Goal: Task Accomplishment & Management: Use online tool/utility

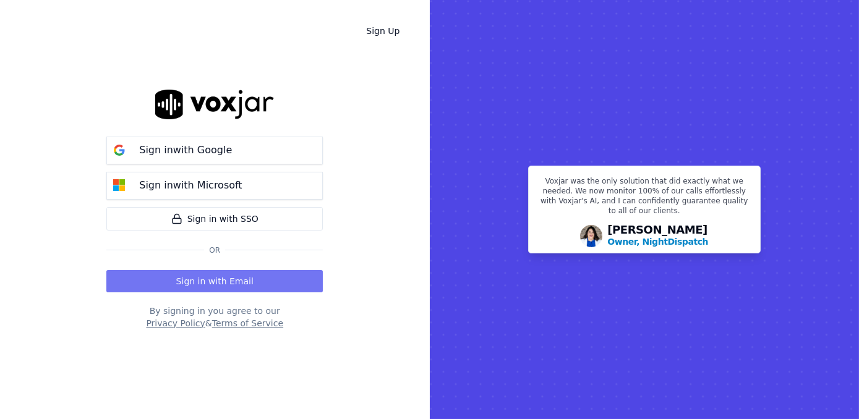
click at [239, 280] on button "Sign in with Email" at bounding box center [214, 281] width 216 height 22
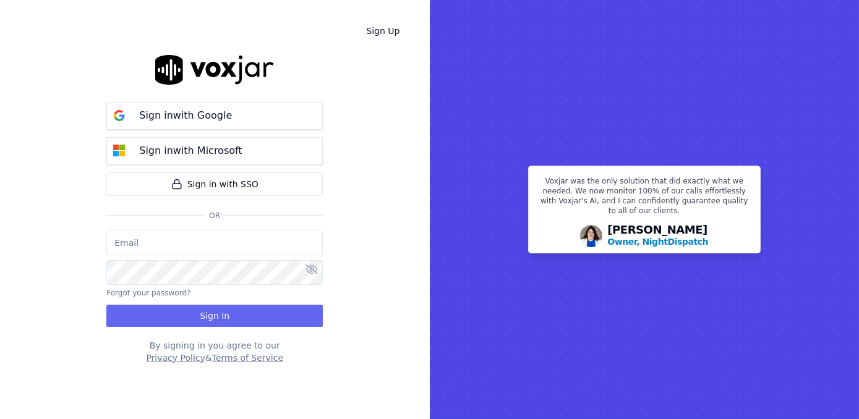
click at [228, 246] on input "email" at bounding box center [214, 243] width 216 height 25
type input "[EMAIL_ADDRESS][DOMAIN_NAME]"
click at [323, 276] on div "Sign Up Sign in with Google Sign in with Microsoft Sign in with SSO Or [EMAIL_A…" at bounding box center [215, 209] width 430 height 419
click at [317, 267] on icon at bounding box center [312, 270] width 12 height 10
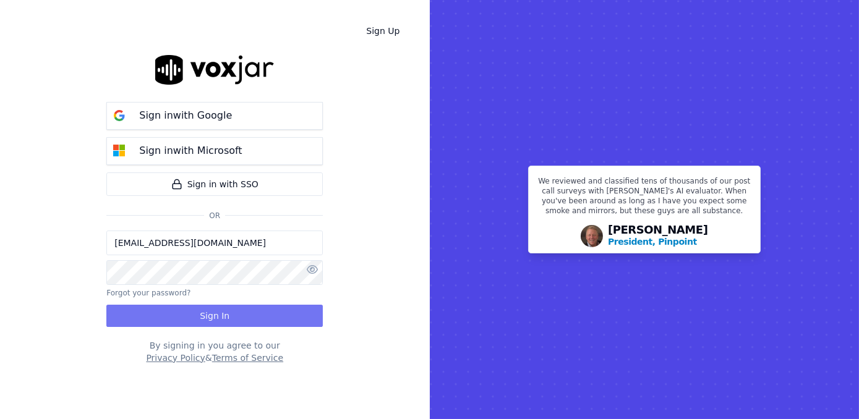
click at [241, 310] on button "Sign In" at bounding box center [214, 316] width 216 height 22
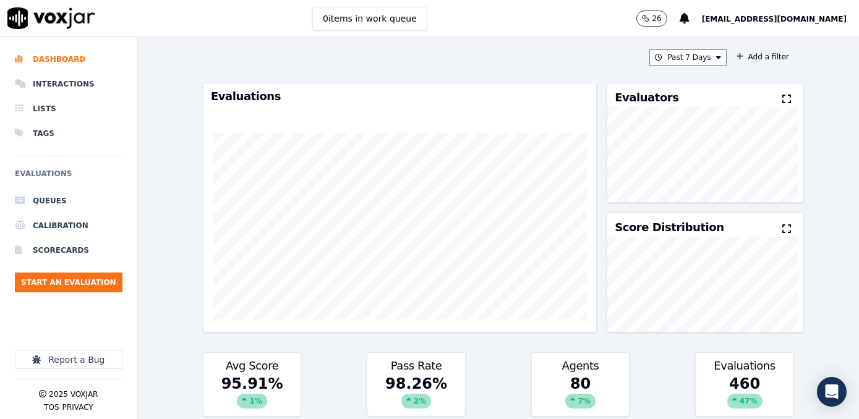
click at [782, 96] on icon at bounding box center [786, 99] width 9 height 10
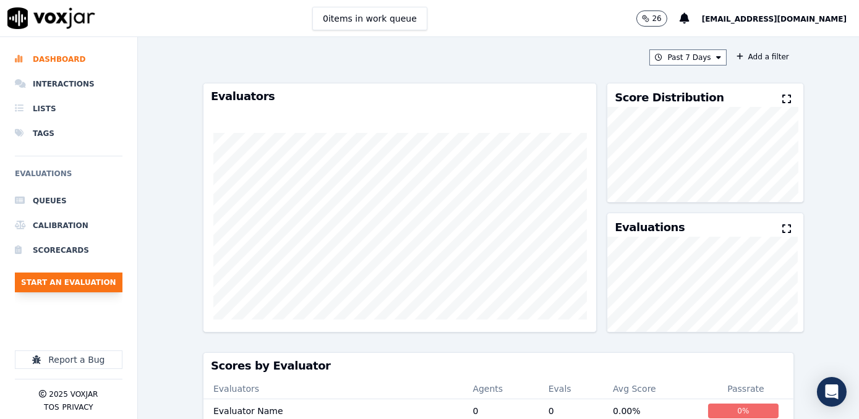
click at [76, 283] on button "Start an Evaluation" at bounding box center [69, 283] width 108 height 20
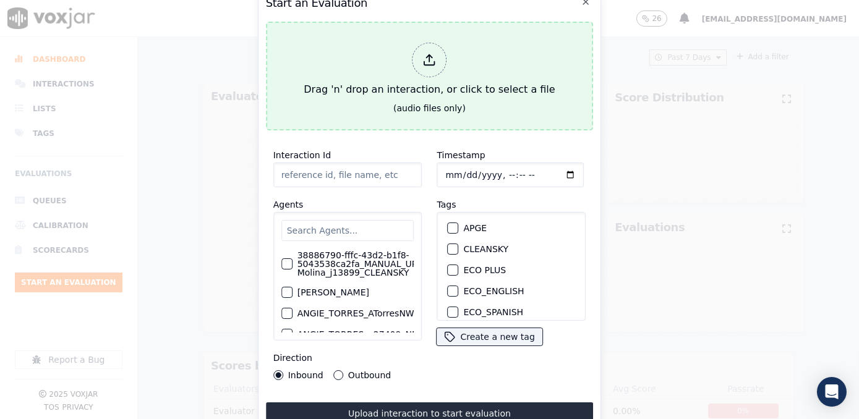
click at [436, 66] on div at bounding box center [430, 60] width 35 height 35
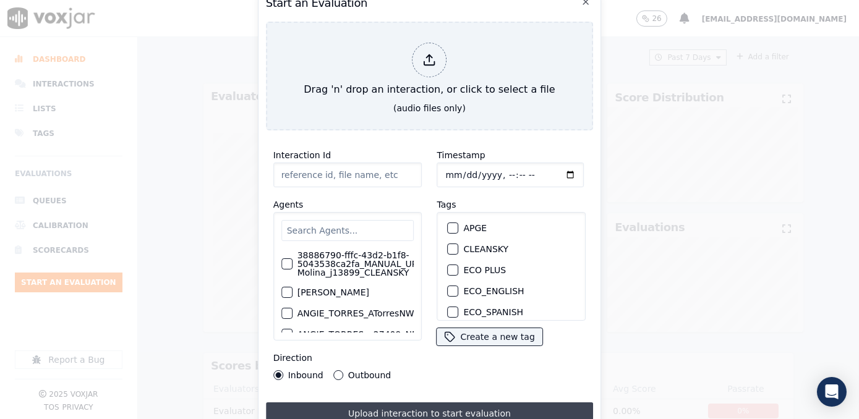
type input "20250917-093442_3802419667-[PERSON_NAME] all.mp3"
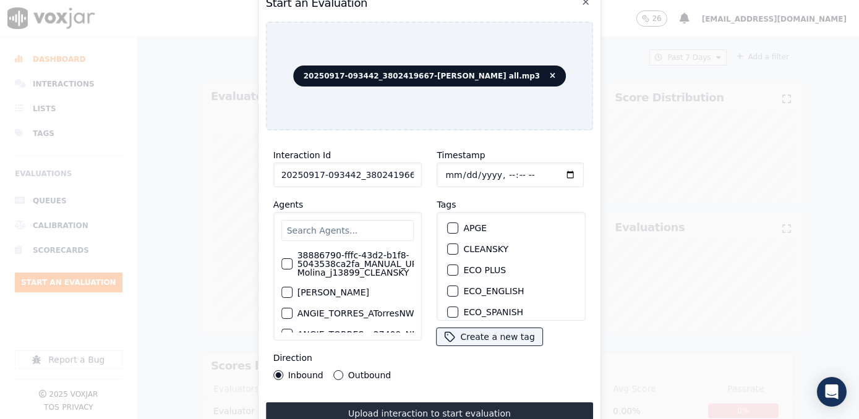
click at [550, 167] on input "Timestamp" at bounding box center [510, 175] width 147 height 25
type input "[DATE]T11:13"
click at [334, 370] on button "Outbound" at bounding box center [338, 375] width 10 height 10
click at [364, 231] on input "text" at bounding box center [347, 230] width 133 height 21
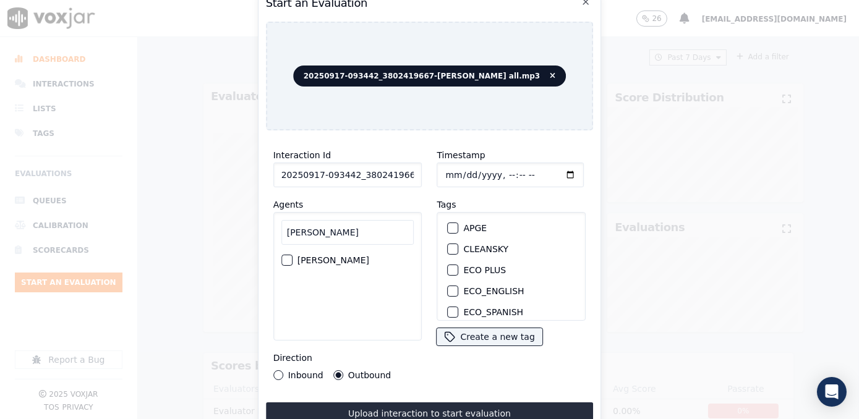
type input "[PERSON_NAME]"
click at [364, 256] on label "[PERSON_NAME]" at bounding box center [334, 260] width 72 height 9
click at [293, 256] on button "[PERSON_NAME]" at bounding box center [286, 260] width 11 height 11
click at [469, 224] on label "NGE" at bounding box center [473, 228] width 19 height 9
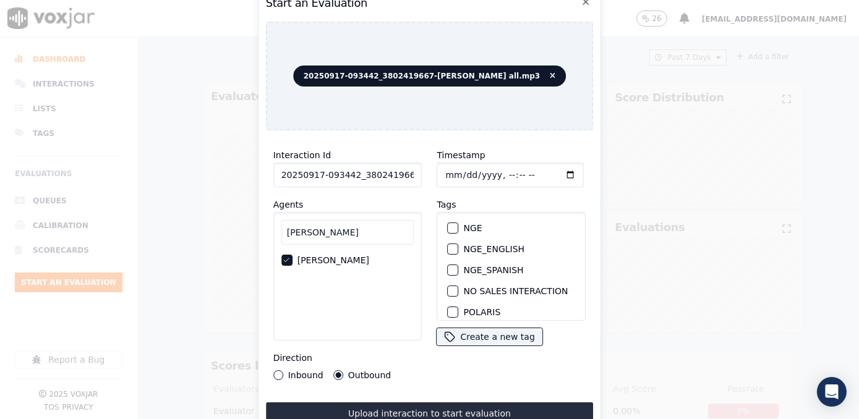
click at [459, 223] on button "NGE" at bounding box center [453, 228] width 11 height 11
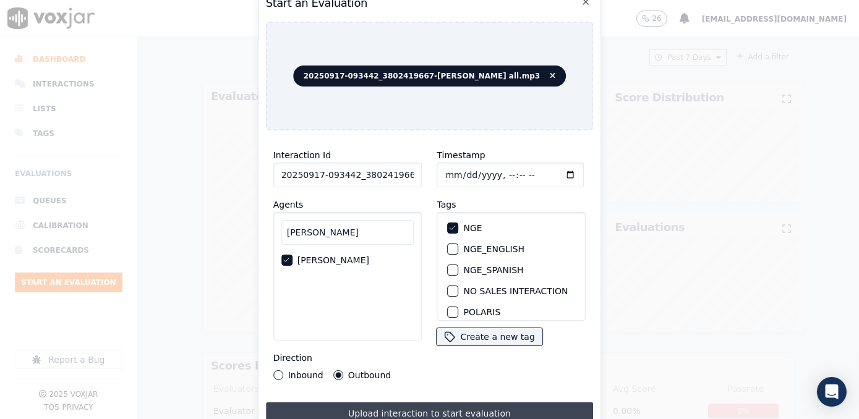
click at [437, 409] on button "Upload interaction to start evaluation" at bounding box center [430, 414] width 328 height 22
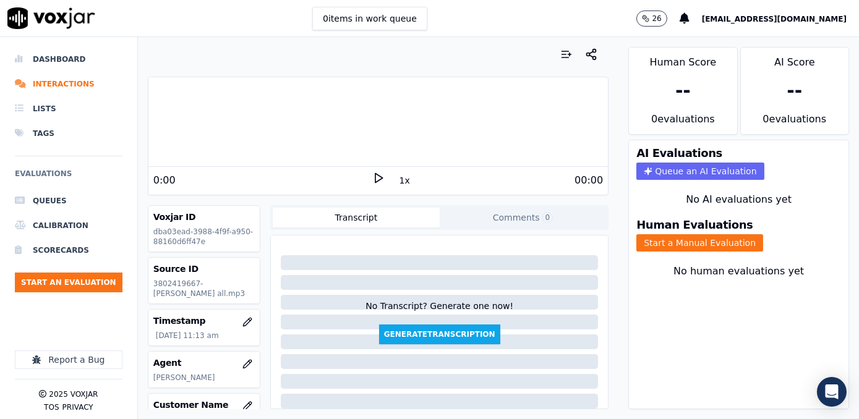
click at [364, 183] on div "0:00" at bounding box center [262, 180] width 219 height 15
click at [372, 177] on icon at bounding box center [378, 178] width 12 height 12
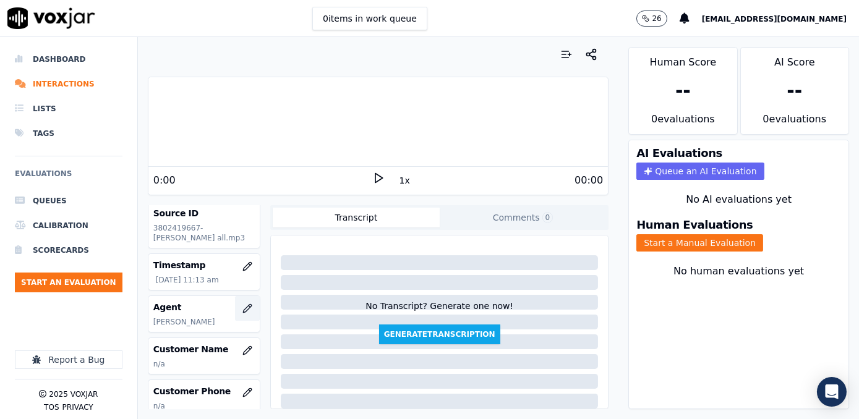
scroll to position [112, 0]
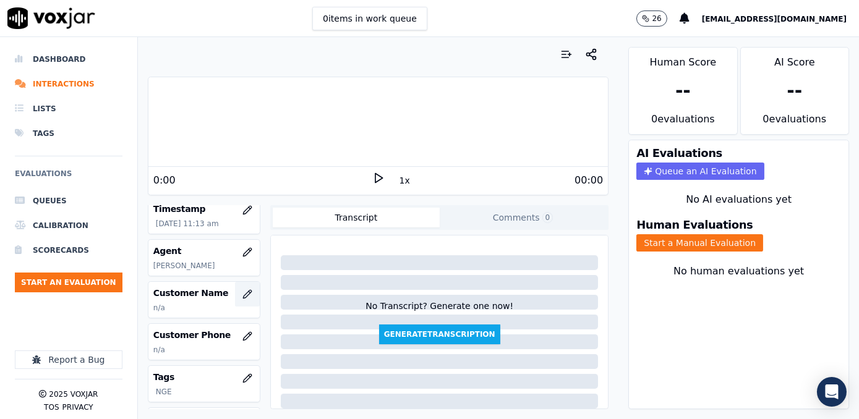
click at [242, 299] on icon "button" at bounding box center [247, 294] width 10 height 10
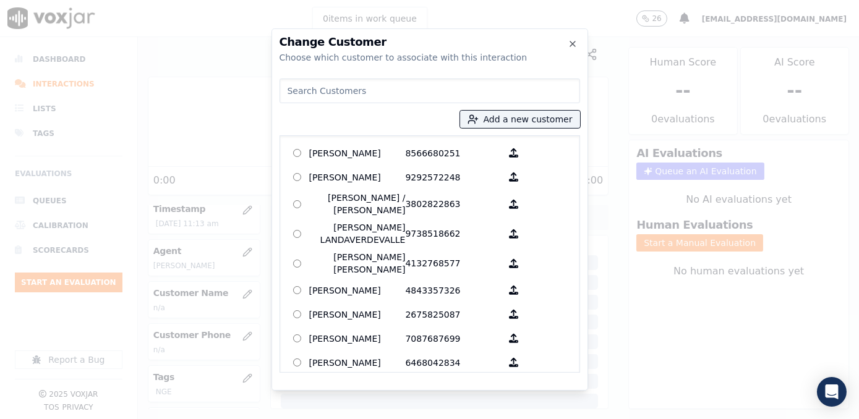
click at [479, 101] on input at bounding box center [430, 91] width 301 height 25
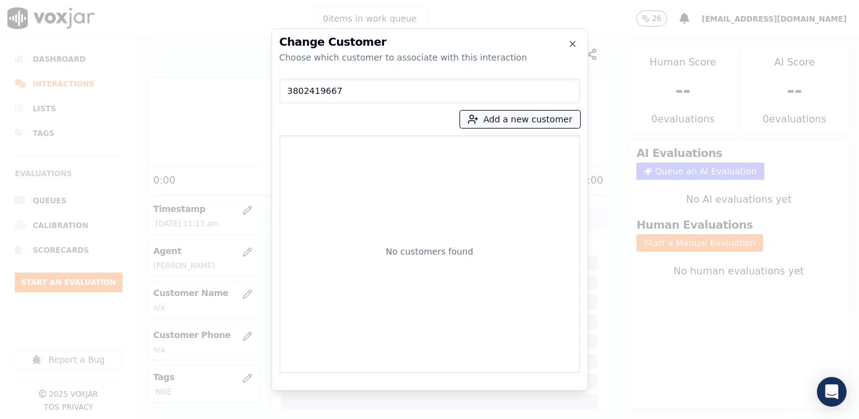
type input "3802419667"
click at [541, 118] on button "Add a new customer" at bounding box center [520, 119] width 120 height 17
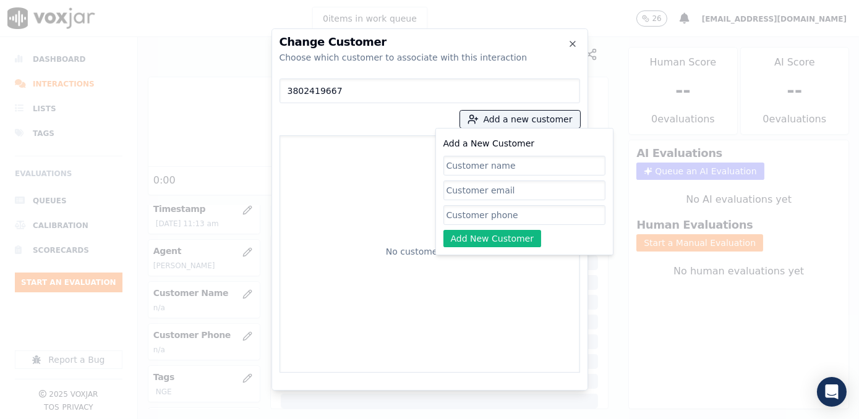
click at [493, 217] on input "Add a New Customer" at bounding box center [524, 215] width 162 height 20
paste input "3802419667"
type input "3802419667"
click at [492, 167] on input "Add a New Customer" at bounding box center [524, 166] width 162 height 20
paste input "[DEMOGRAPHIC_DATA][PERSON_NAME]"
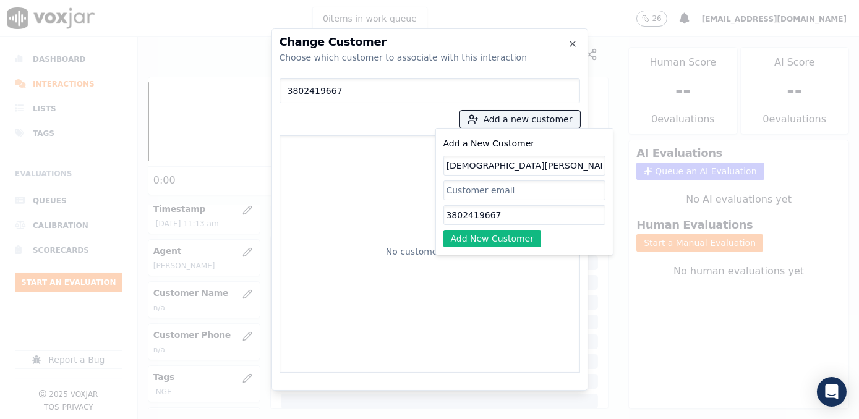
type input "[DEMOGRAPHIC_DATA][PERSON_NAME]"
click at [503, 250] on div "Add a New Customer [DEMOGRAPHIC_DATA][PERSON_NAME] 3802419667 Add New Customer" at bounding box center [524, 191] width 178 height 127
click at [498, 240] on button "Add New Customer" at bounding box center [492, 238] width 98 height 17
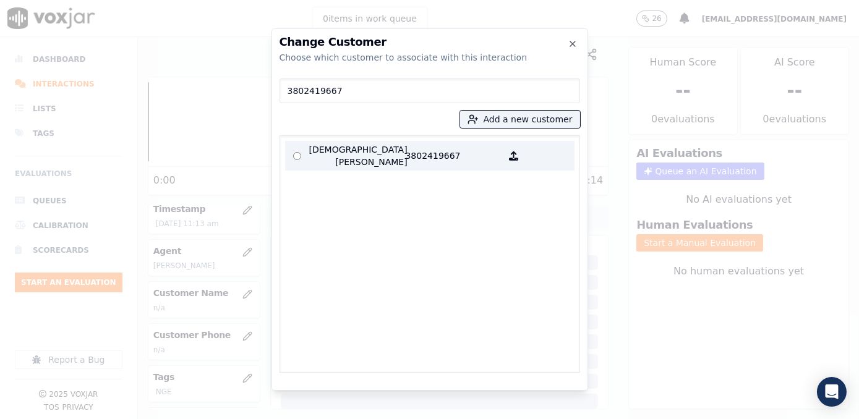
click at [356, 152] on p "[DEMOGRAPHIC_DATA][PERSON_NAME]" at bounding box center [357, 155] width 96 height 25
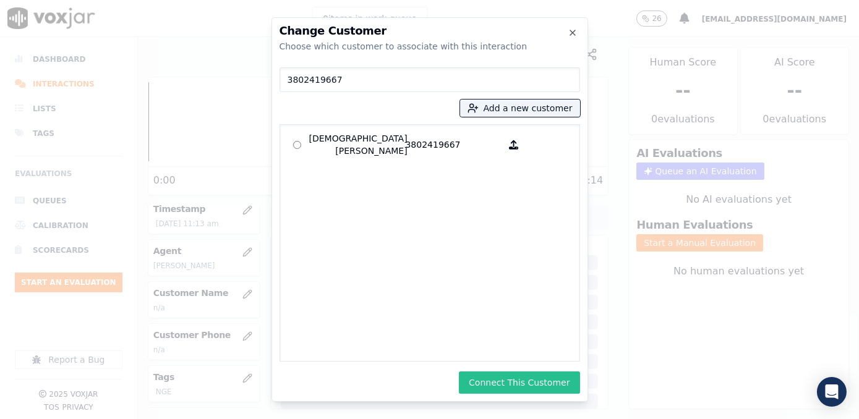
click at [524, 378] on button "Connect This Customer" at bounding box center [519, 383] width 121 height 22
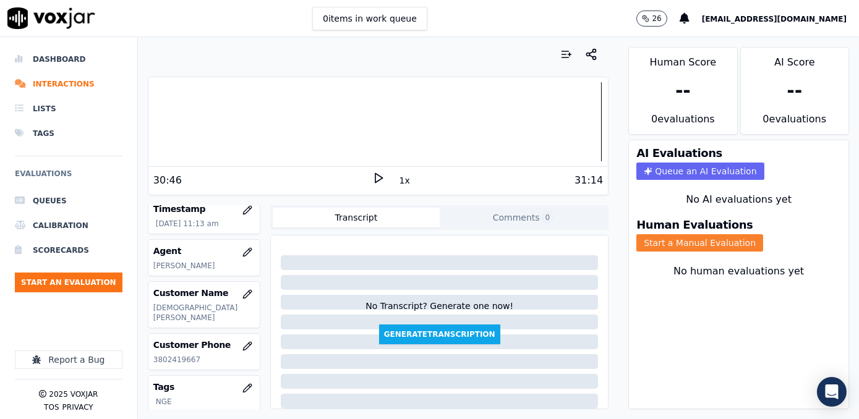
click at [705, 234] on button "Start a Manual Evaluation" at bounding box center [699, 242] width 127 height 17
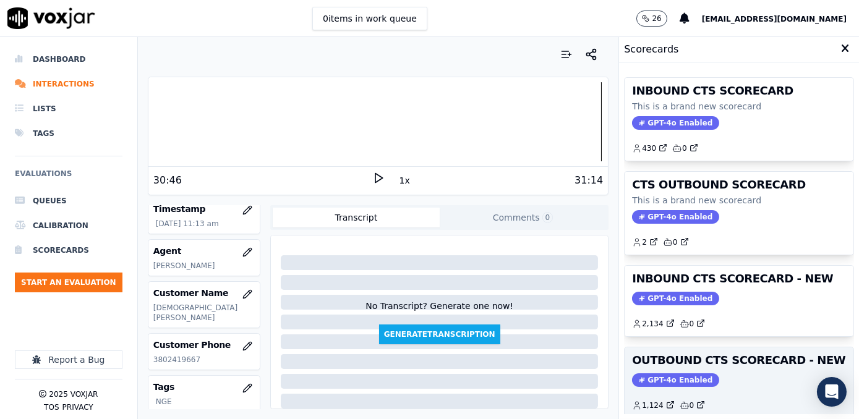
click at [666, 379] on span "GPT-4o Enabled" at bounding box center [675, 381] width 87 height 14
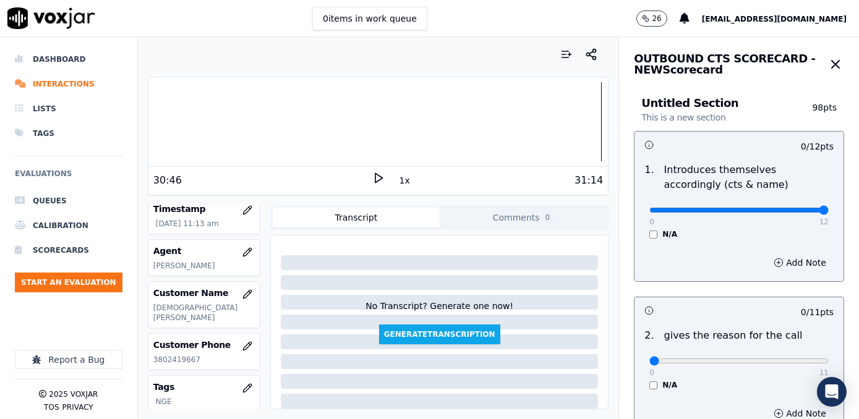
drag, startPoint x: 643, startPoint y: 210, endPoint x: 861, endPoint y: 211, distance: 217.7
type input "12"
click at [829, 211] on input "range" at bounding box center [738, 210] width 179 height 5
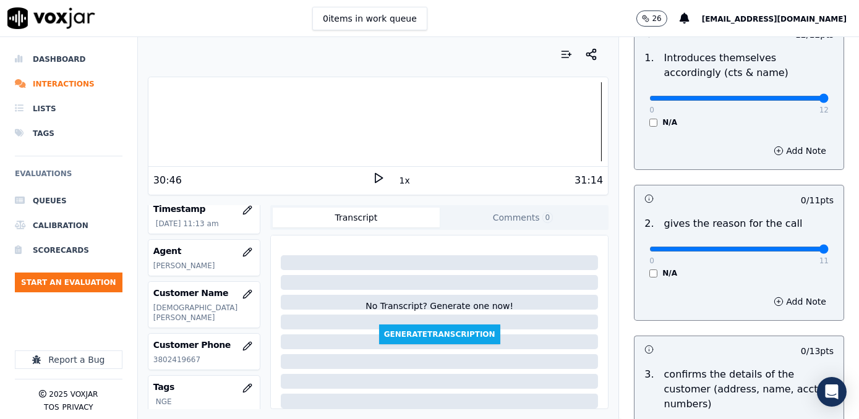
drag, startPoint x: 640, startPoint y: 250, endPoint x: 861, endPoint y: 249, distance: 221.4
type input "11"
click at [829, 249] on input "range" at bounding box center [738, 249] width 179 height 5
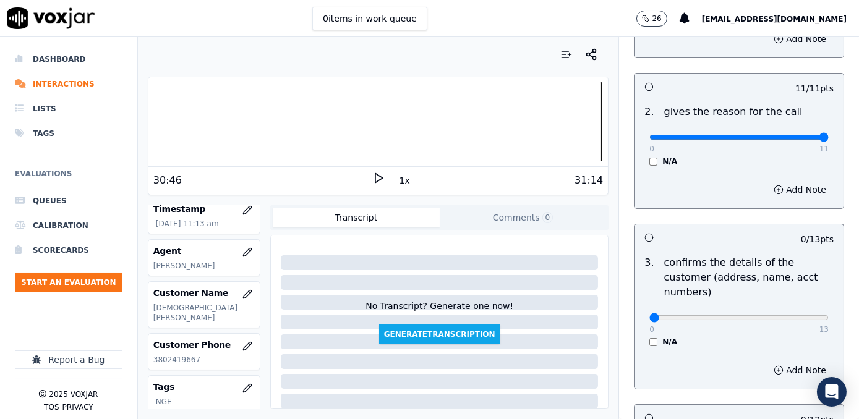
scroll to position [225, 0]
type input "12"
click at [790, 315] on input "range" at bounding box center [738, 317] width 179 height 5
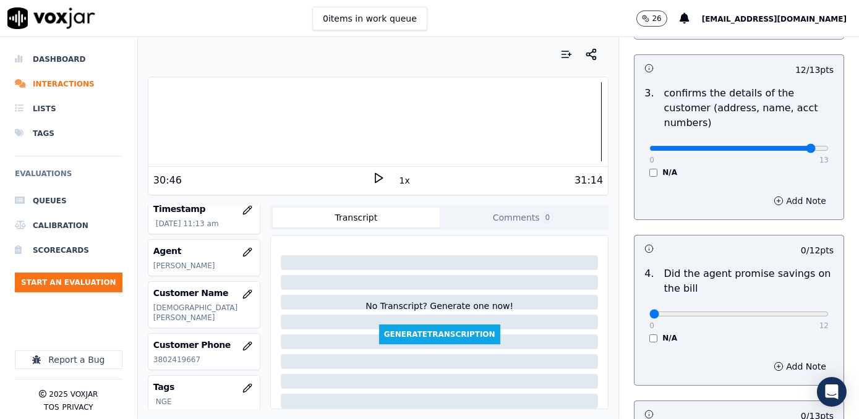
click at [787, 192] on button "Add Note" at bounding box center [799, 200] width 67 height 17
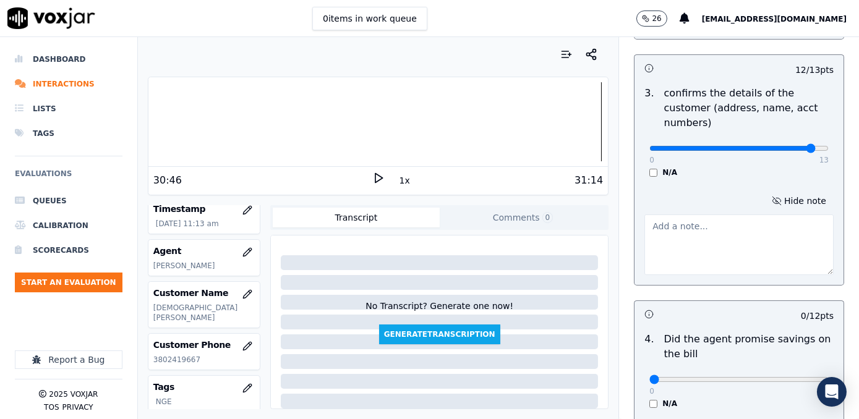
click at [725, 230] on textarea at bounding box center [738, 245] width 189 height 61
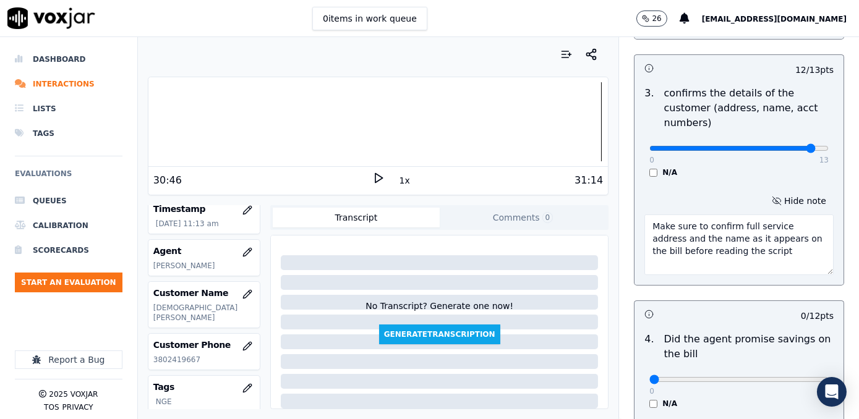
scroll to position [619, 0]
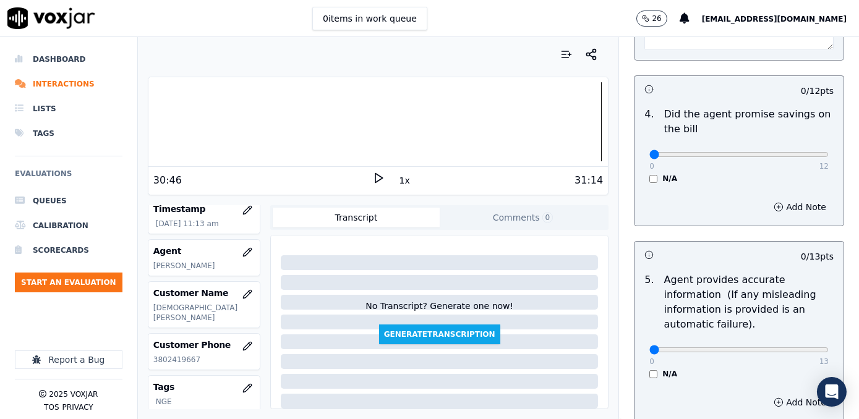
type textarea "Make sure to confirm full service address and the name as it appears on the bil…"
drag, startPoint x: 643, startPoint y: 139, endPoint x: 861, endPoint y: 138, distance: 217.7
type input "12"
click at [829, 152] on input "range" at bounding box center [738, 154] width 179 height 5
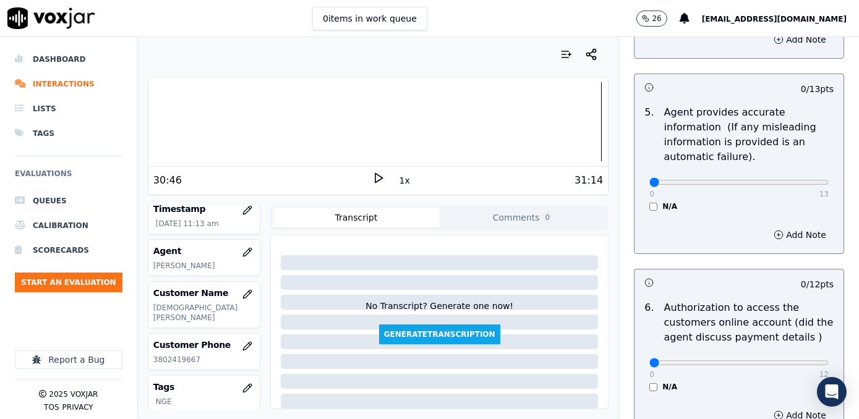
scroll to position [787, 0]
drag, startPoint x: 642, startPoint y: 163, endPoint x: 861, endPoint y: 190, distance: 220.6
type input "13"
click at [829, 184] on input "range" at bounding box center [738, 181] width 179 height 5
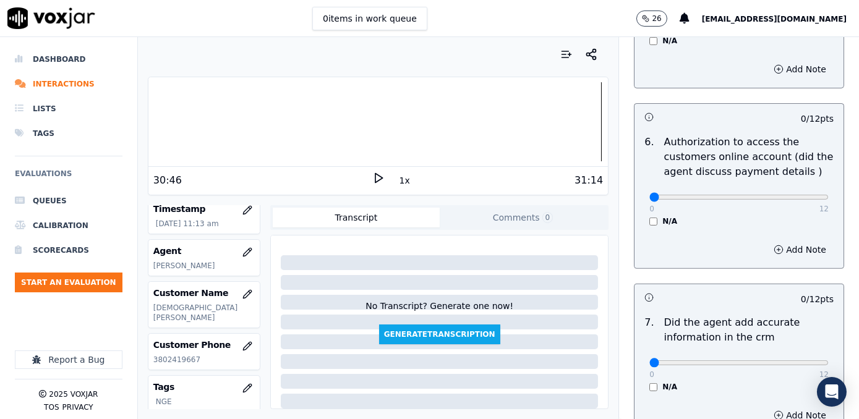
scroll to position [956, 0]
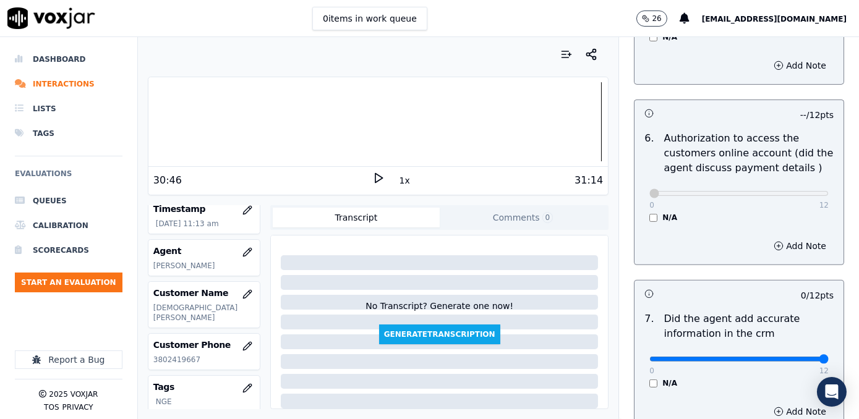
drag, startPoint x: 643, startPoint y: 339, endPoint x: 861, endPoint y: 344, distance: 217.8
type input "12"
click at [829, 357] on input "range" at bounding box center [738, 359] width 179 height 5
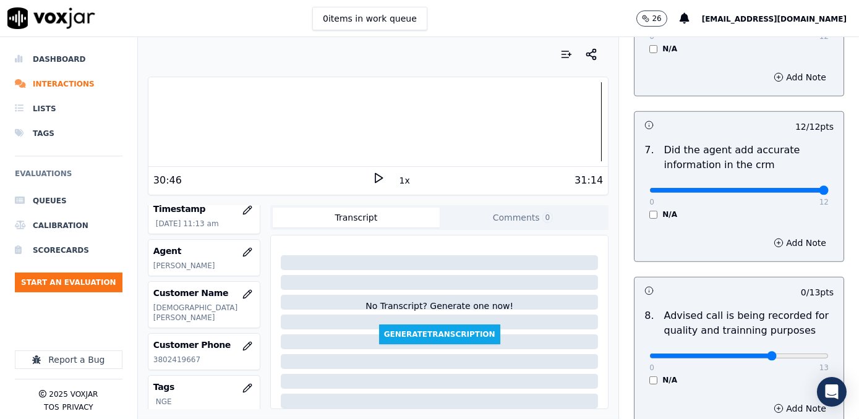
click at [752, 354] on input "range" at bounding box center [738, 356] width 179 height 5
type input "10"
click at [756, 354] on input "range" at bounding box center [738, 356] width 179 height 5
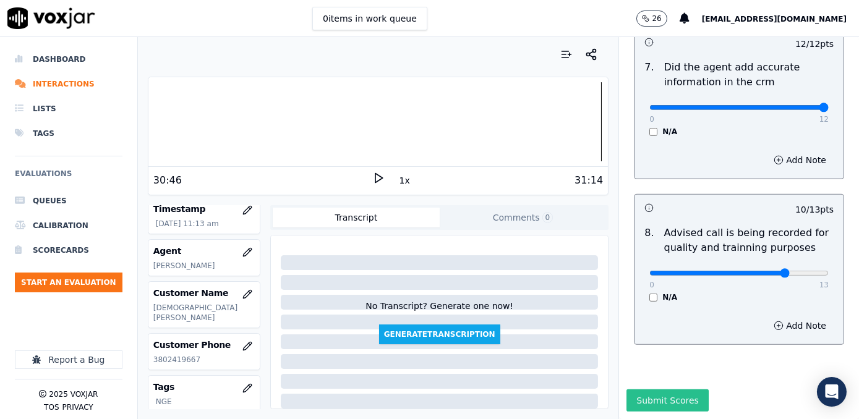
click at [633, 390] on button "Submit Scores" at bounding box center [668, 401] width 82 height 22
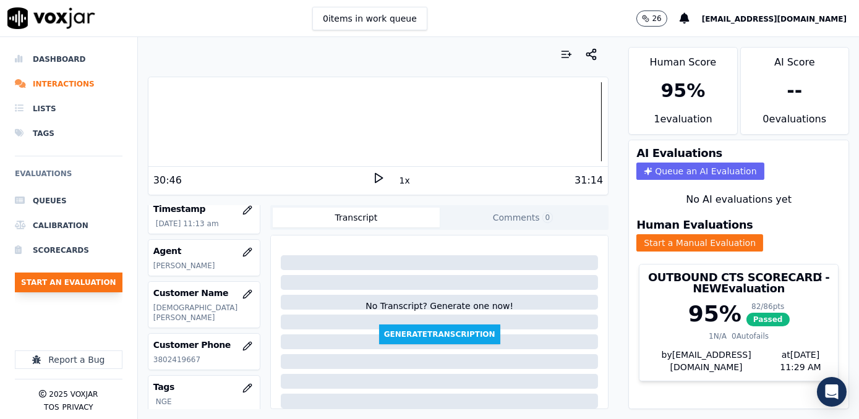
click at [83, 278] on button "Start an Evaluation" at bounding box center [69, 283] width 108 height 20
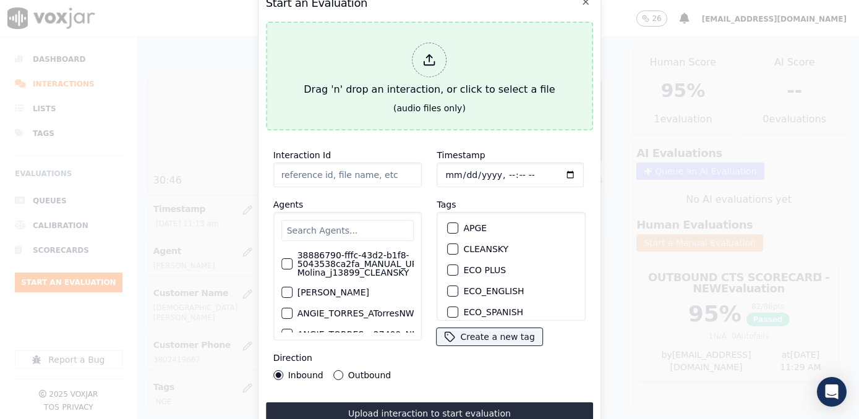
click at [427, 55] on icon at bounding box center [430, 60] width 14 height 14
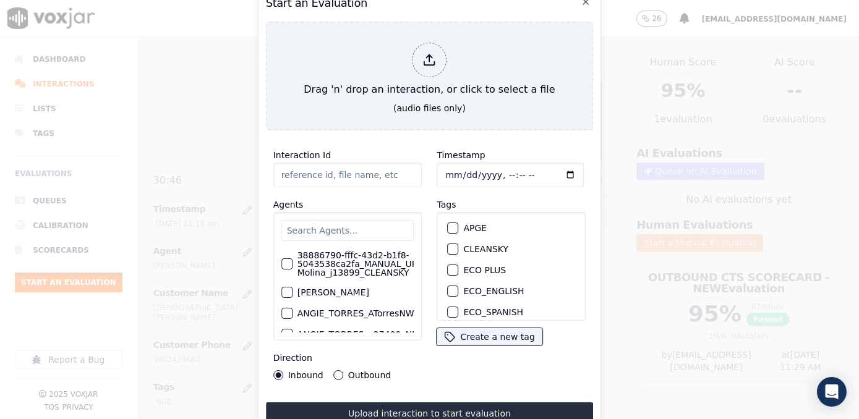
type input "20250917-153838_7746067433-[PERSON_NAME] 2 all.mp3"
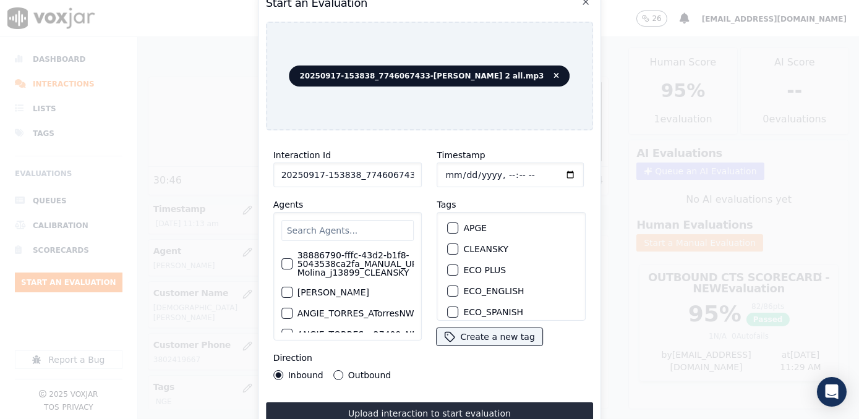
click at [379, 228] on input "text" at bounding box center [347, 230] width 133 height 21
type input "[PERSON_NAME]"
click at [367, 272] on label "38886790-fffc-43d2-b1f8-5043538ca2fa_MANUAL_UPLOAD_Juliana Molina_j13899_CLEANS…" at bounding box center [386, 264] width 177 height 26
click at [293, 270] on button "38886790-fffc-43d2-b1f8-5043538ca2fa_MANUAL_UPLOAD_Juliana Molina_j13899_CLEANS…" at bounding box center [286, 264] width 11 height 11
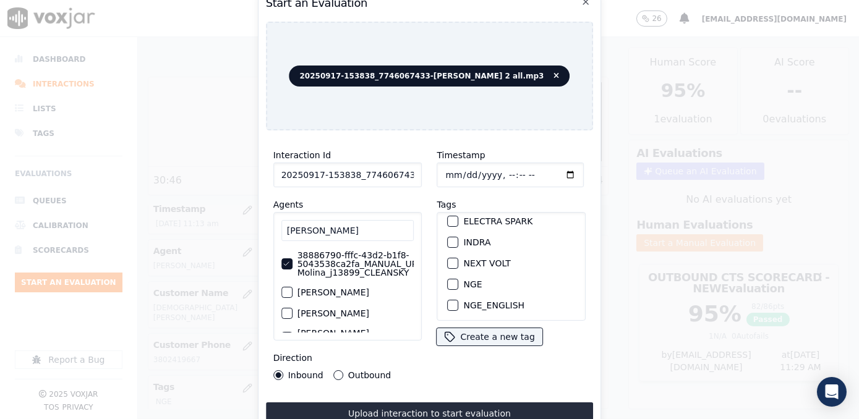
click at [448, 280] on div "button" at bounding box center [452, 284] width 9 height 9
click at [553, 170] on input "Timestamp" at bounding box center [510, 175] width 147 height 25
click at [550, 166] on input "Timestamp" at bounding box center [510, 175] width 147 height 25
type input "[DATE]T11:31"
drag, startPoint x: 335, startPoint y: 371, endPoint x: 386, endPoint y: 393, distance: 56.0
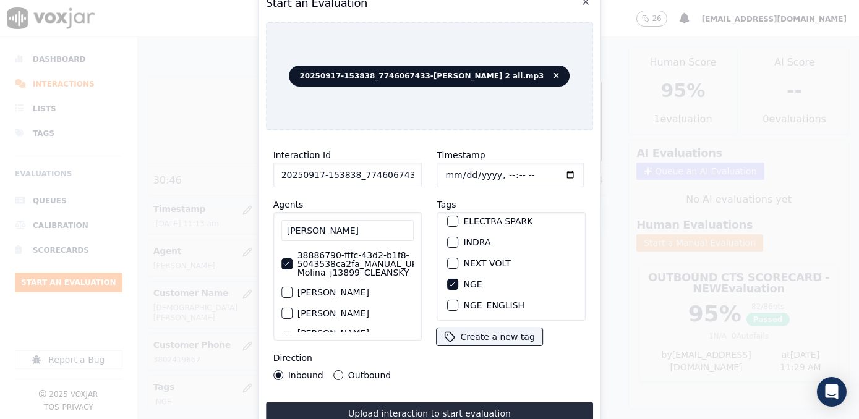
click at [335, 371] on button "Outbound" at bounding box center [338, 375] width 10 height 10
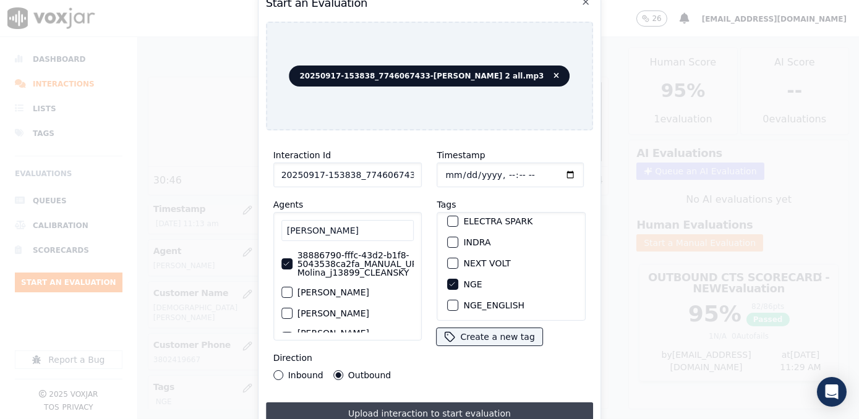
click at [432, 407] on button "Upload interaction to start evaluation" at bounding box center [430, 414] width 328 height 22
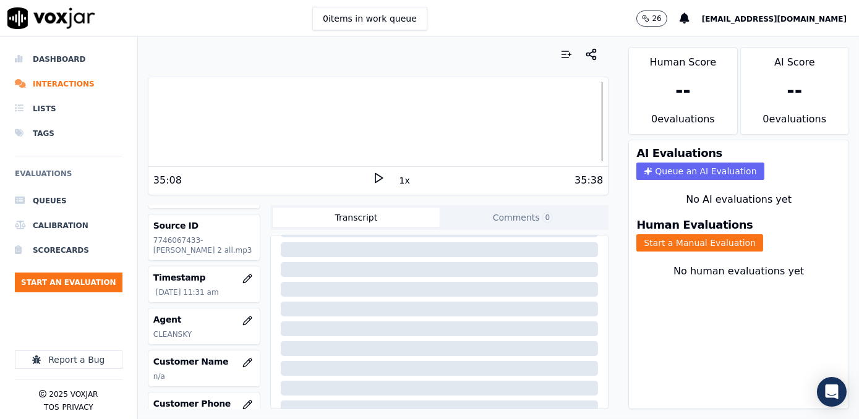
scroll to position [112, 0]
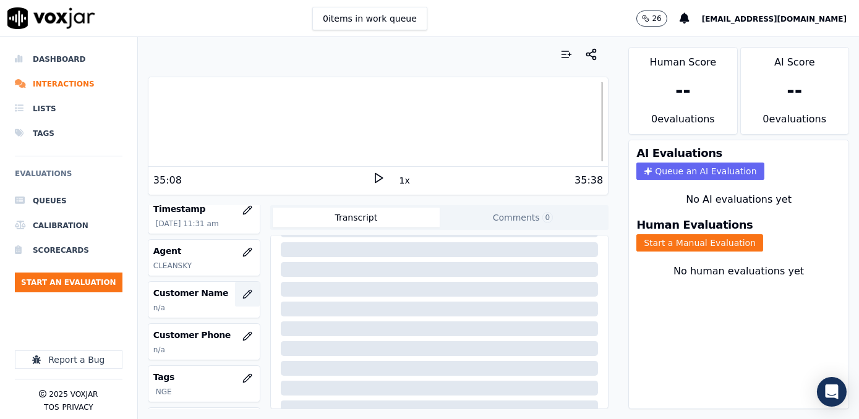
click at [242, 291] on icon "button" at bounding box center [247, 294] width 10 height 10
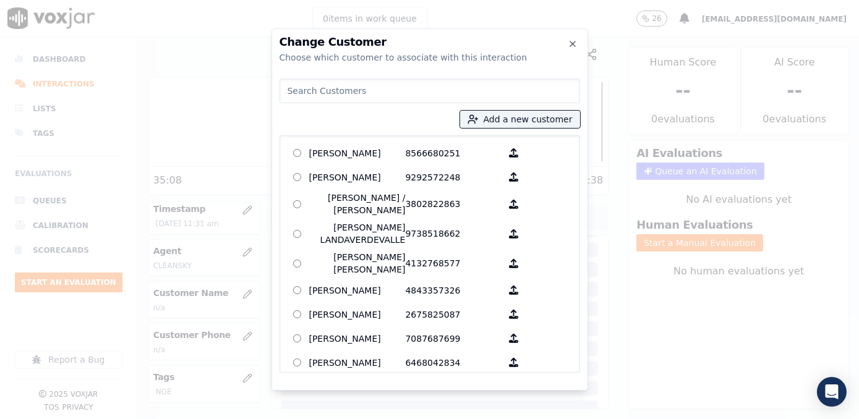
click at [394, 91] on input at bounding box center [430, 91] width 301 height 25
paste input "7746067433"
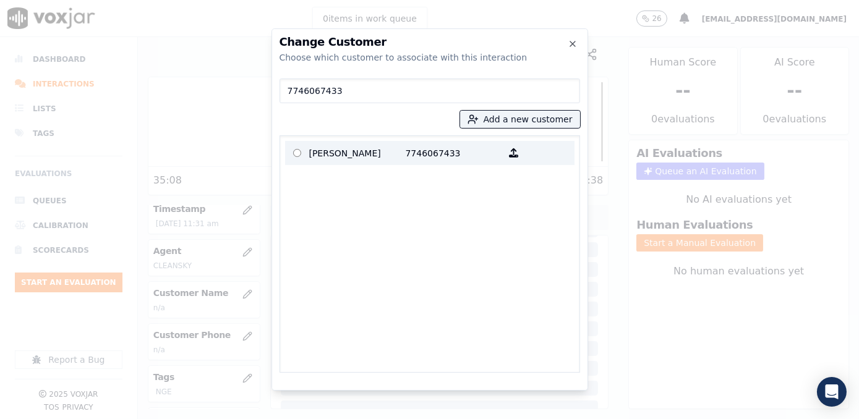
type input "7746067433"
click at [421, 158] on p "7746067433" at bounding box center [454, 152] width 96 height 19
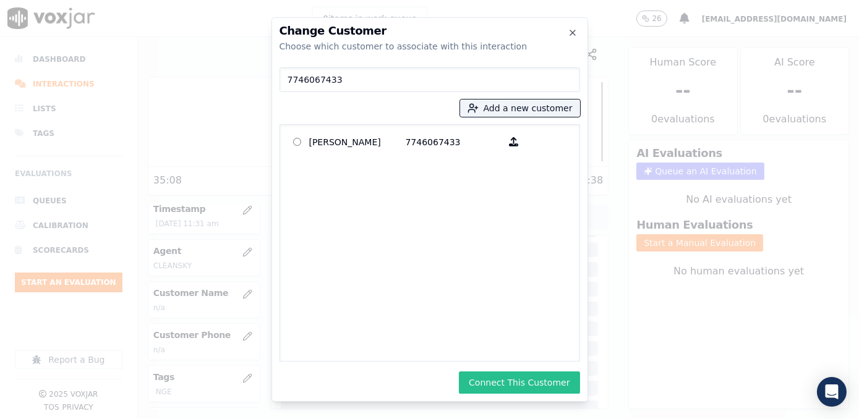
click at [516, 375] on button "Connect This Customer" at bounding box center [519, 383] width 121 height 22
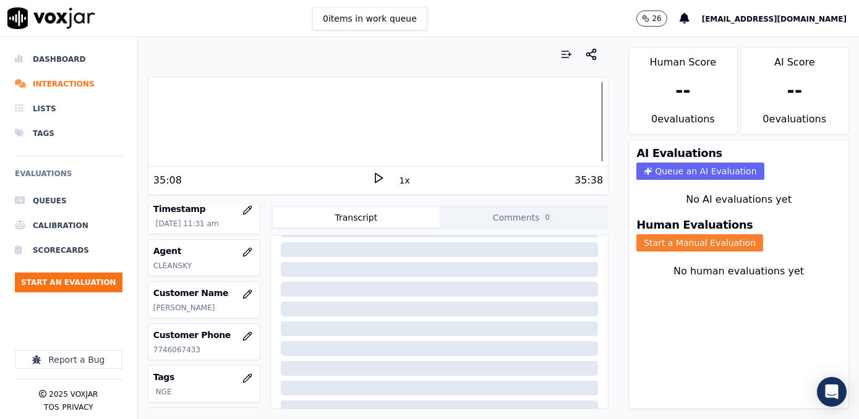
click at [709, 234] on button "Start a Manual Evaluation" at bounding box center [699, 242] width 127 height 17
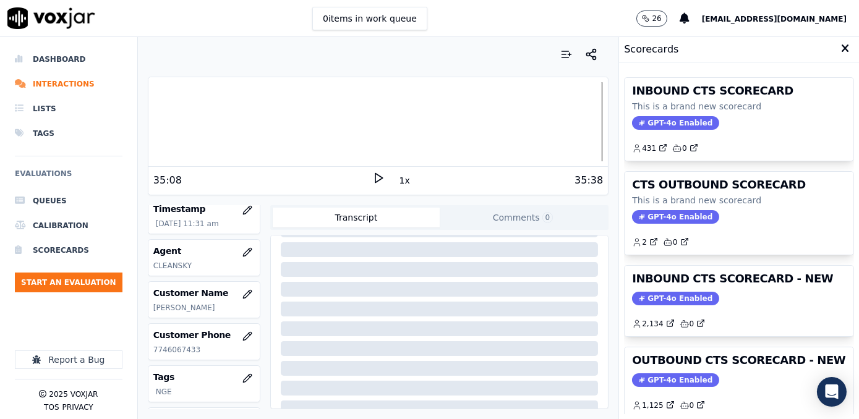
drag, startPoint x: 663, startPoint y: 295, endPoint x: 579, endPoint y: 363, distance: 108.2
click at [663, 295] on span "GPT-4o Enabled" at bounding box center [675, 299] width 87 height 14
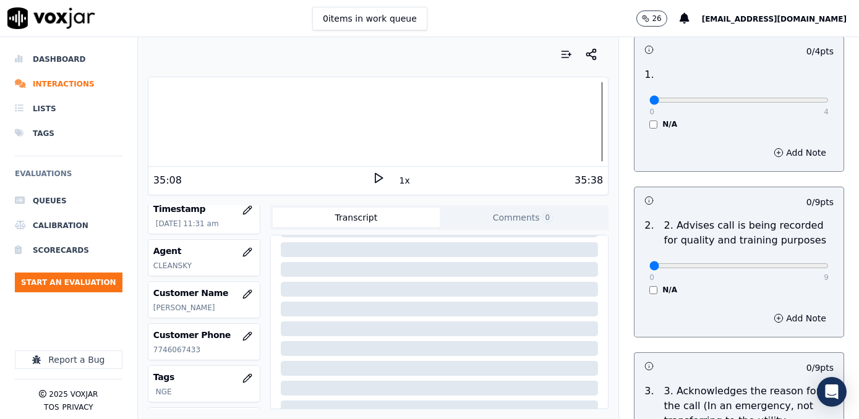
scroll to position [0, 0]
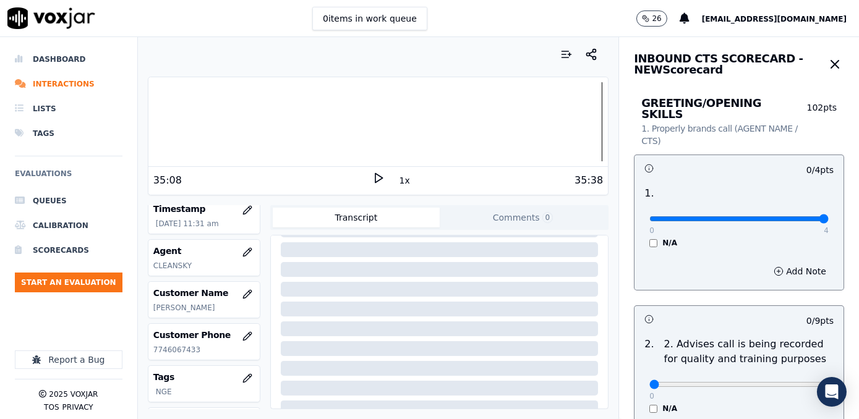
drag, startPoint x: 643, startPoint y: 205, endPoint x: 861, endPoint y: 205, distance: 217.7
type input "4"
click at [829, 216] on input "range" at bounding box center [738, 218] width 179 height 5
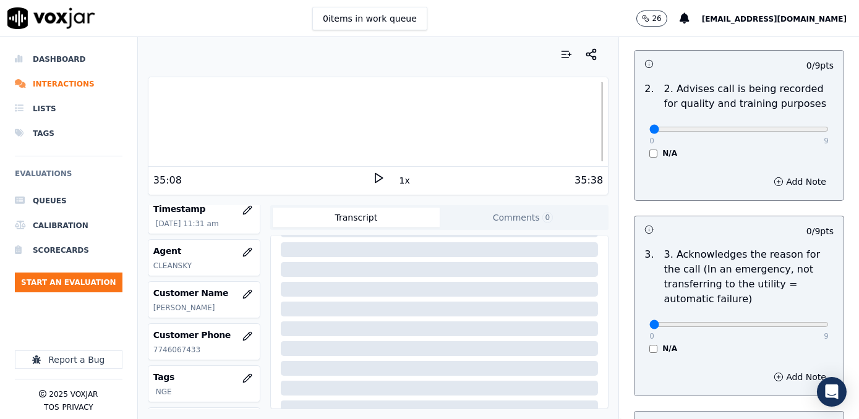
scroll to position [337, 0]
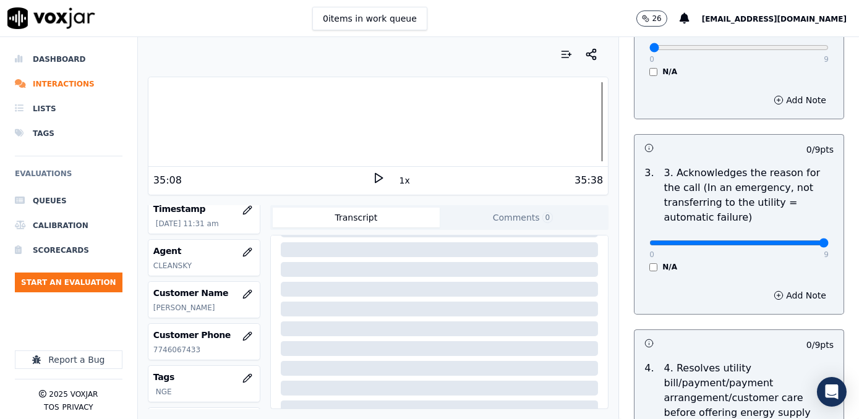
drag, startPoint x: 644, startPoint y: 232, endPoint x: 861, endPoint y: 266, distance: 219.1
type input "9"
click at [829, 246] on input "range" at bounding box center [738, 243] width 179 height 5
click at [790, 287] on button "Add Note" at bounding box center [799, 295] width 67 height 17
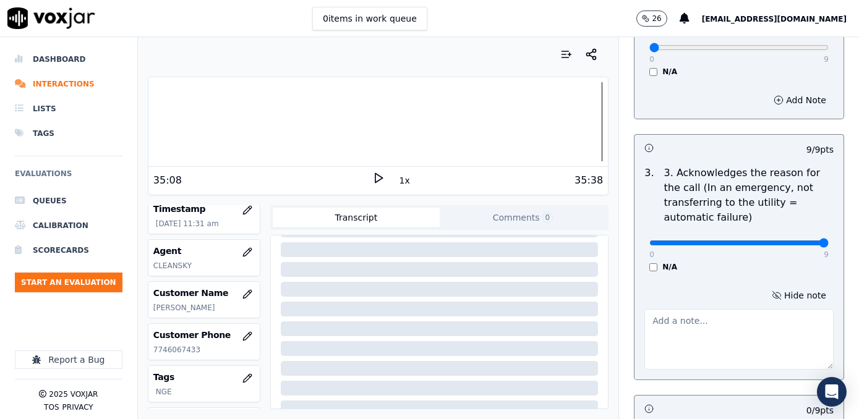
click at [716, 315] on textarea at bounding box center [738, 339] width 189 height 61
click at [653, 313] on textarea "Cx wants to do a payment agreement" at bounding box center [738, 339] width 189 height 61
drag, startPoint x: 793, startPoint y: 308, endPoint x: 602, endPoint y: 308, distance: 190.5
click at [602, 308] on div "Your browser does not support the audio element. 35:08 1x 35:38 Voxjar ID 7378d…" at bounding box center [498, 228] width 721 height 382
type textarea "Cx calls to make a payment agreement"
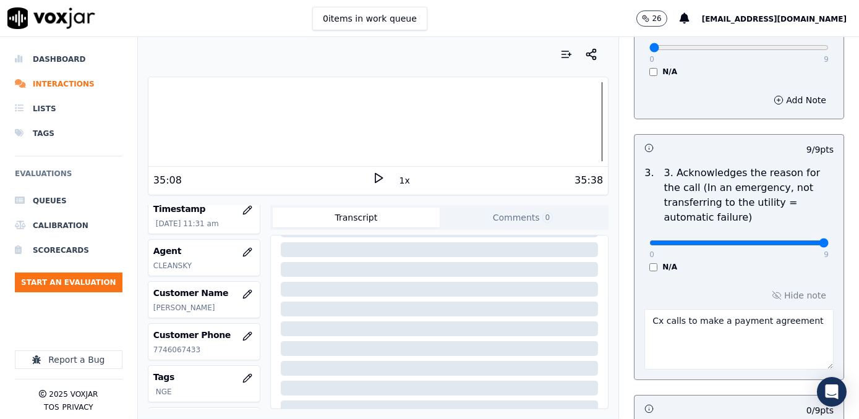
click at [693, 334] on textarea "Cx calls to make a payment agreement" at bounding box center [738, 339] width 189 height 61
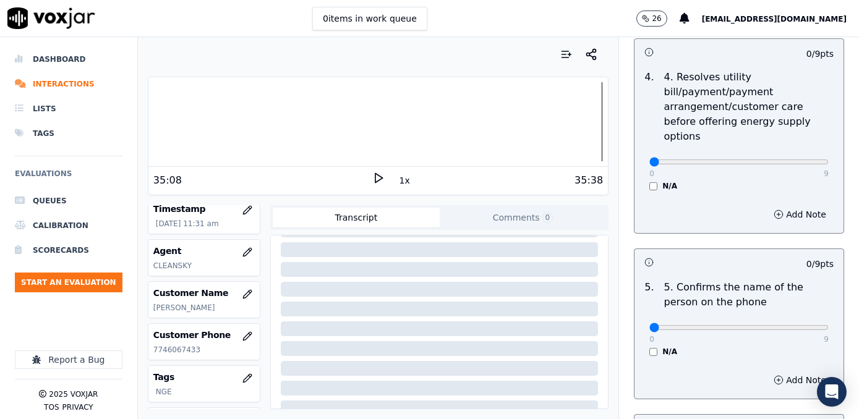
scroll to position [787, 0]
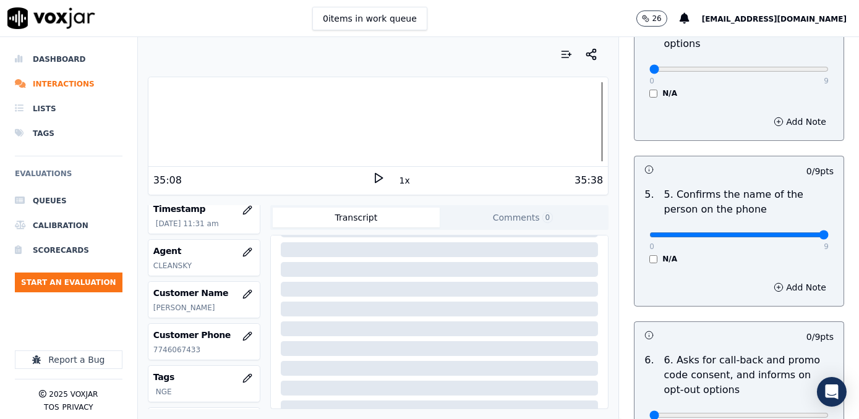
drag, startPoint x: 641, startPoint y: 205, endPoint x: 861, endPoint y: 210, distance: 219.6
type input "9"
click at [829, 233] on input "range" at bounding box center [738, 235] width 179 height 5
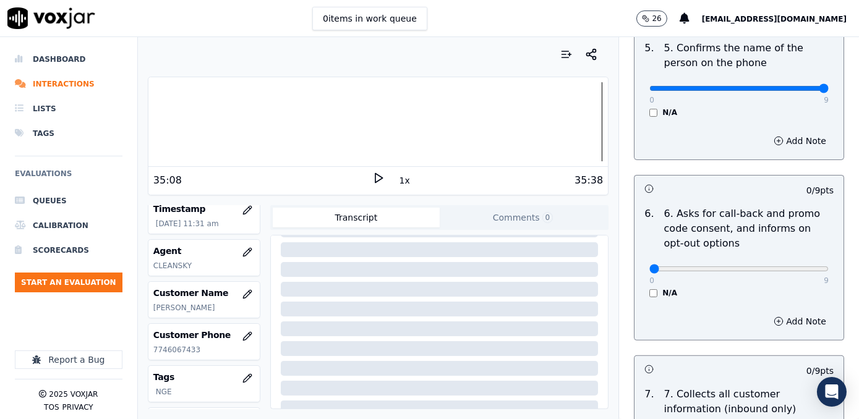
scroll to position [956, 0]
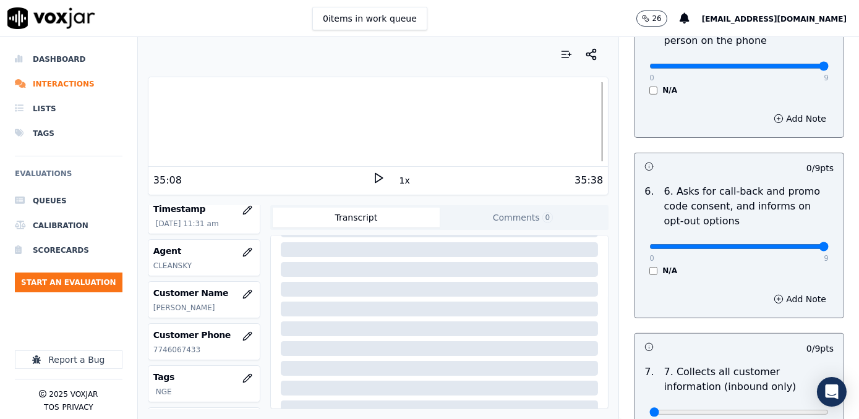
drag, startPoint x: 641, startPoint y: 217, endPoint x: 861, endPoint y: 215, distance: 219.6
click at [829, 244] on input "range" at bounding box center [738, 246] width 179 height 5
drag, startPoint x: 795, startPoint y: 221, endPoint x: 555, endPoint y: 250, distance: 241.0
type input "0"
click at [649, 249] on input "range" at bounding box center [738, 246] width 179 height 5
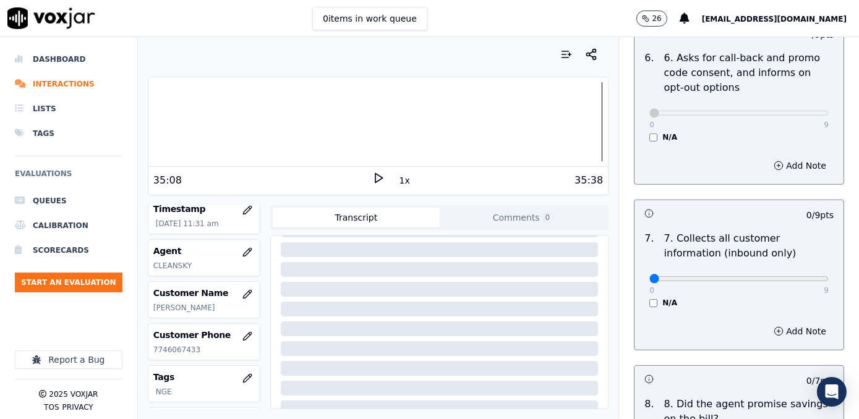
scroll to position [1181, 0]
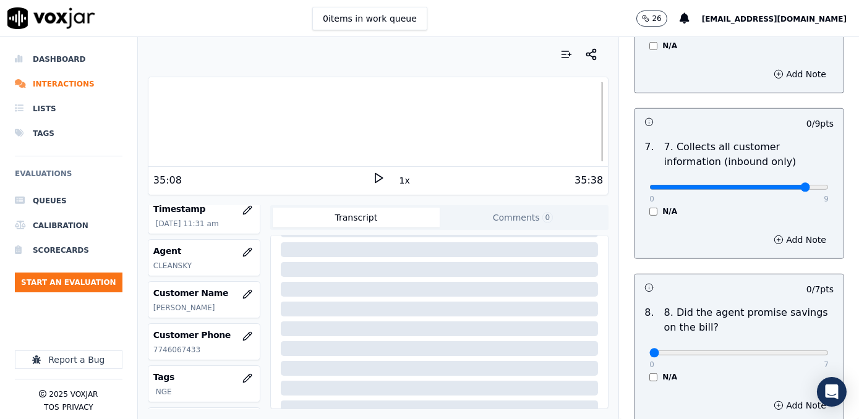
click at [783, 185] on input "range" at bounding box center [738, 187] width 179 height 5
click at [794, 185] on input "range" at bounding box center [738, 187] width 179 height 5
type input "8"
click at [787, 185] on input "range" at bounding box center [738, 187] width 179 height 5
click at [786, 231] on button "Add Note" at bounding box center [799, 239] width 67 height 17
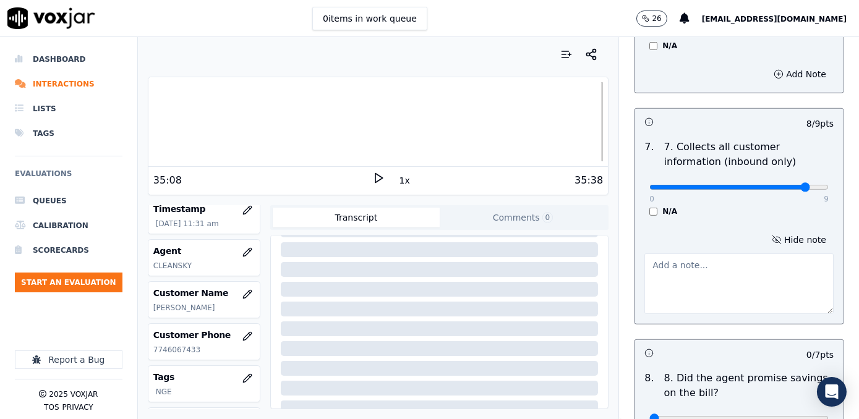
click at [727, 254] on textarea at bounding box center [738, 284] width 189 height 61
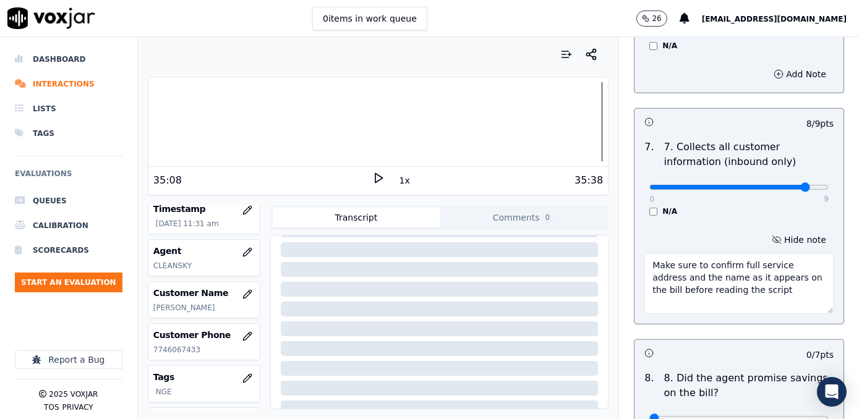
scroll to position [1293, 0]
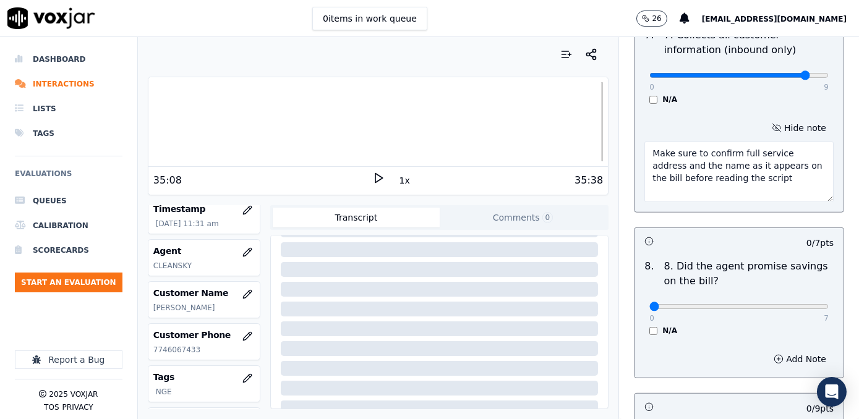
drag, startPoint x: 755, startPoint y: 151, endPoint x: 620, endPoint y: 122, distance: 138.4
click at [624, 122] on div "GREETING/OPENING SKILLS 1. Properly brands call (AGENT NAME / CTS) 102 pts 4 / …" at bounding box center [739, 108] width 230 height 2640
type textarea "Make sure to confirm full service address and the name as it appears on the bil…"
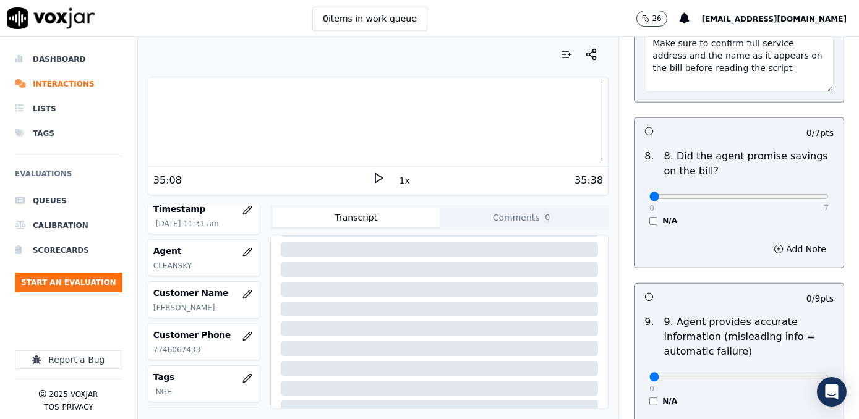
scroll to position [1405, 0]
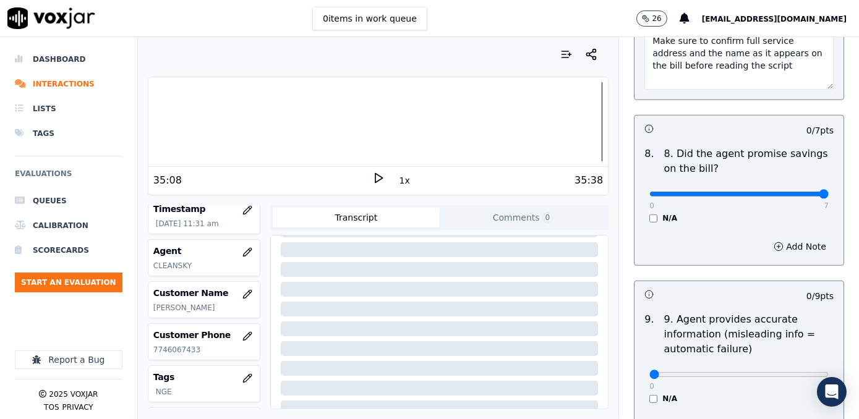
drag, startPoint x: 641, startPoint y: 166, endPoint x: 861, endPoint y: 160, distance: 219.7
type input "7"
click at [829, 192] on input "range" at bounding box center [738, 194] width 179 height 5
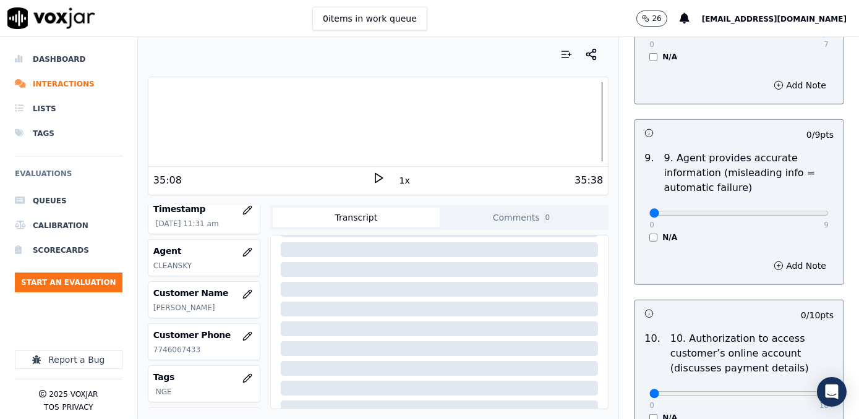
scroll to position [1574, 0]
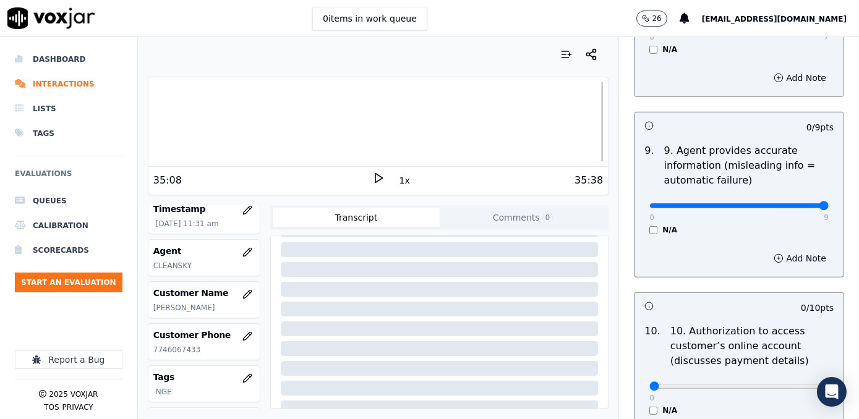
drag, startPoint x: 643, startPoint y: 176, endPoint x: 861, endPoint y: 218, distance: 222.2
type input "9"
click at [829, 208] on input "range" at bounding box center [738, 205] width 179 height 5
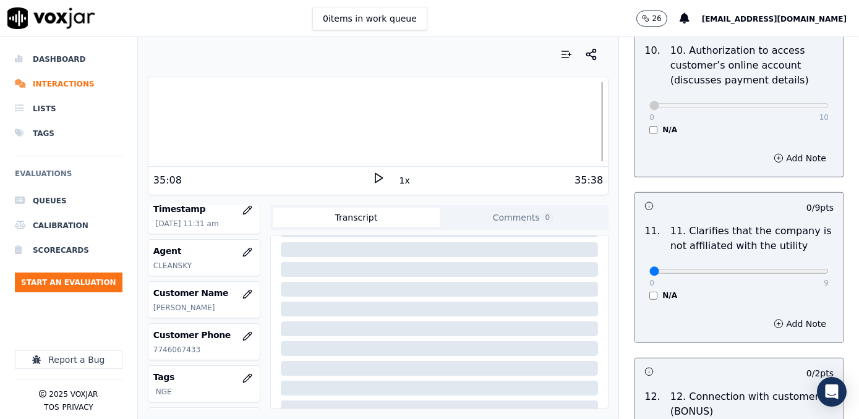
scroll to position [1911, 0]
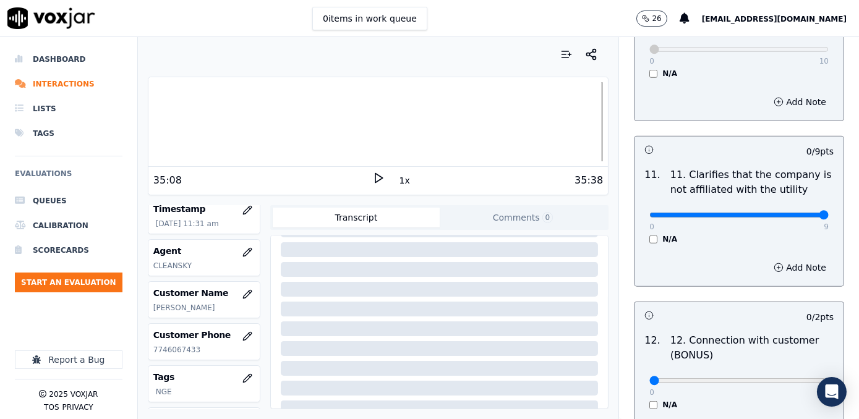
drag, startPoint x: 643, startPoint y: 187, endPoint x: 861, endPoint y: 187, distance: 217.7
type input "9"
click at [829, 213] on input "range" at bounding box center [738, 215] width 179 height 5
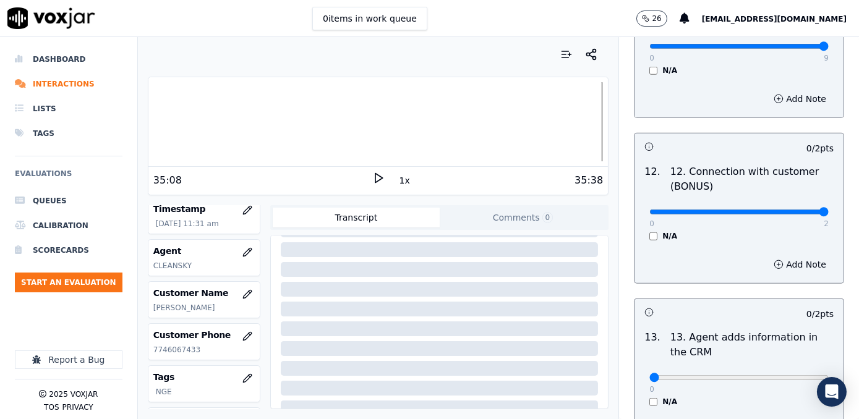
drag, startPoint x: 641, startPoint y: 180, endPoint x: 861, endPoint y: 180, distance: 219.6
type input "2"
click at [829, 210] on input "range" at bounding box center [738, 212] width 179 height 5
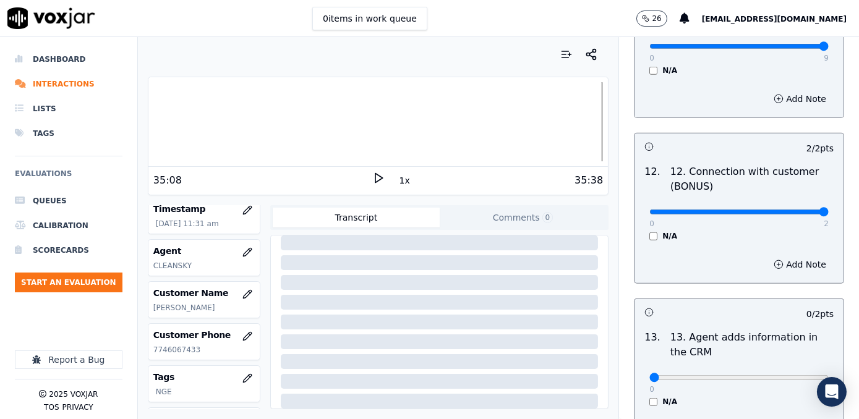
scroll to position [2305, 0]
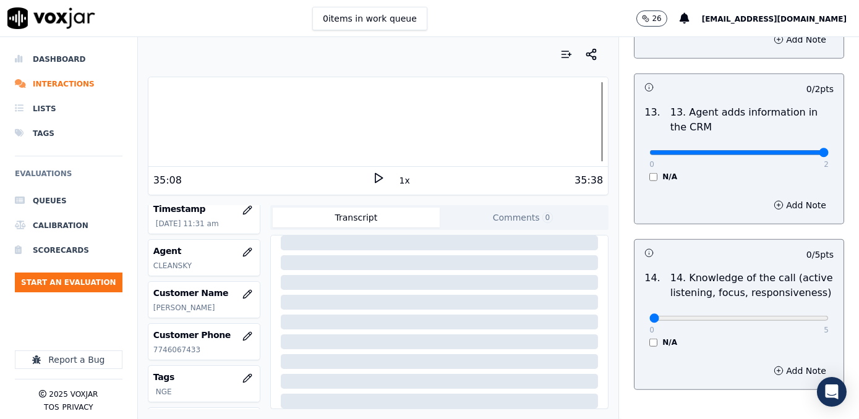
drag, startPoint x: 641, startPoint y: 123, endPoint x: 861, endPoint y: 123, distance: 219.6
type input "2"
click at [829, 150] on input "range" at bounding box center [738, 152] width 179 height 5
drag, startPoint x: 644, startPoint y: 283, endPoint x: 861, endPoint y: 293, distance: 216.7
type input "5"
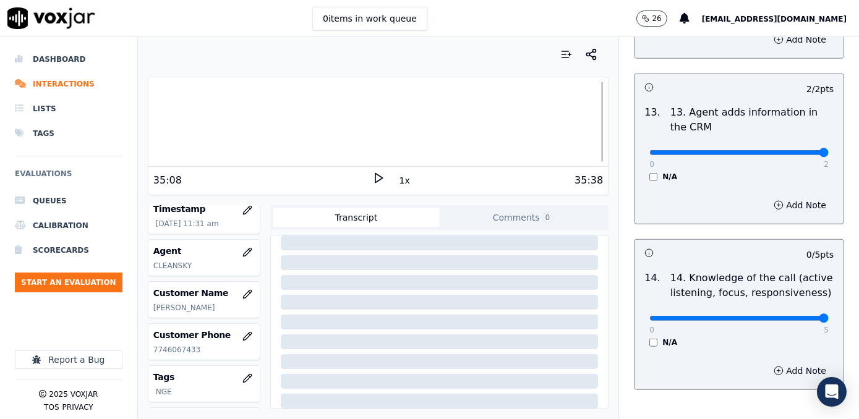
click at [829, 316] on input "range" at bounding box center [738, 318] width 179 height 5
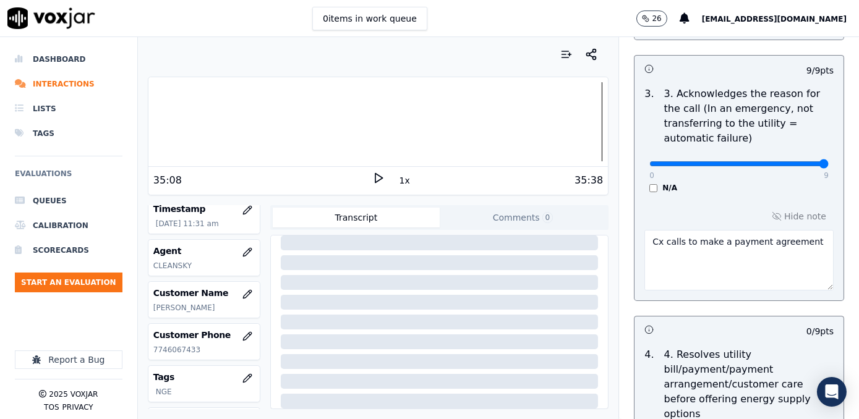
scroll to position [562, 0]
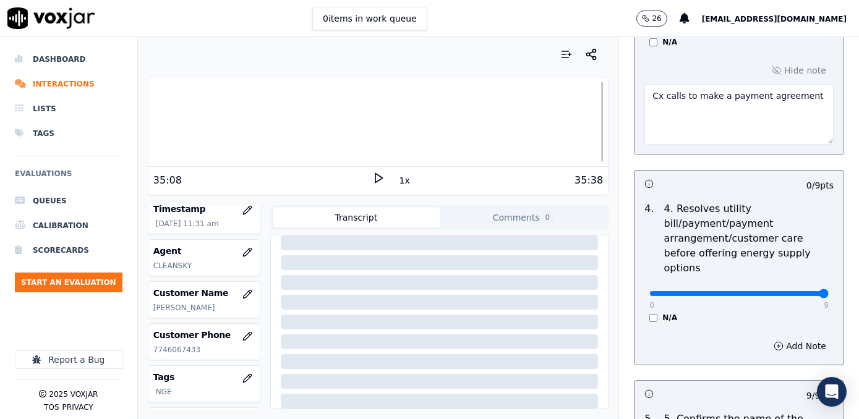
drag, startPoint x: 642, startPoint y: 270, endPoint x: 861, endPoint y: 276, distance: 219.0
type input "9"
click at [829, 291] on input "range" at bounding box center [738, 293] width 179 height 5
click at [782, 338] on button "Add Note" at bounding box center [799, 346] width 67 height 17
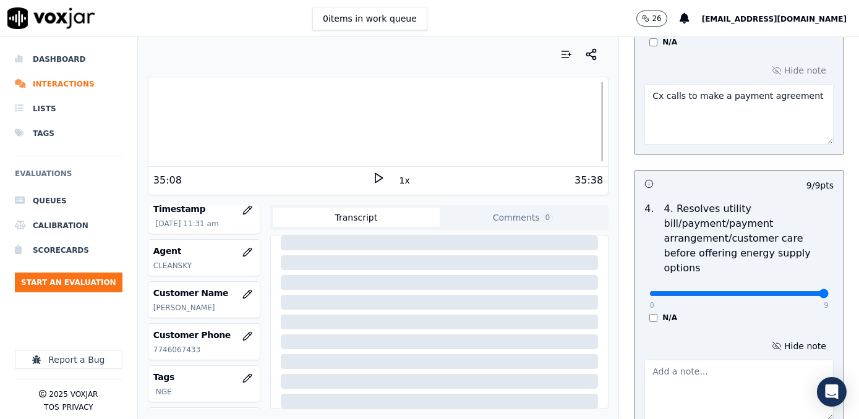
click at [692, 360] on textarea at bounding box center [738, 390] width 189 height 61
click at [748, 313] on div "N/A" at bounding box center [738, 318] width 179 height 10
click at [785, 338] on button "Hide note" at bounding box center [798, 346] width 69 height 17
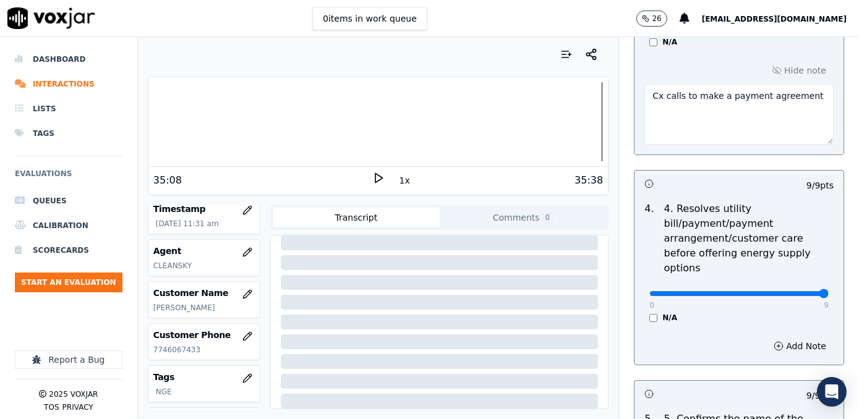
click at [717, 283] on div "0 9 N/A" at bounding box center [739, 299] width 199 height 47
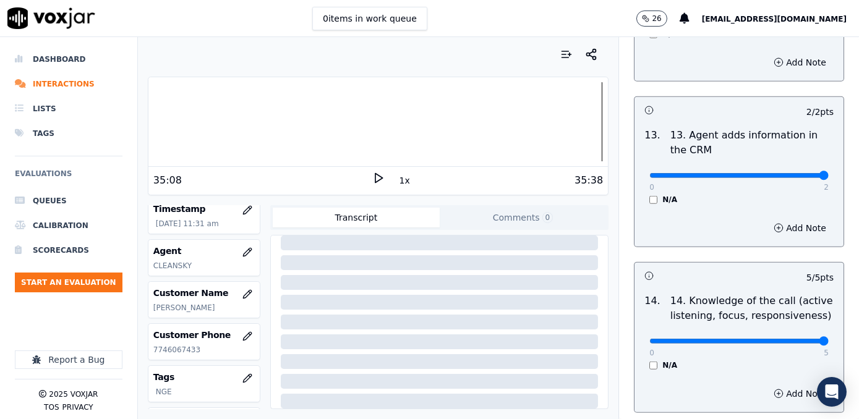
scroll to position [2344, 0]
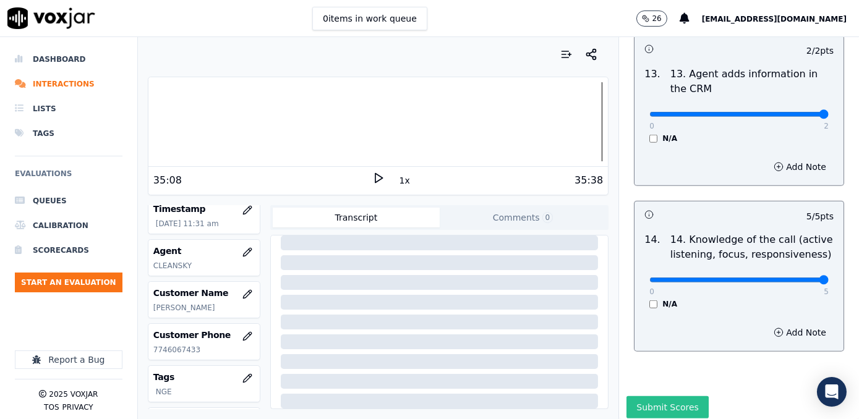
click at [677, 396] on button "Submit Scores" at bounding box center [668, 407] width 82 height 22
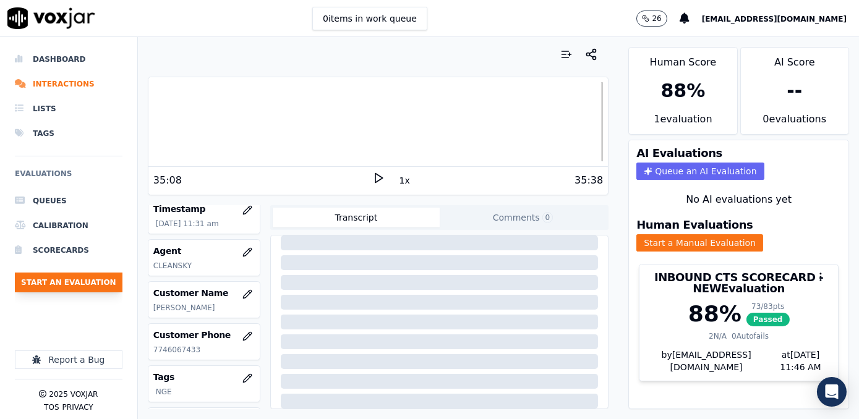
click at [97, 280] on button "Start an Evaluation" at bounding box center [69, 283] width 108 height 20
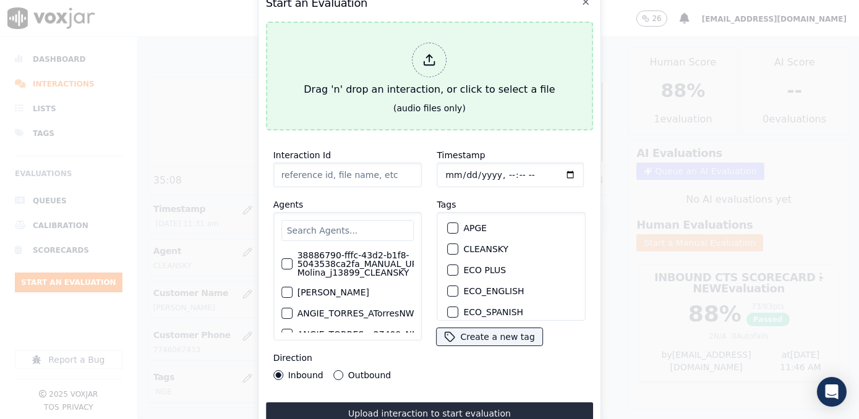
click at [432, 55] on polyline at bounding box center [430, 56] width 6 height 3
type input "20250917-115721_3012735242-[PERSON_NAME] 2 all.mp3"
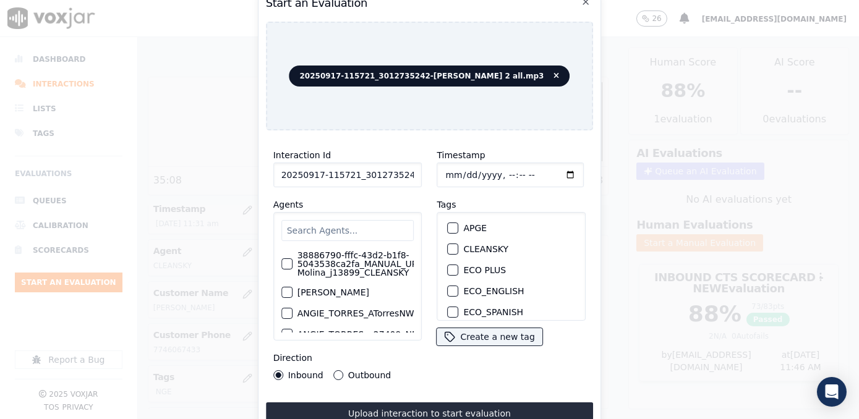
click at [361, 229] on input "text" at bounding box center [347, 230] width 133 height 21
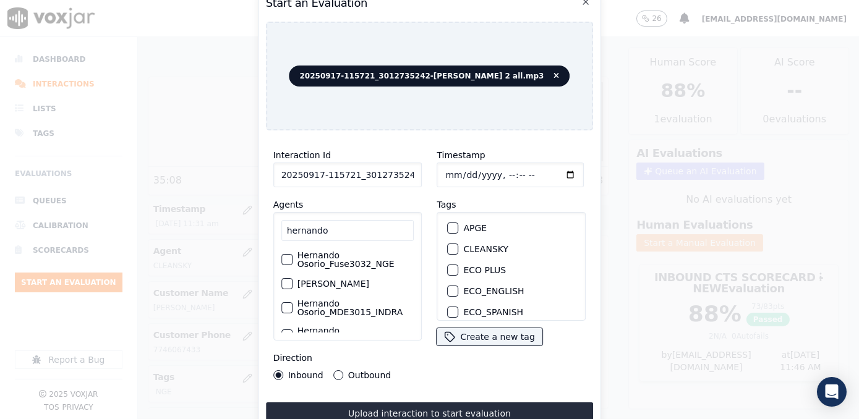
type input "hernando"
click at [348, 263] on label "Hernando Osorio_Fuse3032_NGE" at bounding box center [356, 259] width 117 height 17
click at [293, 263] on button "Hernando Osorio_Fuse3032_NGE" at bounding box center [286, 259] width 11 height 11
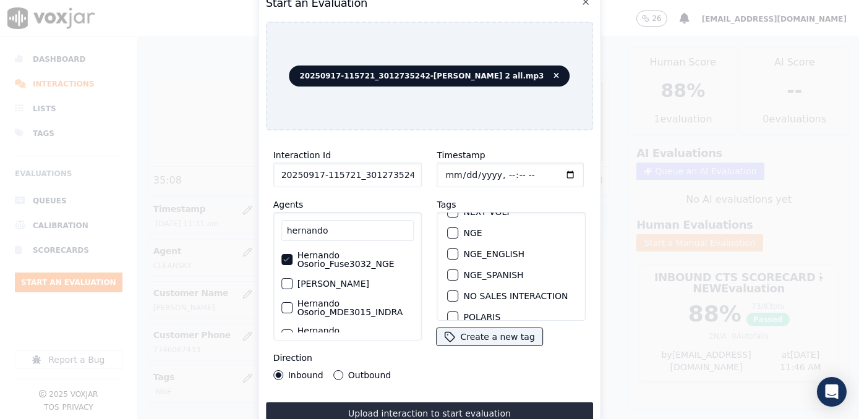
scroll to position [168, 0]
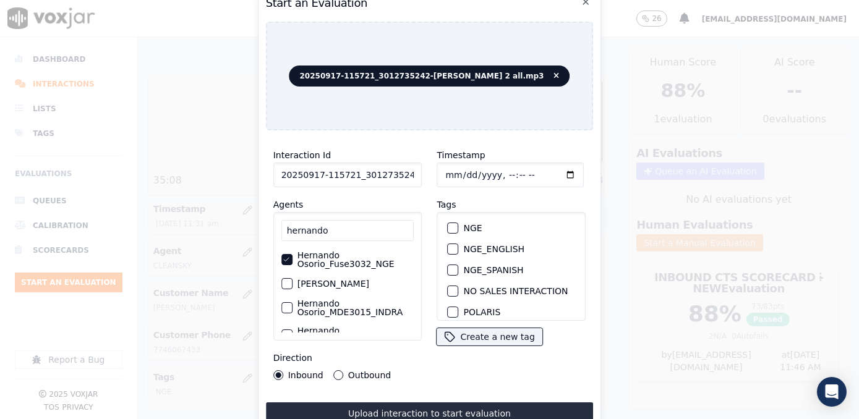
click at [450, 224] on div "button" at bounding box center [452, 228] width 9 height 9
click at [552, 172] on input "Timestamp" at bounding box center [510, 175] width 147 height 25
type input "[DATE]T23:46"
click at [337, 370] on button "Outbound" at bounding box center [338, 375] width 10 height 10
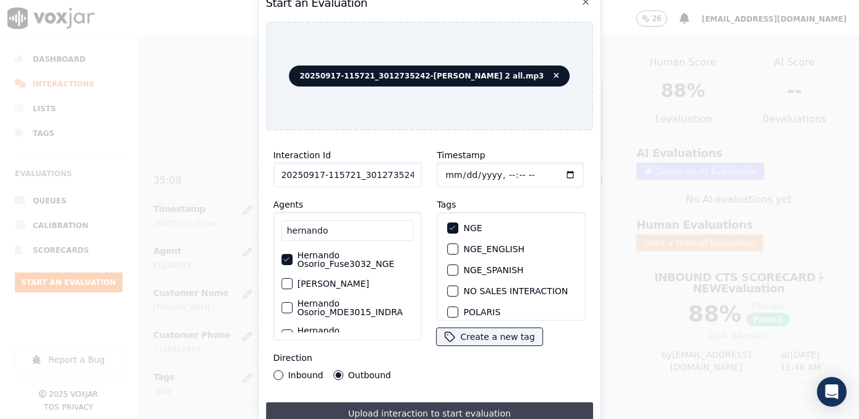
click at [426, 407] on button "Upload interaction to start evaluation" at bounding box center [430, 414] width 328 height 22
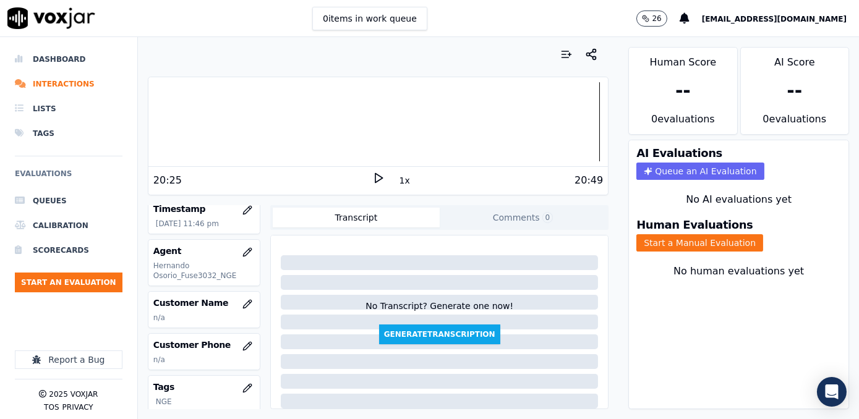
scroll to position [168, 0]
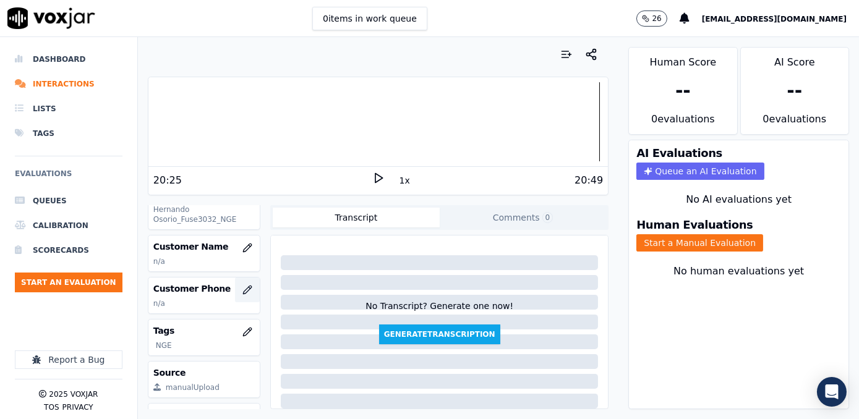
click at [242, 285] on icon "button" at bounding box center [247, 290] width 10 height 10
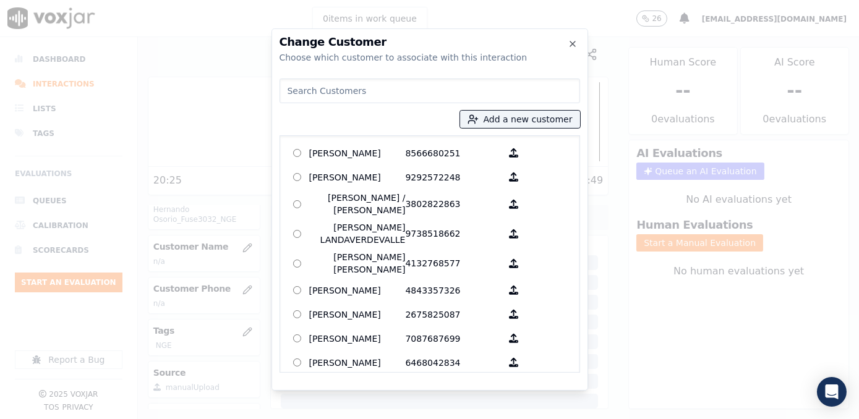
click at [445, 92] on input at bounding box center [430, 91] width 301 height 25
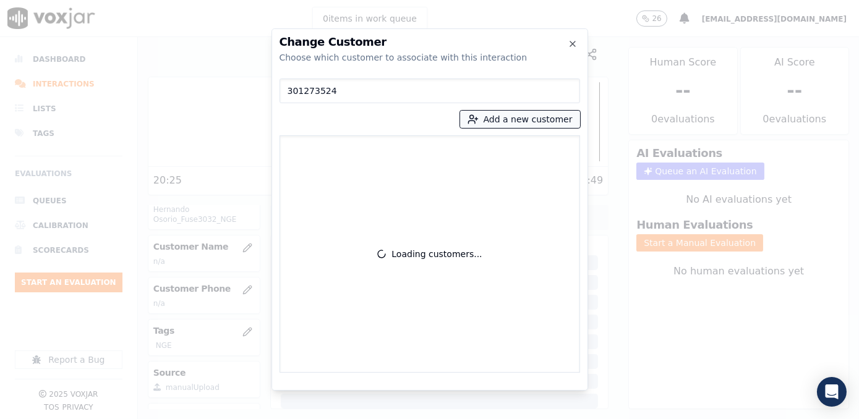
type input "301273524"
click at [526, 120] on button "Add a new customer" at bounding box center [520, 119] width 120 height 17
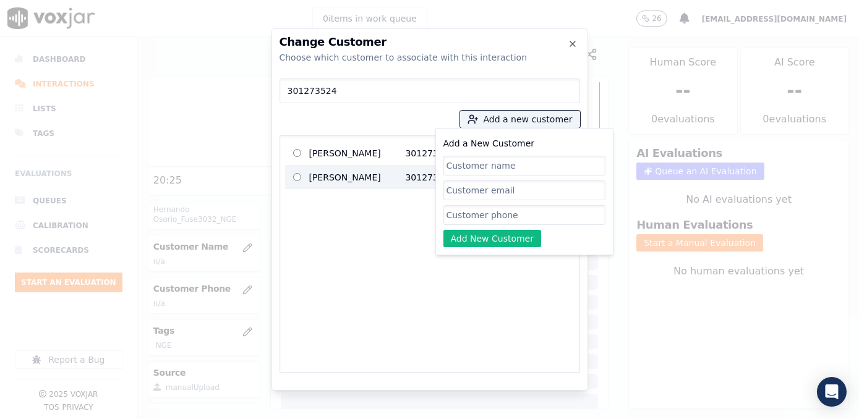
click at [340, 185] on p "[PERSON_NAME]" at bounding box center [357, 177] width 96 height 19
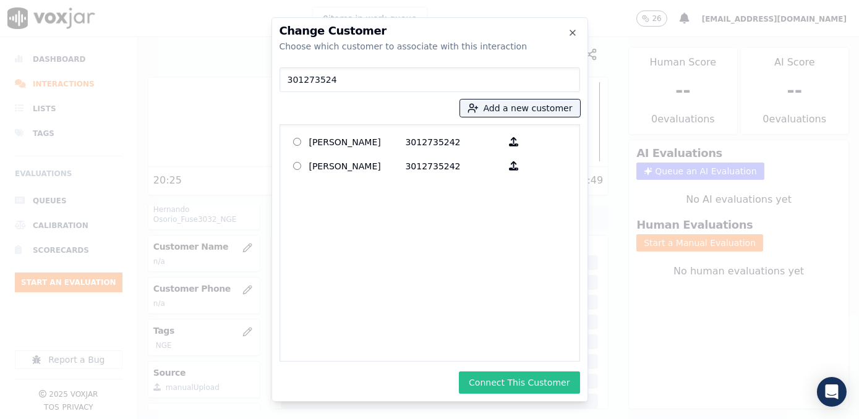
click at [521, 387] on button "Connect This Customer" at bounding box center [519, 383] width 121 height 22
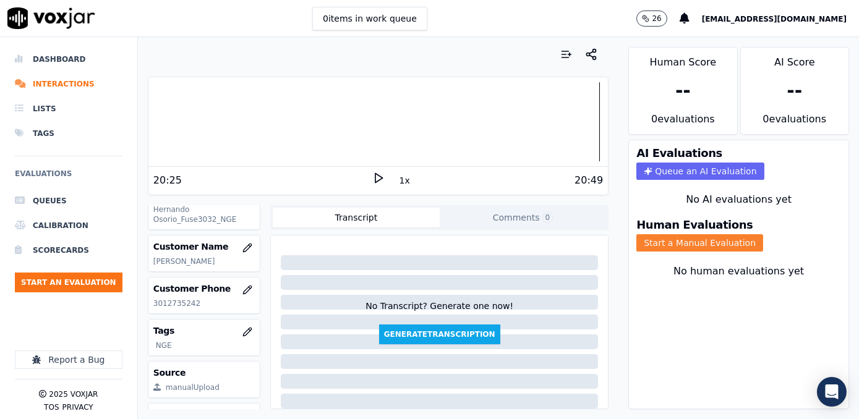
click at [719, 235] on button "Start a Manual Evaluation" at bounding box center [699, 242] width 127 height 17
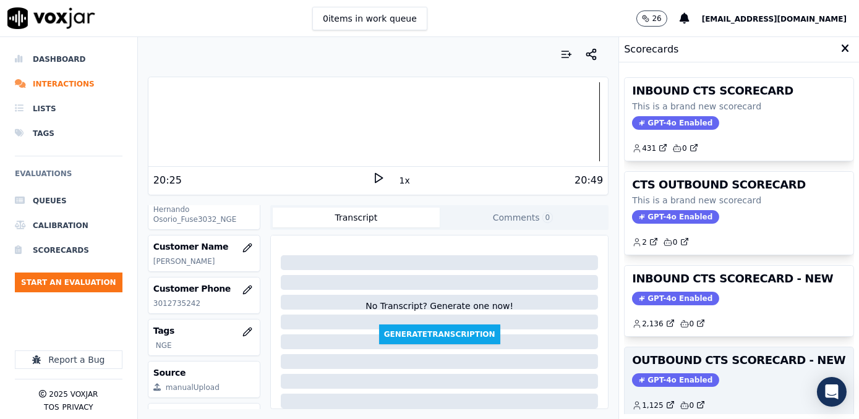
click at [653, 379] on span "GPT-4o Enabled" at bounding box center [675, 381] width 87 height 14
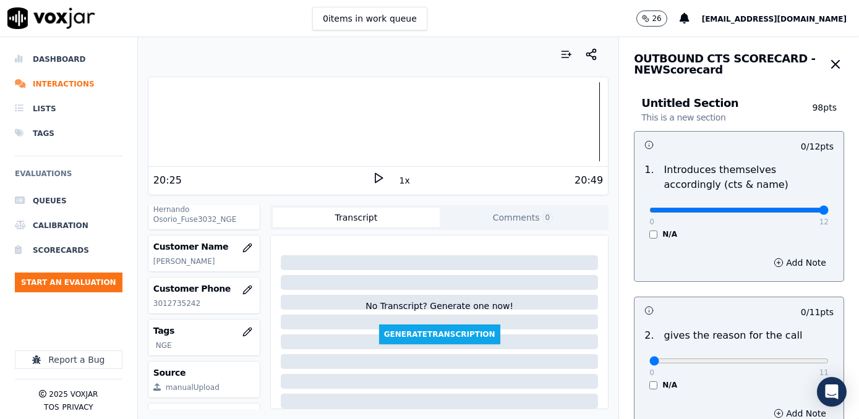
drag, startPoint x: 643, startPoint y: 210, endPoint x: 861, endPoint y: 200, distance: 217.9
type input "12"
click at [829, 208] on input "range" at bounding box center [738, 210] width 179 height 5
drag, startPoint x: 640, startPoint y: 359, endPoint x: 858, endPoint y: 314, distance: 223.1
type input "11"
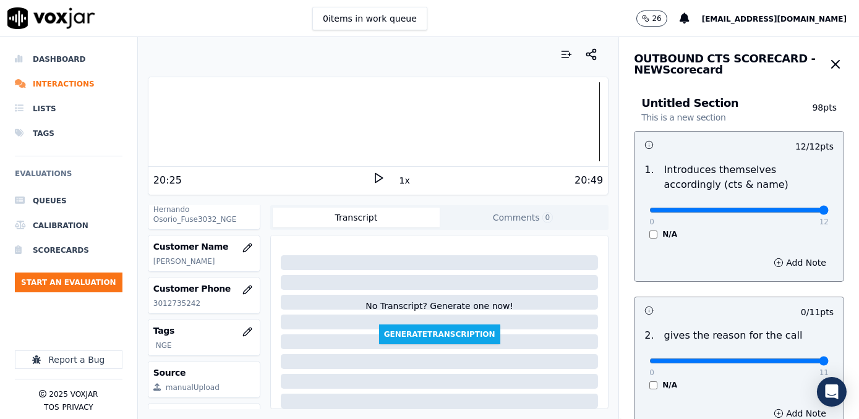
click at [829, 359] on input "range" at bounding box center [738, 361] width 179 height 5
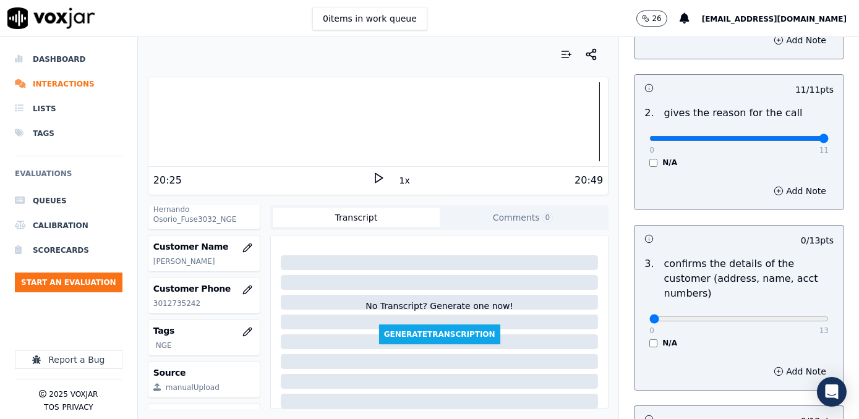
scroll to position [225, 0]
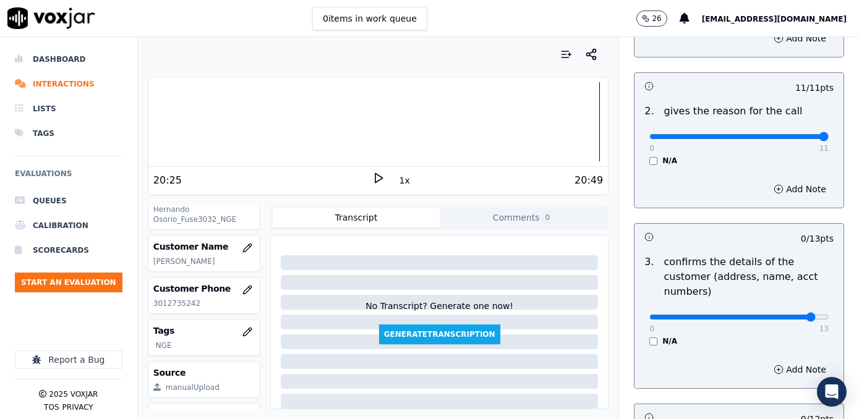
type input "12"
click at [784, 315] on input "range" at bounding box center [738, 317] width 179 height 5
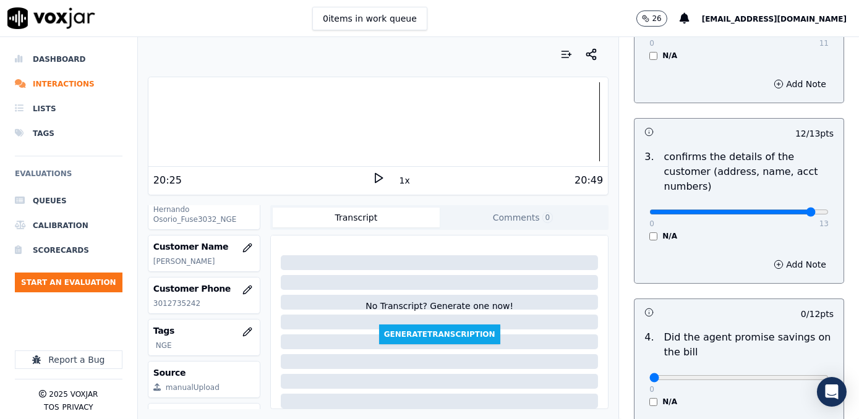
scroll to position [506, 0]
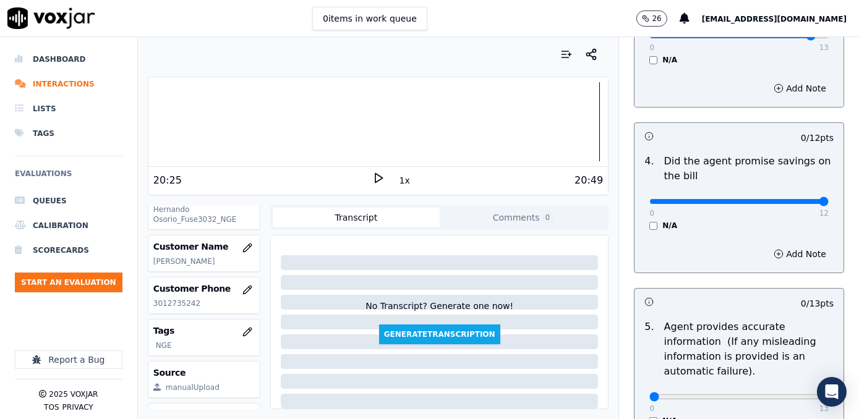
drag, startPoint x: 643, startPoint y: 186, endPoint x: 861, endPoint y: 178, distance: 217.8
type input "12"
click at [829, 199] on input "range" at bounding box center [738, 201] width 179 height 5
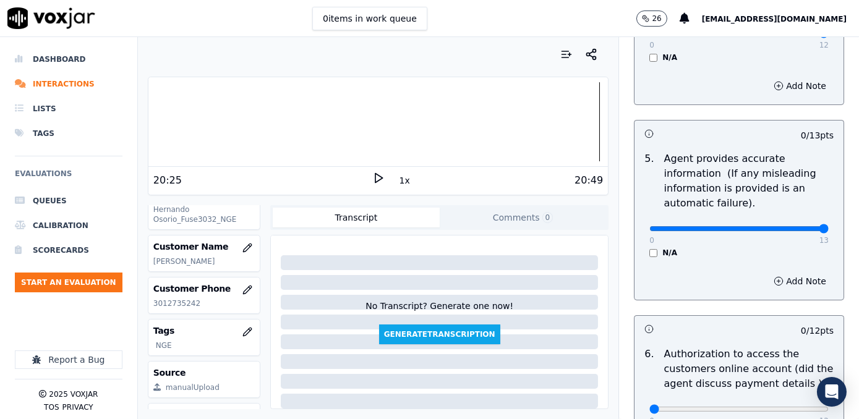
drag, startPoint x: 644, startPoint y: 215, endPoint x: 861, endPoint y: 202, distance: 216.9
type input "13"
click at [829, 226] on input "range" at bounding box center [738, 228] width 179 height 5
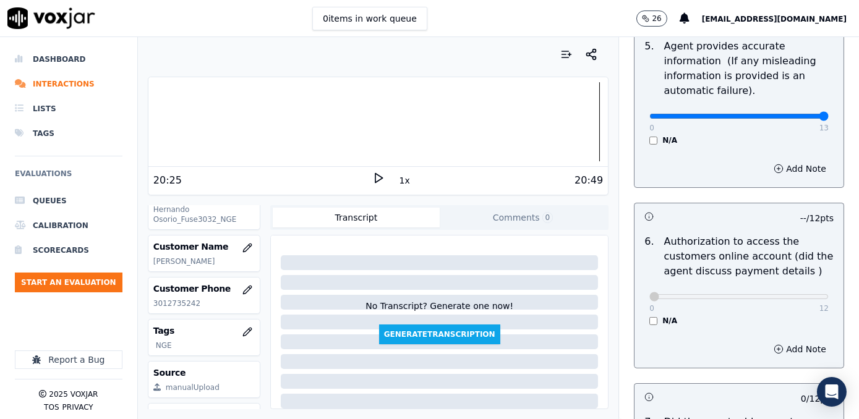
scroll to position [1012, 0]
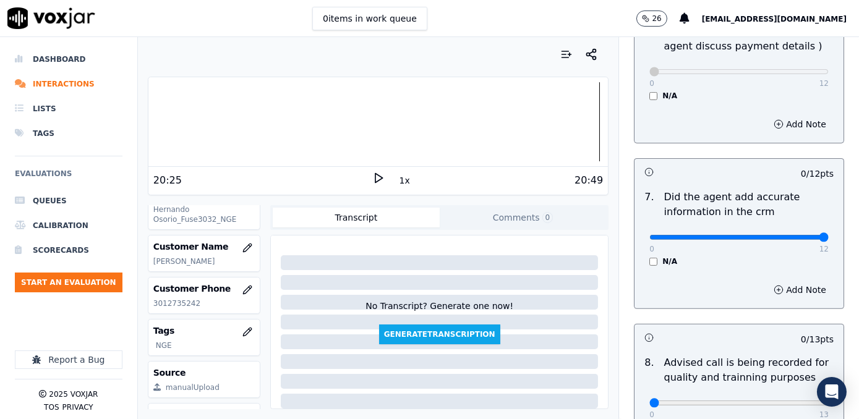
drag, startPoint x: 644, startPoint y: 220, endPoint x: 861, endPoint y: 220, distance: 216.5
type input "12"
click at [829, 235] on input "range" at bounding box center [738, 237] width 179 height 5
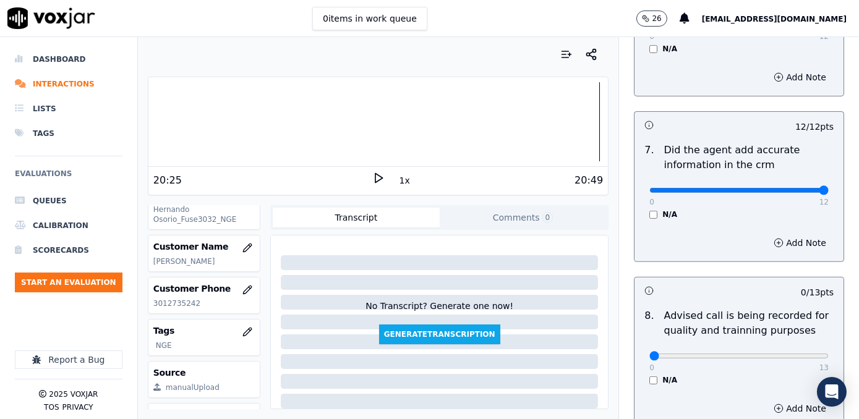
scroll to position [1124, 0]
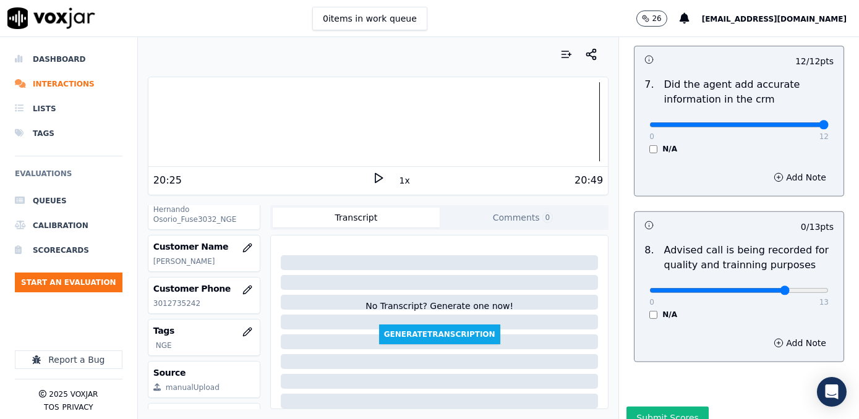
type input "10"
click at [764, 288] on input "range" at bounding box center [738, 290] width 179 height 5
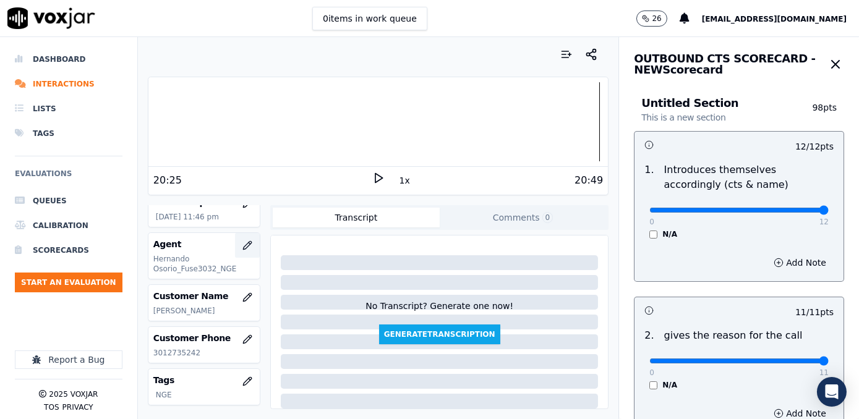
scroll to position [109, 0]
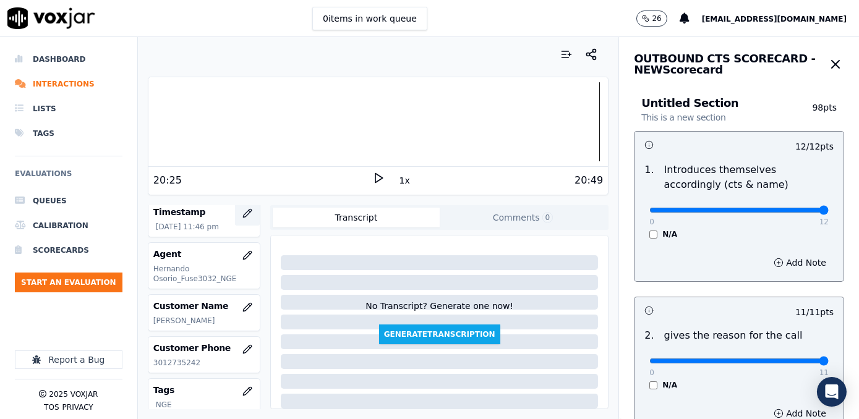
click at [242, 213] on icon "button" at bounding box center [247, 213] width 10 height 10
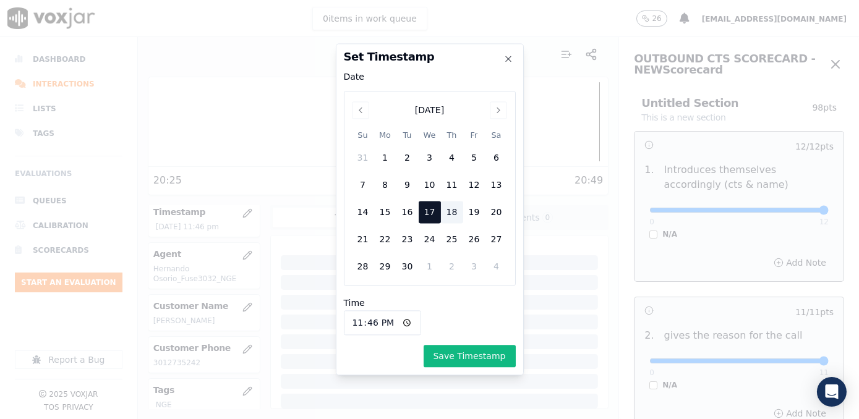
click at [398, 320] on input "23:46" at bounding box center [383, 323] width 78 height 25
type input "11:46"
click at [490, 349] on button "Save Timestamp" at bounding box center [470, 357] width 92 height 22
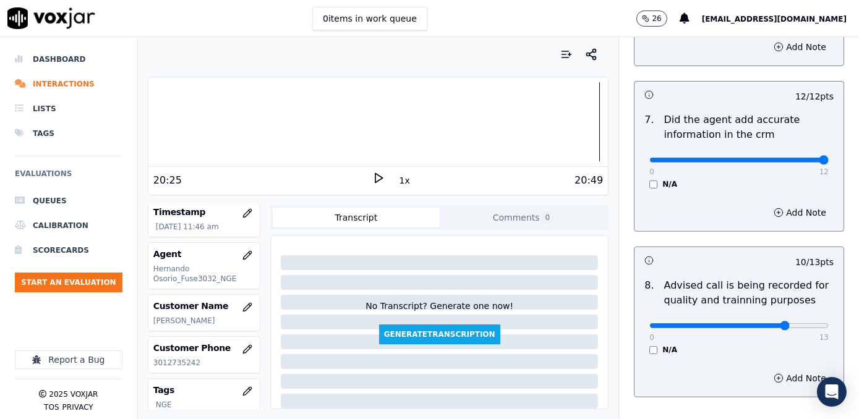
scroll to position [1149, 0]
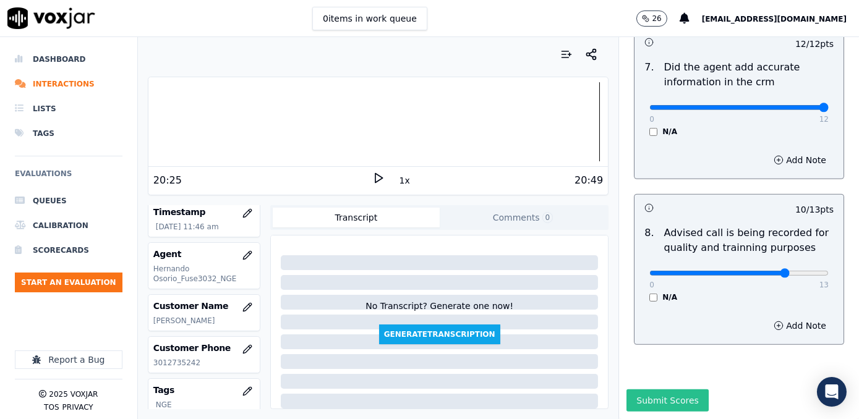
click at [655, 390] on button "Submit Scores" at bounding box center [668, 401] width 82 height 22
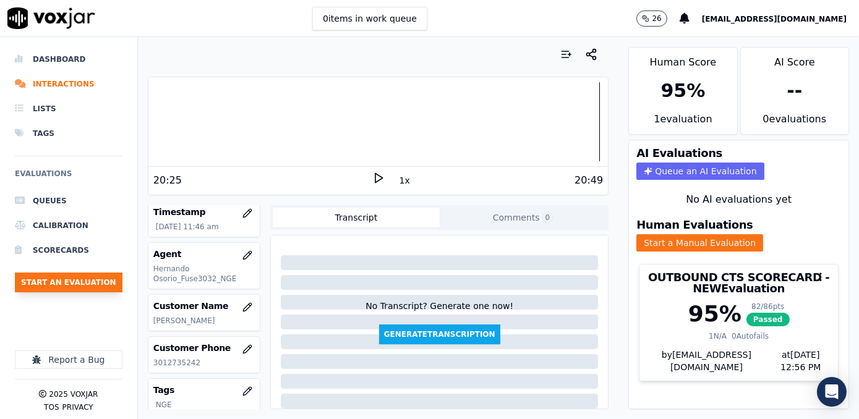
click at [59, 284] on button "Start an Evaluation" at bounding box center [69, 283] width 108 height 20
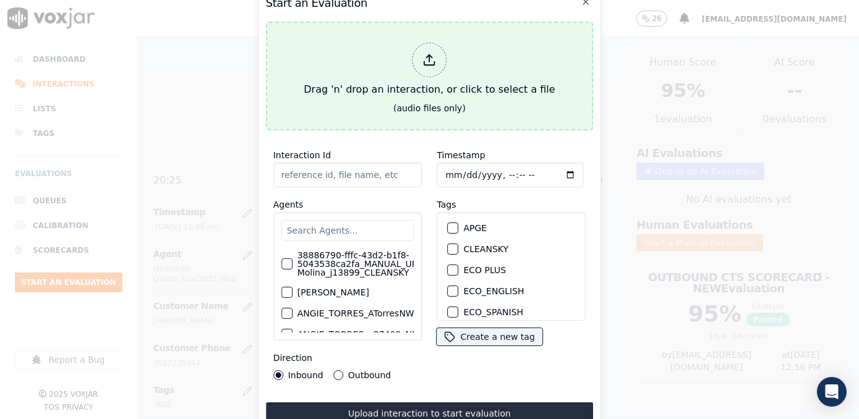
click at [430, 58] on icon at bounding box center [430, 60] width 14 height 14
type input "20250917-120925_3055225985-[PERSON_NAME] all.mp3"
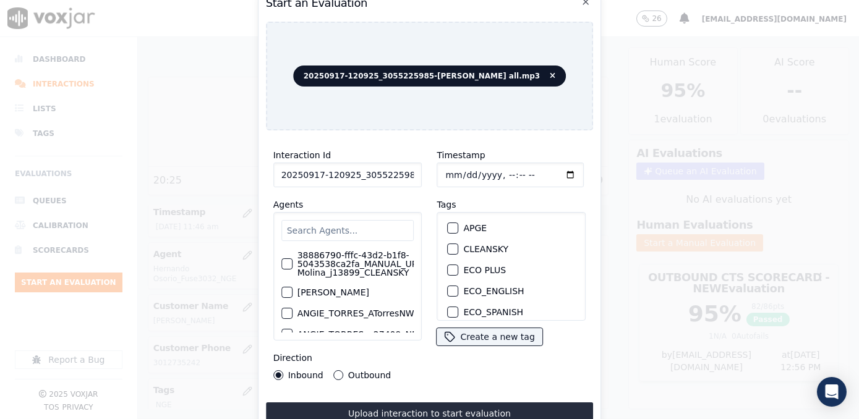
click at [355, 220] on input "text" at bounding box center [347, 230] width 133 height 21
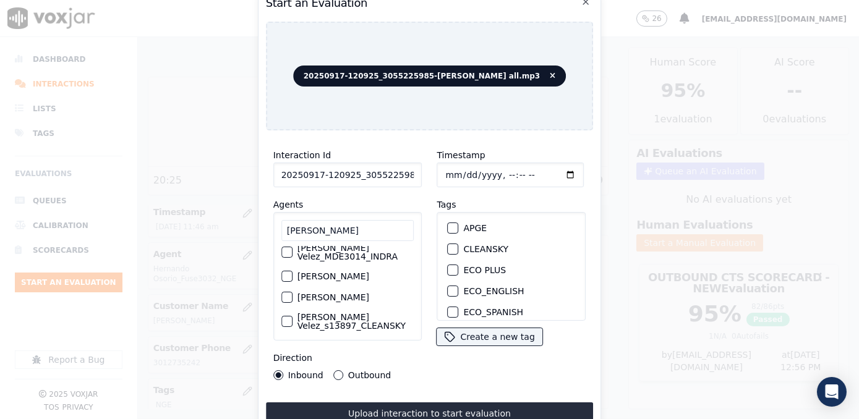
scroll to position [0, 0]
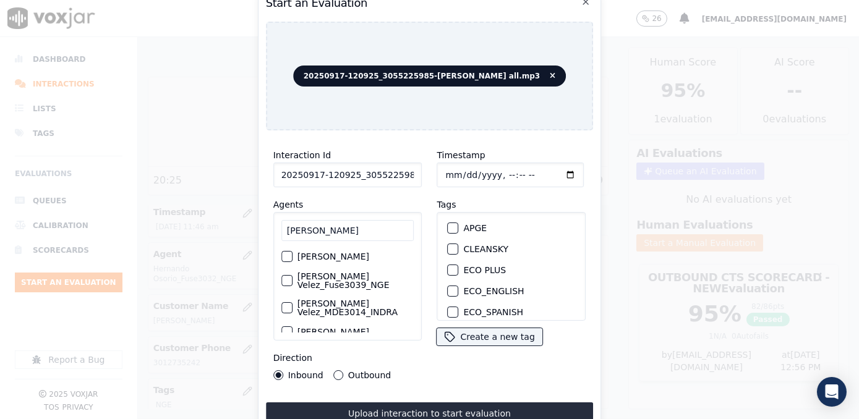
type input "[PERSON_NAME]"
click at [350, 283] on label "[PERSON_NAME] Velez_Fuse3039_NGE" at bounding box center [356, 280] width 117 height 17
click at [293, 283] on button "[PERSON_NAME] Velez_Fuse3039_NGE" at bounding box center [286, 280] width 11 height 11
click at [448, 224] on div "button" at bounding box center [452, 228] width 9 height 9
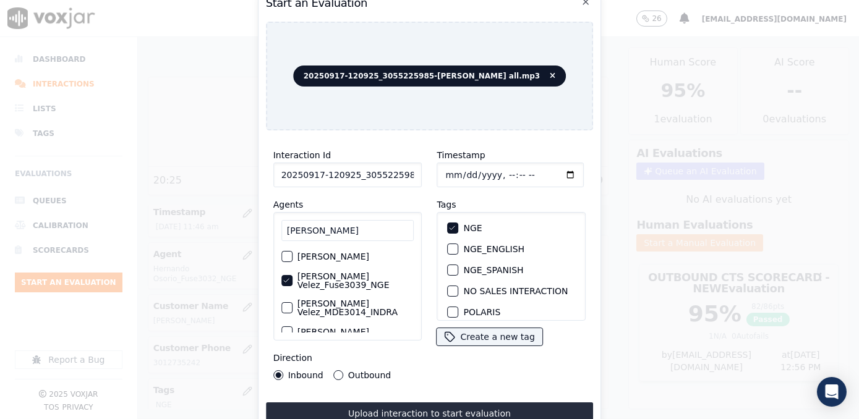
click at [555, 172] on input "Timestamp" at bounding box center [510, 175] width 147 height 25
type input "[DATE]T12:57"
click at [333, 374] on div "Outbound" at bounding box center [362, 375] width 58 height 10
click at [335, 370] on button "Outbound" at bounding box center [338, 375] width 10 height 10
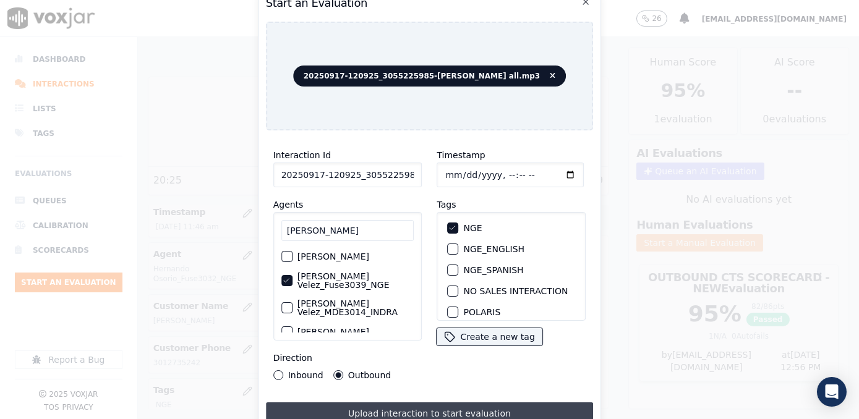
click at [460, 403] on button "Upload interaction to start evaluation" at bounding box center [430, 414] width 328 height 22
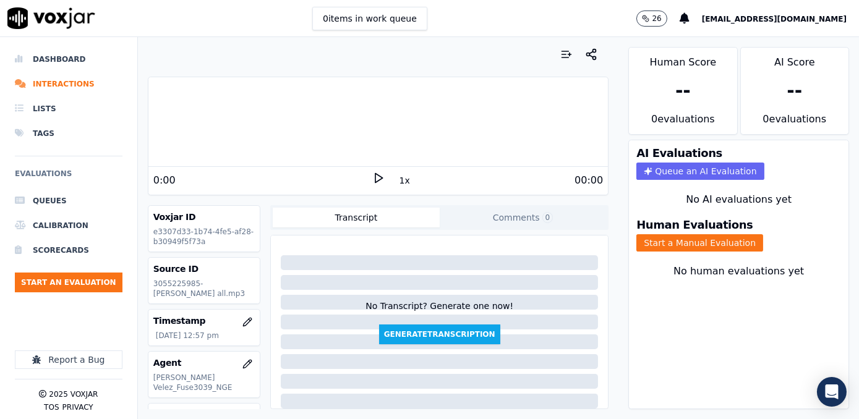
click at [372, 177] on icon at bounding box center [378, 178] width 12 height 12
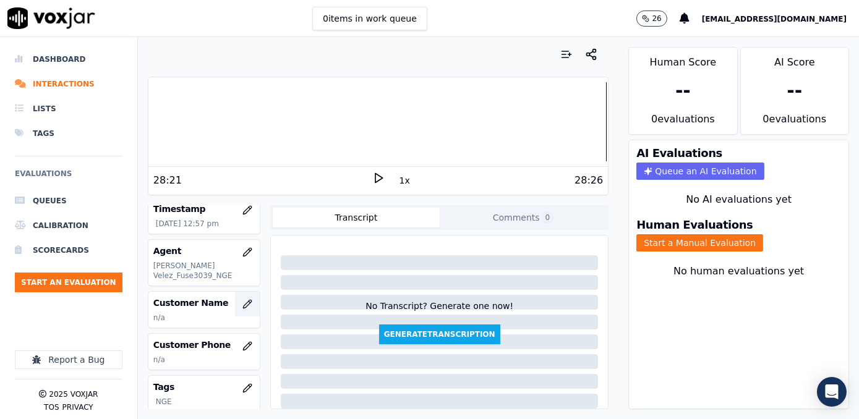
scroll to position [168, 0]
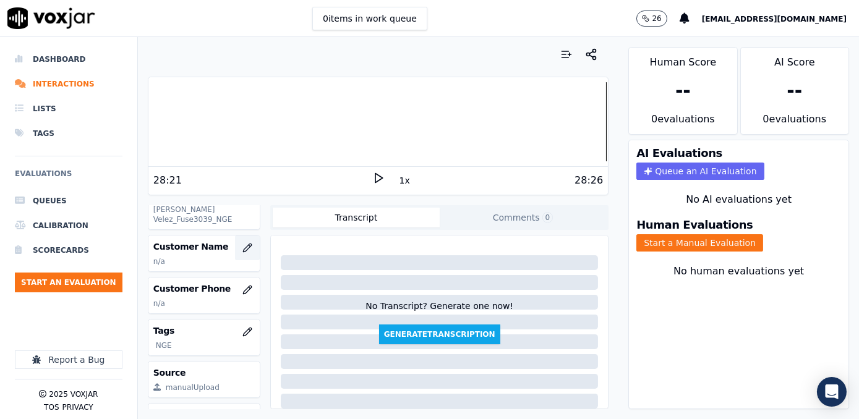
click at [235, 246] on button "button" at bounding box center [247, 248] width 25 height 25
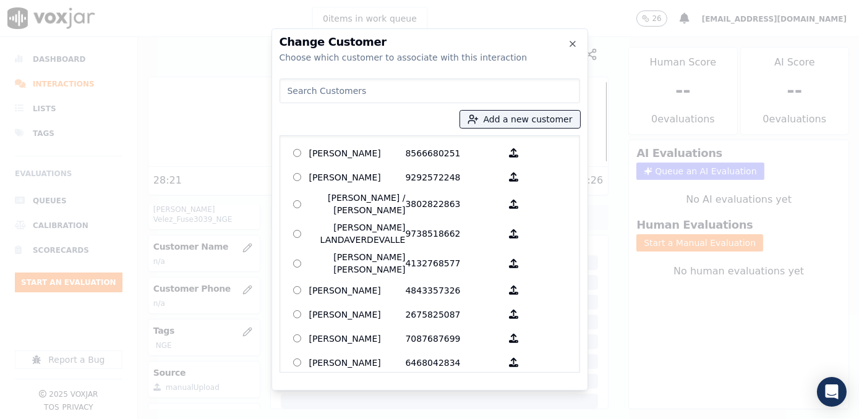
click at [427, 90] on input at bounding box center [430, 91] width 301 height 25
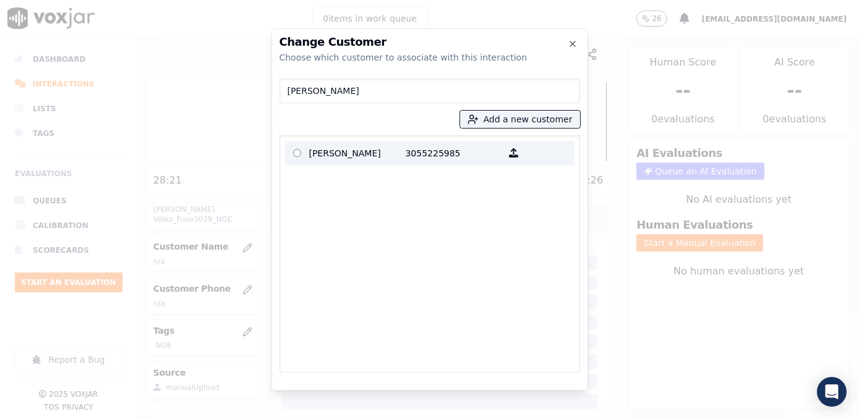
type input "[PERSON_NAME]"
click at [415, 159] on p "3055225985" at bounding box center [454, 152] width 96 height 19
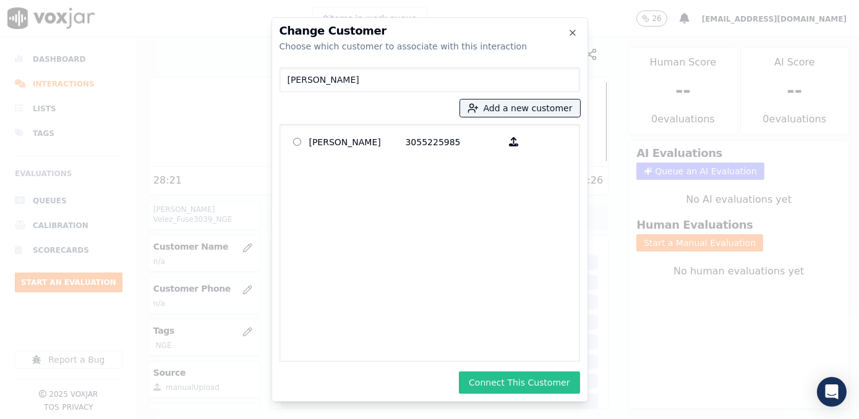
click at [546, 380] on button "Connect This Customer" at bounding box center [519, 383] width 121 height 22
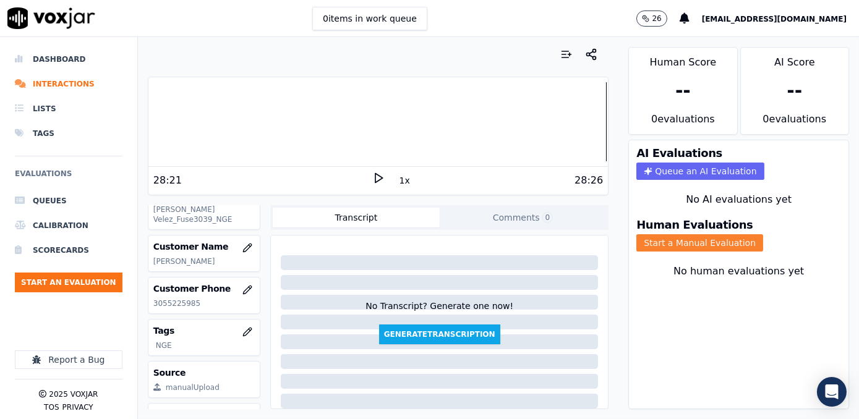
click at [698, 234] on button "Start a Manual Evaluation" at bounding box center [699, 242] width 127 height 17
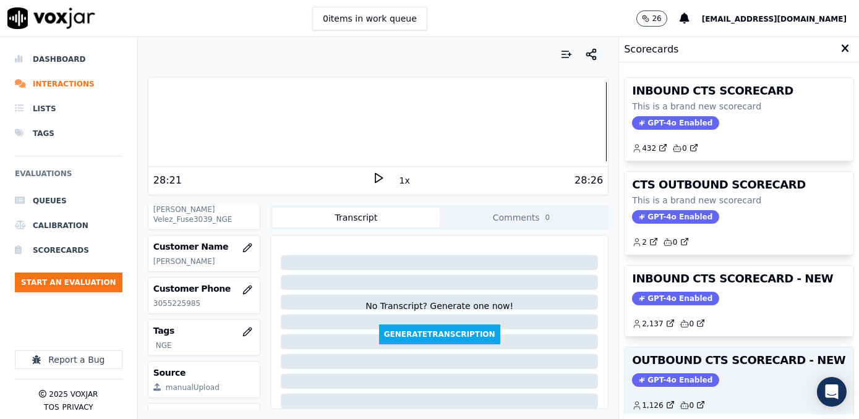
click at [649, 374] on span "GPT-4o Enabled" at bounding box center [675, 381] width 87 height 14
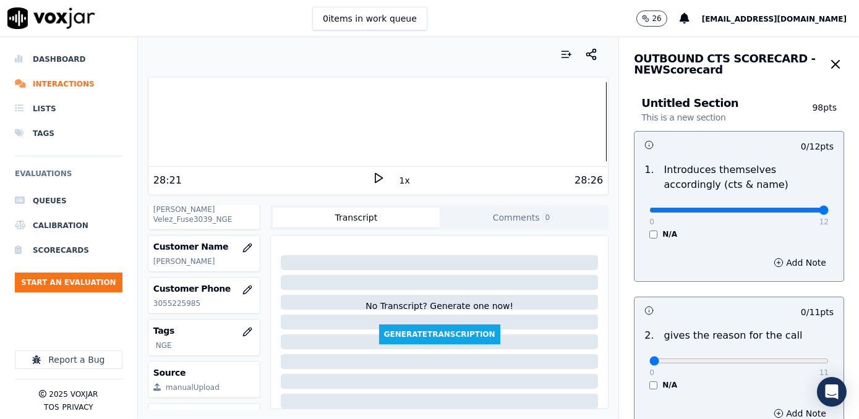
drag, startPoint x: 643, startPoint y: 210, endPoint x: 858, endPoint y: 204, distance: 215.3
type input "12"
click at [829, 208] on input "range" at bounding box center [738, 210] width 179 height 5
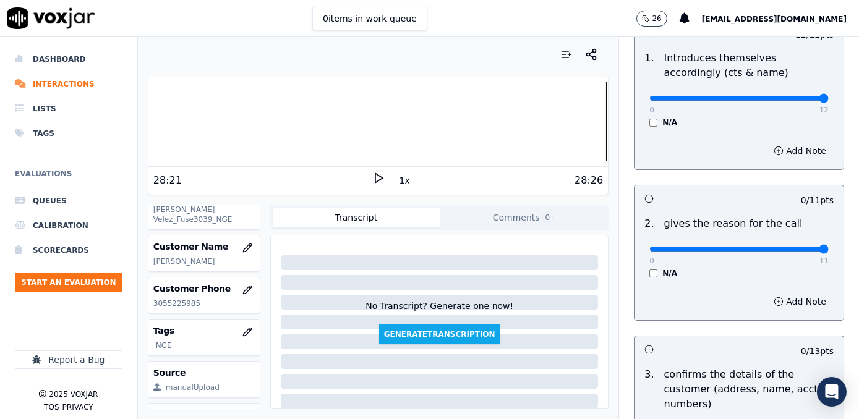
drag, startPoint x: 644, startPoint y: 247, endPoint x: 861, endPoint y: 267, distance: 217.4
type input "11"
click at [829, 252] on input "range" at bounding box center [738, 249] width 179 height 5
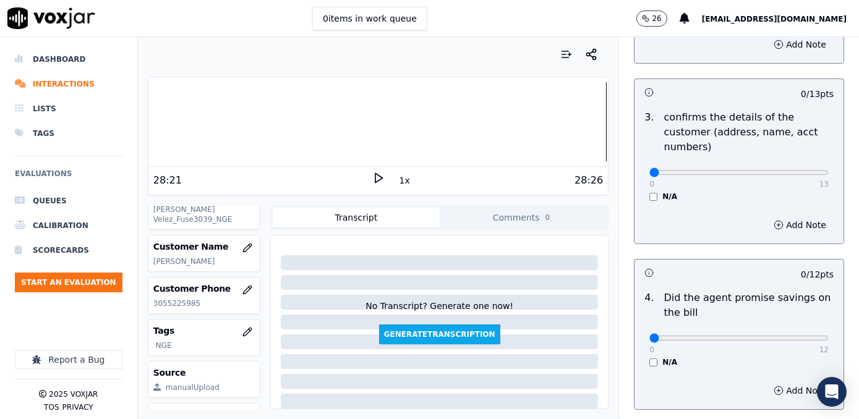
scroll to position [393, 0]
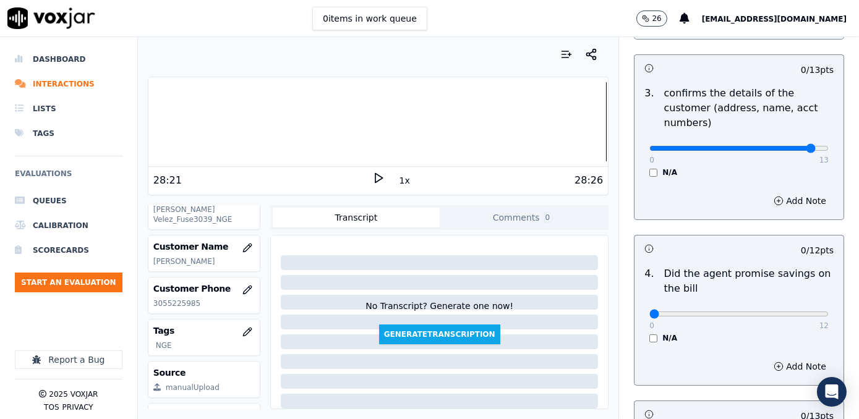
type input "12"
click at [782, 146] on input "range" at bounding box center [738, 148] width 179 height 5
drag, startPoint x: 644, startPoint y: 298, endPoint x: 861, endPoint y: 283, distance: 217.0
type input "12"
click at [829, 312] on input "range" at bounding box center [738, 314] width 179 height 5
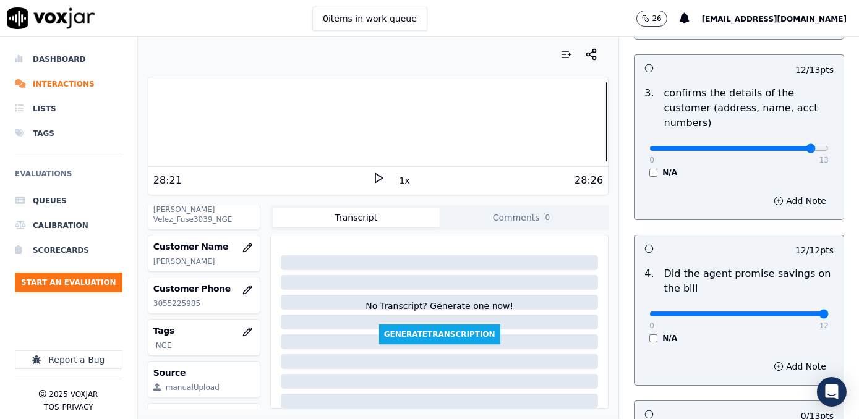
click at [736, 329] on div "4 . Did the agent promise savings on the bill 0 12 N/A" at bounding box center [739, 305] width 209 height 87
click at [785, 192] on button "Add Note" at bounding box center [799, 200] width 67 height 17
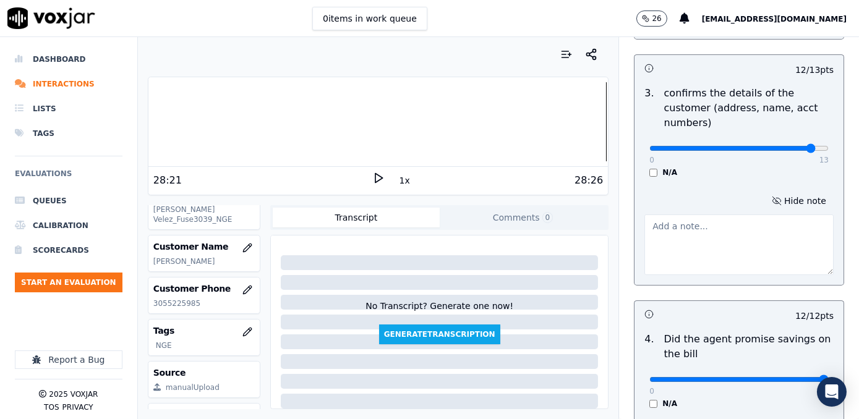
click at [718, 236] on textarea at bounding box center [738, 245] width 189 height 61
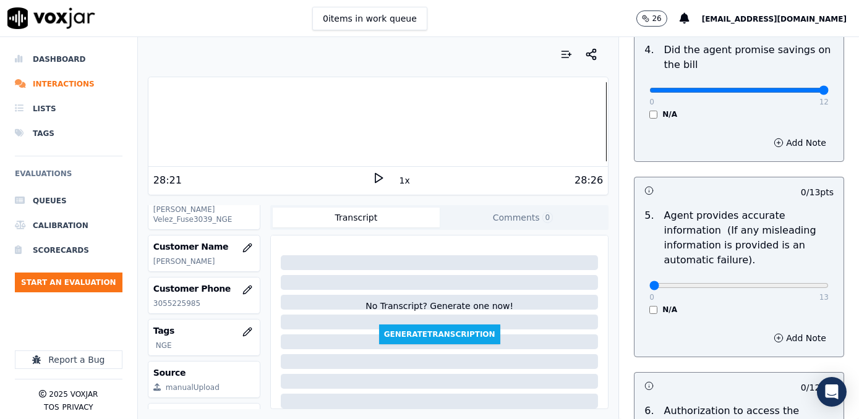
scroll to position [787, 0]
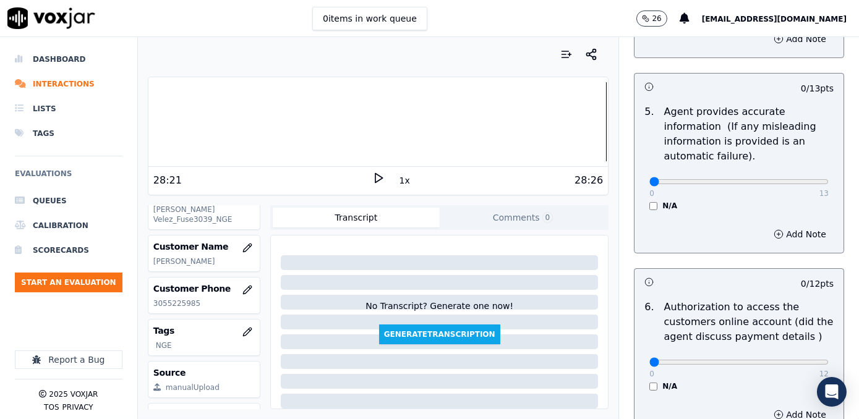
type textarea "Make sure to confirm full service address and the name as it appears on the bil…"
type input "12"
click at [790, 179] on input "range" at bounding box center [738, 181] width 179 height 5
click at [794, 226] on button "Add Note" at bounding box center [799, 234] width 67 height 17
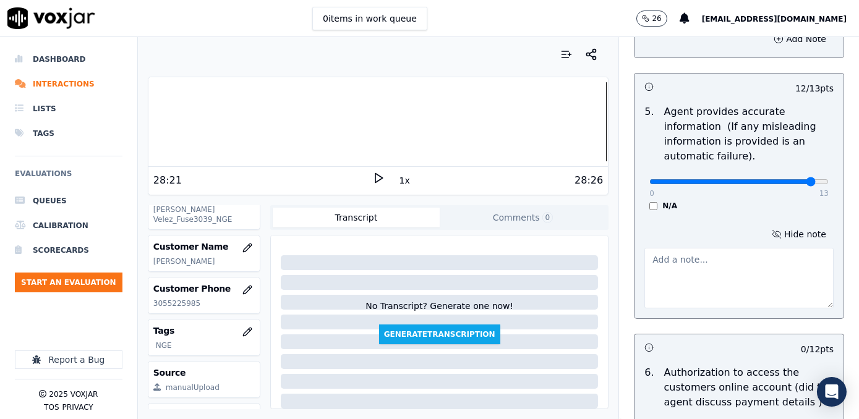
click at [675, 250] on textarea at bounding box center [738, 278] width 189 height 61
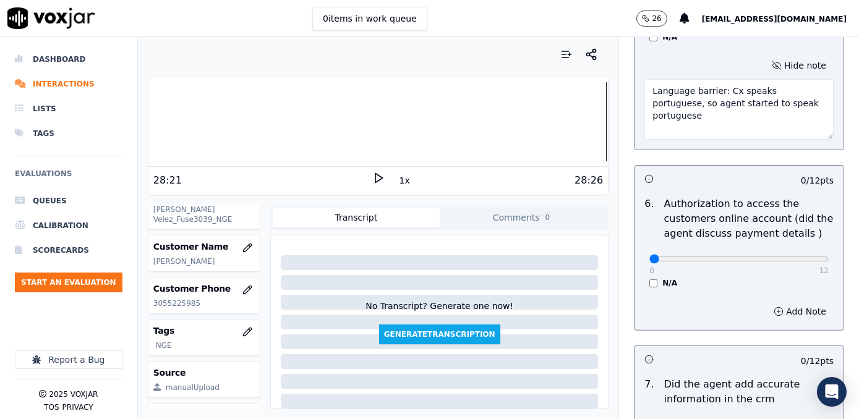
type textarea "Language barrier: Cx speaks portuguese, so agent started to speak portuguese"
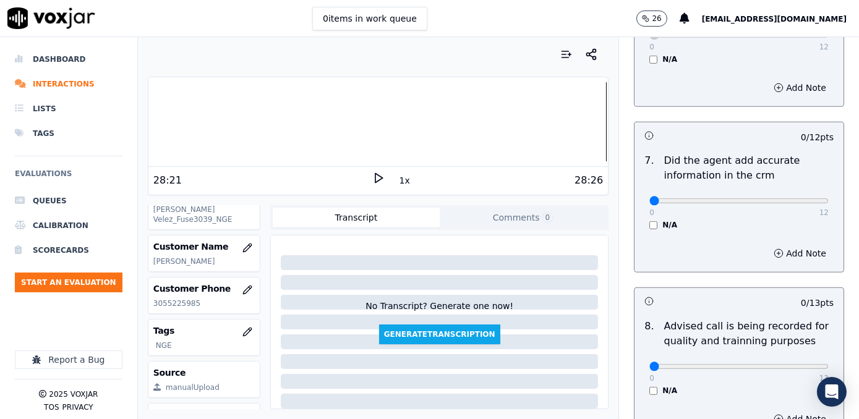
scroll to position [1181, 0]
drag, startPoint x: 646, startPoint y: 179, endPoint x: 861, endPoint y: 179, distance: 215.2
type input "12"
click at [829, 197] on input "range" at bounding box center [738, 199] width 179 height 5
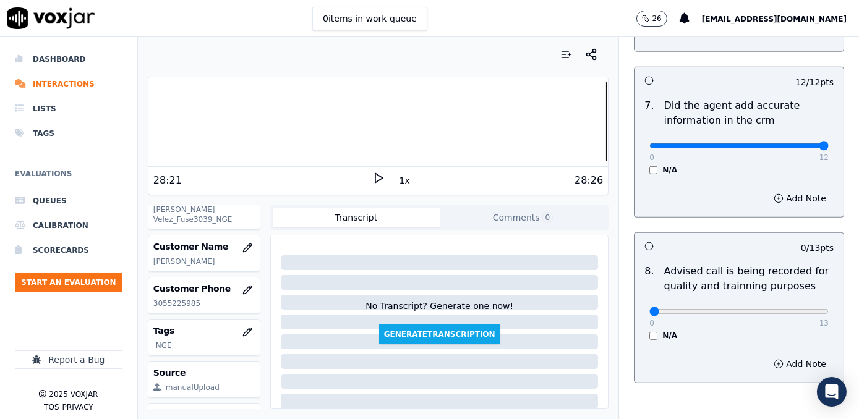
scroll to position [1280, 0]
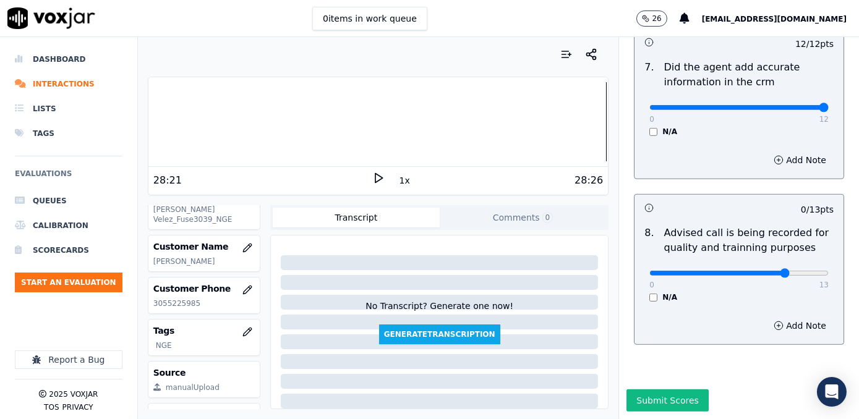
type input "10"
click at [757, 271] on input "range" at bounding box center [738, 273] width 179 height 5
drag, startPoint x: 740, startPoint y: 367, endPoint x: 750, endPoint y: 365, distance: 10.1
click at [741, 390] on div "Submit Scores" at bounding box center [739, 405] width 240 height 30
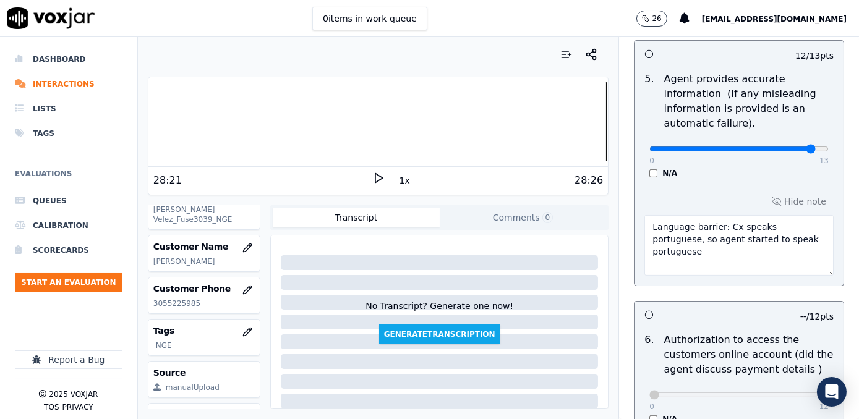
scroll to position [829, 0]
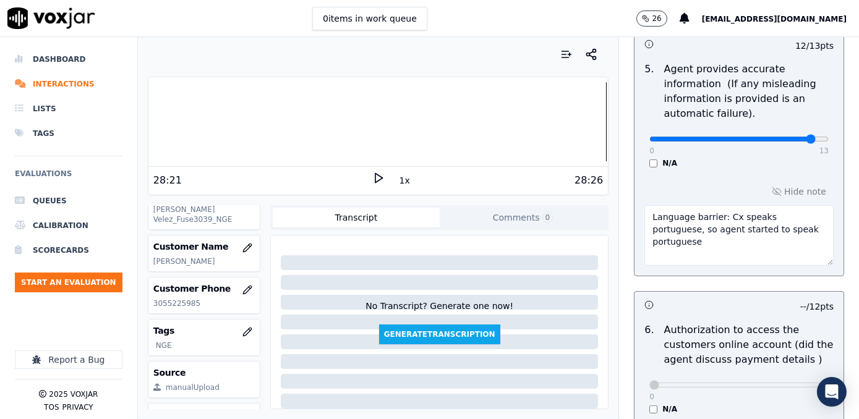
drag, startPoint x: 792, startPoint y: 221, endPoint x: 591, endPoint y: 195, distance: 202.7
click at [591, 195] on div "Your browser does not support the audio element. 28:21 1x 28:26 Voxjar ID e3307…" at bounding box center [498, 228] width 721 height 382
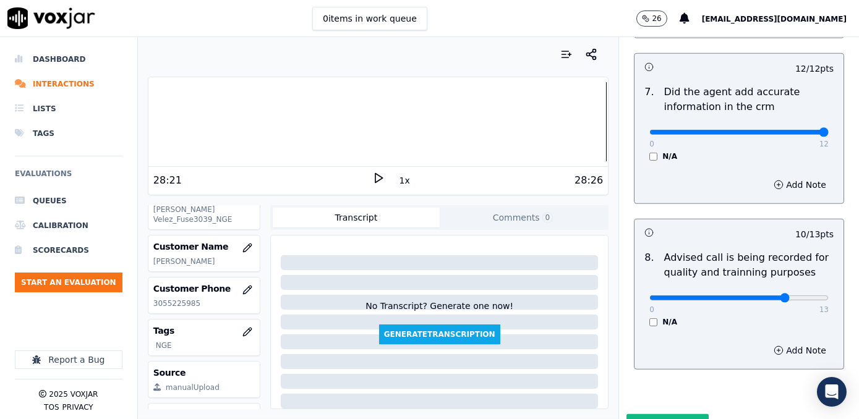
scroll to position [1280, 0]
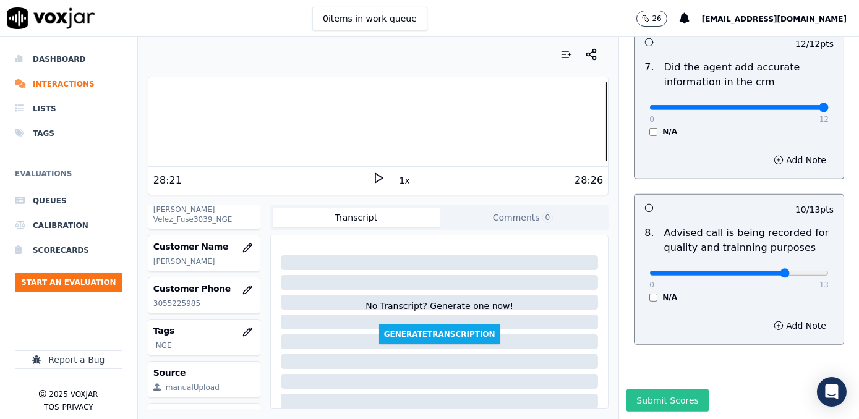
click at [671, 390] on button "Submit Scores" at bounding box center [668, 401] width 82 height 22
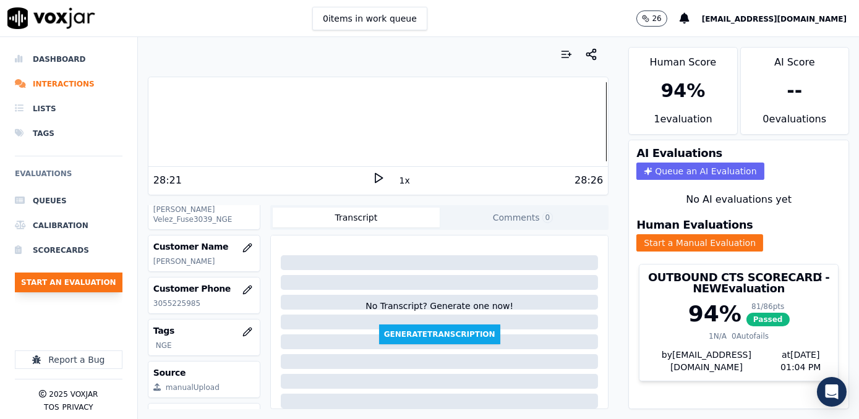
click at [65, 275] on button "Start an Evaluation" at bounding box center [69, 283] width 108 height 20
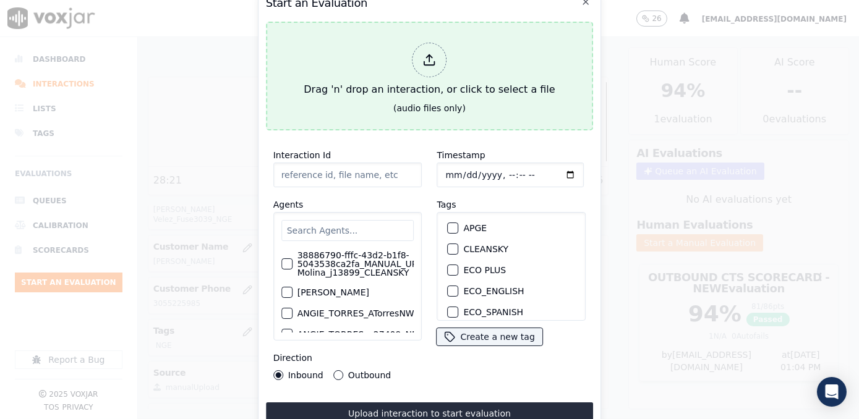
click at [427, 55] on polyline at bounding box center [430, 56] width 6 height 3
type input "20250917-184810_6148818653-[PERSON_NAME] 2 all.mp3"
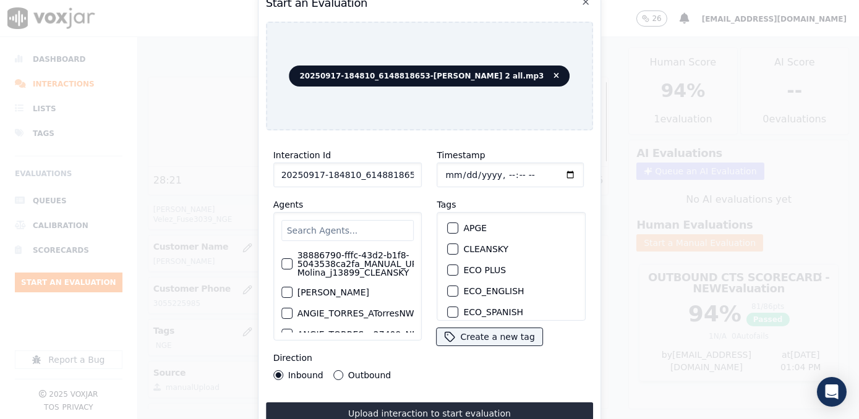
click at [549, 375] on div "Timestamp Tags APGE CLEANSKY ECO PLUS ECO_ENGLISH ECO_SPANISH ELECTRA SPARK IND…" at bounding box center [512, 263] width 164 height 247
click at [351, 227] on input "text" at bounding box center [347, 230] width 133 height 21
type input "K"
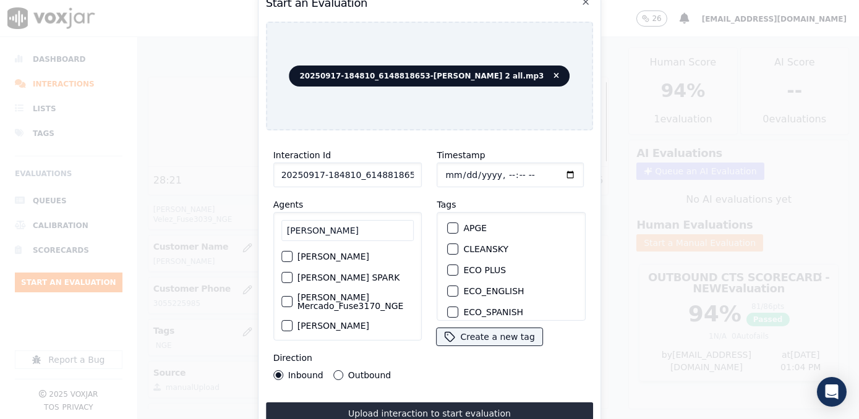
type input "[PERSON_NAME]"
click at [349, 305] on label "[PERSON_NAME] Mercado_Fuse3170_NGE" at bounding box center [356, 301] width 117 height 17
click at [293, 305] on button "[PERSON_NAME] Mercado_Fuse3170_NGE" at bounding box center [286, 301] width 11 height 11
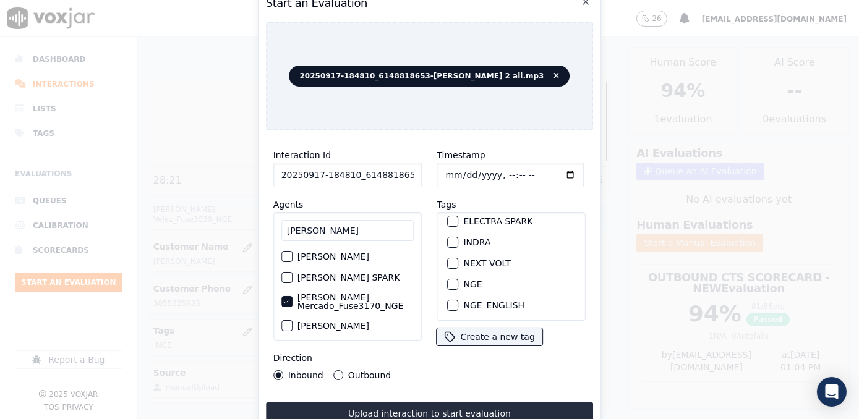
click at [450, 280] on div "button" at bounding box center [452, 284] width 9 height 9
click at [555, 174] on input "Timestamp" at bounding box center [510, 175] width 147 height 25
type input "[DATE]T13:04"
click at [333, 370] on button "Outbound" at bounding box center [338, 375] width 10 height 10
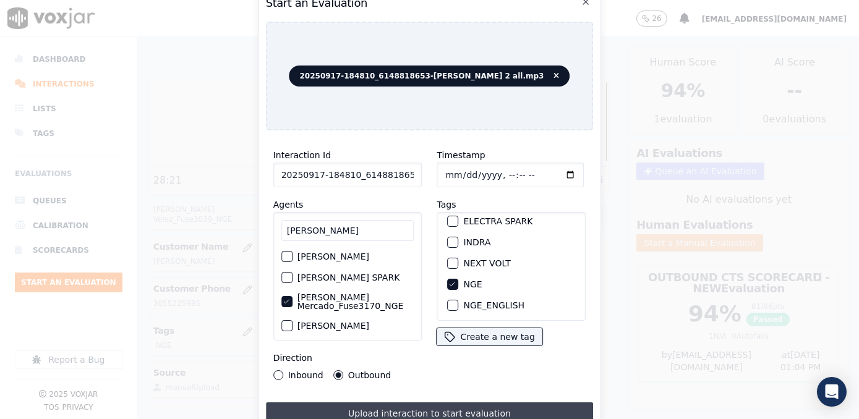
click at [465, 403] on button "Upload interaction to start evaluation" at bounding box center [430, 414] width 328 height 22
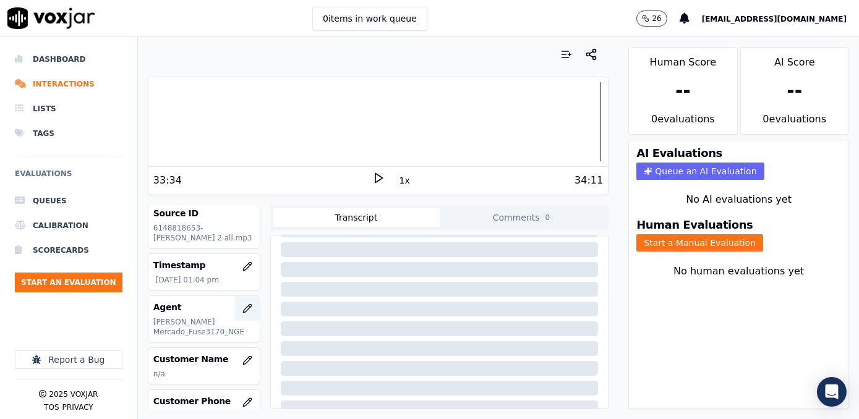
scroll to position [168, 0]
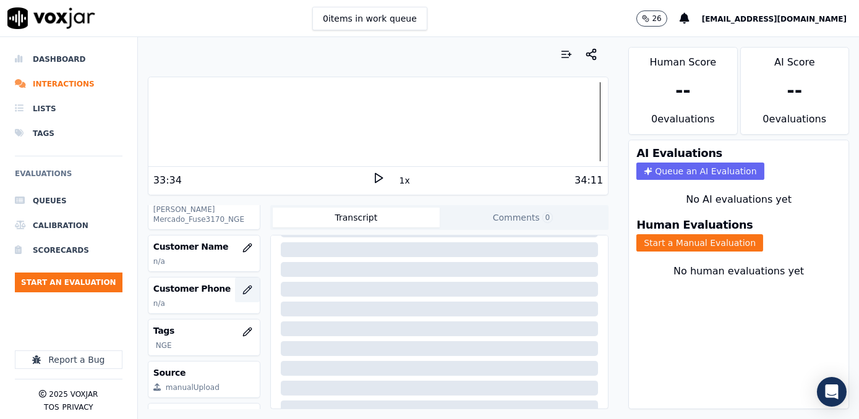
click at [243, 289] on icon "button" at bounding box center [247, 290] width 8 height 8
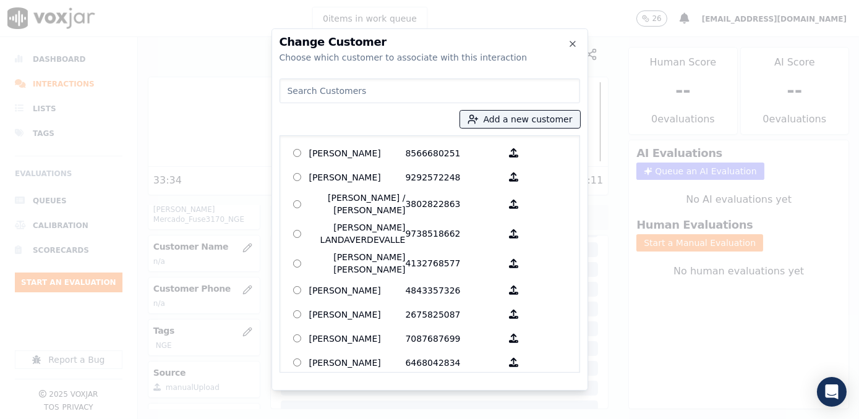
click at [439, 88] on input at bounding box center [430, 91] width 301 height 25
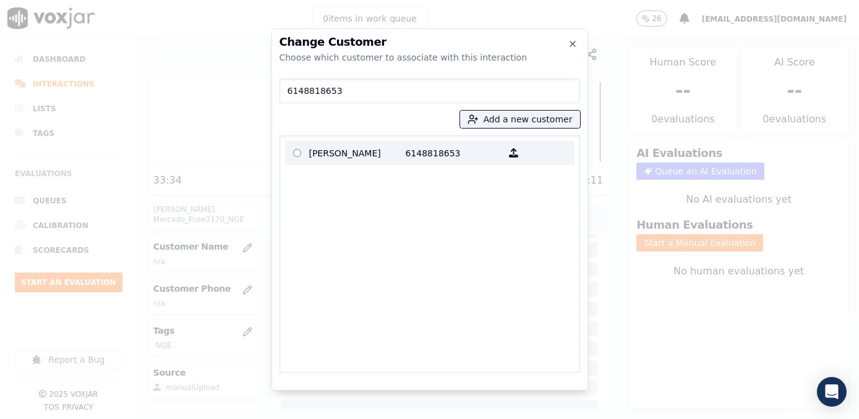
type input "6148818653"
click at [388, 152] on p "[PERSON_NAME]" at bounding box center [357, 152] width 96 height 19
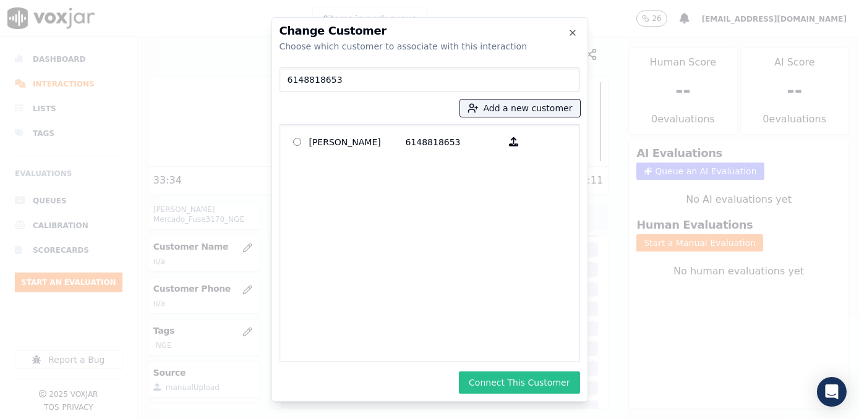
click at [543, 386] on button "Connect This Customer" at bounding box center [519, 383] width 121 height 22
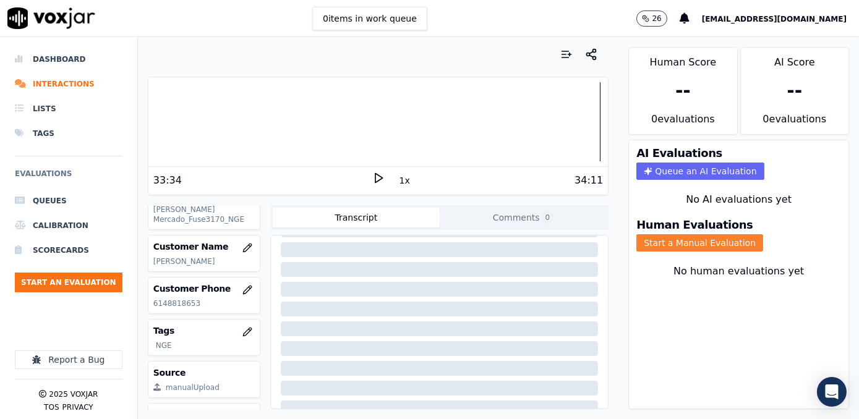
click at [678, 234] on button "Start a Manual Evaluation" at bounding box center [699, 242] width 127 height 17
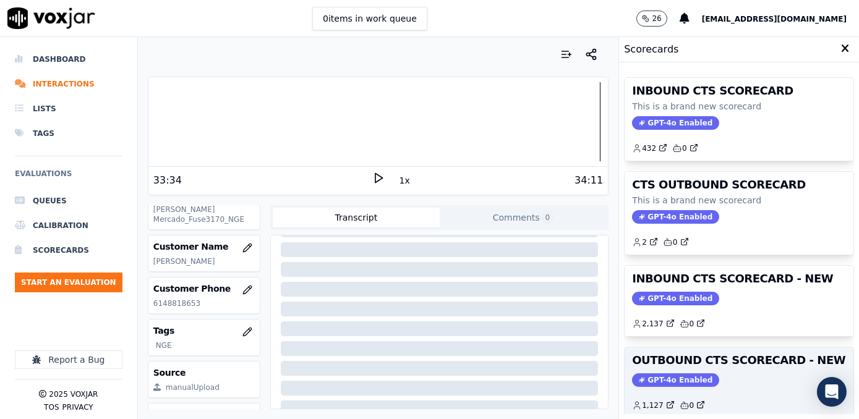
click at [663, 374] on span "GPT-4o Enabled" at bounding box center [675, 381] width 87 height 14
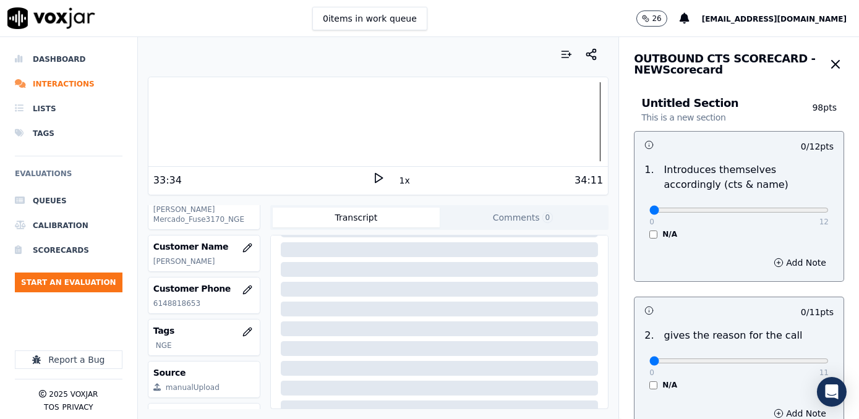
click at [727, 320] on div "0 / 11 pts" at bounding box center [739, 311] width 209 height 26
drag, startPoint x: 640, startPoint y: 205, endPoint x: 861, endPoint y: 218, distance: 221.2
type input "12"
click at [829, 213] on input "range" at bounding box center [738, 210] width 179 height 5
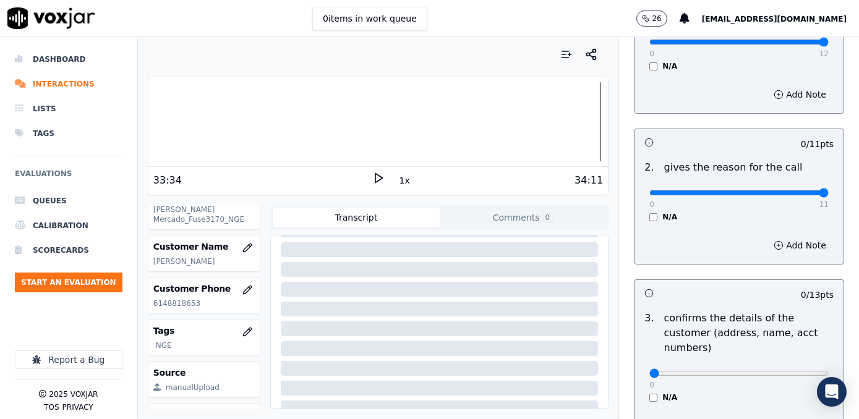
drag, startPoint x: 644, startPoint y: 192, endPoint x: 858, endPoint y: 250, distance: 221.9
type input "11"
click at [829, 195] on input "range" at bounding box center [738, 192] width 179 height 5
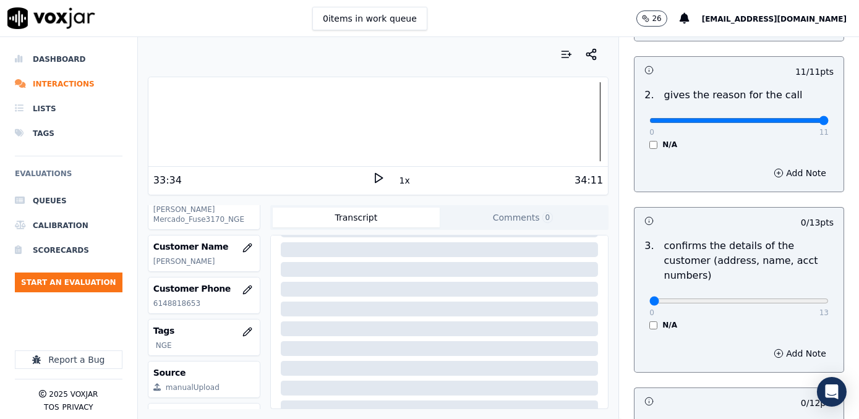
scroll to position [337, 0]
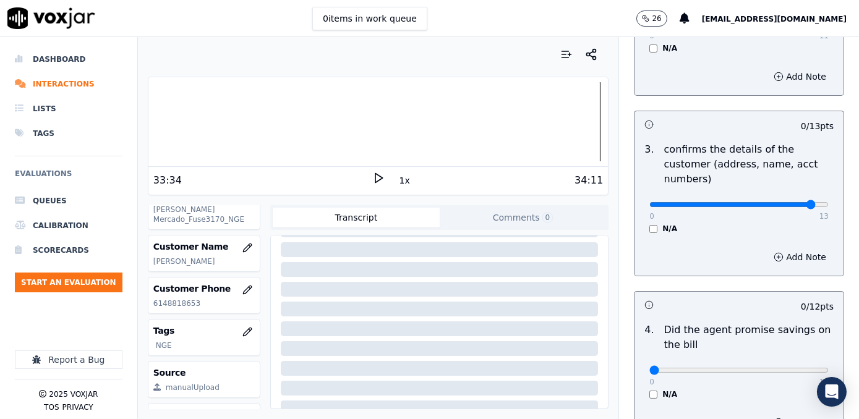
type input "12"
click at [787, 202] on input "range" at bounding box center [738, 204] width 179 height 5
drag, startPoint x: 644, startPoint y: 356, endPoint x: 861, endPoint y: 319, distance: 219.5
type input "12"
click at [829, 368] on input "range" at bounding box center [738, 370] width 179 height 5
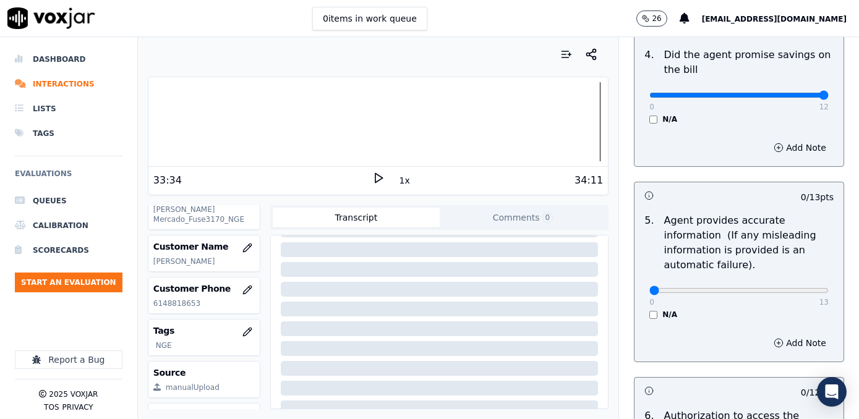
scroll to position [619, 0]
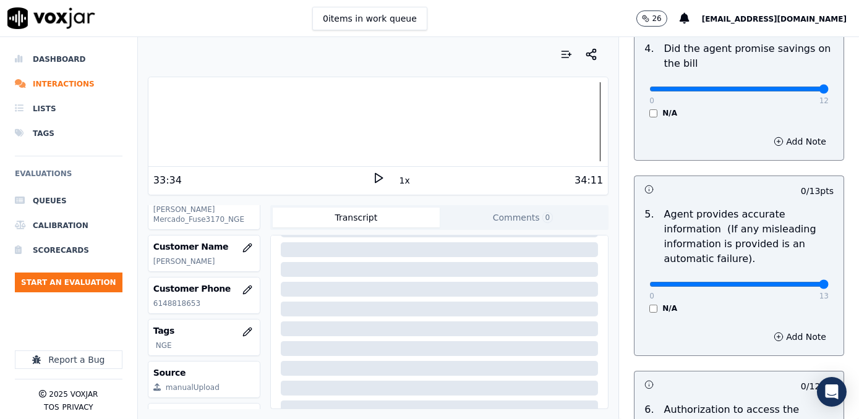
drag, startPoint x: 644, startPoint y: 268, endPoint x: 858, endPoint y: 267, distance: 214.0
type input "13"
click at [829, 282] on input "range" at bounding box center [738, 284] width 179 height 5
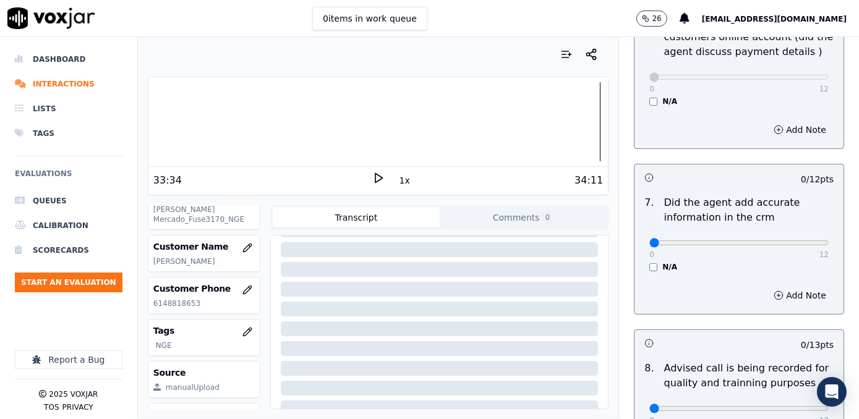
scroll to position [1068, 0]
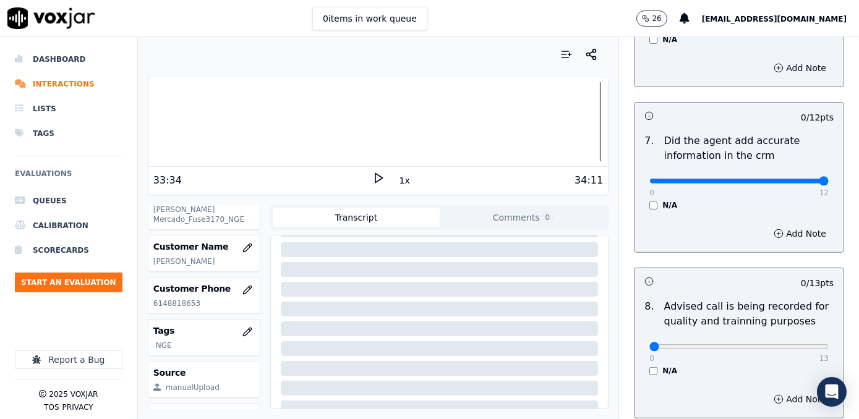
drag, startPoint x: 644, startPoint y: 166, endPoint x: 819, endPoint y: 234, distance: 187.4
type input "12"
click at [829, 179] on input "range" at bounding box center [738, 181] width 179 height 5
type input "10"
click at [758, 345] on input "range" at bounding box center [738, 347] width 179 height 5
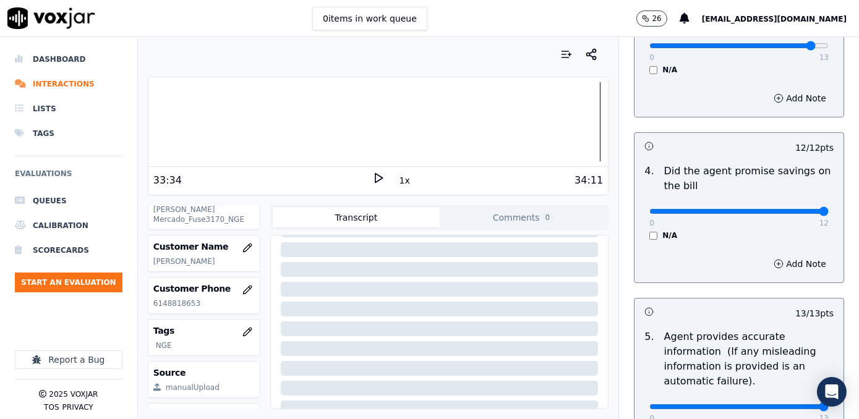
scroll to position [337, 0]
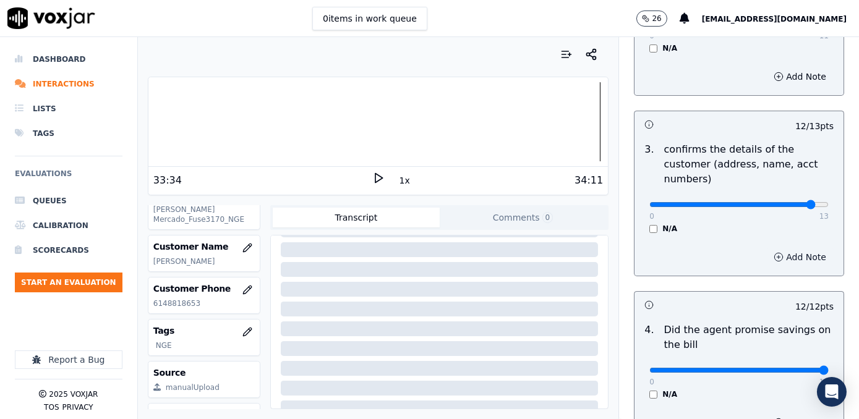
click at [794, 249] on button "Add Note" at bounding box center [799, 257] width 67 height 17
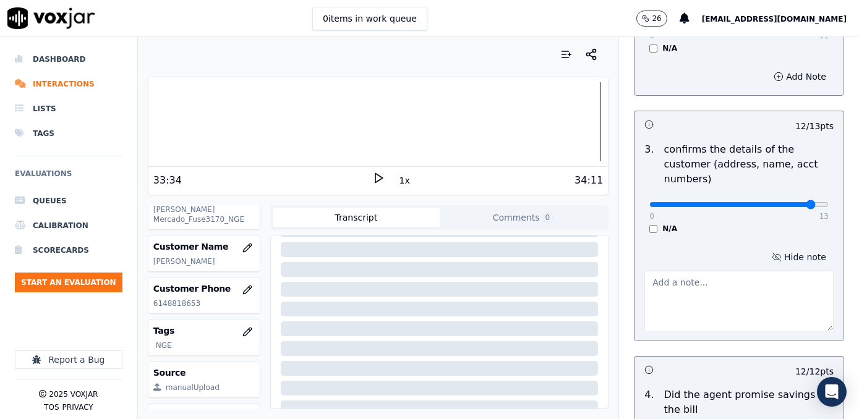
click at [703, 282] on textarea at bounding box center [738, 301] width 189 height 61
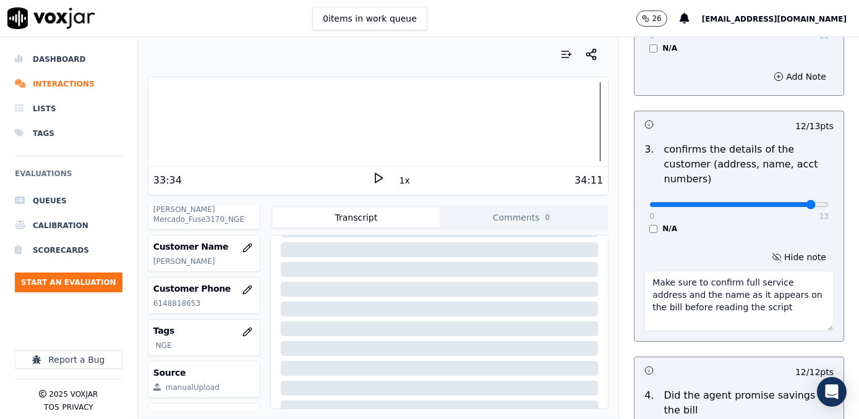
drag, startPoint x: 747, startPoint y: 291, endPoint x: 555, endPoint y: 252, distance: 195.7
click at [555, 252] on div "Your browser does not support the audio element. 33:34 1x 34:11 Voxjar ID a1db5…" at bounding box center [498, 228] width 721 height 382
type textarea "Make sure to confirm full service address and the name as it appears on the bil…"
click at [800, 271] on textarea "Make sure to confirm full service address and the name as it appears on the bil…" at bounding box center [738, 301] width 189 height 61
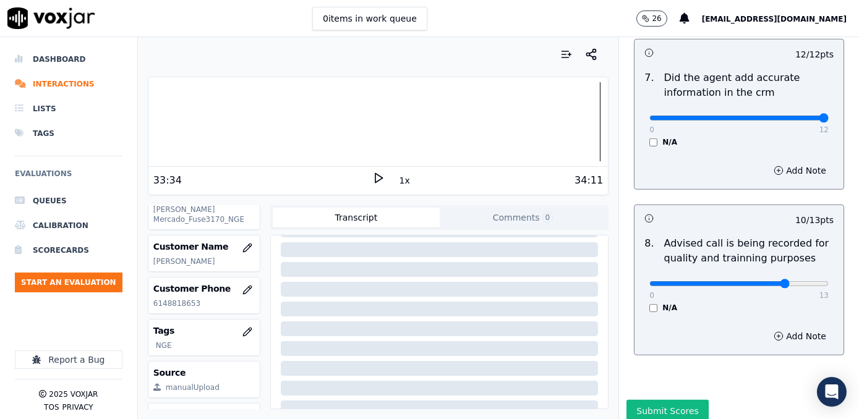
scroll to position [1214, 0]
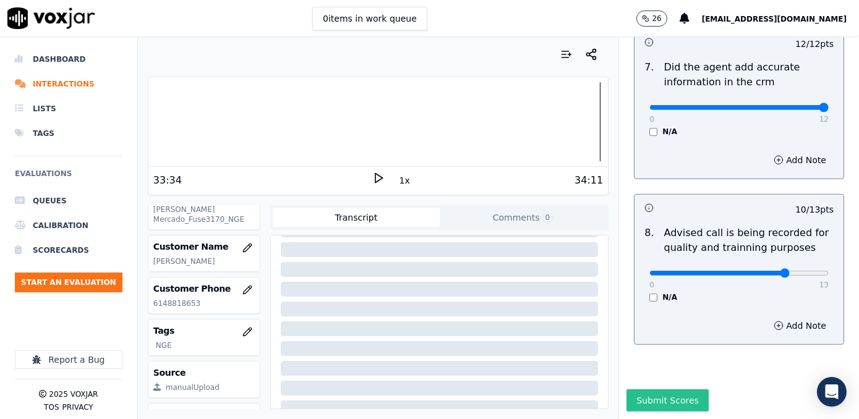
click at [657, 390] on button "Submit Scores" at bounding box center [668, 401] width 82 height 22
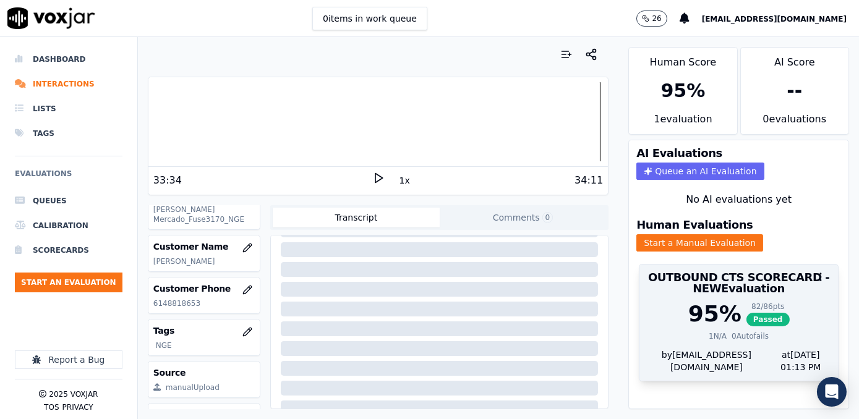
click at [705, 302] on div "95 %" at bounding box center [714, 314] width 53 height 25
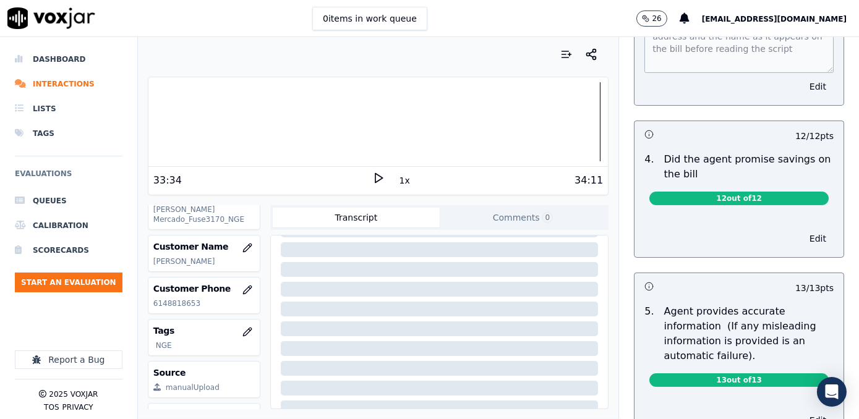
scroll to position [455, 0]
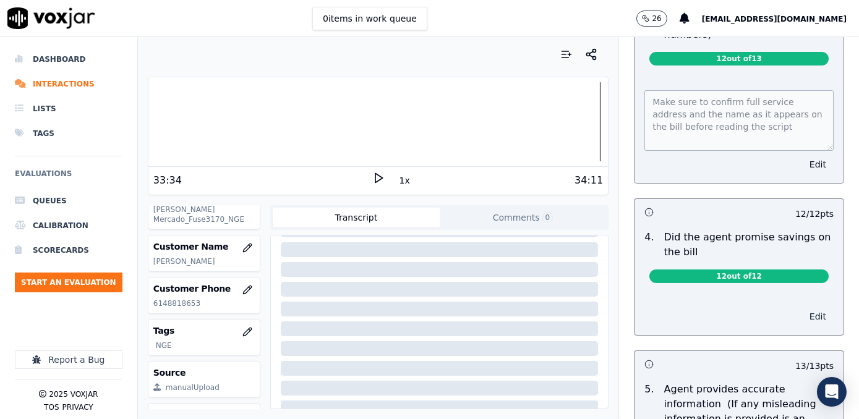
click at [802, 308] on button "Edit" at bounding box center [818, 316] width 32 height 17
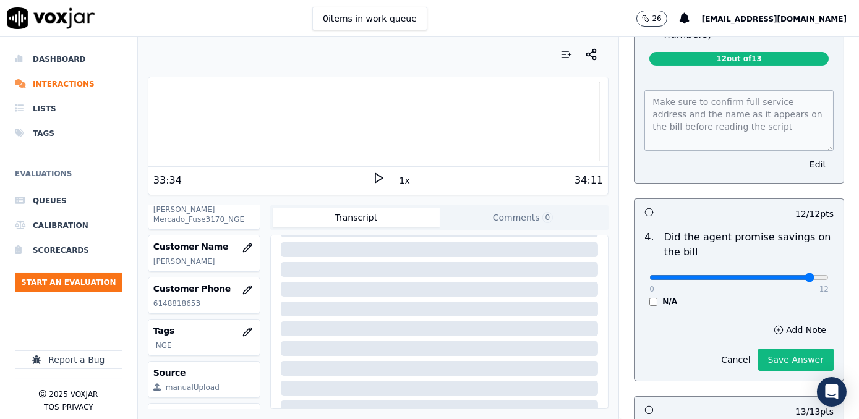
type input "11"
click at [784, 275] on input "range" at bounding box center [738, 277] width 179 height 5
click at [790, 322] on button "Add Note" at bounding box center [799, 330] width 67 height 17
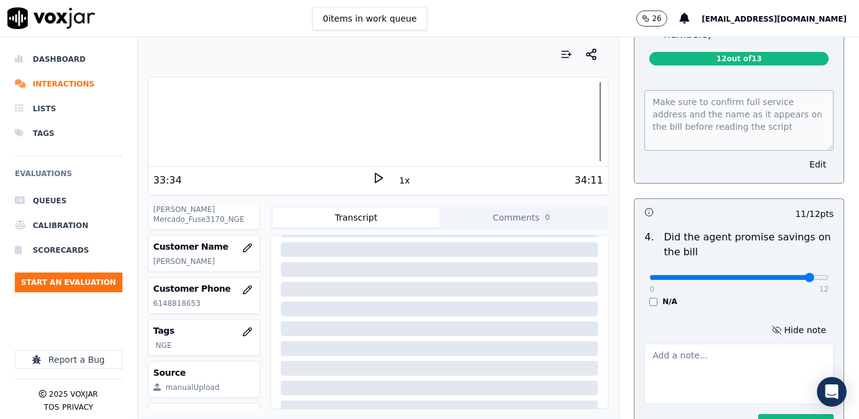
click at [726, 344] on textarea at bounding box center [738, 374] width 189 height 61
type textarea "a"
drag, startPoint x: 735, startPoint y: 356, endPoint x: 614, endPoint y: 333, distance: 123.9
click at [624, 333] on div "Untitled Section This is a new section 98 pts 12 / 12 pts 1 . Introduces themse…" at bounding box center [739, 375] width 230 height 1499
type textarea "Avoid saying "estos $25.00 etf, no los tiene que pagar""
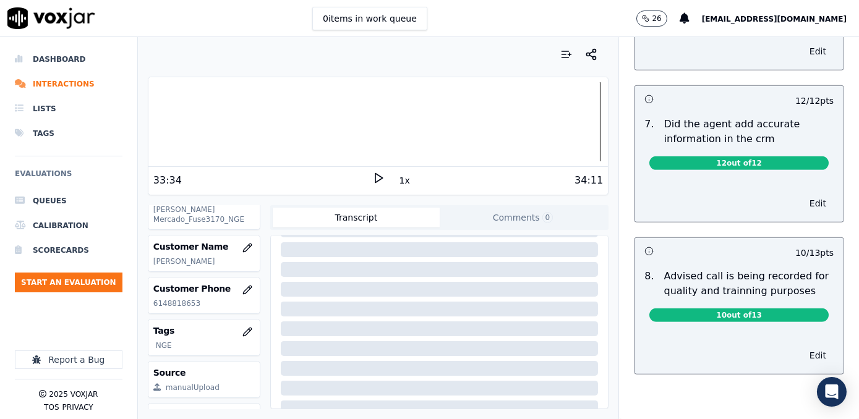
scroll to position [735, 0]
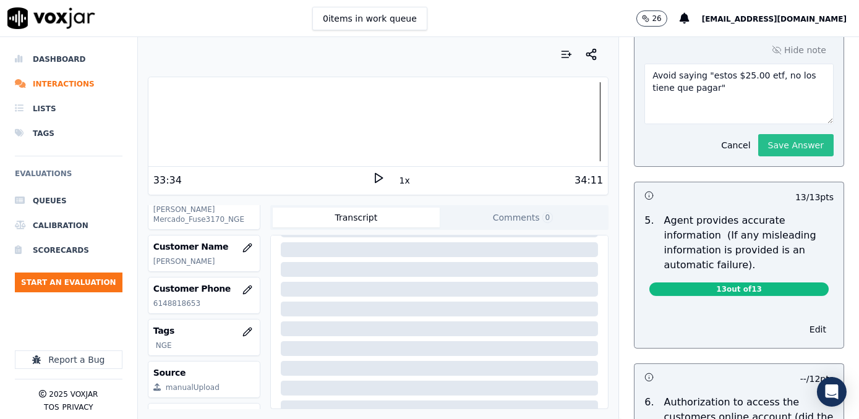
click at [776, 134] on button "Save Answer" at bounding box center [795, 145] width 75 height 22
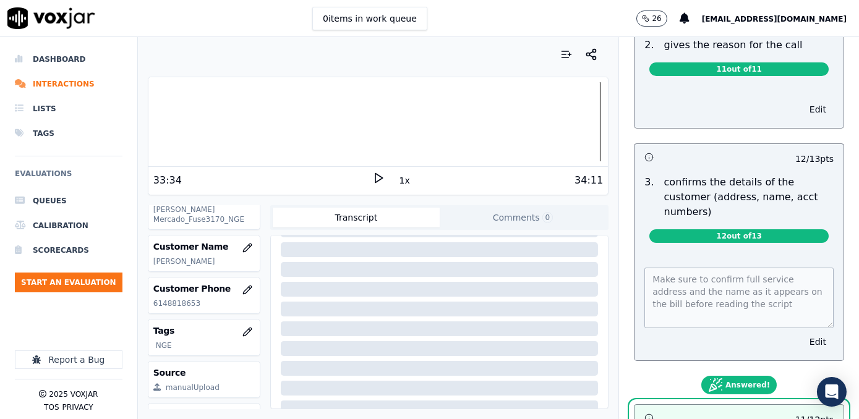
scroll to position [0, 0]
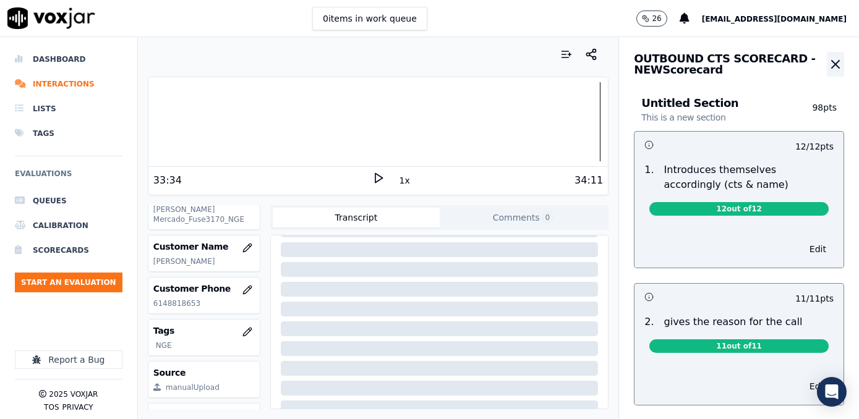
click at [832, 66] on icon "button" at bounding box center [835, 64] width 7 height 7
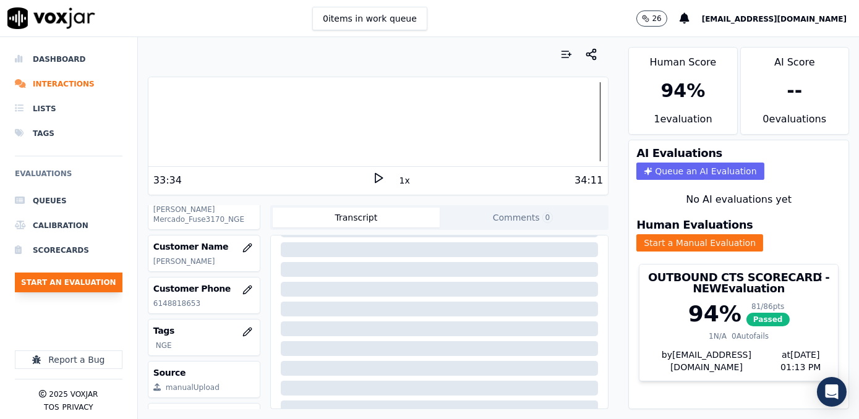
click at [79, 280] on button "Start an Evaluation" at bounding box center [69, 283] width 108 height 20
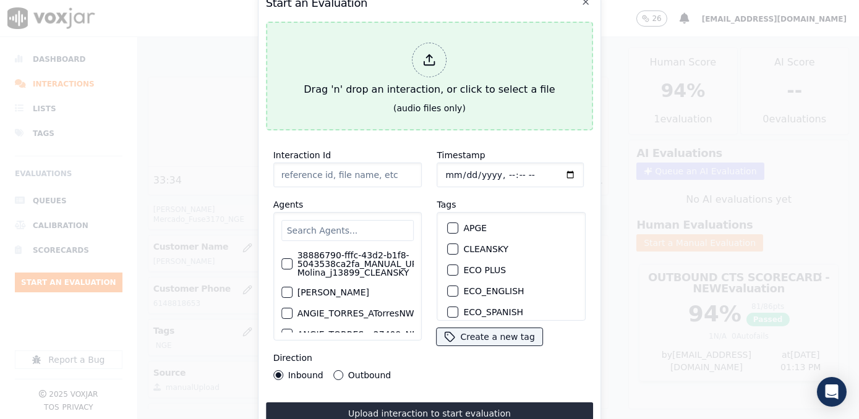
click at [437, 57] on div at bounding box center [430, 60] width 35 height 35
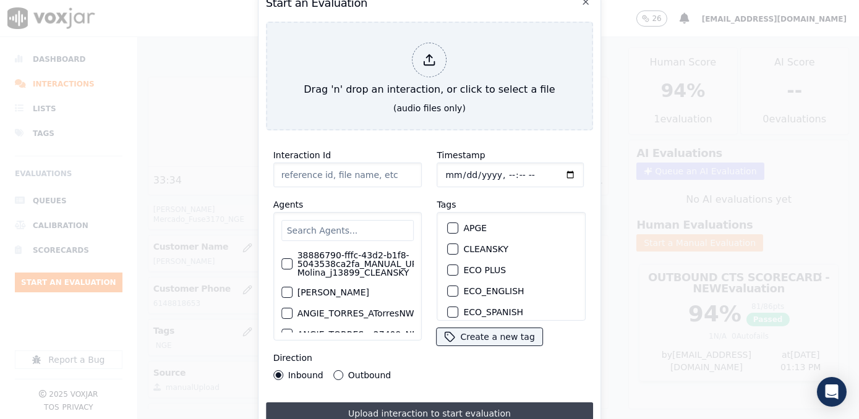
type input "20250917-110142_6104068407-[PERSON_NAME] TARRIFA 2 all.mp3"
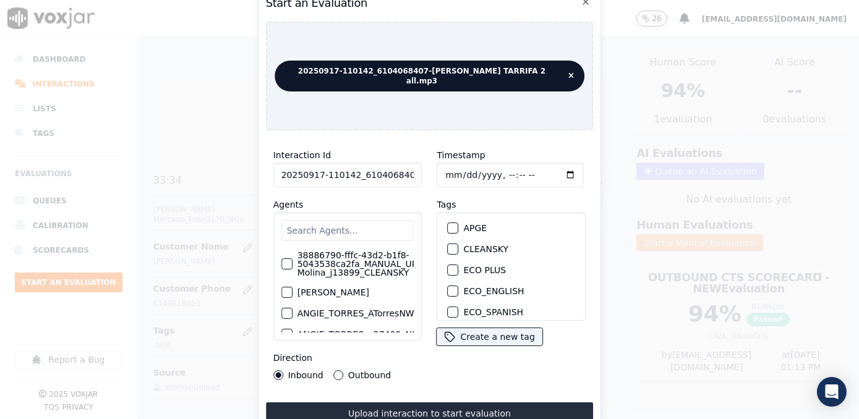
click at [348, 234] on input "text" at bounding box center [347, 230] width 133 height 21
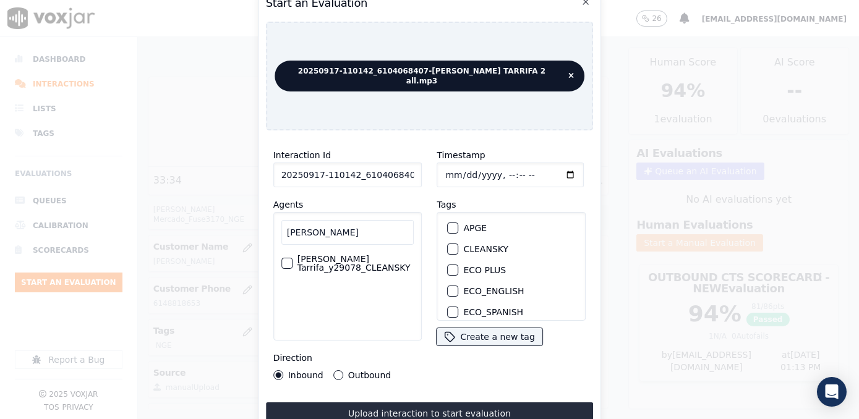
type input "[PERSON_NAME]"
click at [346, 268] on label "[PERSON_NAME] Tarrifa_y29078_CLEANSKY" at bounding box center [356, 263] width 117 height 17
click at [293, 268] on button "[PERSON_NAME] Tarrifa_y29078_CLEANSKY" at bounding box center [286, 263] width 11 height 11
click at [448, 245] on div "button" at bounding box center [452, 249] width 9 height 9
click at [552, 166] on input "Timestamp" at bounding box center [510, 175] width 147 height 25
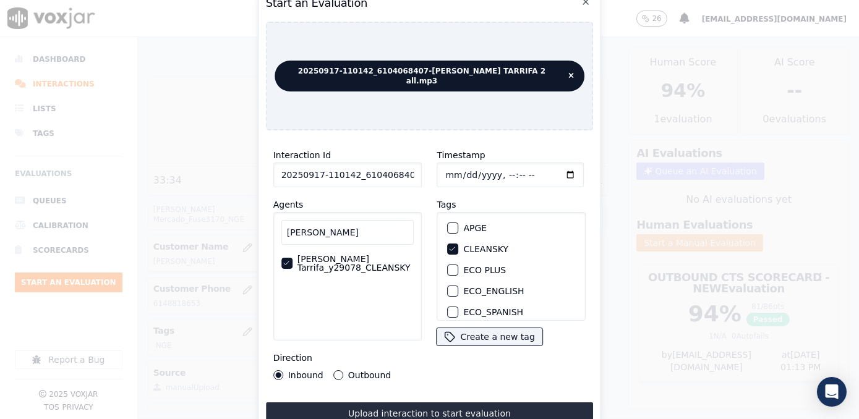
type input "[DATE]T13:14"
click at [333, 370] on button "Outbound" at bounding box center [338, 375] width 10 height 10
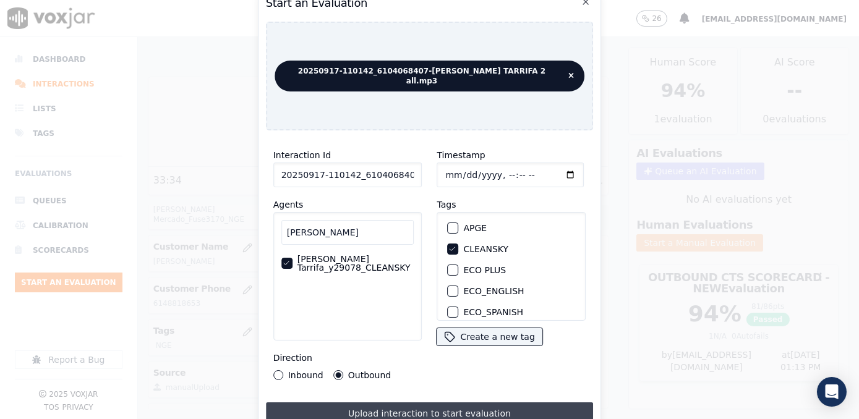
click at [421, 410] on button "Upload interaction to start evaluation" at bounding box center [430, 414] width 328 height 22
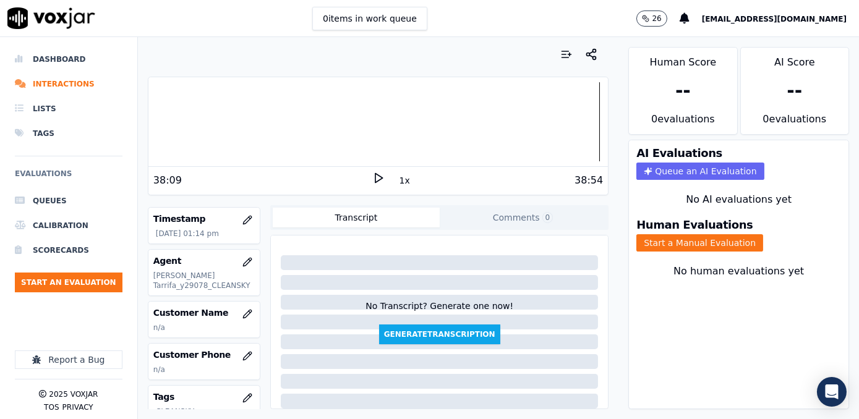
scroll to position [168, 0]
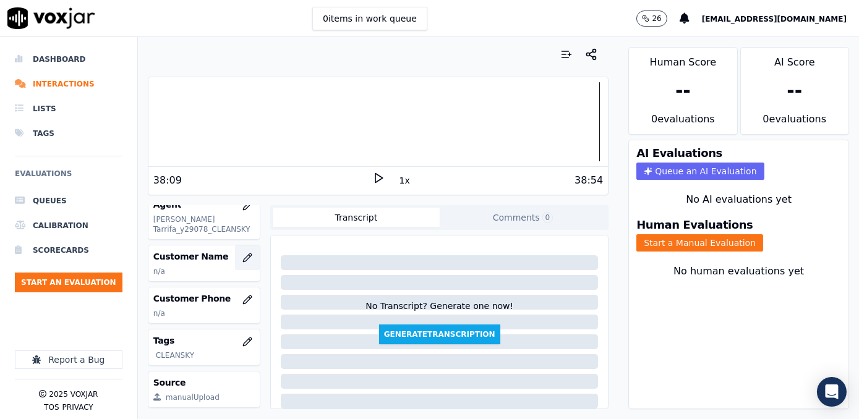
click at [242, 253] on icon "button" at bounding box center [247, 258] width 10 height 10
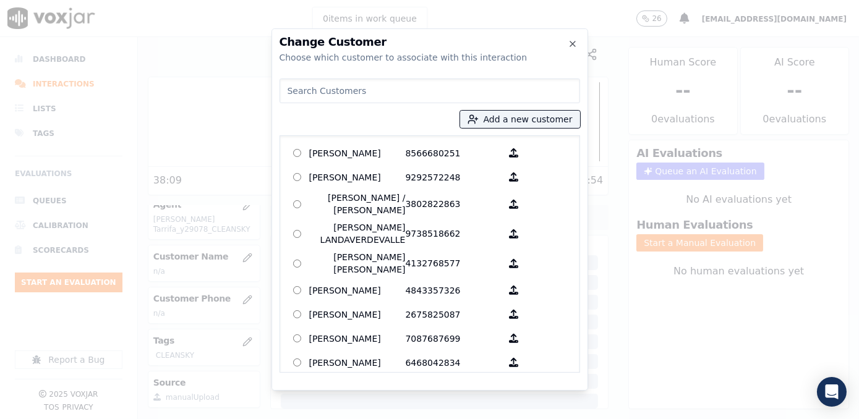
click at [407, 89] on input at bounding box center [430, 91] width 301 height 25
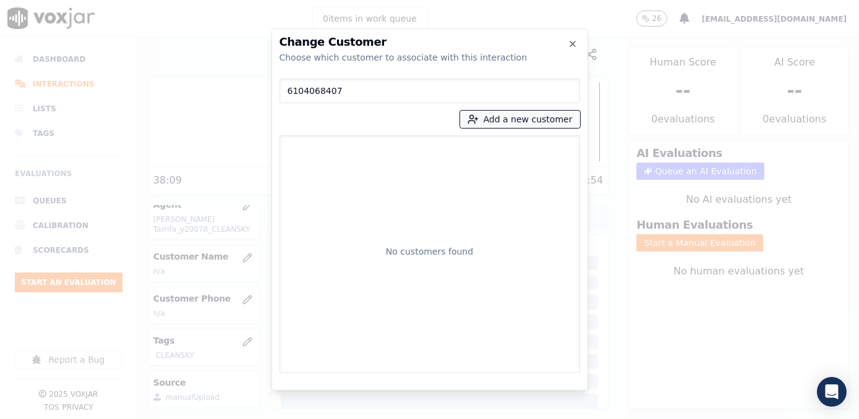
type input "6104068407"
click at [531, 121] on button "Add a new customer" at bounding box center [520, 119] width 120 height 17
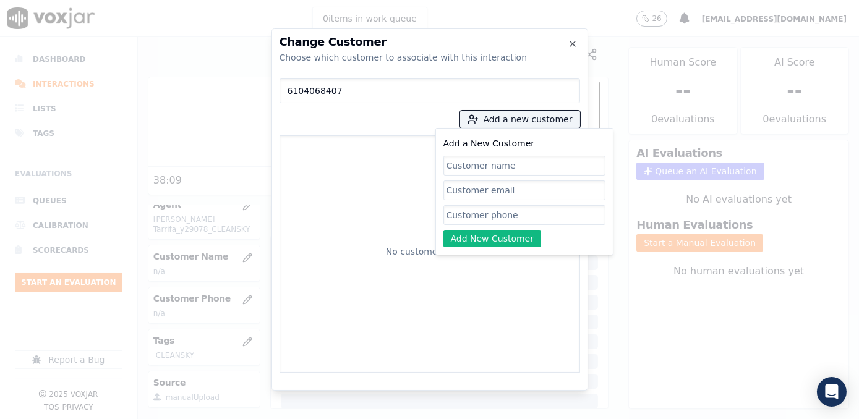
click at [499, 220] on input "Add a New Customer" at bounding box center [524, 215] width 162 height 20
paste input "6104068407"
type input "6104068407"
click at [518, 166] on input "Add a New Customer" at bounding box center [524, 166] width 162 height 20
paste input "[PERSON_NAME]"
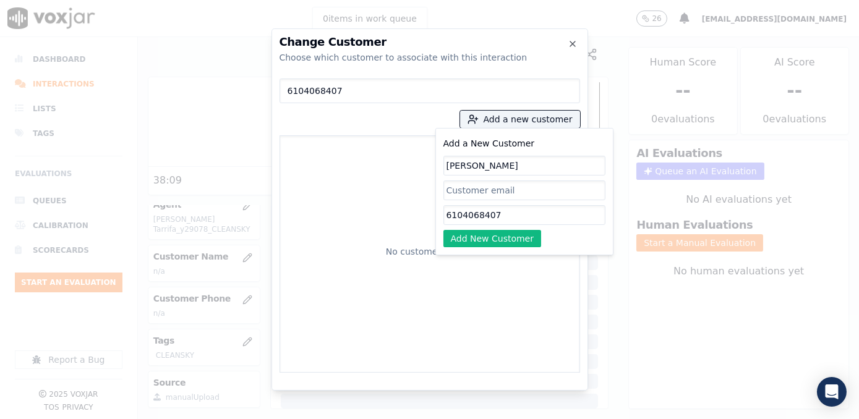
type input "[PERSON_NAME]"
click at [503, 254] on div "Add a New Customer [PERSON_NAME] 6104068407 Add New Customer" at bounding box center [524, 191] width 178 height 127
click at [507, 235] on button "Add New Customer" at bounding box center [492, 238] width 98 height 17
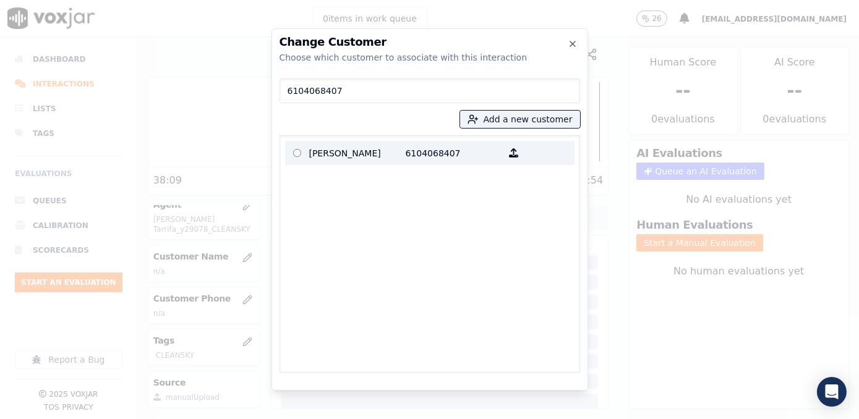
click at [409, 156] on p "6104068407" at bounding box center [454, 152] width 96 height 19
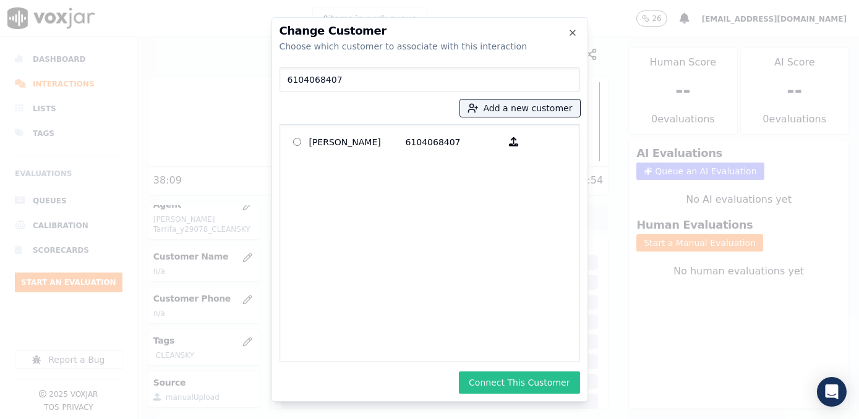
click at [516, 383] on button "Connect This Customer" at bounding box center [519, 383] width 121 height 22
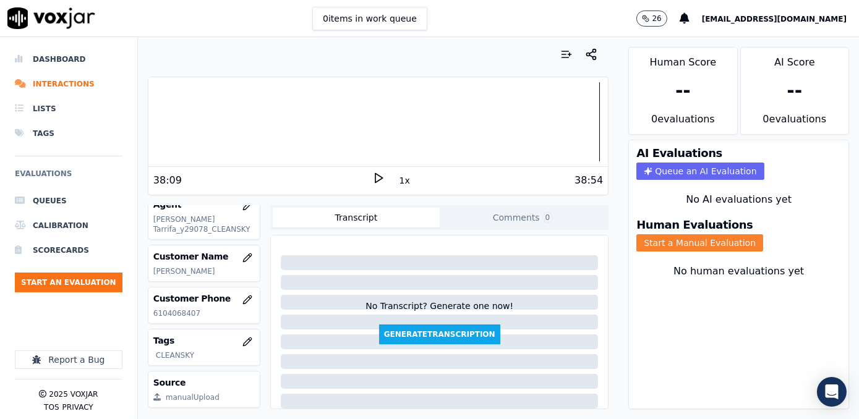
click at [699, 234] on button "Start a Manual Evaluation" at bounding box center [699, 242] width 127 height 17
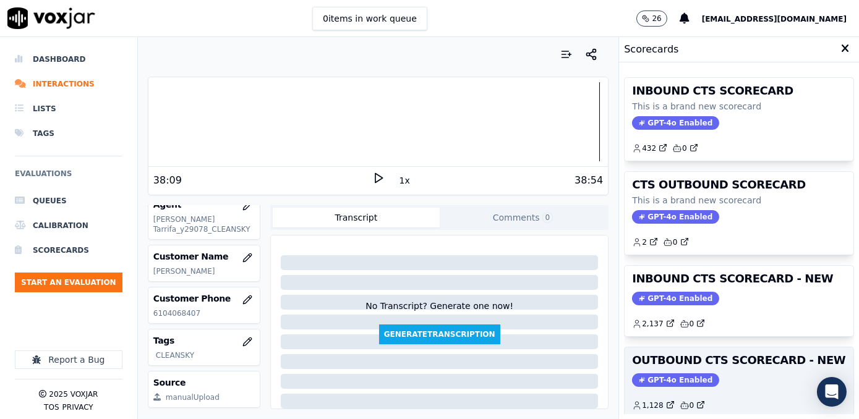
click at [658, 375] on span "GPT-4o Enabled" at bounding box center [675, 381] width 87 height 14
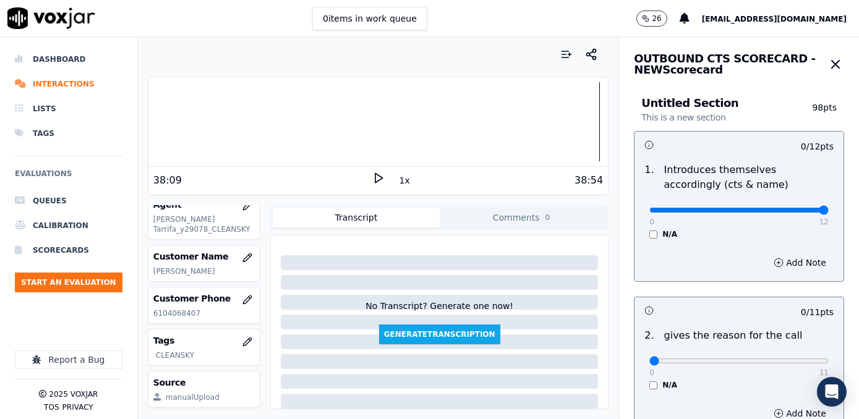
drag, startPoint x: 643, startPoint y: 207, endPoint x: 858, endPoint y: 207, distance: 215.9
type input "12"
click at [829, 208] on input "range" at bounding box center [738, 210] width 179 height 5
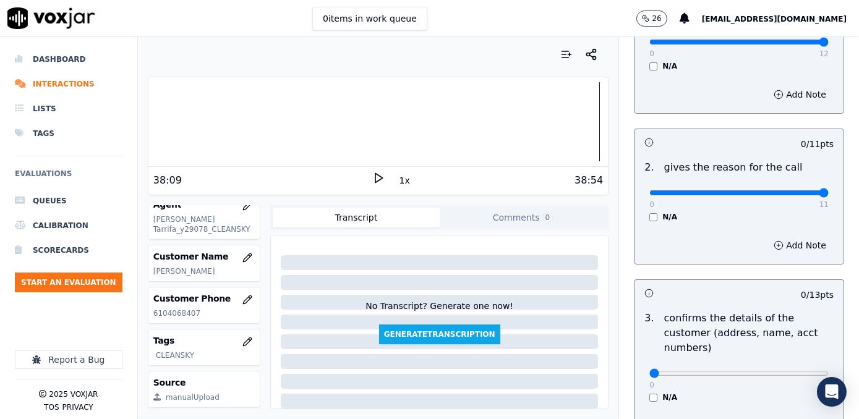
drag, startPoint x: 643, startPoint y: 189, endPoint x: 861, endPoint y: 207, distance: 219.1
type input "11"
click at [829, 195] on input "range" at bounding box center [738, 192] width 179 height 5
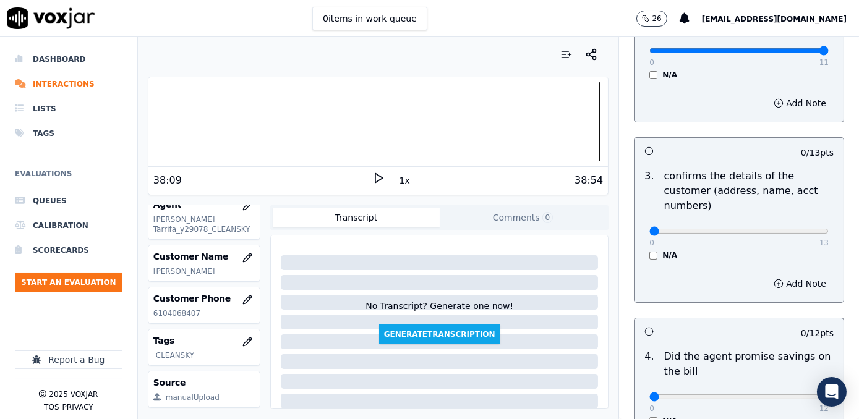
scroll to position [337, 0]
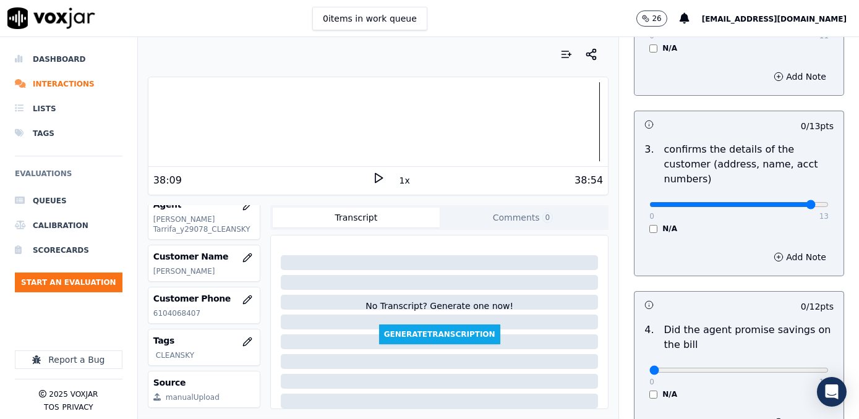
type input "12"
click at [786, 202] on input "range" at bounding box center [738, 204] width 179 height 5
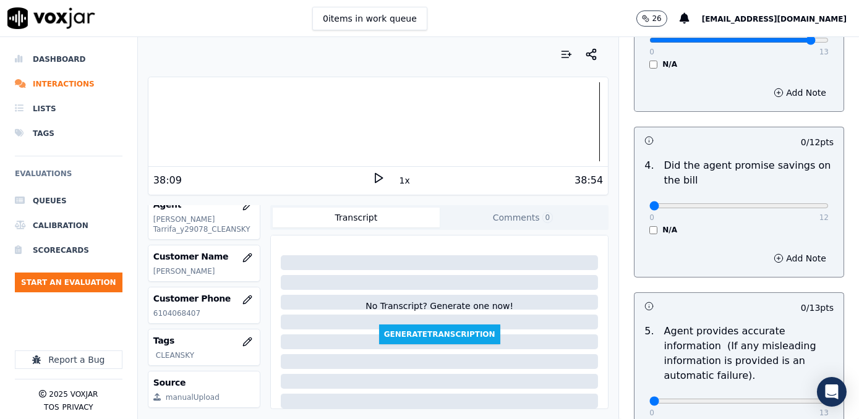
scroll to position [506, 0]
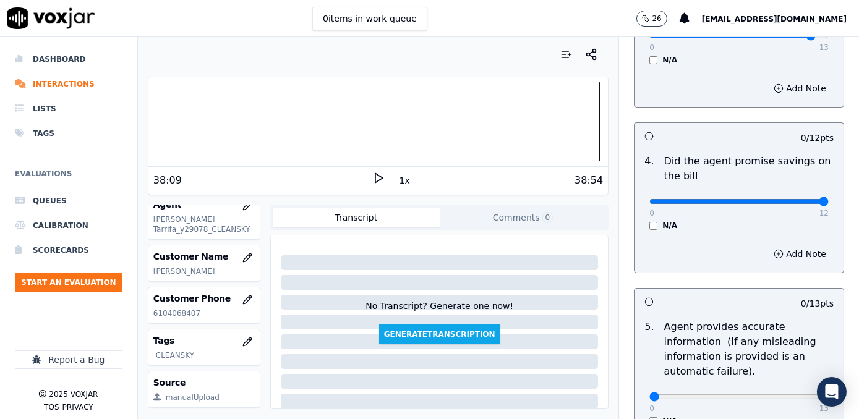
drag, startPoint x: 644, startPoint y: 187, endPoint x: 861, endPoint y: 212, distance: 217.9
type input "12"
click at [829, 204] on input "range" at bounding box center [738, 201] width 179 height 5
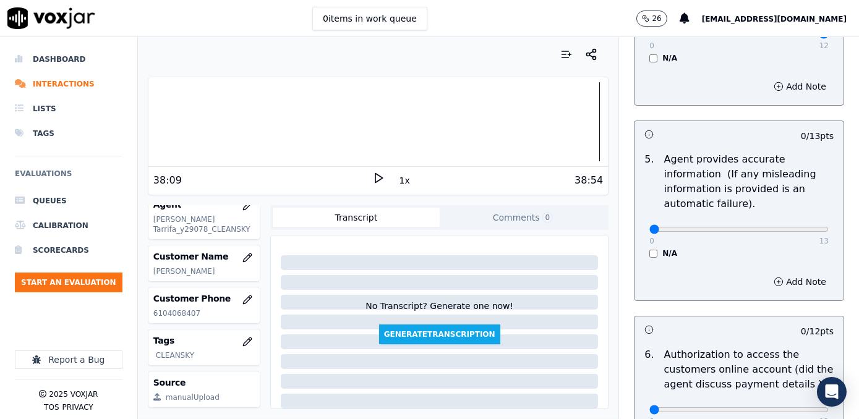
scroll to position [674, 0]
drag, startPoint x: 643, startPoint y: 213, endPoint x: 861, endPoint y: 233, distance: 218.7
type input "13"
click at [829, 231] on input "range" at bounding box center [738, 228] width 179 height 5
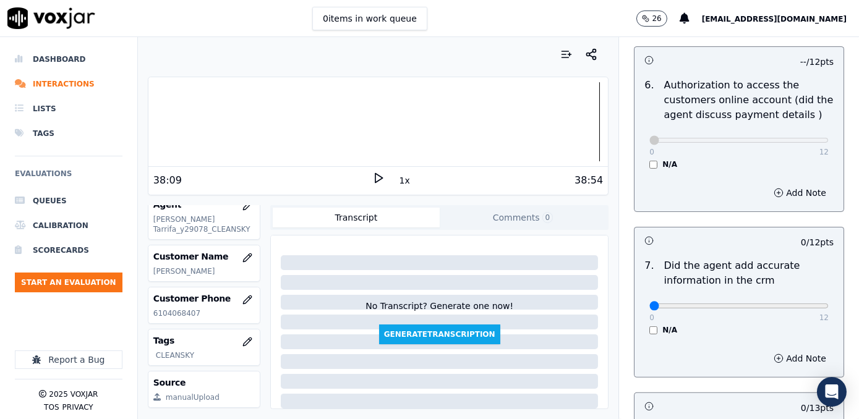
scroll to position [1012, 0]
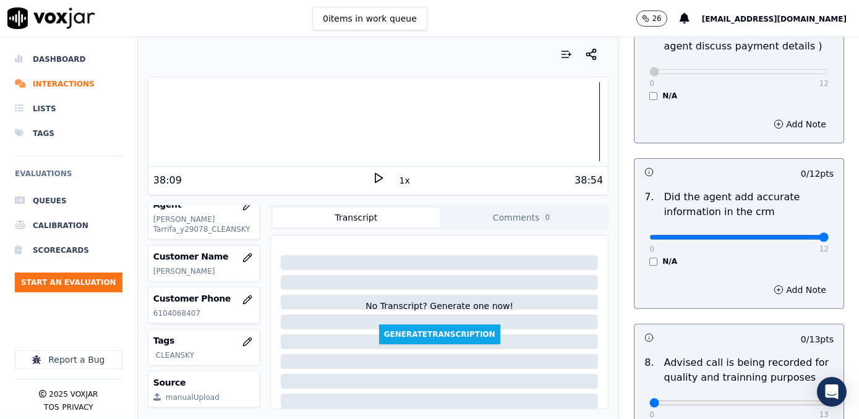
drag, startPoint x: 643, startPoint y: 225, endPoint x: 861, endPoint y: 250, distance: 219.8
type input "12"
click at [829, 240] on input "range" at bounding box center [738, 237] width 179 height 5
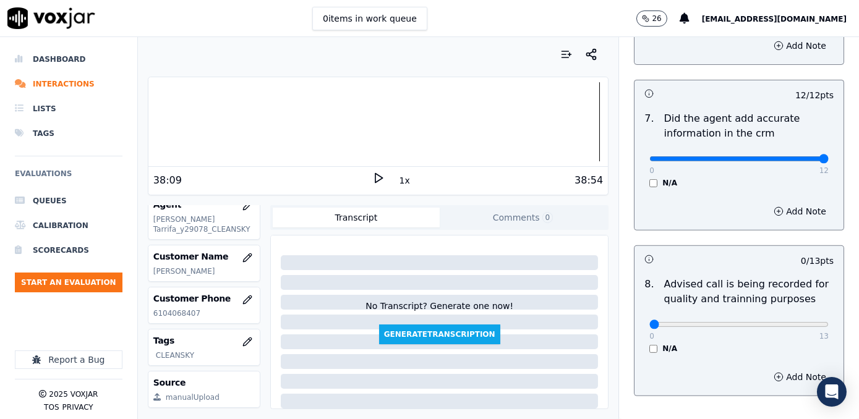
scroll to position [1149, 0]
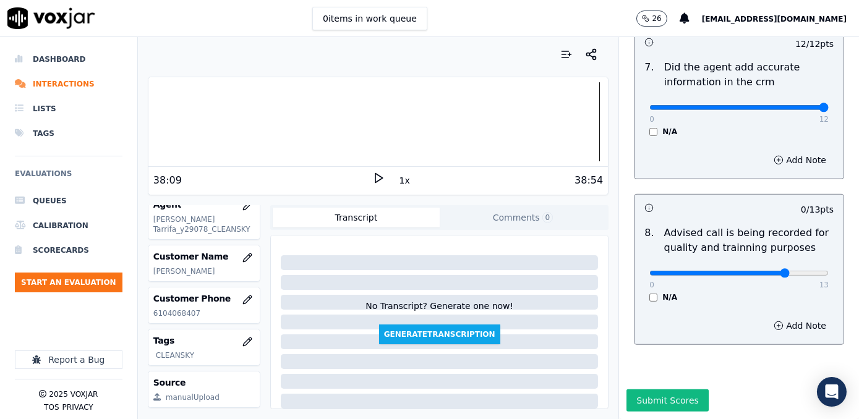
type input "10"
click at [768, 271] on input "range" at bounding box center [738, 273] width 179 height 5
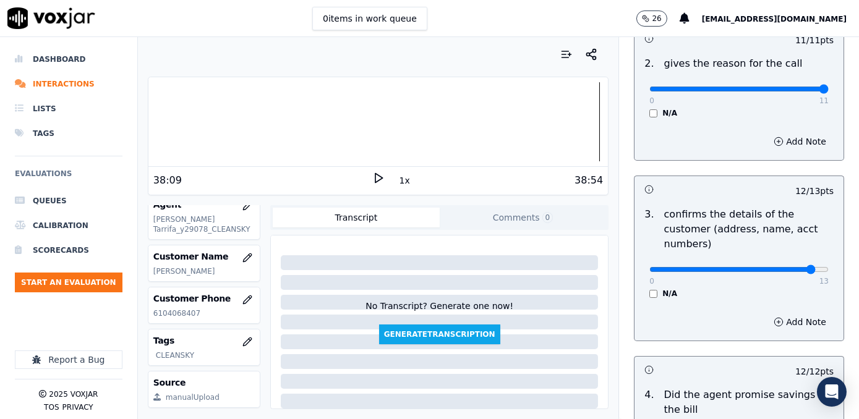
scroll to position [281, 0]
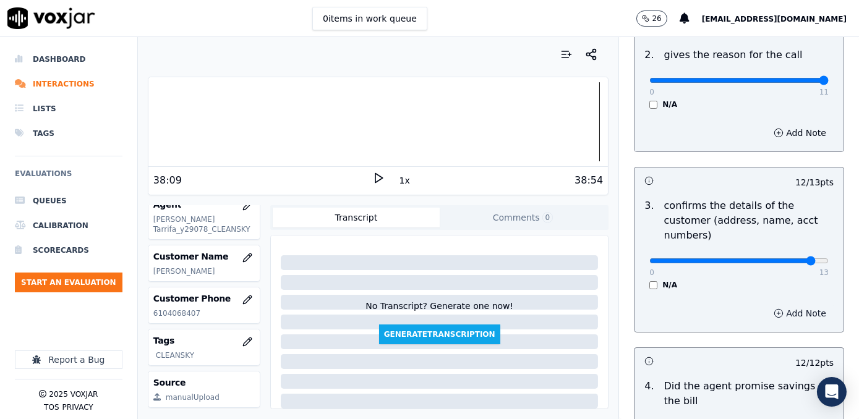
click at [788, 305] on button "Add Note" at bounding box center [799, 313] width 67 height 17
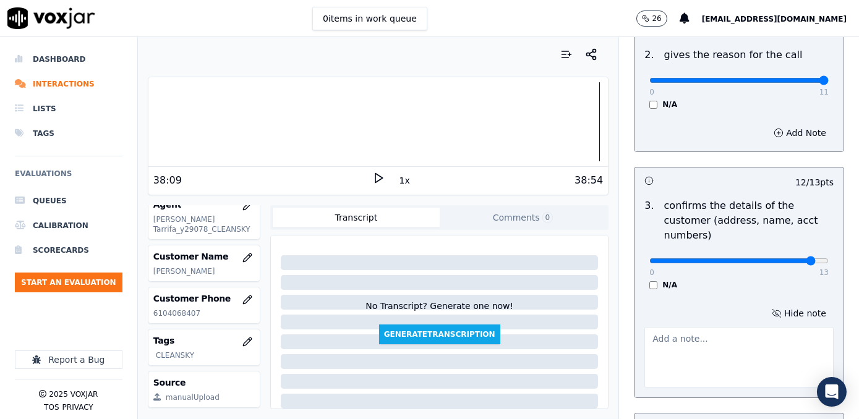
click at [705, 333] on textarea at bounding box center [738, 357] width 189 height 61
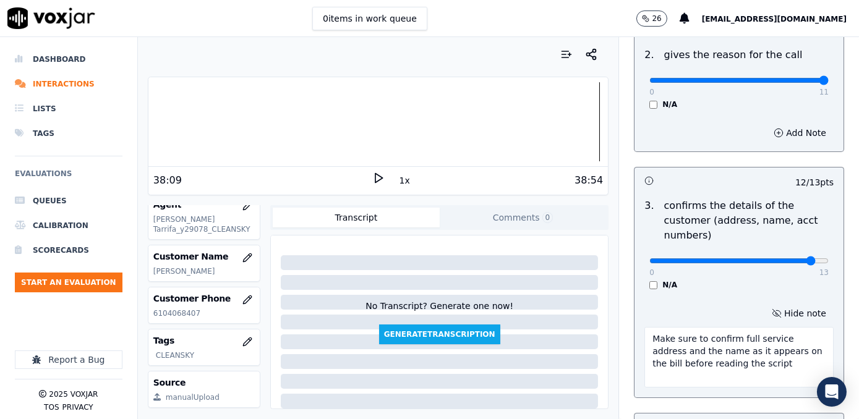
drag, startPoint x: 653, startPoint y: 339, endPoint x: 690, endPoint y: 332, distance: 37.1
click at [604, 316] on div "Your browser does not support the audio element. 38:09 1x 38:54 Voxjar ID 6e6f9…" at bounding box center [498, 228] width 721 height 382
type textarea "Make sure to confirm full service address and the name as it appears on the bil…"
click at [745, 338] on textarea "Make sure to confirm full service address and the name as it appears on the bil…" at bounding box center [738, 357] width 189 height 61
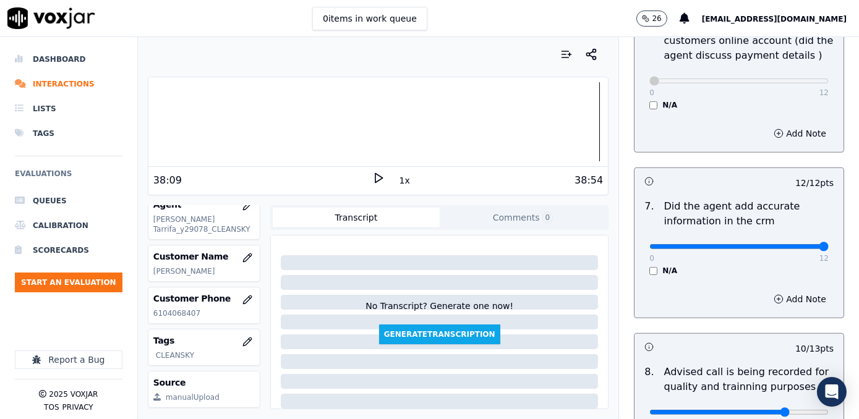
scroll to position [1214, 0]
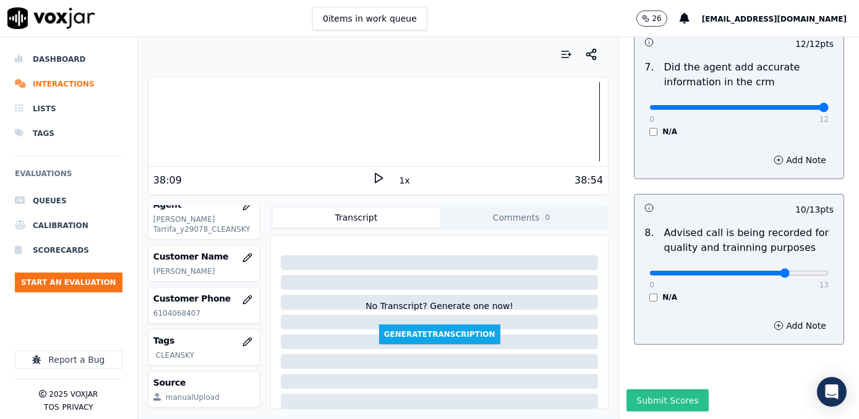
click at [662, 390] on button "Submit Scores" at bounding box center [668, 401] width 82 height 22
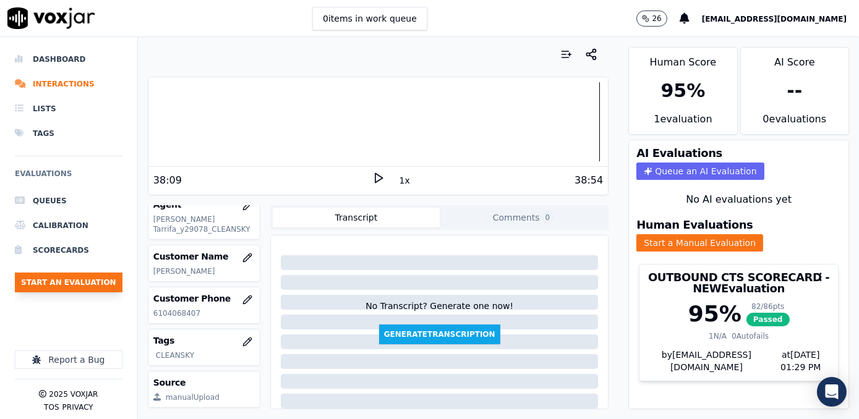
click at [61, 283] on button "Start an Evaluation" at bounding box center [69, 283] width 108 height 20
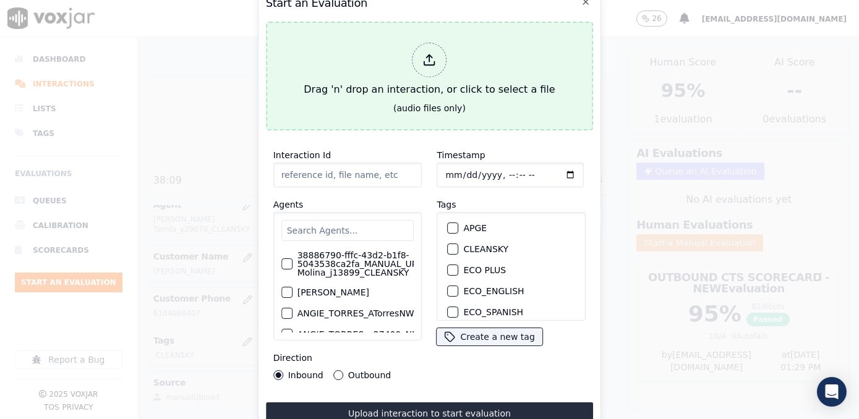
click at [434, 56] on icon at bounding box center [430, 60] width 14 height 14
type input "20250917-110916_9296100398-[PERSON_NAME] all.mp3"
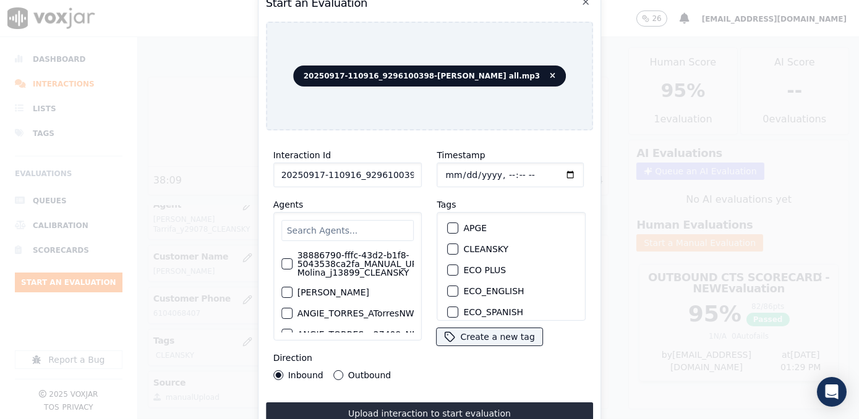
click at [348, 230] on input "text" at bounding box center [347, 230] width 133 height 21
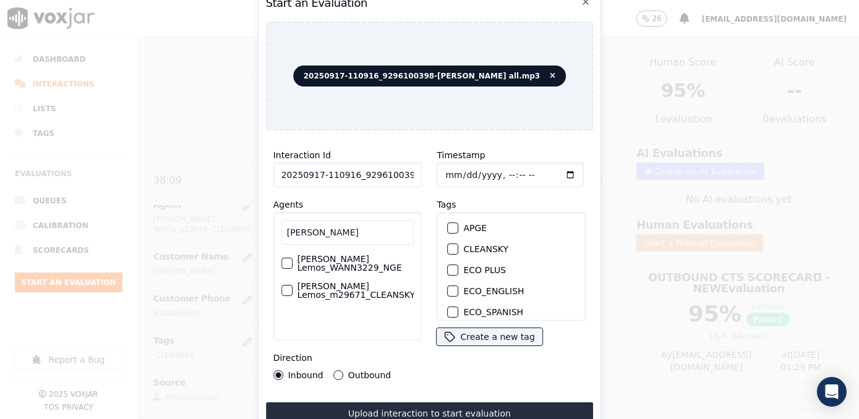
type input "[PERSON_NAME]"
click at [353, 293] on label "[PERSON_NAME] Lemos_m29671_CLEANSKY" at bounding box center [357, 290] width 118 height 17
click at [293, 293] on button "[PERSON_NAME] Lemos_m29671_CLEANSKY" at bounding box center [286, 290] width 11 height 11
click at [448, 248] on div "button" at bounding box center [452, 249] width 9 height 9
click at [555, 173] on input "Timestamp" at bounding box center [510, 175] width 147 height 25
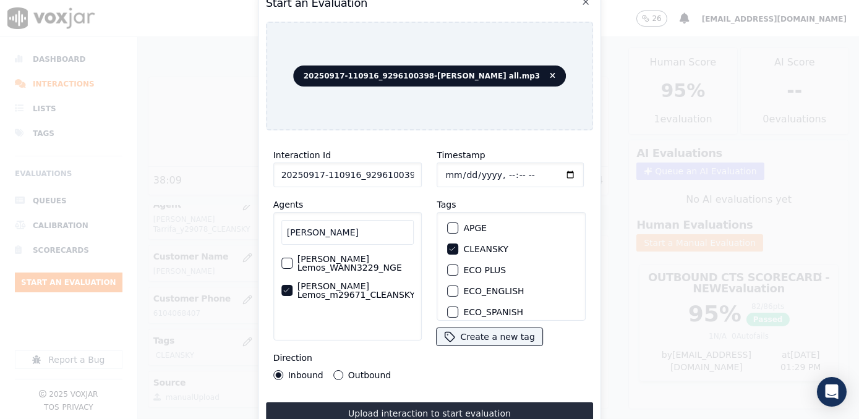
type input "[DATE]T13:32"
click at [335, 370] on button "Outbound" at bounding box center [338, 375] width 10 height 10
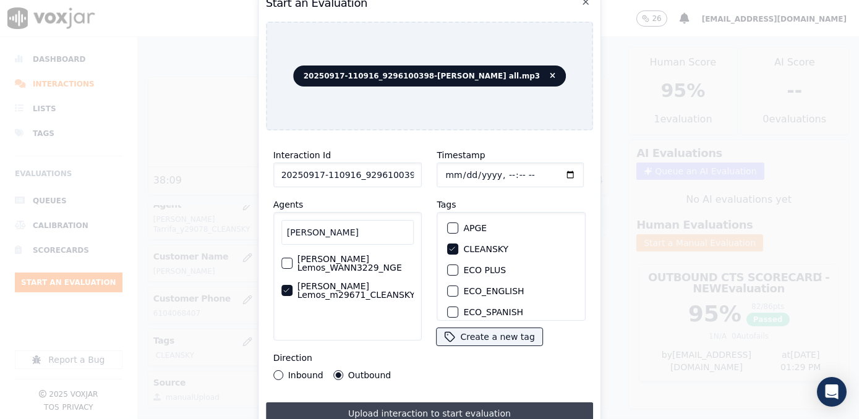
click at [407, 405] on button "Upload interaction to start evaluation" at bounding box center [430, 414] width 328 height 22
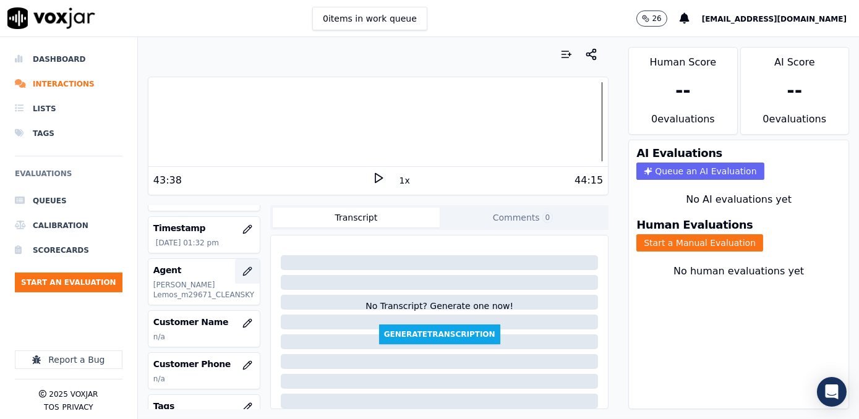
scroll to position [112, 0]
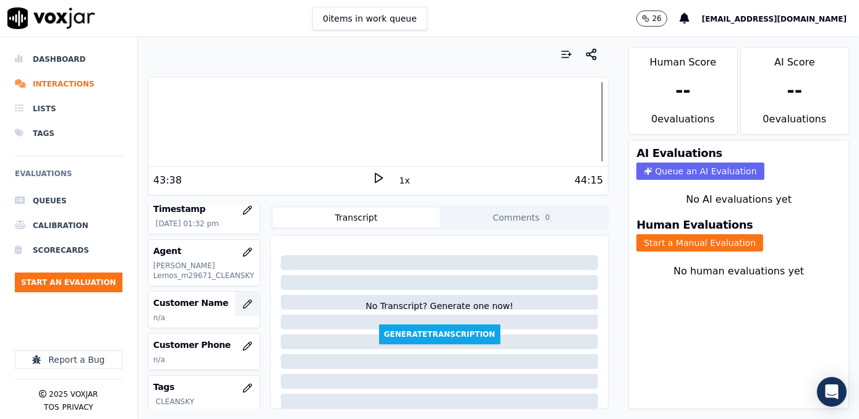
click at [242, 299] on icon "button" at bounding box center [247, 304] width 10 height 10
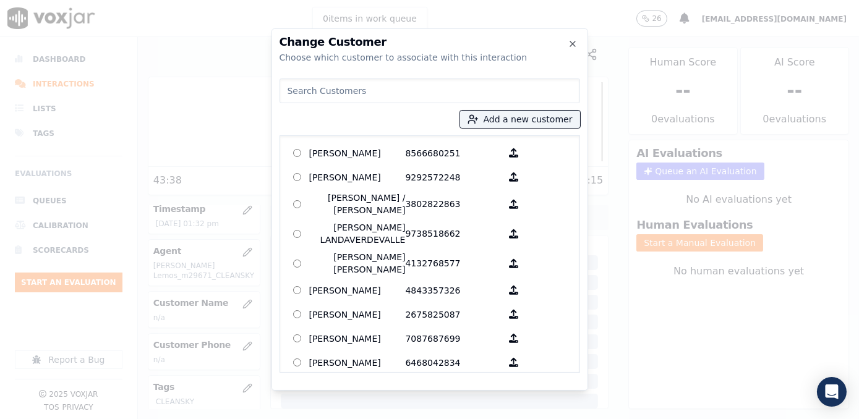
click at [420, 89] on input at bounding box center [430, 91] width 301 height 25
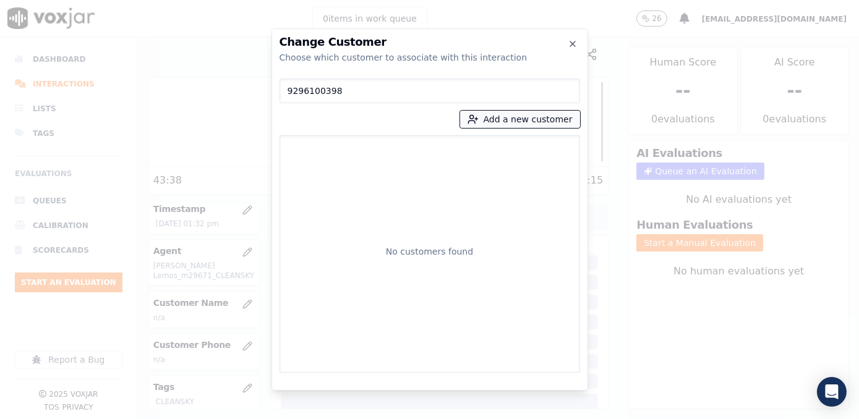
type input "9296100398"
click at [523, 116] on button "Add a new customer" at bounding box center [520, 119] width 120 height 17
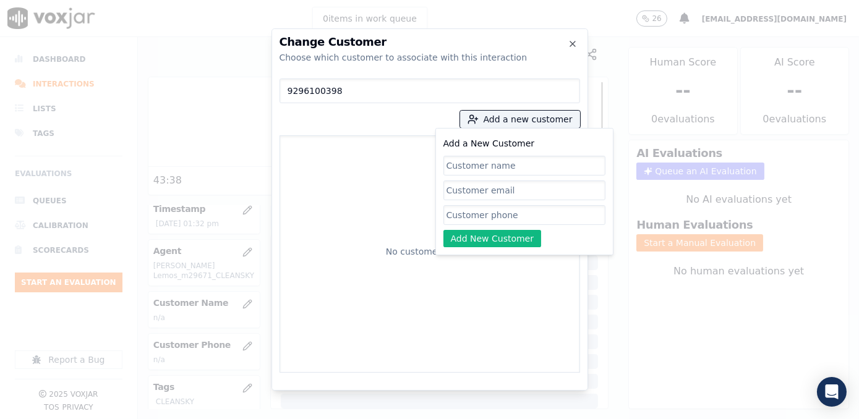
click at [493, 210] on input "Add a New Customer" at bounding box center [524, 215] width 162 height 20
paste input "9296100398"
type input "9296100398"
click at [485, 166] on input "Add a New Customer" at bounding box center [524, 166] width 162 height 20
paste input "[PERSON_NAME]"
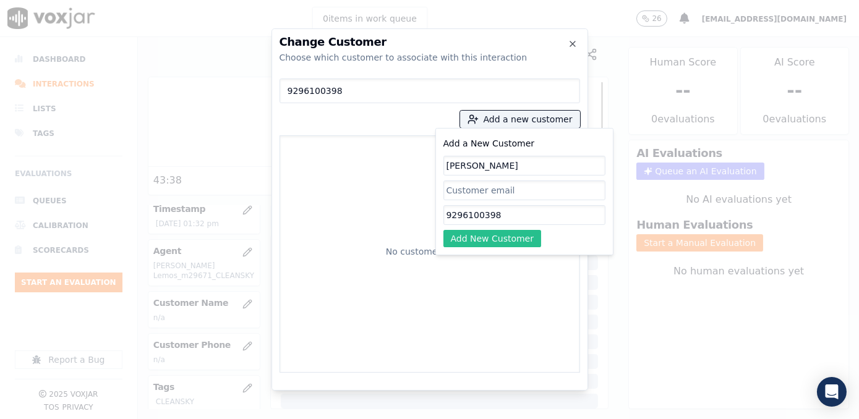
type input "[PERSON_NAME]"
click at [512, 240] on button "Add New Customer" at bounding box center [492, 238] width 98 height 17
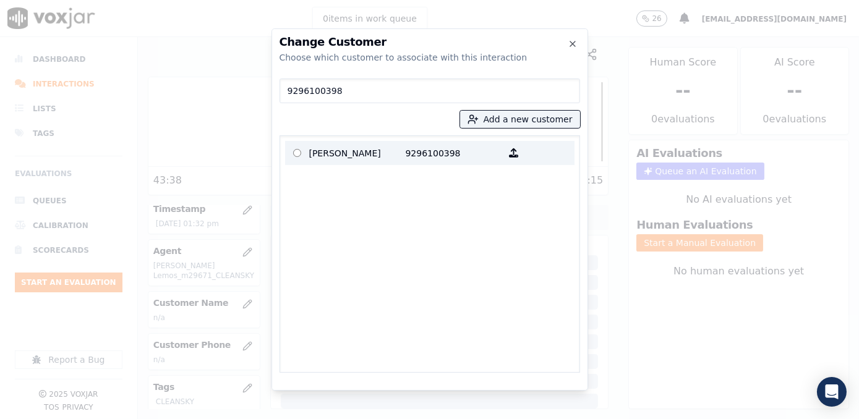
click at [440, 152] on p "9296100398" at bounding box center [454, 152] width 96 height 19
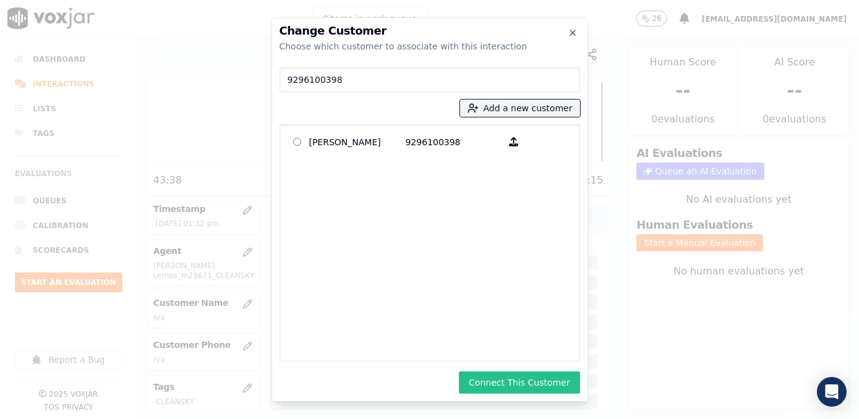
click at [545, 383] on button "Connect This Customer" at bounding box center [519, 383] width 121 height 22
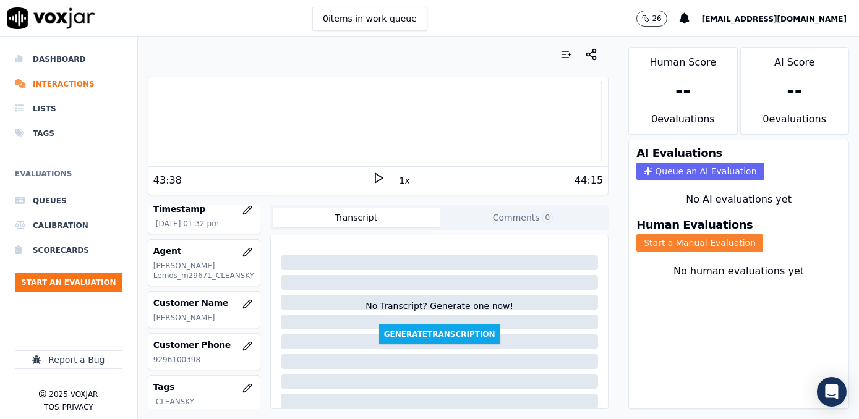
click at [717, 234] on button "Start a Manual Evaluation" at bounding box center [699, 242] width 127 height 17
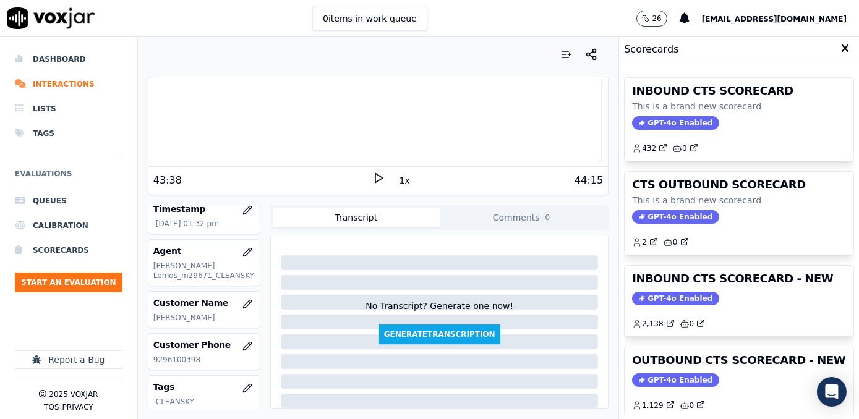
drag, startPoint x: 648, startPoint y: 374, endPoint x: 640, endPoint y: 379, distance: 10.3
click at [648, 374] on span "GPT-4o Enabled" at bounding box center [675, 381] width 87 height 14
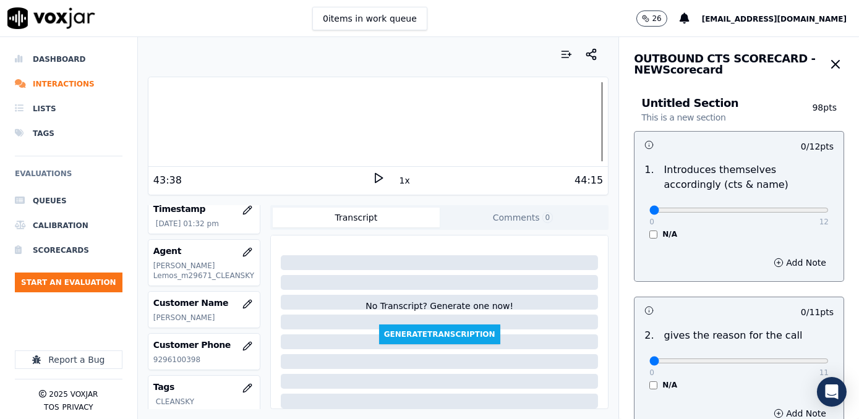
click at [693, 256] on div "Add Note" at bounding box center [739, 262] width 209 height 37
drag, startPoint x: 643, startPoint y: 209, endPoint x: 861, endPoint y: 195, distance: 218.1
type input "12"
click at [829, 208] on input "range" at bounding box center [738, 210] width 179 height 5
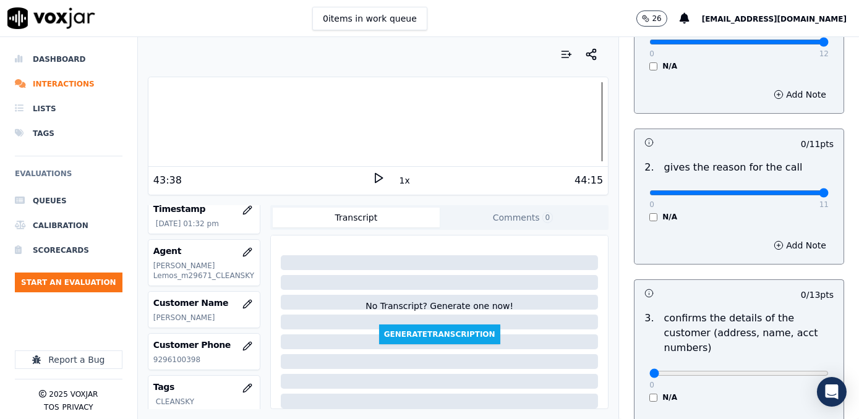
drag, startPoint x: 644, startPoint y: 191, endPoint x: 861, endPoint y: 191, distance: 216.5
type input "11"
click at [829, 191] on input "range" at bounding box center [738, 192] width 179 height 5
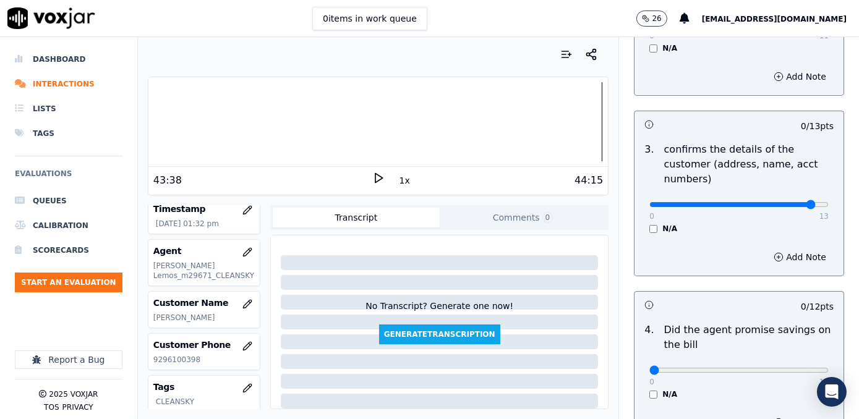
type input "12"
click at [788, 202] on input "range" at bounding box center [738, 204] width 179 height 5
drag, startPoint x: 644, startPoint y: 349, endPoint x: 861, endPoint y: 350, distance: 216.5
type input "12"
click at [829, 368] on input "range" at bounding box center [738, 370] width 179 height 5
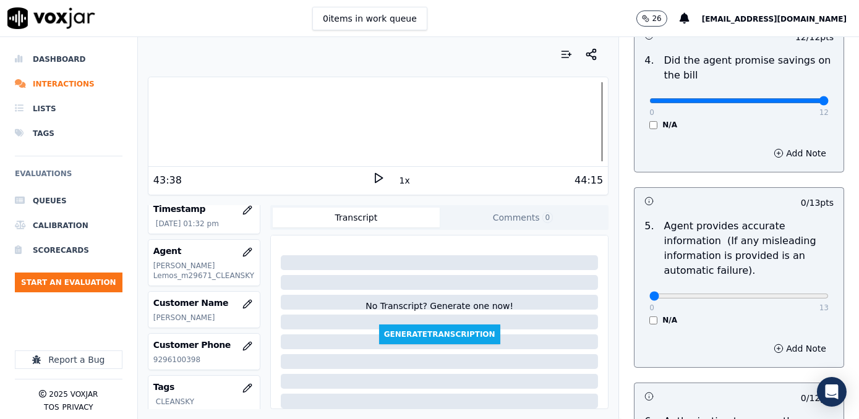
scroll to position [674, 0]
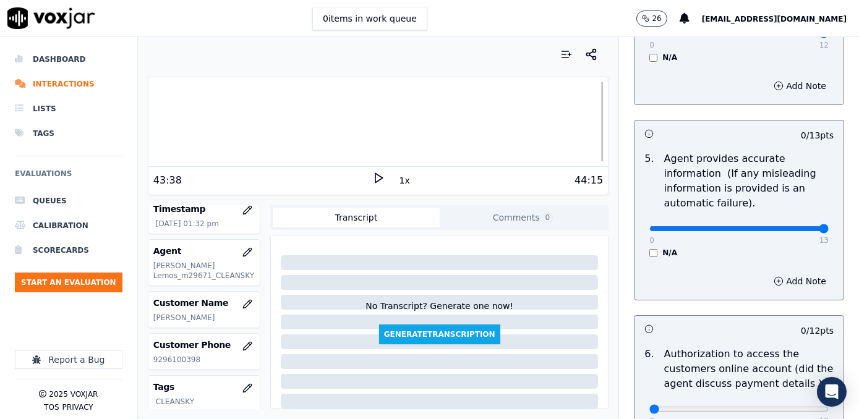
drag, startPoint x: 645, startPoint y: 215, endPoint x: 861, endPoint y: 212, distance: 215.9
type input "13"
click at [829, 226] on input "range" at bounding box center [738, 228] width 179 height 5
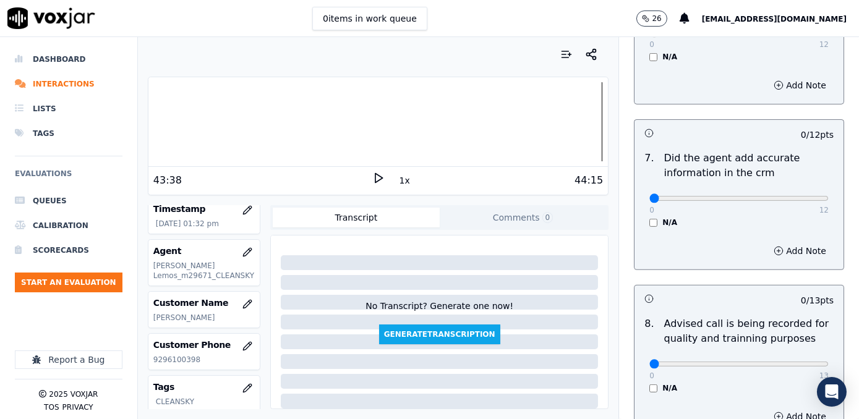
scroll to position [1068, 0]
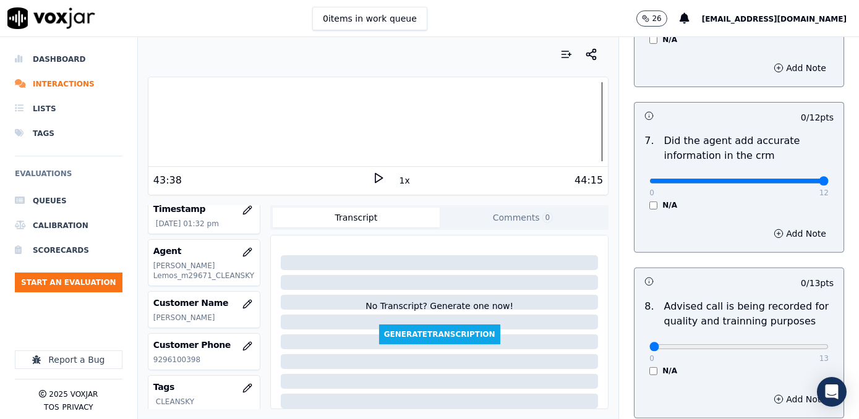
drag, startPoint x: 651, startPoint y: 163, endPoint x: 861, endPoint y: 160, distance: 209.7
type input "12"
click at [829, 179] on input "range" at bounding box center [738, 181] width 179 height 5
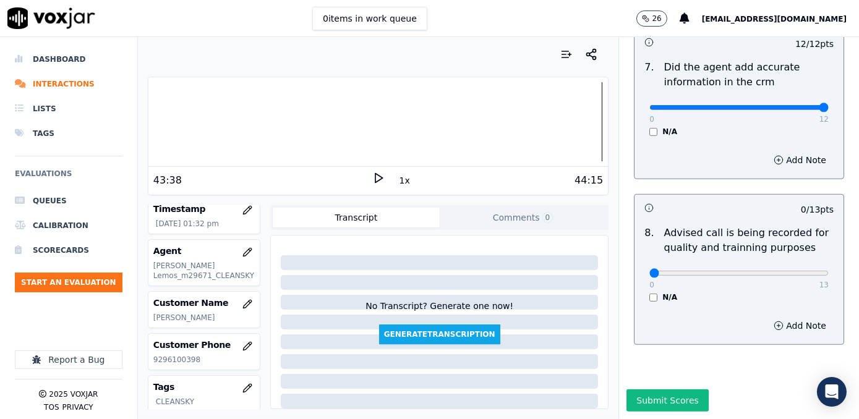
scroll to position [1149, 0]
type input "10"
click at [766, 271] on input "range" at bounding box center [738, 273] width 179 height 5
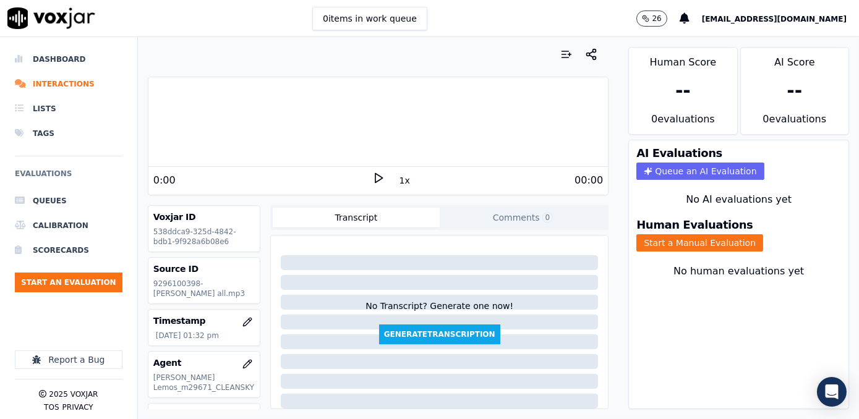
click at [375, 179] on polygon at bounding box center [378, 178] width 7 height 9
click at [375, 179] on rect at bounding box center [376, 178] width 2 height 8
click at [374, 177] on icon at bounding box center [378, 178] width 12 height 12
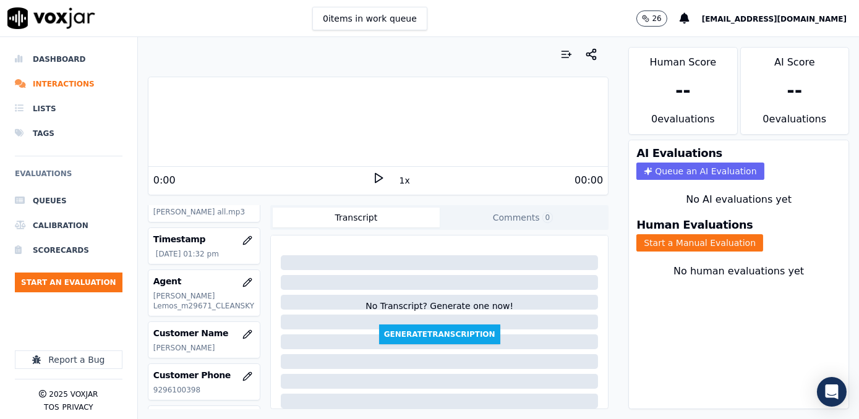
scroll to position [112, 0]
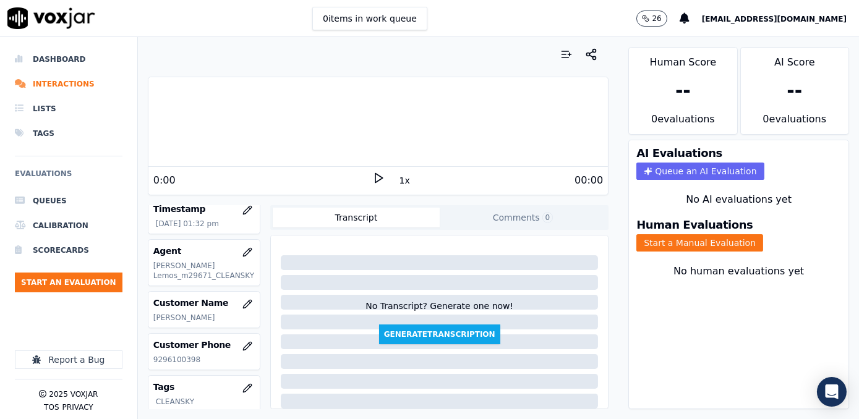
click at [375, 174] on polygon at bounding box center [378, 178] width 7 height 9
click at [372, 174] on icon at bounding box center [378, 178] width 12 height 12
click at [372, 176] on icon at bounding box center [378, 178] width 12 height 12
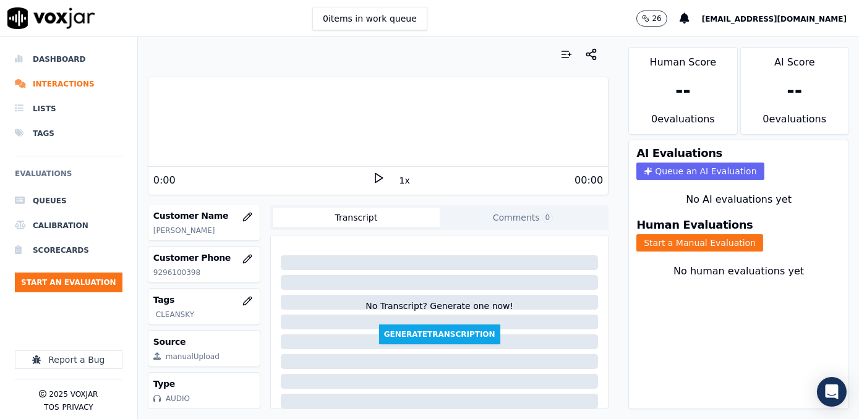
scroll to position [165, 0]
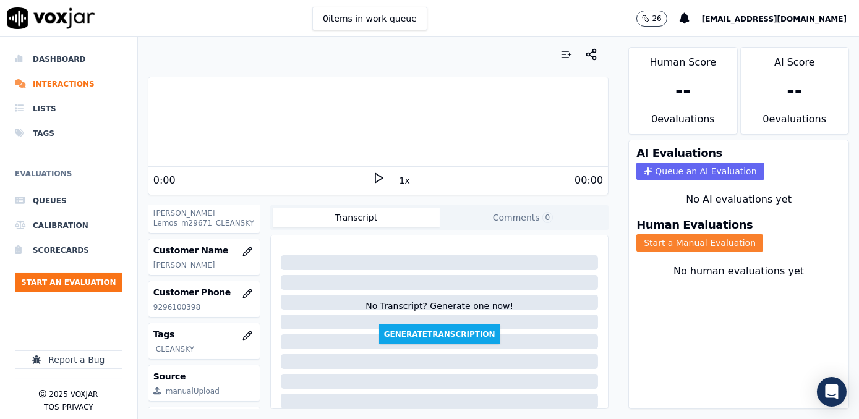
click at [686, 234] on button "Start a Manual Evaluation" at bounding box center [699, 242] width 127 height 17
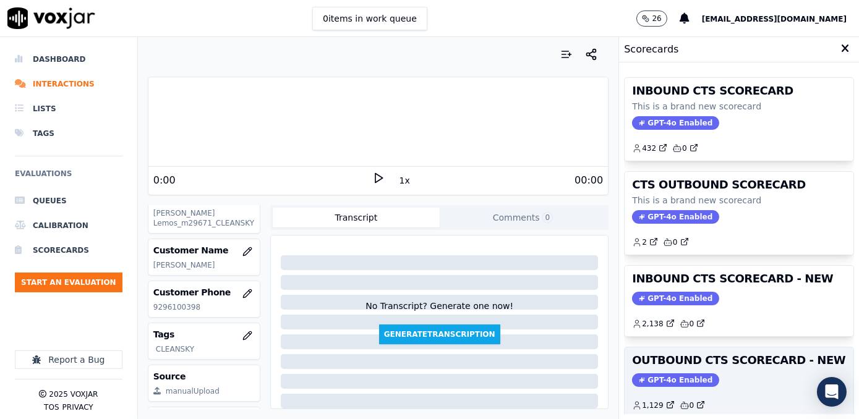
click at [664, 380] on span "GPT-4o Enabled" at bounding box center [675, 381] width 87 height 14
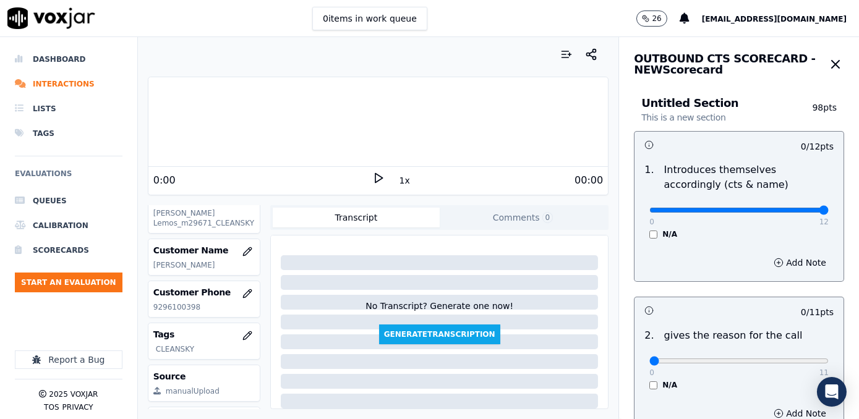
drag, startPoint x: 643, startPoint y: 210, endPoint x: 861, endPoint y: 202, distance: 217.9
type input "12"
click at [829, 208] on input "range" at bounding box center [738, 210] width 179 height 5
drag, startPoint x: 650, startPoint y: 357, endPoint x: 784, endPoint y: 384, distance: 136.3
type input "11"
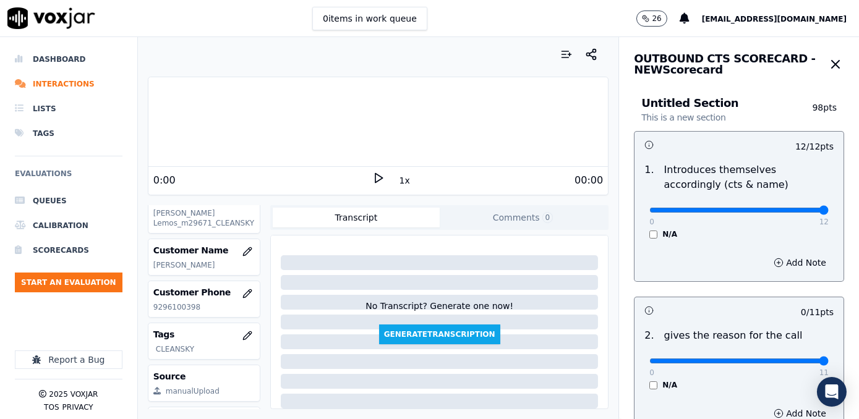
click at [829, 362] on input "range" at bounding box center [738, 361] width 179 height 5
click at [723, 258] on div "Add Note" at bounding box center [739, 262] width 209 height 37
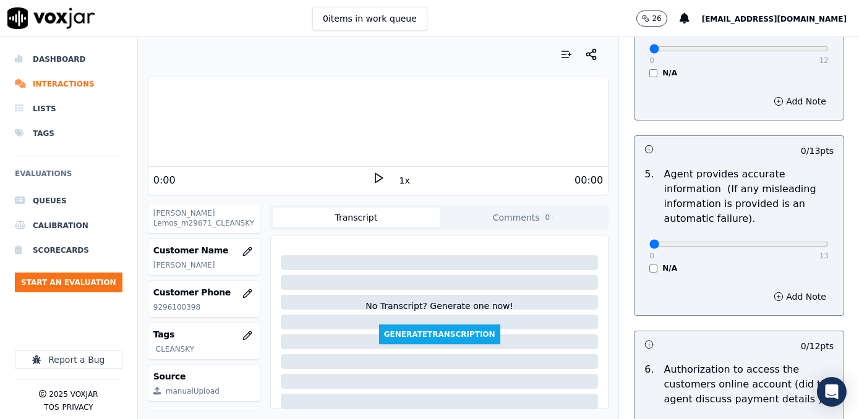
scroll to position [787, 0]
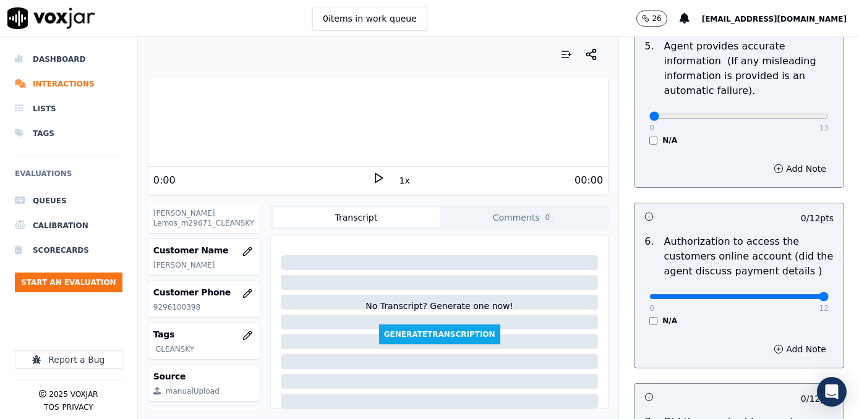
drag, startPoint x: 644, startPoint y: 281, endPoint x: 861, endPoint y: 289, distance: 217.3
type input "12"
click at [829, 294] on input "range" at bounding box center [738, 296] width 179 height 5
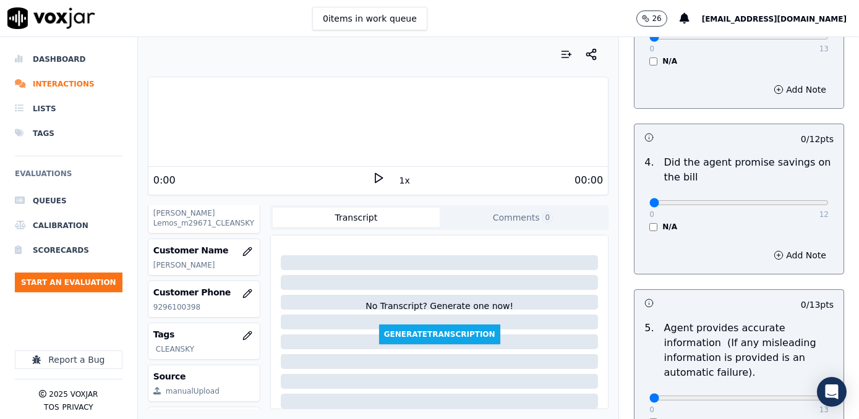
scroll to position [506, 0]
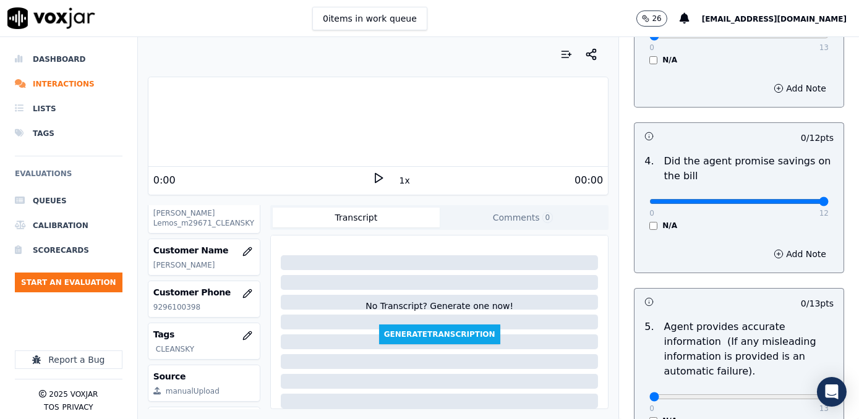
drag, startPoint x: 641, startPoint y: 187, endPoint x: 861, endPoint y: 187, distance: 219.6
type input "12"
click at [829, 199] on input "range" at bounding box center [738, 201] width 179 height 5
click at [372, 178] on icon at bounding box center [378, 178] width 12 height 12
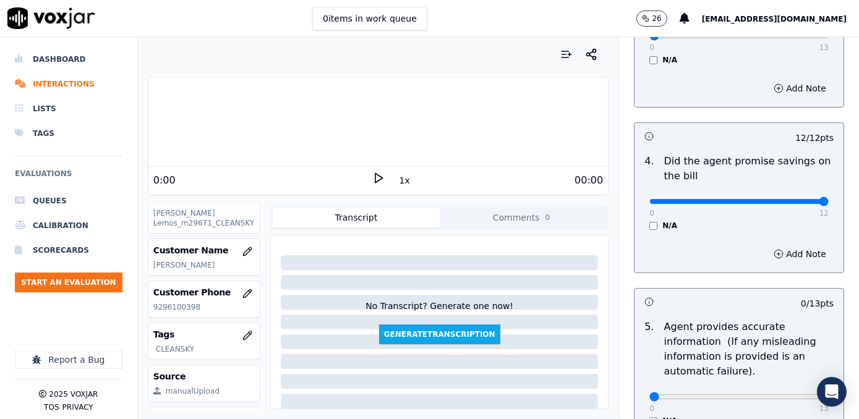
click at [372, 177] on icon at bounding box center [378, 178] width 12 height 12
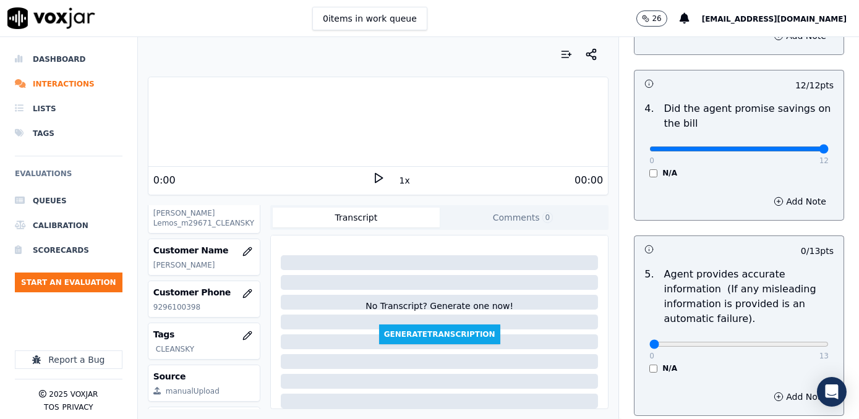
scroll to position [619, 0]
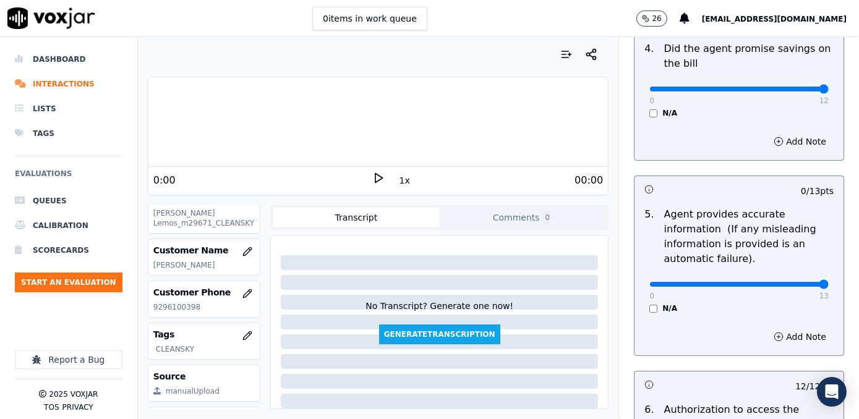
drag, startPoint x: 644, startPoint y: 264, endPoint x: 861, endPoint y: 253, distance: 216.8
type input "13"
click at [829, 282] on input "range" at bounding box center [738, 284] width 179 height 5
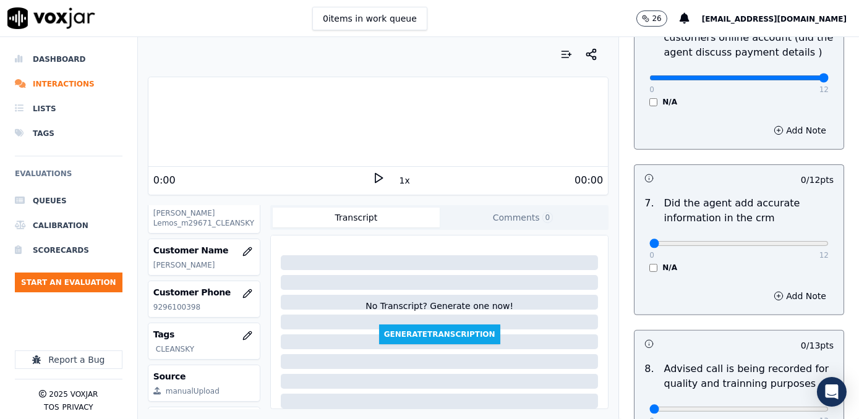
scroll to position [1012, 0]
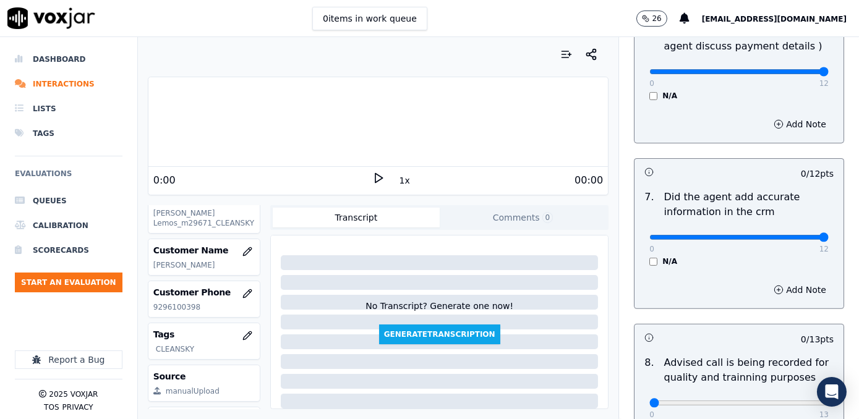
drag, startPoint x: 641, startPoint y: 220, endPoint x: 861, endPoint y: 221, distance: 219.6
type input "12"
click at [829, 235] on input "range" at bounding box center [738, 237] width 179 height 5
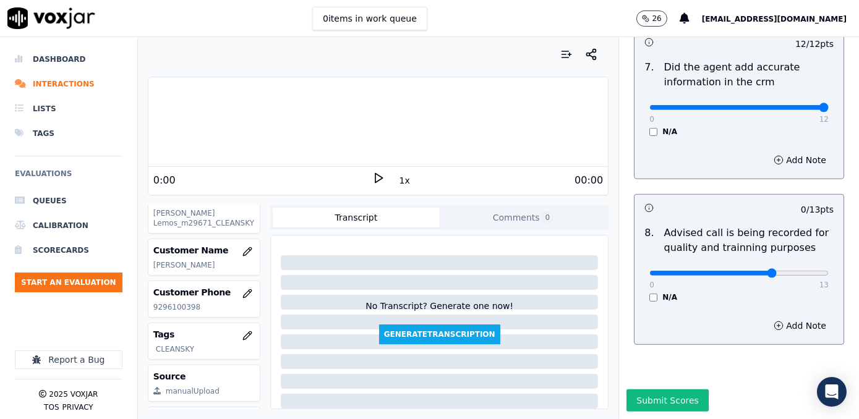
type input "9"
click at [745, 271] on input "range" at bounding box center [738, 273] width 179 height 5
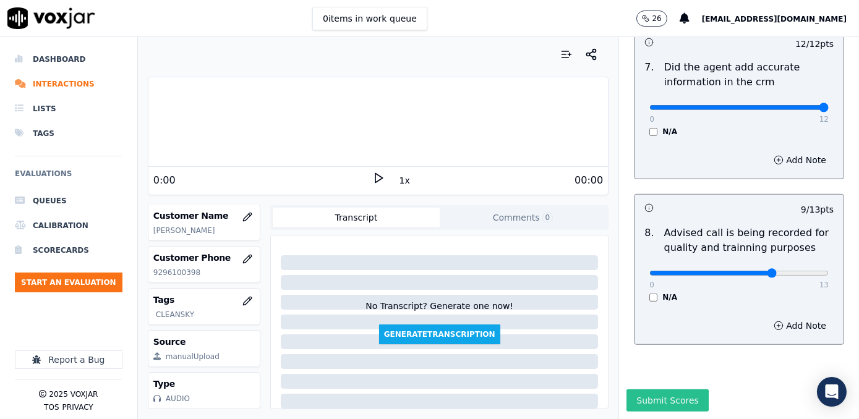
click at [653, 390] on button "Submit Scores" at bounding box center [668, 401] width 82 height 22
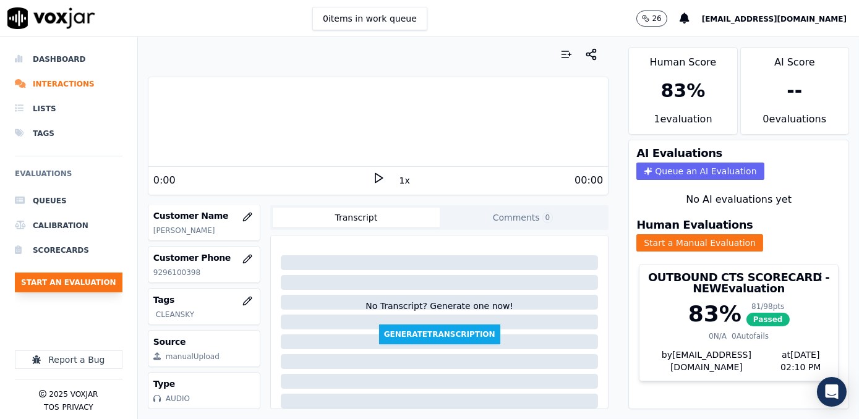
click at [94, 285] on button "Start an Evaluation" at bounding box center [69, 283] width 108 height 20
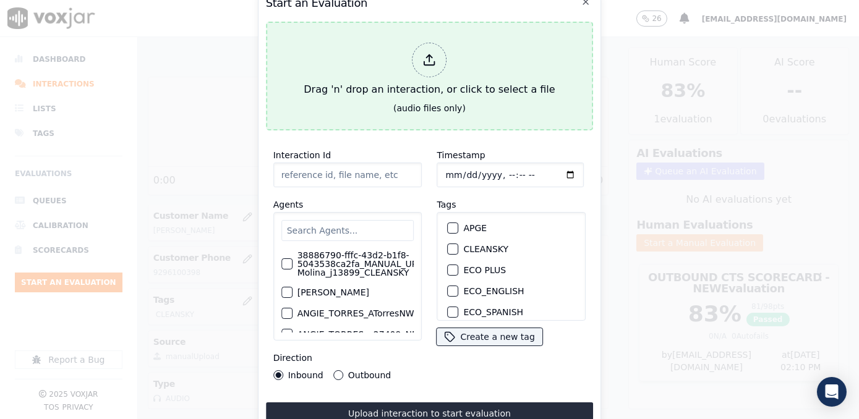
click at [431, 60] on icon at bounding box center [430, 60] width 14 height 14
type input "20250917-124309_7328817304-VALENTINA COSSIO all.mp3"
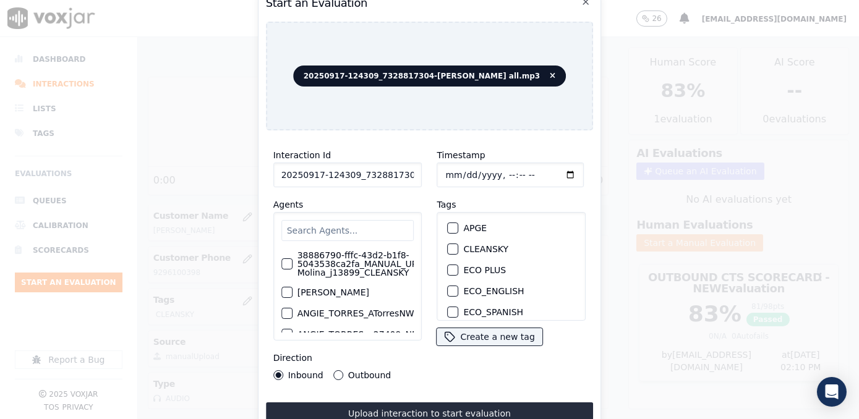
click at [358, 220] on input "text" at bounding box center [347, 230] width 133 height 21
type input "a"
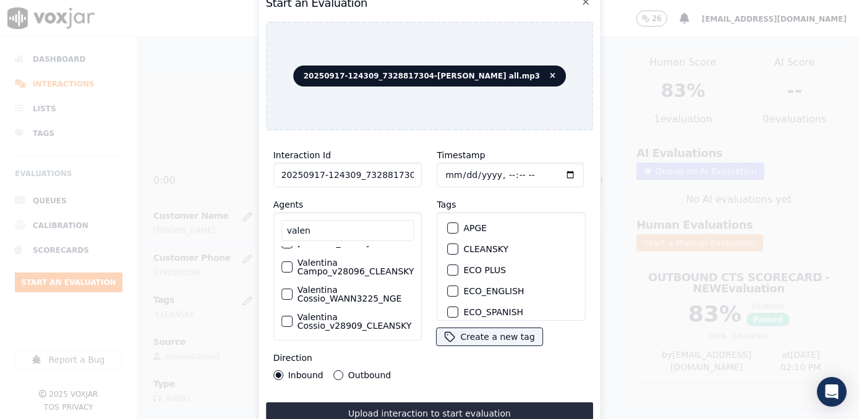
scroll to position [100, 0]
type input "valen"
click at [340, 283] on label "Valentina Cossio_v28909_CLEANSKY" at bounding box center [356, 291] width 117 height 17
click at [293, 286] on button "Valentina Cossio_v28909_CLEANSKY" at bounding box center [286, 291] width 11 height 11
click at [450, 246] on div "button" at bounding box center [452, 249] width 9 height 9
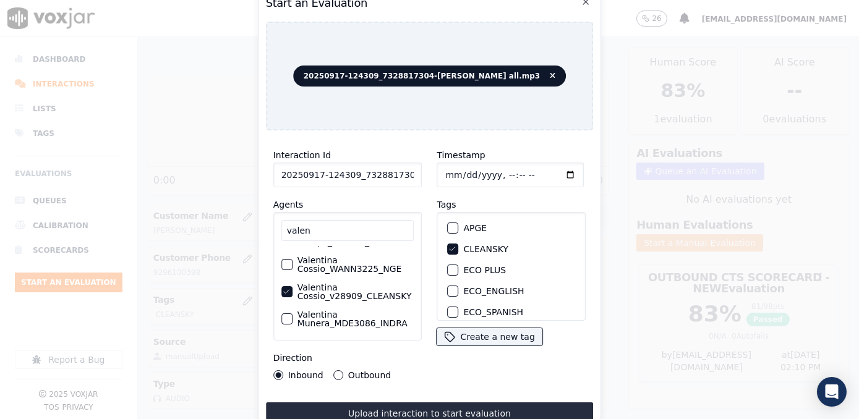
click at [551, 171] on input "Timestamp" at bounding box center [510, 175] width 147 height 25
type input "2025-09-17T14:10"
click at [333, 371] on button "Outbound" at bounding box center [338, 375] width 10 height 10
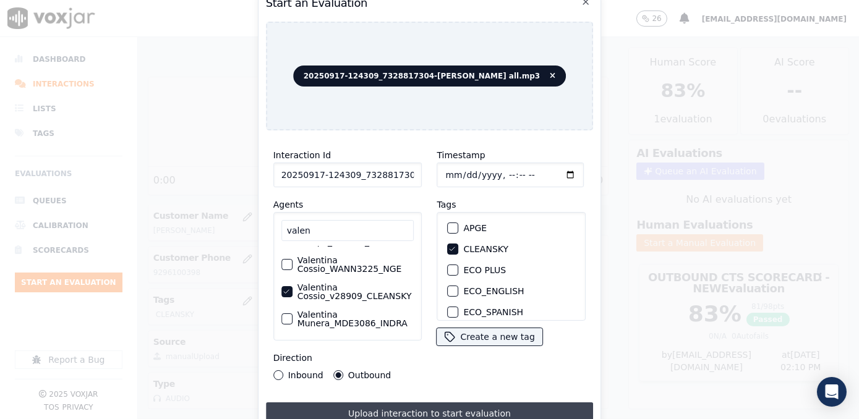
click at [432, 409] on button "Upload interaction to start evaluation" at bounding box center [430, 414] width 328 height 22
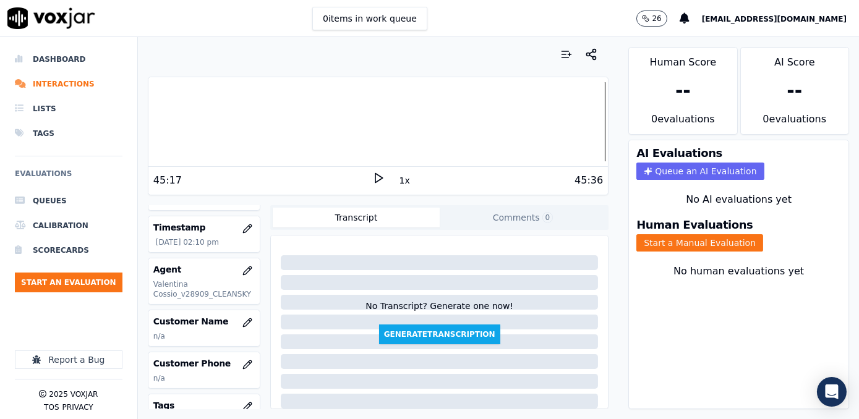
scroll to position [112, 0]
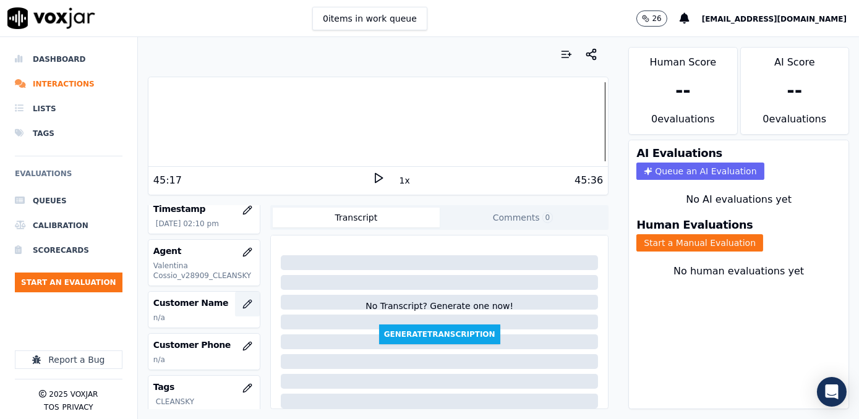
click at [242, 303] on icon "button" at bounding box center [247, 304] width 10 height 10
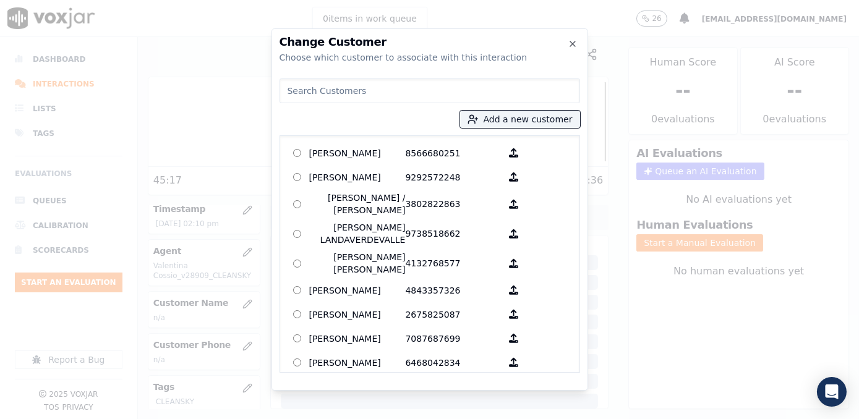
click at [415, 90] on input at bounding box center [430, 91] width 301 height 25
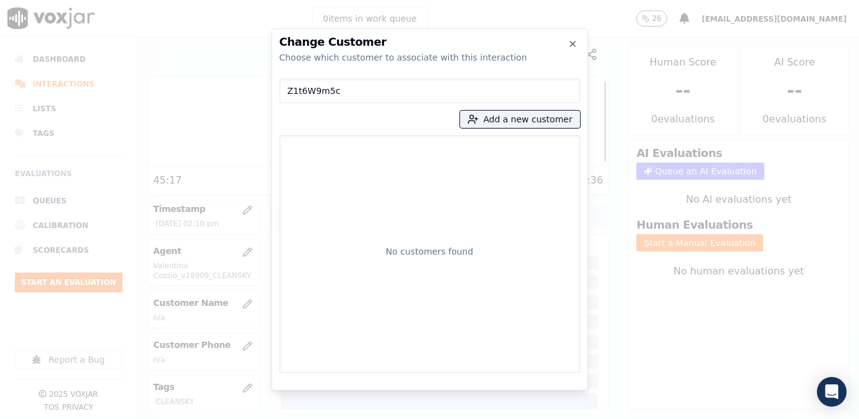
drag, startPoint x: 402, startPoint y: 88, endPoint x: -2, endPoint y: 89, distance: 404.5
click at [0, 89] on html "0 items in work queue 26 maleman@newavepower.net Dashboard Interactions Lists T…" at bounding box center [429, 209] width 859 height 419
paste input "7328817304"
type input "7328817304"
click at [523, 122] on button "Add a new customer" at bounding box center [520, 119] width 120 height 17
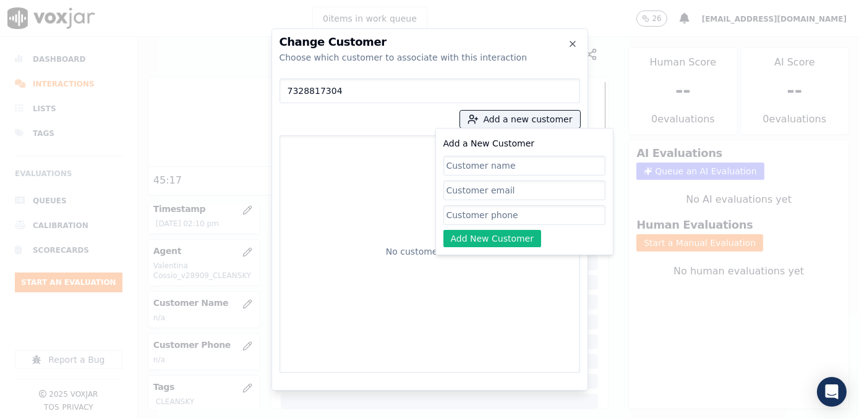
click at [501, 209] on input "Add a New Customer" at bounding box center [524, 215] width 162 height 20
paste input "7328817304"
type input "7328817304"
click at [516, 198] on input "Add a New Customer" at bounding box center [524, 191] width 162 height 20
drag, startPoint x: 499, startPoint y: 171, endPoint x: 506, endPoint y: 171, distance: 6.8
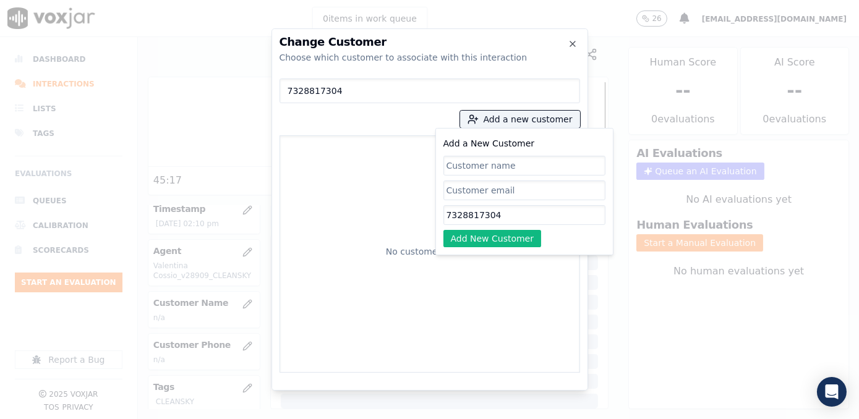
click at [499, 171] on input "Add a New Customer" at bounding box center [524, 166] width 162 height 20
paste input "Juan Castillo"
type input "Juan Castillo"
click at [503, 245] on button "Add New Customer" at bounding box center [492, 238] width 98 height 17
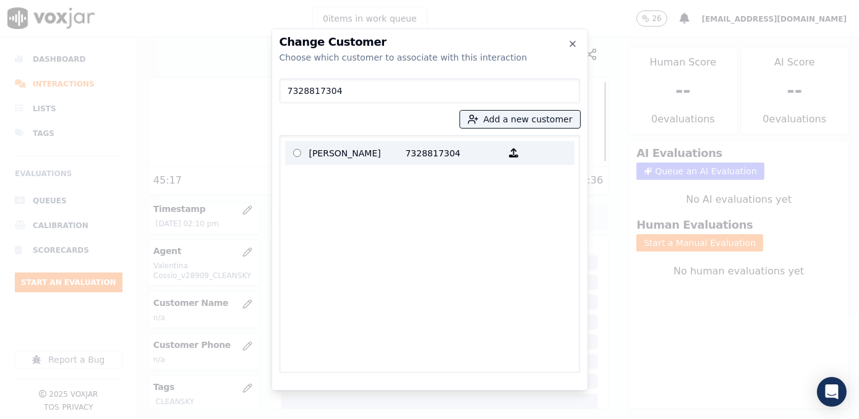
click at [390, 151] on p "Juan Castillo" at bounding box center [357, 152] width 96 height 19
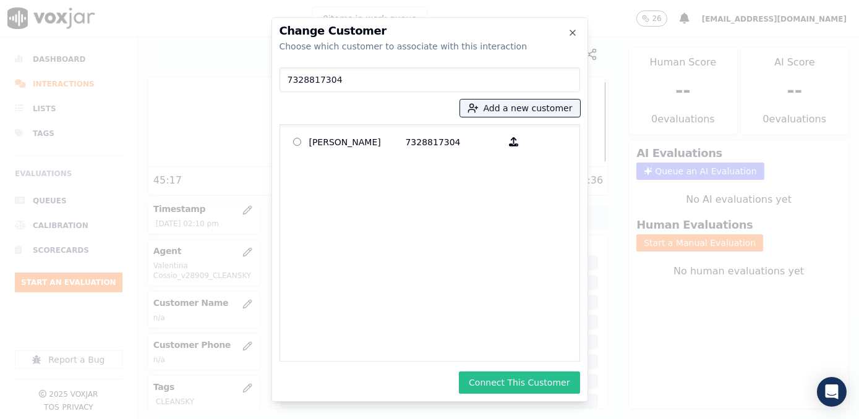
click at [536, 385] on button "Connect This Customer" at bounding box center [519, 383] width 121 height 22
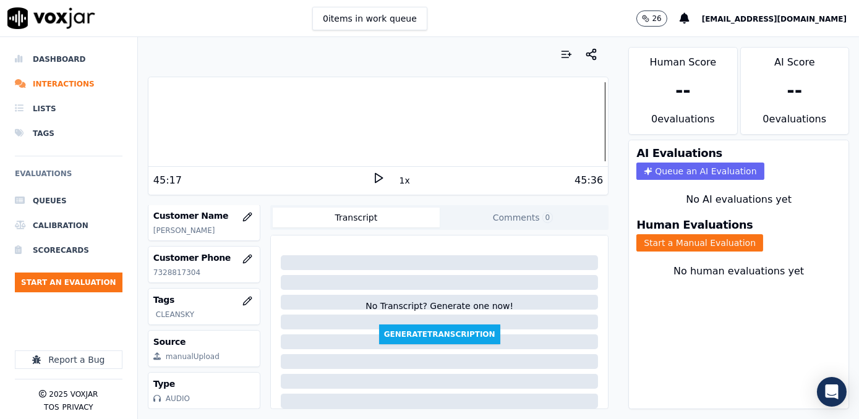
scroll to position [221, 0]
click at [711, 234] on button "Start a Manual Evaluation" at bounding box center [699, 242] width 127 height 17
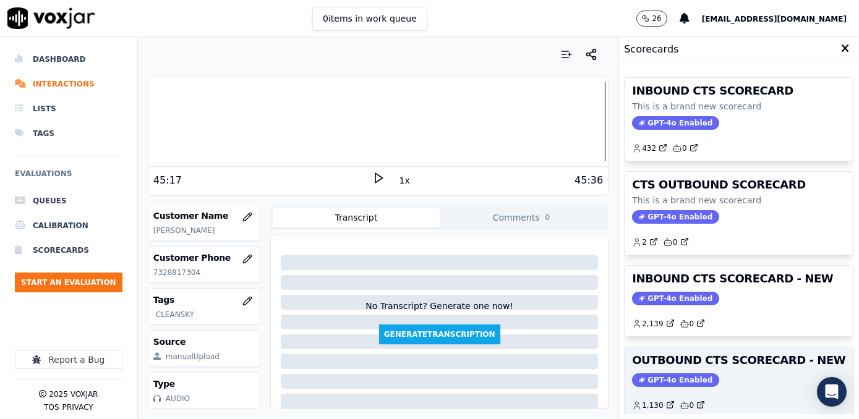
click at [661, 374] on span "GPT-4o Enabled" at bounding box center [675, 381] width 87 height 14
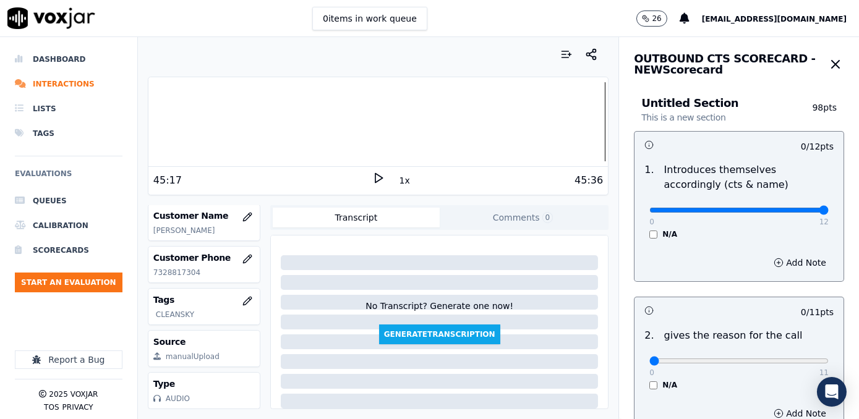
drag, startPoint x: 643, startPoint y: 212, endPoint x: 861, endPoint y: 211, distance: 217.7
type input "12"
click at [829, 211] on input "range" at bounding box center [738, 210] width 179 height 5
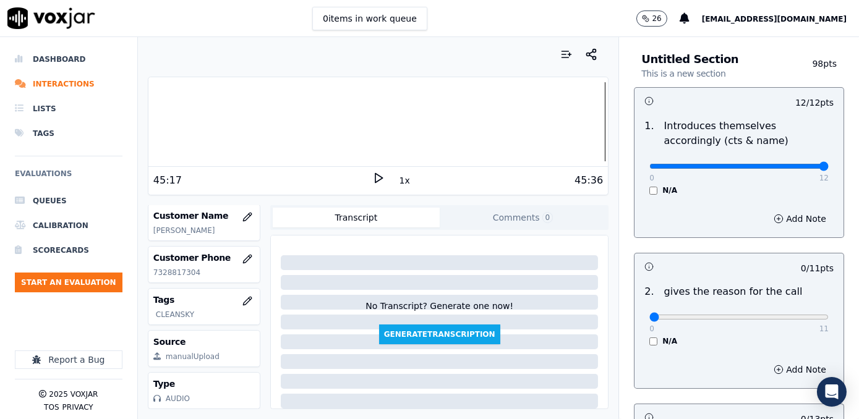
scroll to position [112, 0]
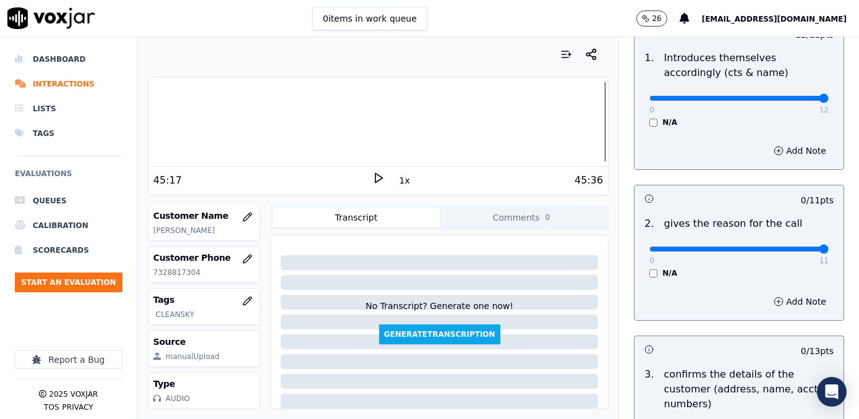
drag, startPoint x: 640, startPoint y: 246, endPoint x: 861, endPoint y: 243, distance: 220.8
type input "11"
click at [829, 247] on input "range" at bounding box center [738, 249] width 179 height 5
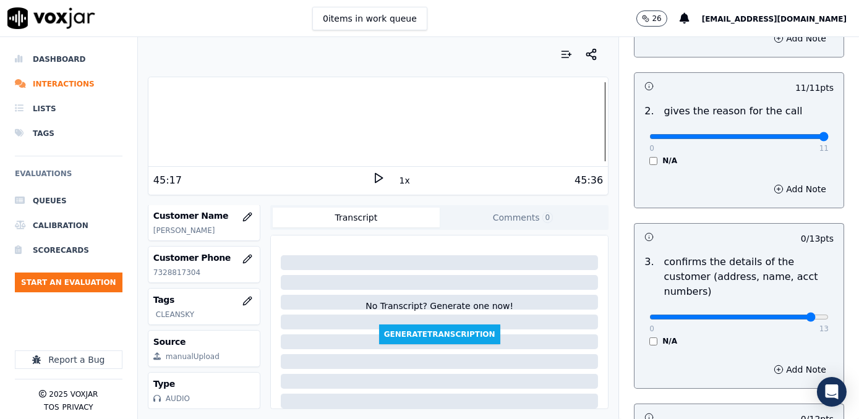
type input "12"
click at [788, 315] on input "range" at bounding box center [738, 317] width 179 height 5
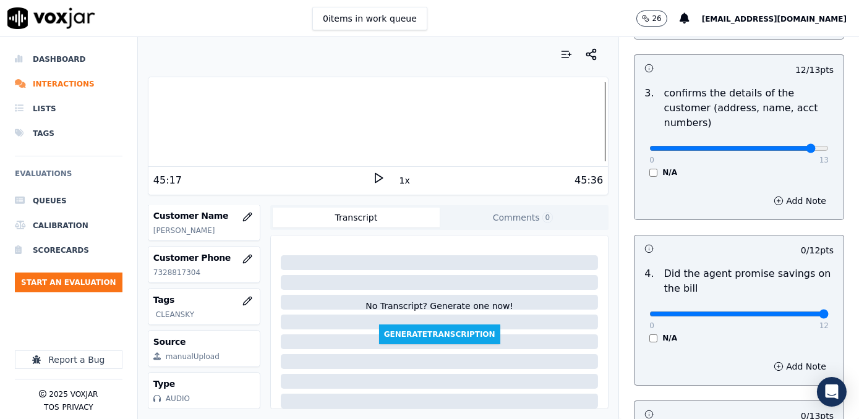
drag, startPoint x: 643, startPoint y: 298, endPoint x: 842, endPoint y: 288, distance: 200.0
type input "12"
click at [829, 312] on input "range" at bounding box center [738, 314] width 179 height 5
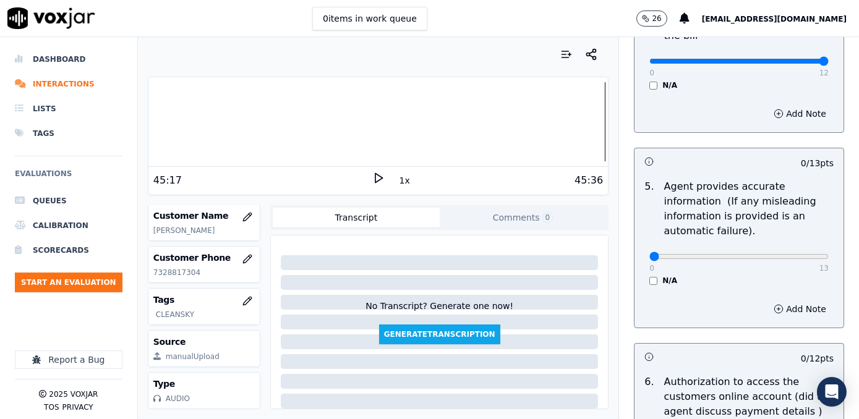
scroll to position [674, 0]
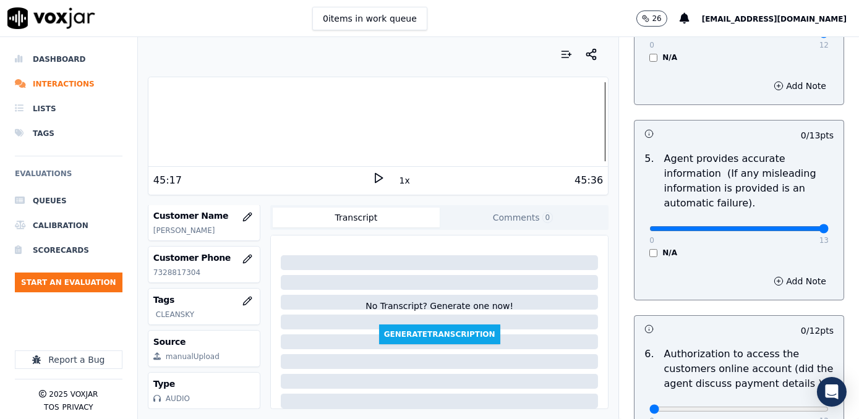
drag, startPoint x: 644, startPoint y: 213, endPoint x: 861, endPoint y: 212, distance: 217.1
type input "13"
click at [829, 226] on input "range" at bounding box center [738, 228] width 179 height 5
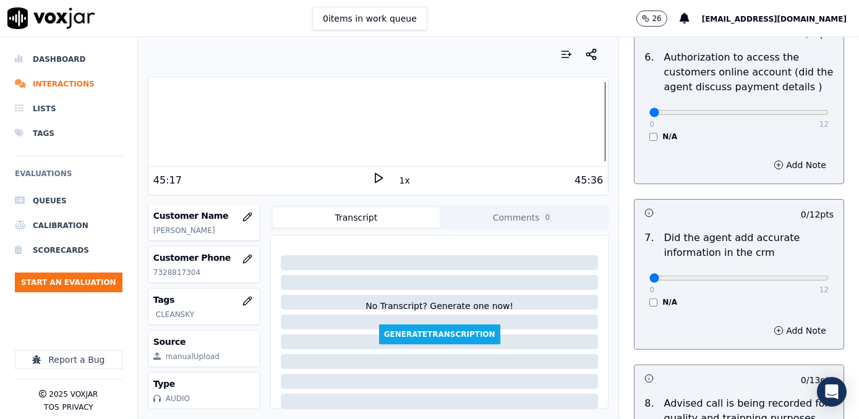
scroll to position [1068, 0]
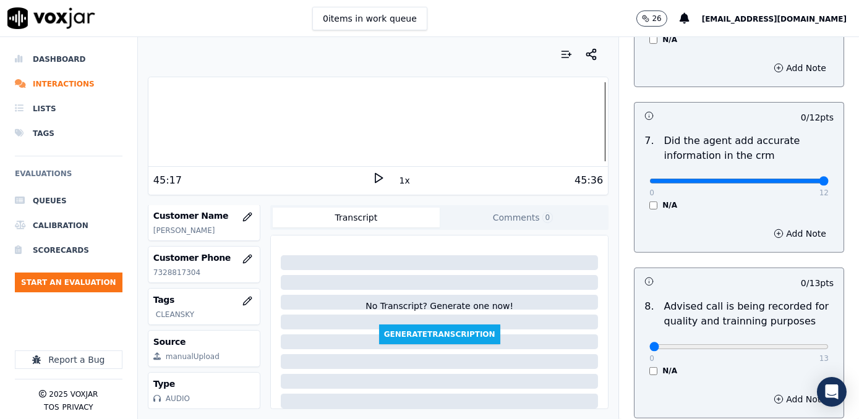
drag, startPoint x: 644, startPoint y: 163, endPoint x: 861, endPoint y: 160, distance: 217.1
type input "12"
click at [829, 179] on input "range" at bounding box center [738, 181] width 179 height 5
type input "10"
click at [763, 345] on input "range" at bounding box center [738, 347] width 179 height 5
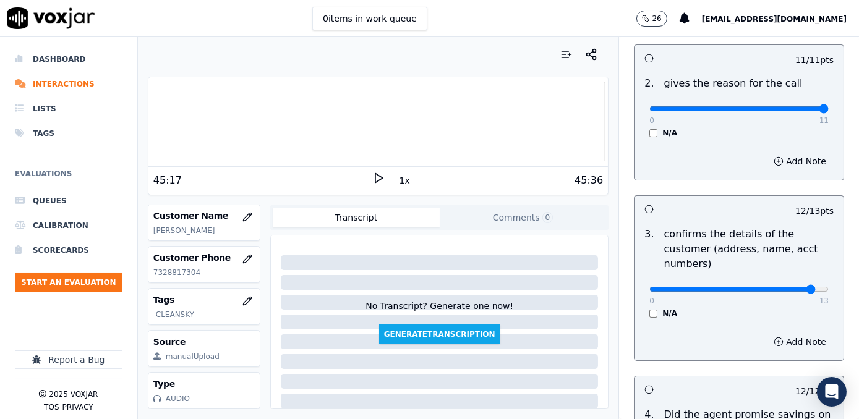
scroll to position [225, 0]
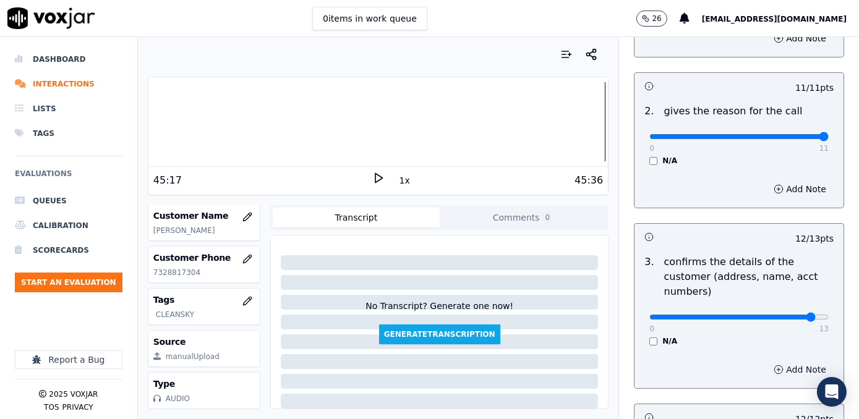
click at [782, 361] on button "Add Note" at bounding box center [799, 369] width 67 height 17
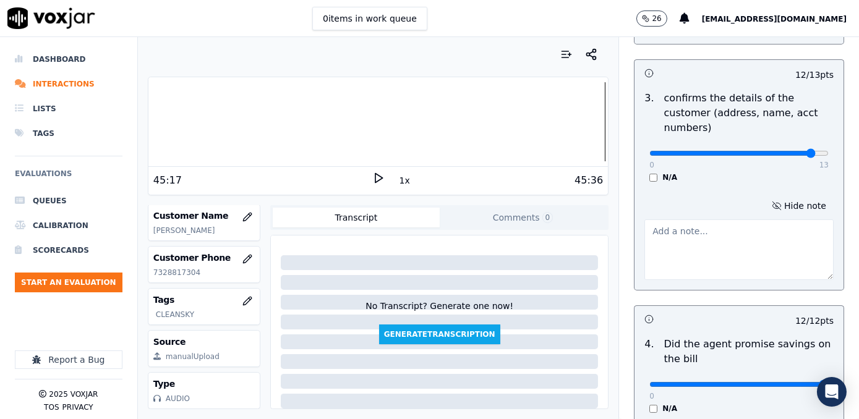
scroll to position [393, 0]
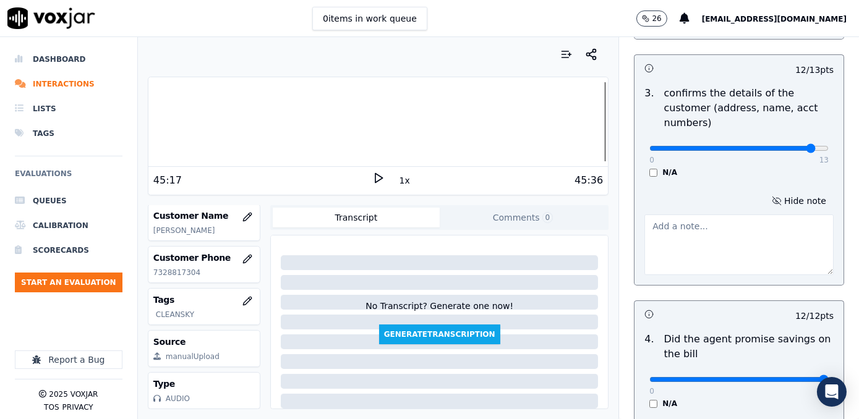
click at [706, 231] on textarea at bounding box center [738, 245] width 189 height 61
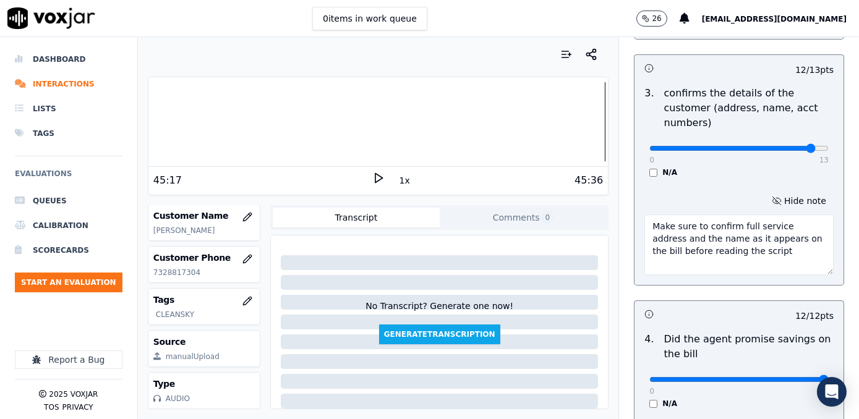
drag, startPoint x: 753, startPoint y: 236, endPoint x: 602, endPoint y: 205, distance: 154.8
click at [602, 205] on div "Your browser does not support the audio element. 45:17 1x 45:36 Voxjar ID a1cd9…" at bounding box center [498, 228] width 721 height 382
type textarea "Make sure to confirm full service address and the name as it appears on the bil…"
click at [713, 225] on textarea "Make sure to confirm full service address and the name as it appears on the bil…" at bounding box center [738, 245] width 189 height 61
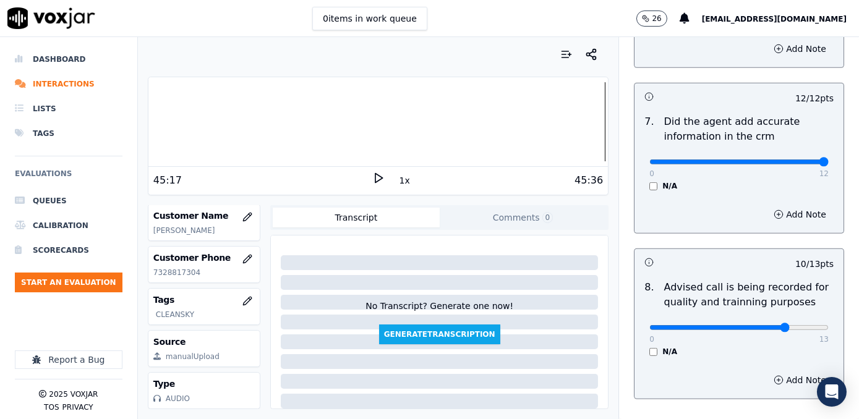
scroll to position [1214, 0]
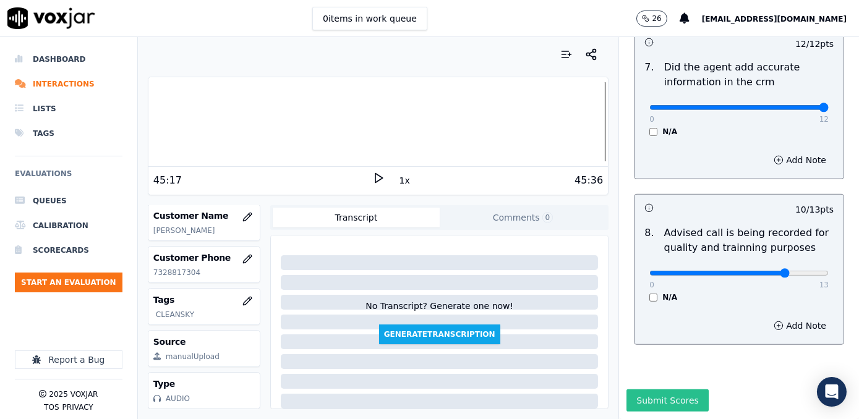
click at [646, 390] on button "Submit Scores" at bounding box center [668, 401] width 82 height 22
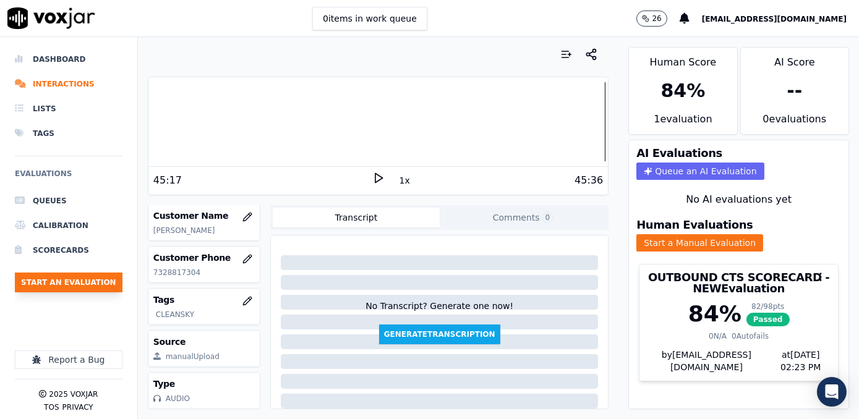
click at [90, 281] on button "Start an Evaluation" at bounding box center [69, 283] width 108 height 20
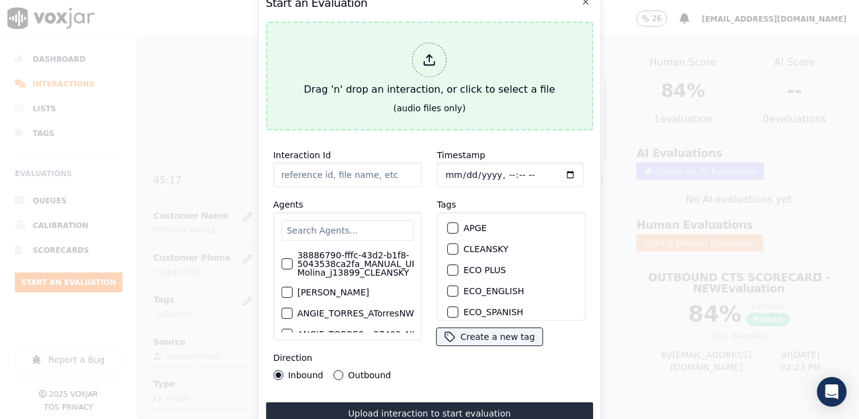
click at [427, 56] on icon at bounding box center [430, 60] width 14 height 14
type input "20250917-154611_4846346846-YERALDIN DIAS all.mp3"
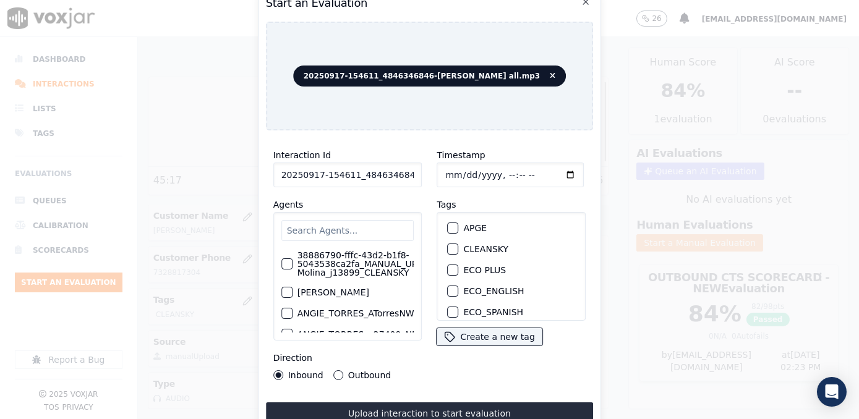
click at [553, 348] on div "Timestamp Tags APGE CLEANSKY ECO PLUS ECO_ENGLISH ECO_SPANISH ELECTRA SPARK IND…" at bounding box center [512, 263] width 164 height 247
click at [330, 223] on input "text" at bounding box center [347, 230] width 133 height 21
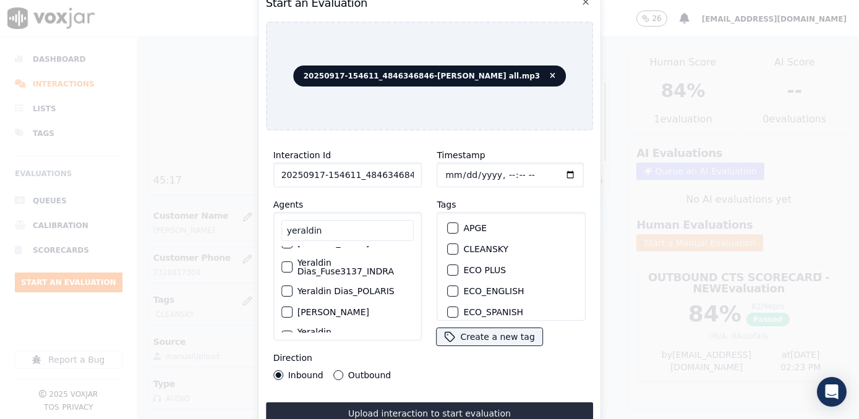
scroll to position [112, 0]
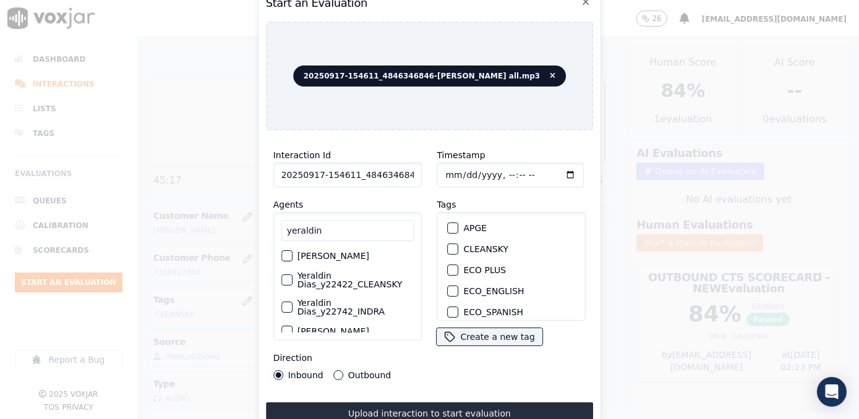
type input "yeraldin"
click at [350, 286] on label "Yeraldin Dias_y22422_CLEANSKY" at bounding box center [356, 280] width 117 height 17
click at [293, 286] on button "Yeraldin Dias_y22422_CLEANSKY" at bounding box center [286, 280] width 11 height 11
click at [453, 245] on button "CLEANSKY" at bounding box center [453, 249] width 11 height 11
click at [552, 171] on input "Timestamp" at bounding box center [510, 175] width 147 height 25
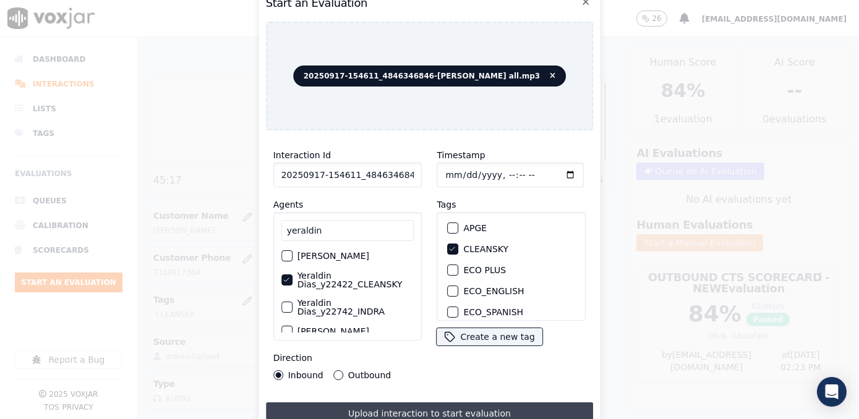
type input "2025-09-17T14:24"
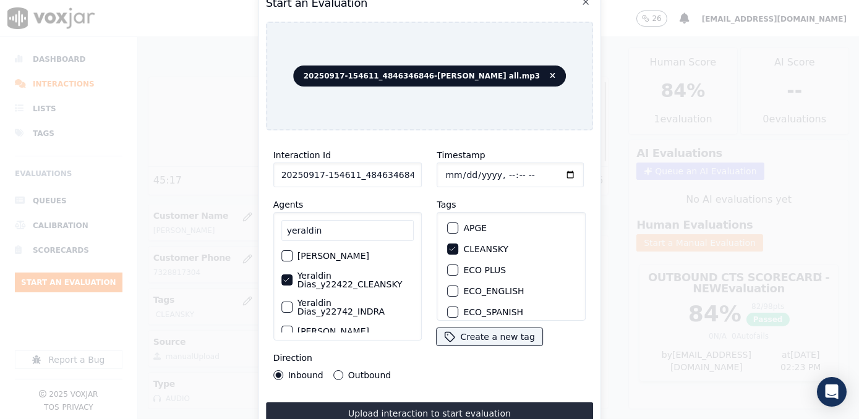
click at [338, 221] on input "yeraldin" at bounding box center [347, 230] width 133 height 21
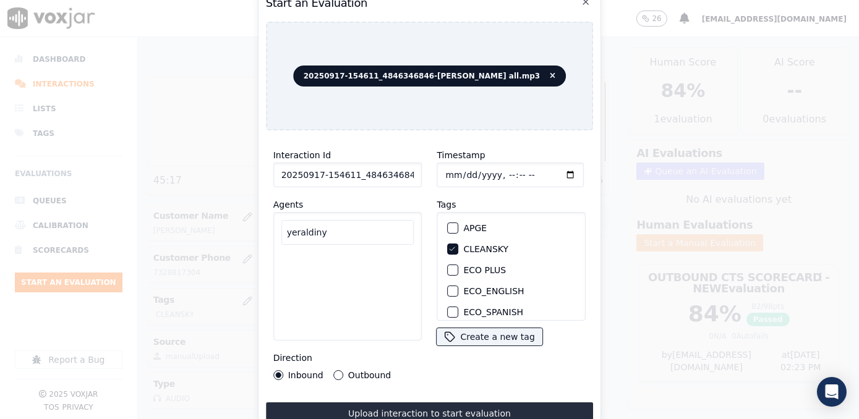
scroll to position [0, 0]
type input "yeraldin"
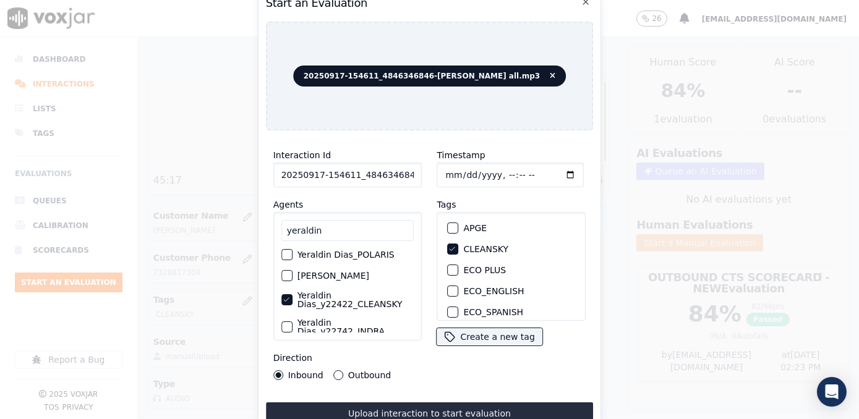
scroll to position [112, 0]
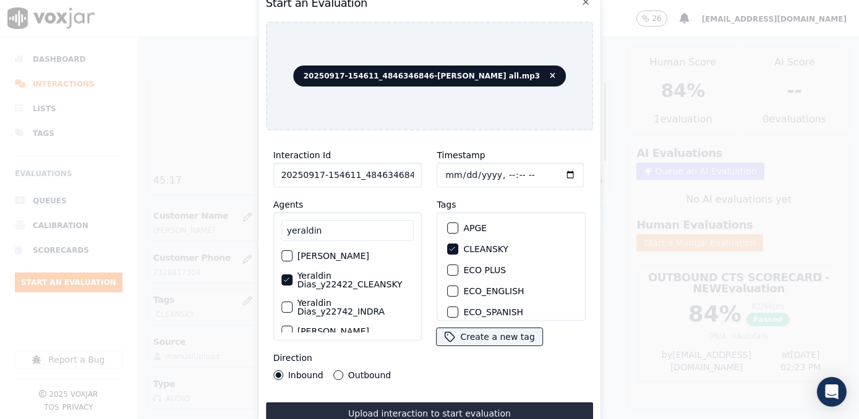
click at [335, 372] on button "Outbound" at bounding box center [338, 375] width 10 height 10
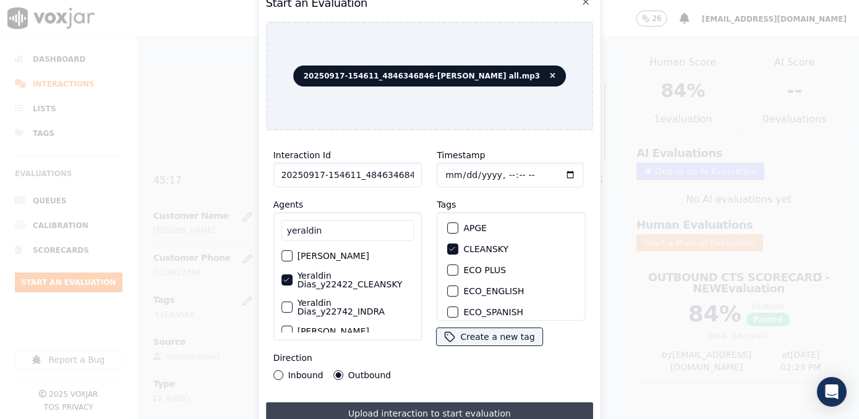
click at [439, 404] on button "Upload interaction to start evaluation" at bounding box center [430, 414] width 328 height 22
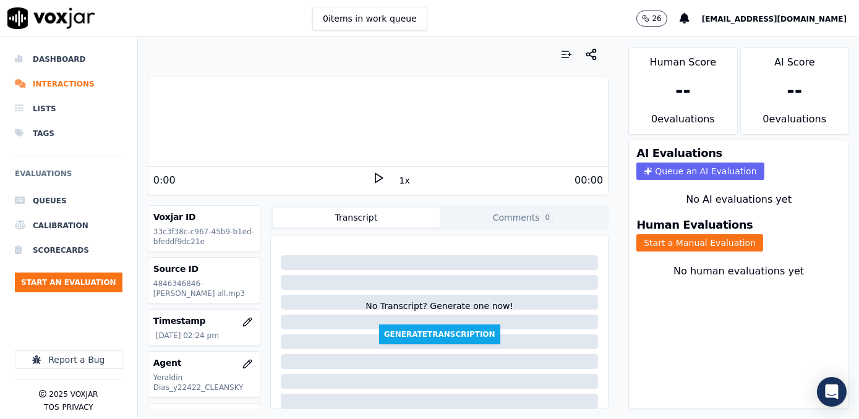
click at [317, 190] on div "0:00 1x 00:00" at bounding box center [378, 180] width 460 height 27
click at [372, 177] on icon at bounding box center [378, 178] width 12 height 12
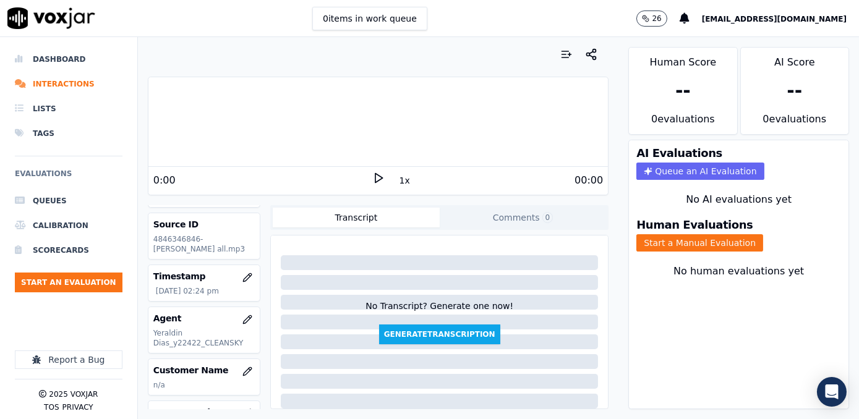
scroll to position [112, 0]
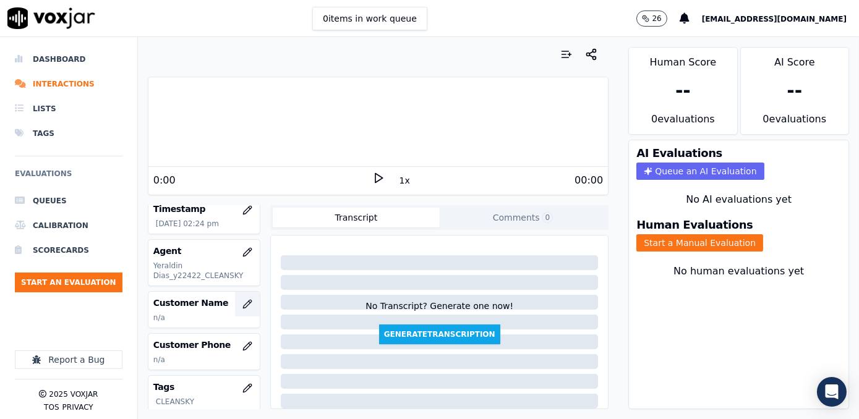
click at [242, 306] on button "button" at bounding box center [247, 304] width 25 height 25
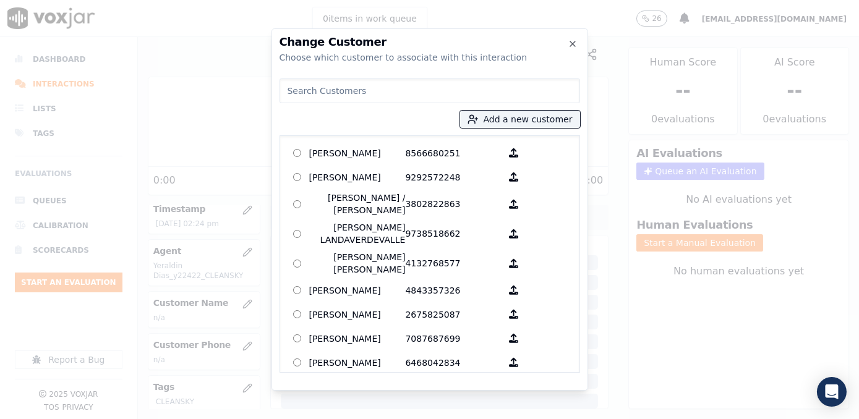
click at [422, 88] on input at bounding box center [430, 91] width 301 height 25
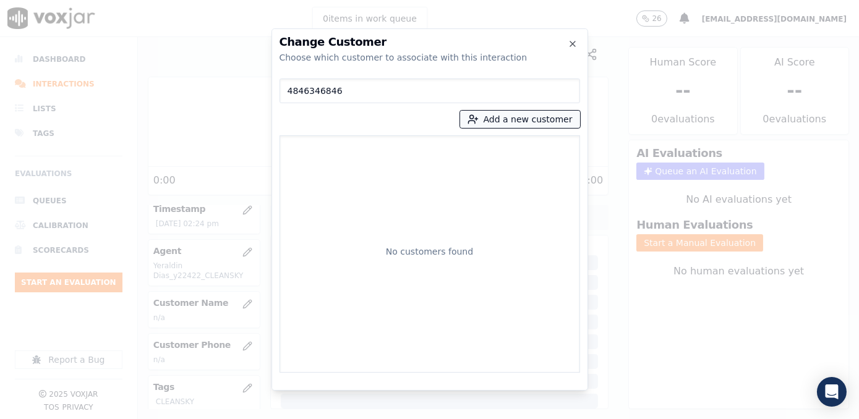
type input "4846346846"
click at [529, 116] on button "Add a new customer" at bounding box center [520, 119] width 120 height 17
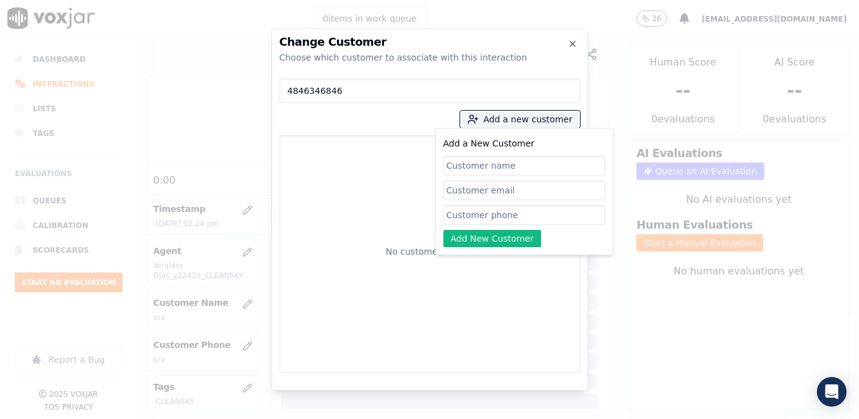
click at [491, 220] on input "Add a New Customer" at bounding box center [524, 215] width 162 height 20
paste input "4846346846"
type input "4846346846"
click at [580, 167] on input "Add a New Customer" at bounding box center [524, 166] width 162 height 20
paste input "Maria Perez"
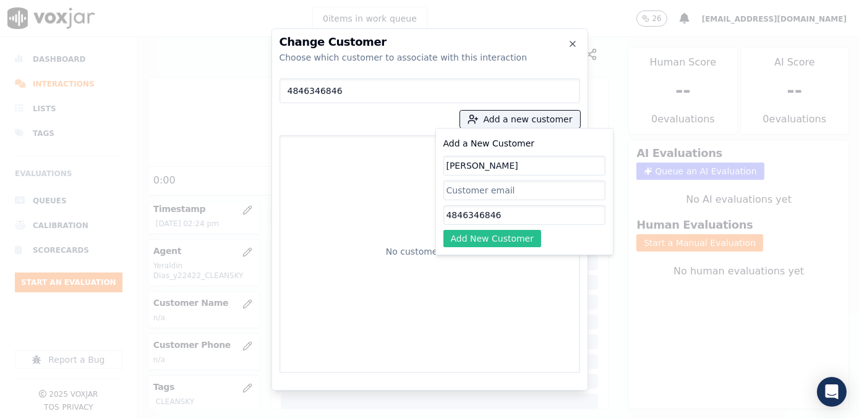
click at [526, 233] on button "Add New Customer" at bounding box center [492, 238] width 98 height 17
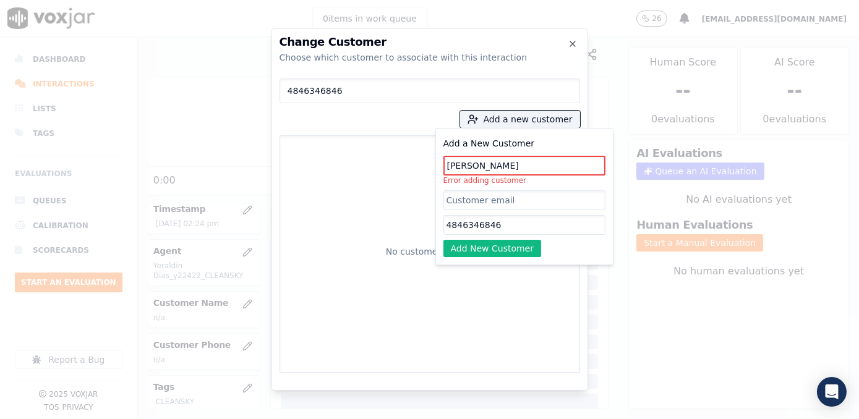
click at [470, 166] on input "Maria Perez" at bounding box center [524, 166] width 162 height 20
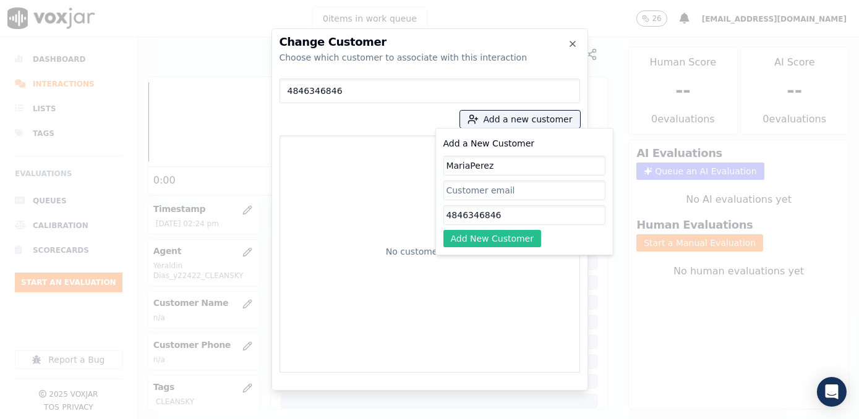
type input "MariaPerez"
click at [515, 242] on button "Add New Customer" at bounding box center [492, 238] width 98 height 17
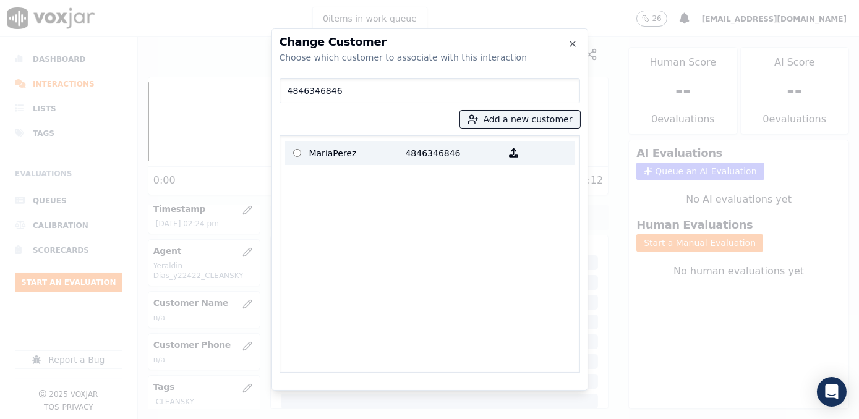
click at [351, 154] on p "MariaPerez" at bounding box center [357, 152] width 96 height 19
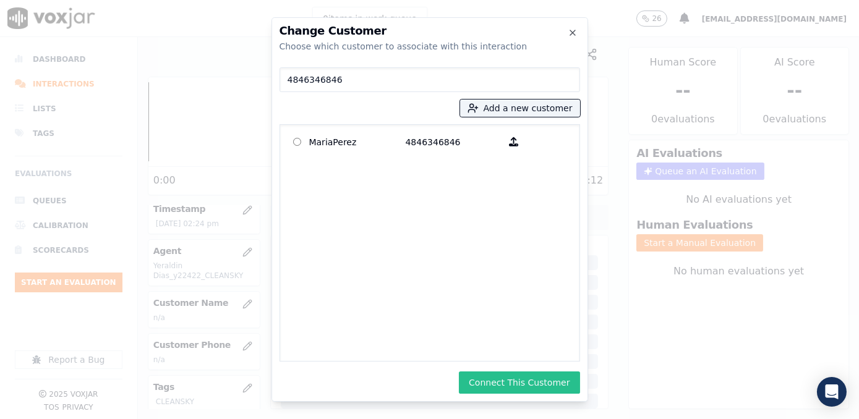
click at [546, 385] on button "Connect This Customer" at bounding box center [519, 383] width 121 height 22
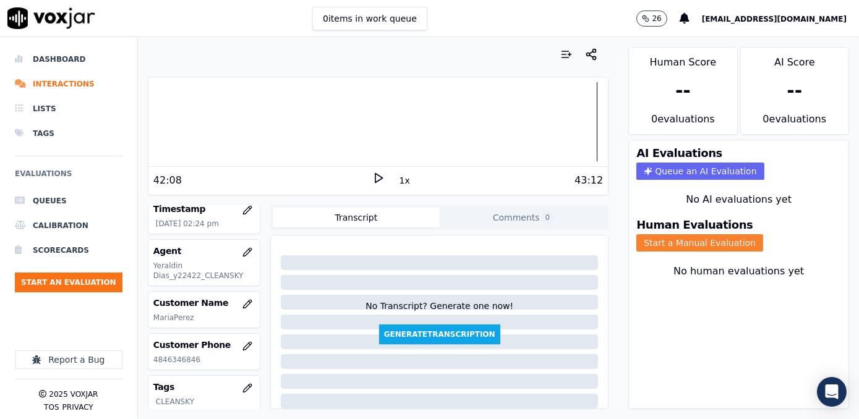
click at [724, 234] on button "Start a Manual Evaluation" at bounding box center [699, 242] width 127 height 17
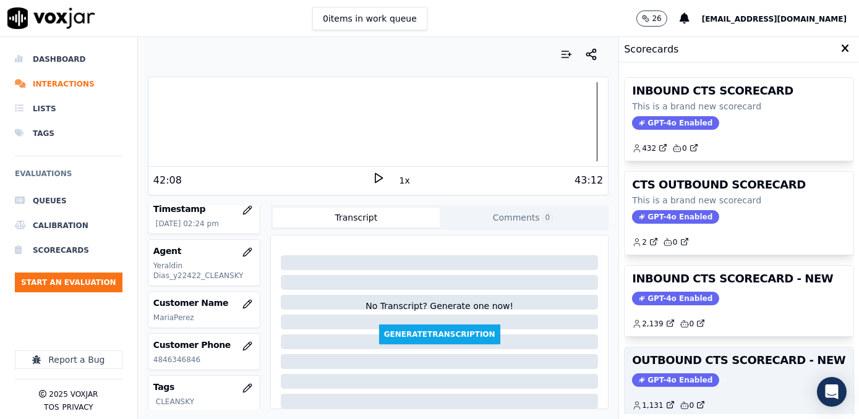
click at [668, 368] on div "OUTBOUND CTS SCORECARD - NEW GPT-4o Enabled 1,131 0" at bounding box center [739, 383] width 229 height 71
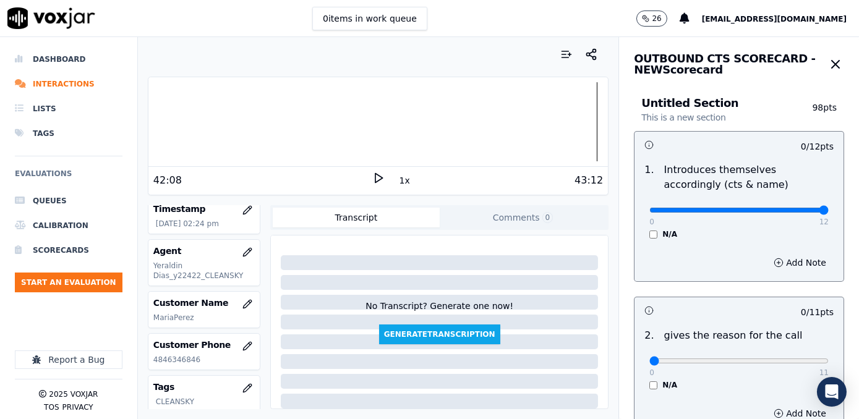
drag, startPoint x: 653, startPoint y: 208, endPoint x: 861, endPoint y: 198, distance: 208.1
type input "12"
click at [829, 208] on input "range" at bounding box center [738, 210] width 179 height 5
drag, startPoint x: 643, startPoint y: 359, endPoint x: 861, endPoint y: 339, distance: 218.6
type input "11"
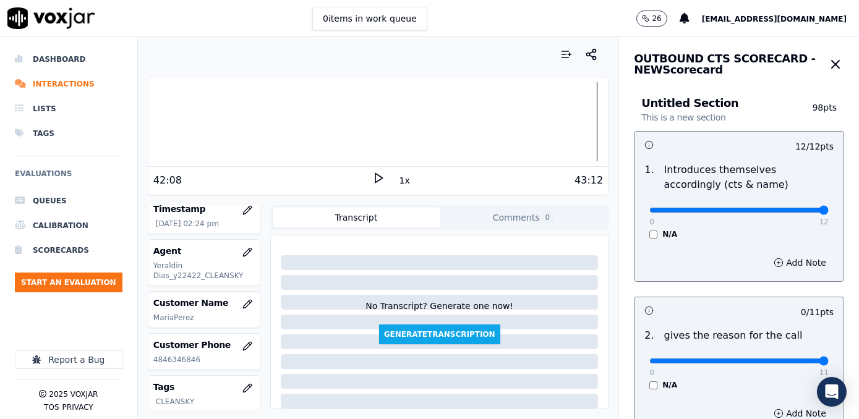
click at [829, 359] on input "range" at bounding box center [738, 361] width 179 height 5
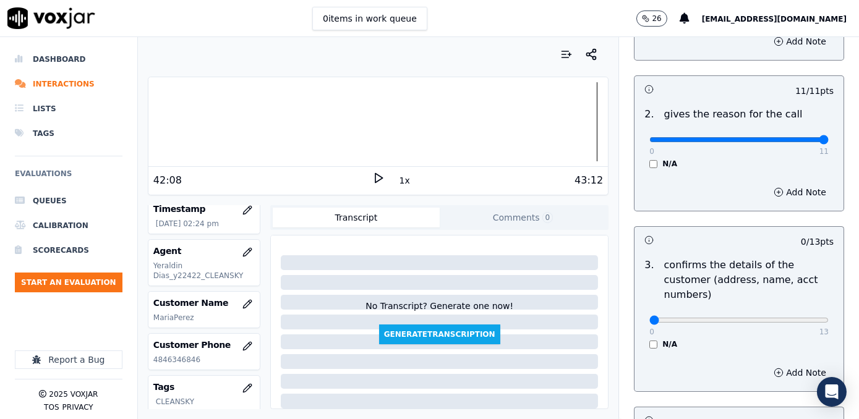
scroll to position [225, 0]
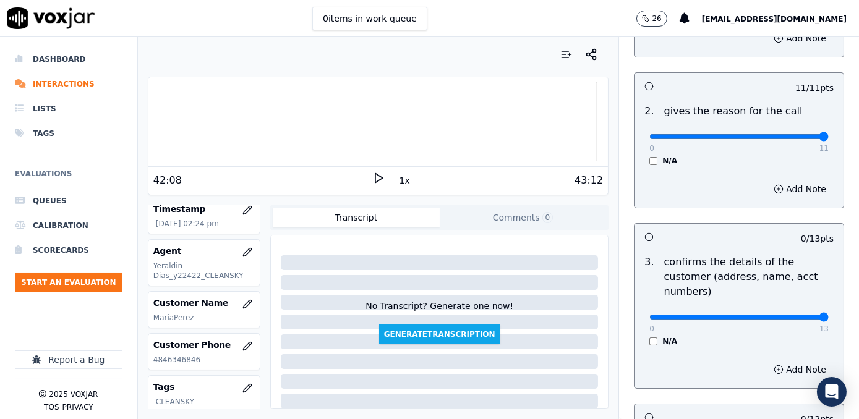
drag, startPoint x: 780, startPoint y: 288, endPoint x: 858, endPoint y: 278, distance: 79.2
type input "13"
click at [829, 315] on input "range" at bounding box center [738, 317] width 179 height 5
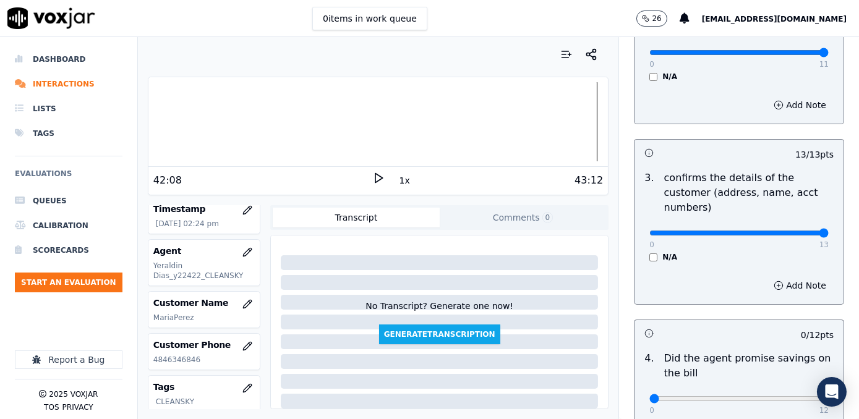
scroll to position [393, 0]
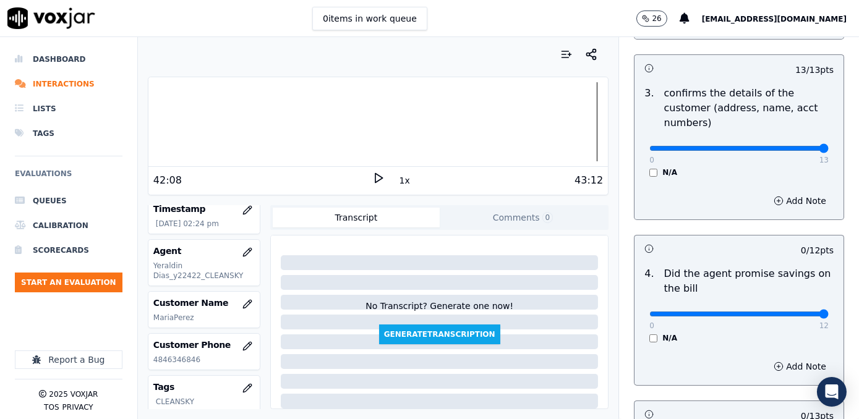
drag, startPoint x: 643, startPoint y: 294, endPoint x: 861, endPoint y: 294, distance: 217.7
type input "12"
click at [829, 312] on input "range" at bounding box center [738, 314] width 179 height 5
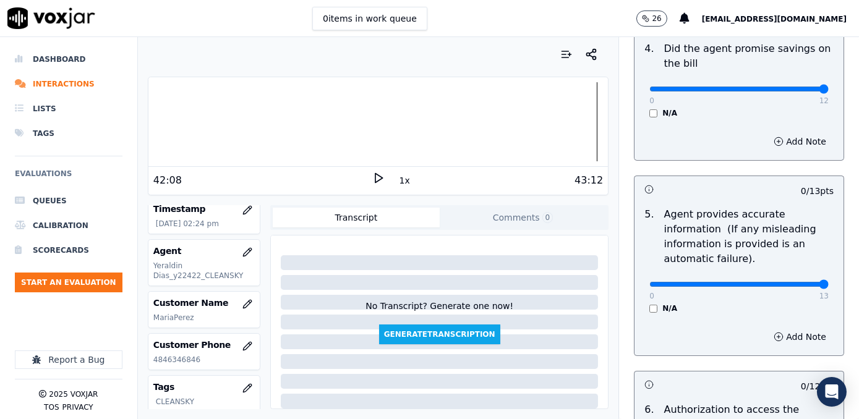
drag, startPoint x: 643, startPoint y: 267, endPoint x: 861, endPoint y: 289, distance: 219.5
type input "13"
click at [829, 287] on input "range" at bounding box center [738, 284] width 179 height 5
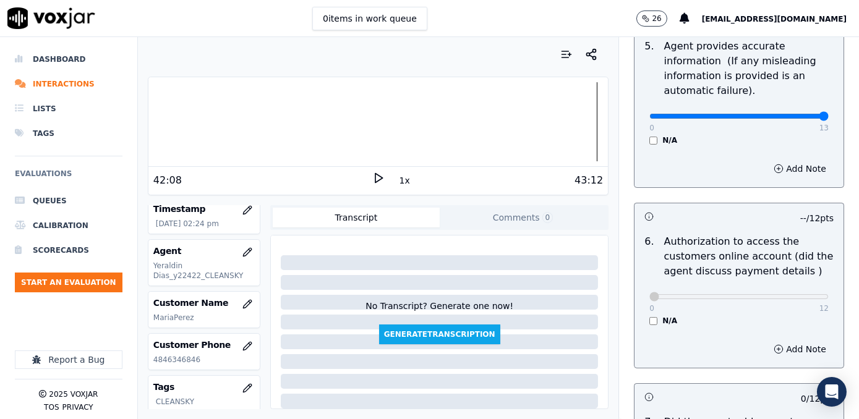
scroll to position [956, 0]
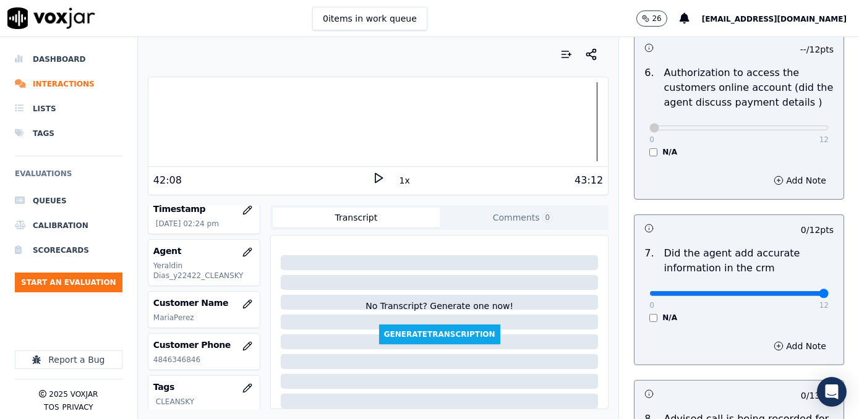
drag, startPoint x: 640, startPoint y: 275, endPoint x: 861, endPoint y: 274, distance: 220.8
type input "12"
click at [829, 291] on input "range" at bounding box center [738, 293] width 179 height 5
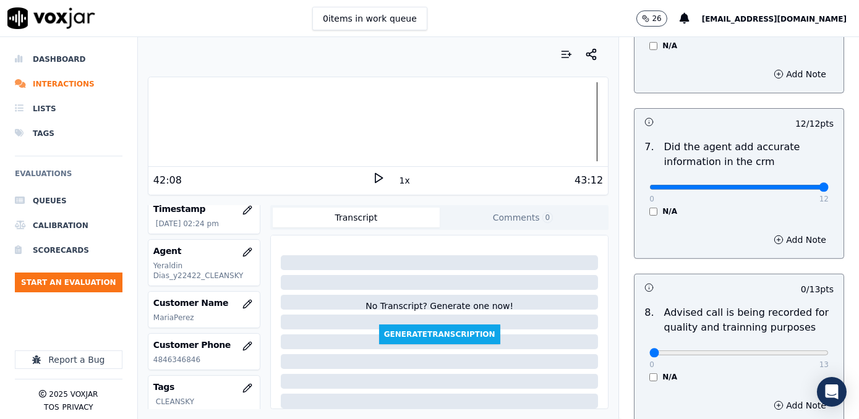
scroll to position [1124, 0]
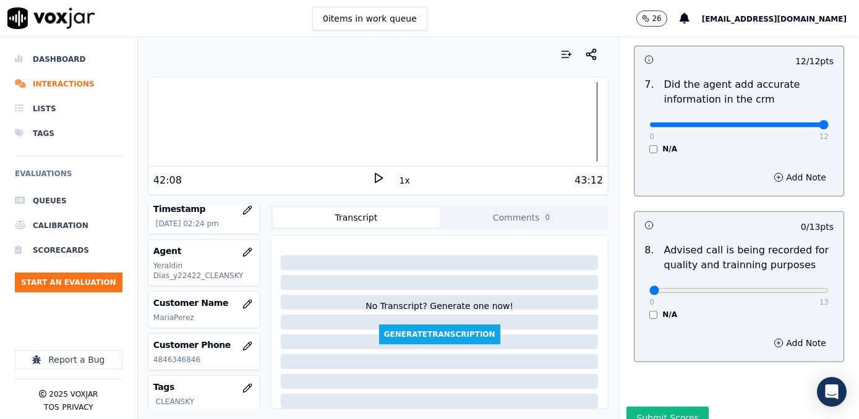
click at [748, 283] on div "0 13" at bounding box center [738, 290] width 179 height 15
click at [752, 288] on input "range" at bounding box center [738, 290] width 179 height 5
type input "10"
click at [760, 288] on input "range" at bounding box center [738, 290] width 179 height 5
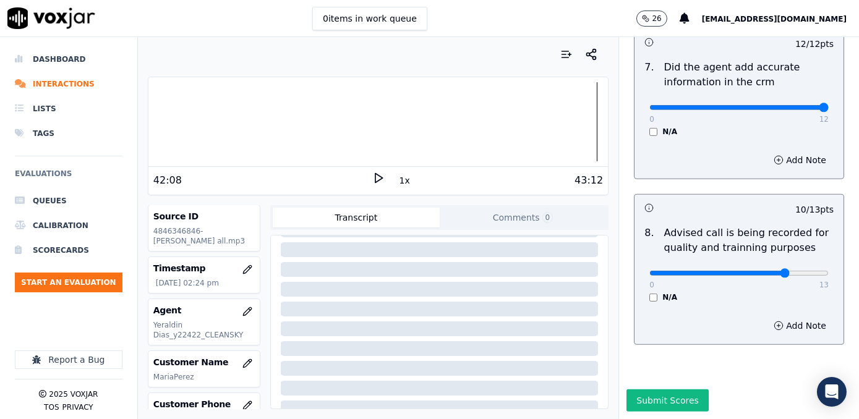
scroll to position [1149, 0]
click at [661, 390] on button "Submit Scores" at bounding box center [668, 401] width 82 height 22
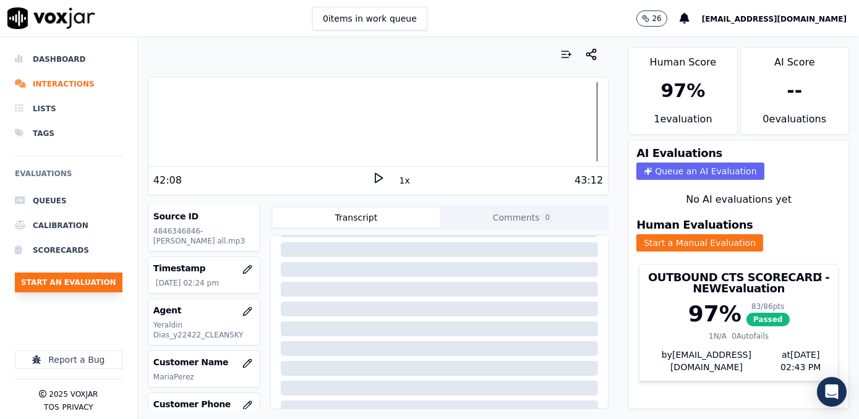
click at [39, 286] on button "Start an Evaluation" at bounding box center [69, 283] width 108 height 20
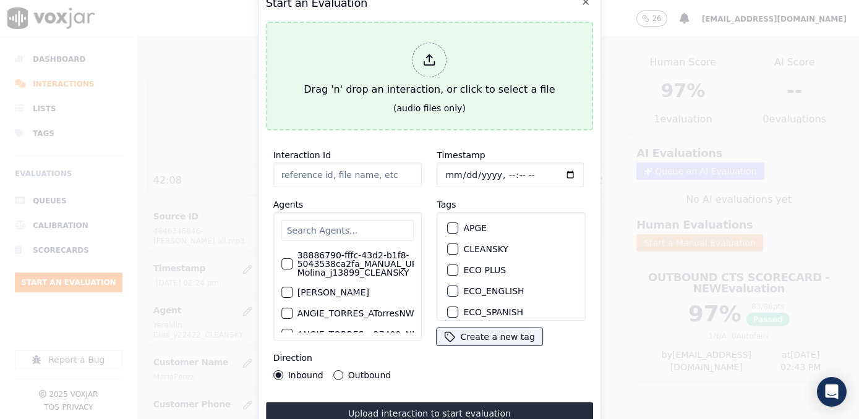
click at [430, 55] on icon at bounding box center [430, 60] width 14 height 14
type input "20250917-163418_6172178529-SAMUEL VELEZ all.mp3"
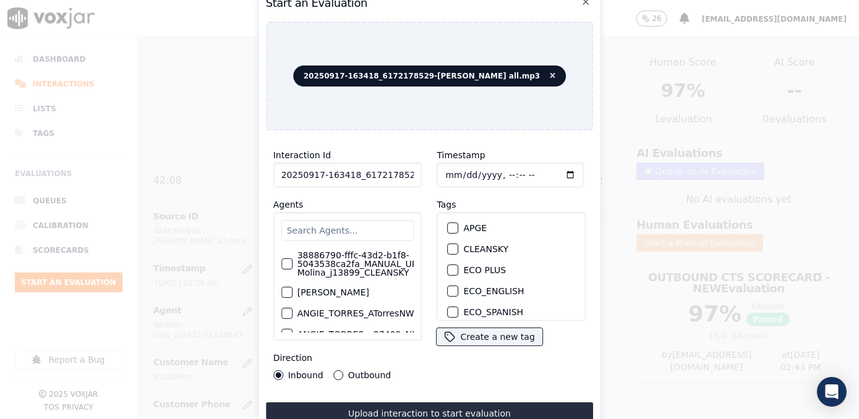
click at [362, 226] on input "text" at bounding box center [347, 230] width 133 height 21
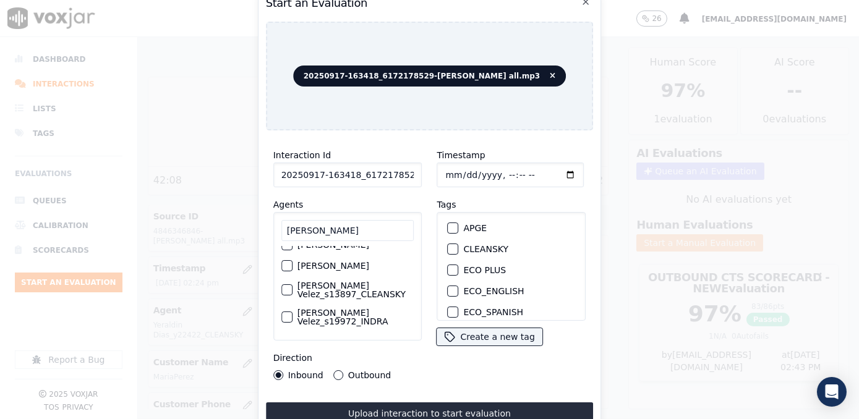
scroll to position [112, 0]
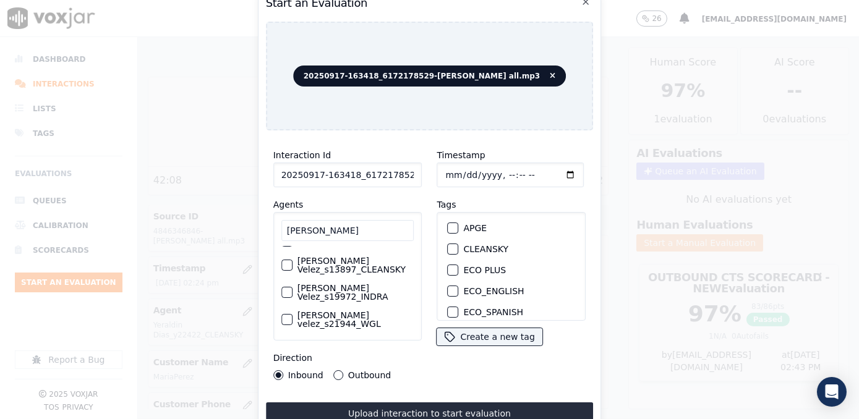
type input "samuel"
click at [345, 269] on label "[PERSON_NAME] Velez_s13897_CLEANSKY" at bounding box center [356, 265] width 117 height 17
click at [293, 269] on button "[PERSON_NAME] Velez_s13897_CLEANSKY" at bounding box center [286, 265] width 11 height 11
click at [448, 246] on div "button" at bounding box center [452, 249] width 9 height 9
click at [550, 169] on input "Timestamp" at bounding box center [510, 175] width 147 height 25
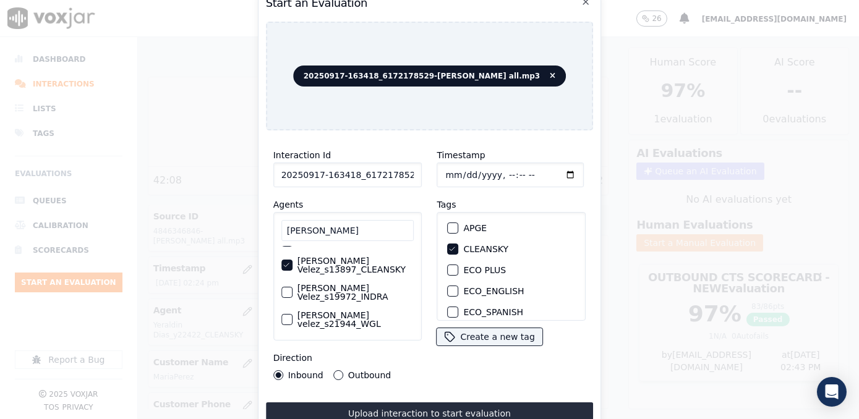
type input "2025-09-17T14:43"
click at [335, 370] on button "Outbound" at bounding box center [338, 375] width 10 height 10
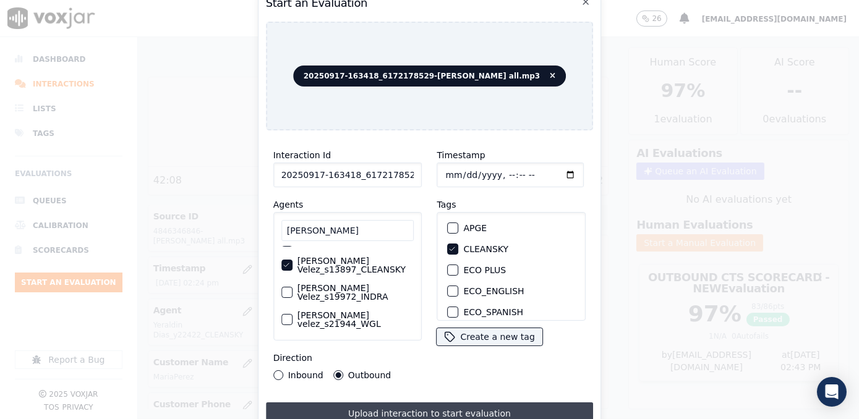
click at [408, 406] on button "Upload interaction to start evaluation" at bounding box center [430, 414] width 328 height 22
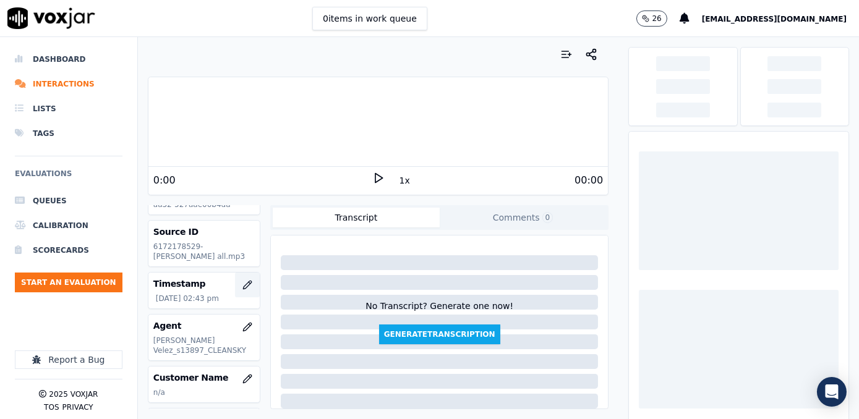
scroll to position [56, 0]
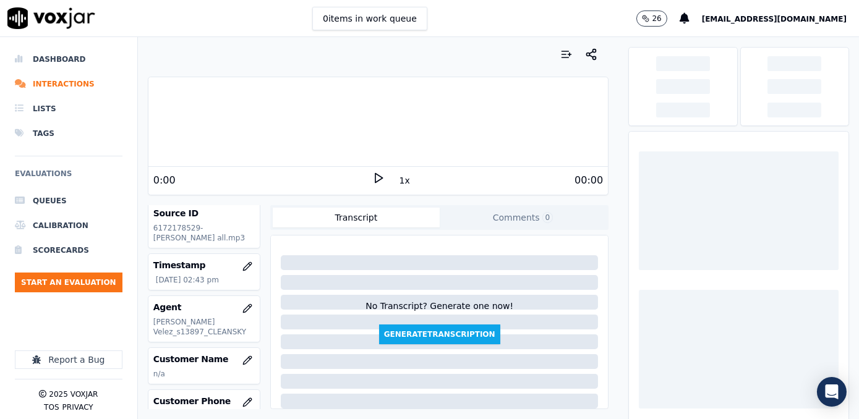
click at [280, 145] on div at bounding box center [378, 121] width 460 height 79
click at [385, 179] on div "00:00" at bounding box center [494, 180] width 219 height 15
click at [372, 178] on icon at bounding box center [378, 178] width 12 height 12
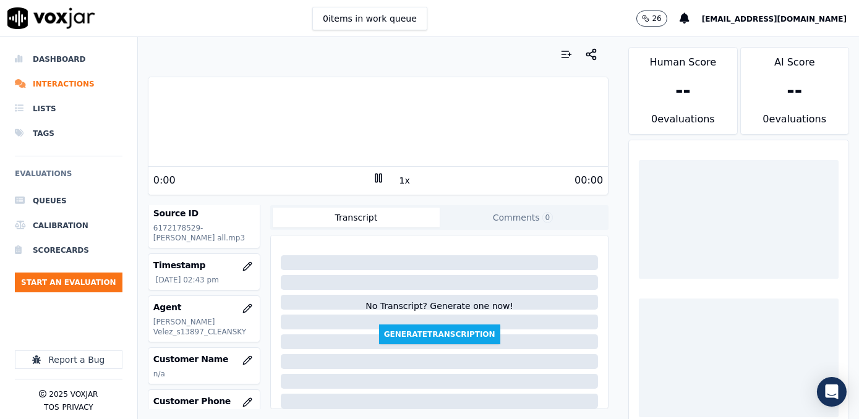
click at [372, 178] on icon at bounding box center [378, 178] width 12 height 12
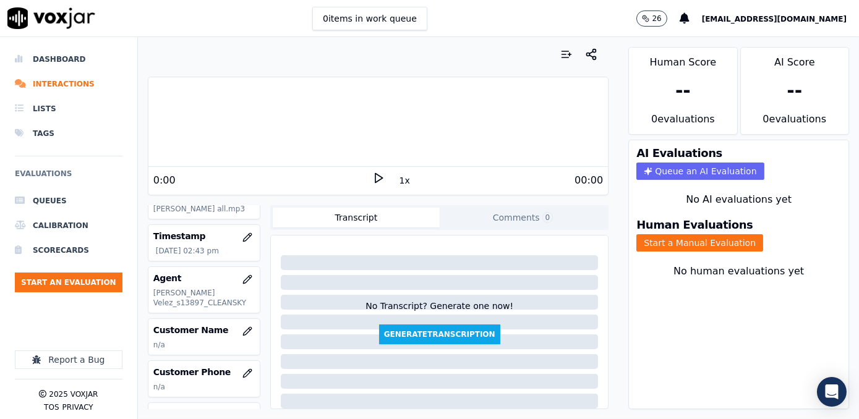
scroll to position [112, 0]
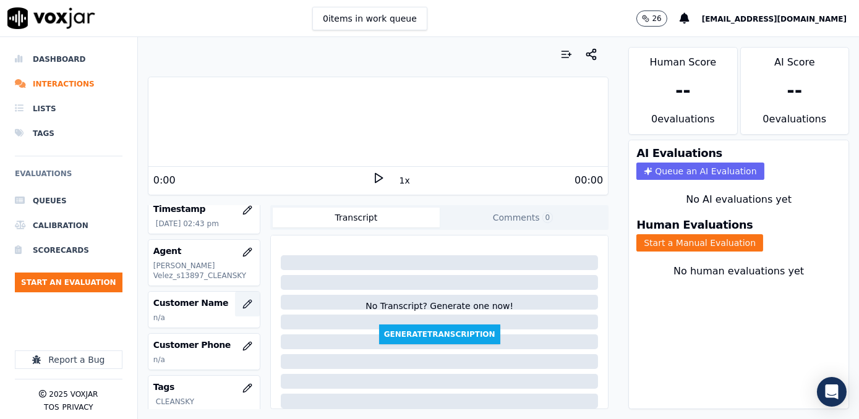
click at [242, 302] on icon "button" at bounding box center [247, 304] width 10 height 10
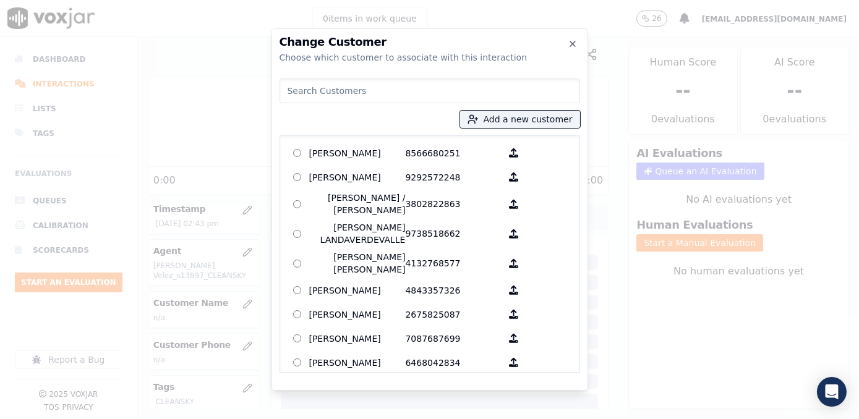
click at [374, 84] on input at bounding box center [430, 91] width 301 height 25
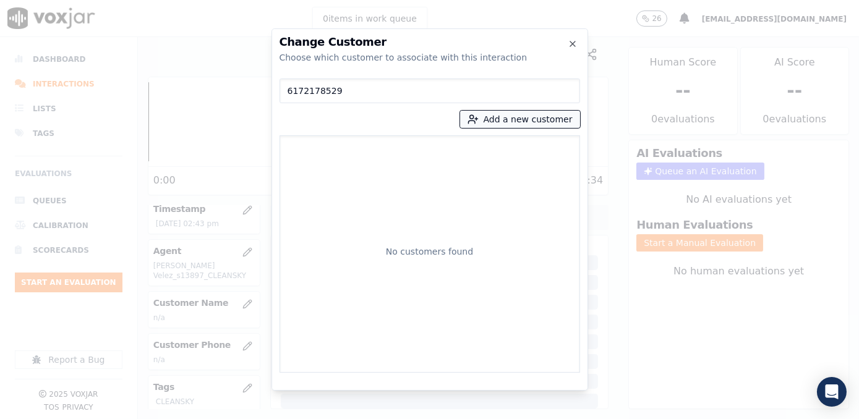
type input "6172178529"
click at [537, 118] on button "Add a new customer" at bounding box center [520, 119] width 120 height 17
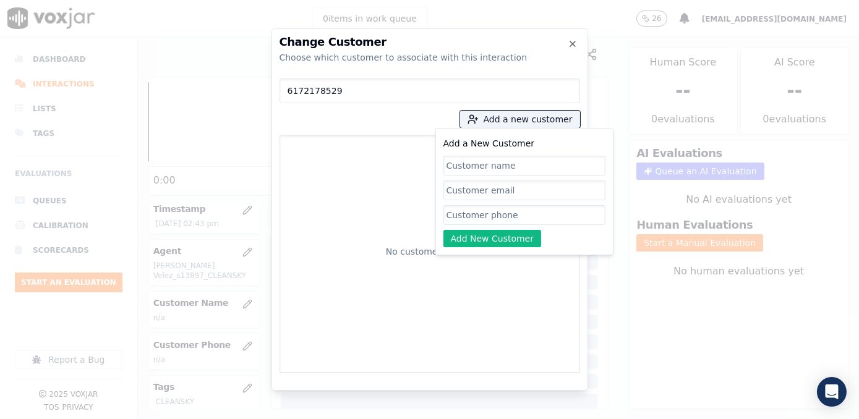
click at [485, 213] on input "Add a New Customer" at bounding box center [524, 215] width 162 height 20
paste input "6172178529"
type input "6172178529"
click at [532, 174] on input "Add a New Customer" at bounding box center [524, 166] width 162 height 20
paste input "Josue Daniel Alvarez"
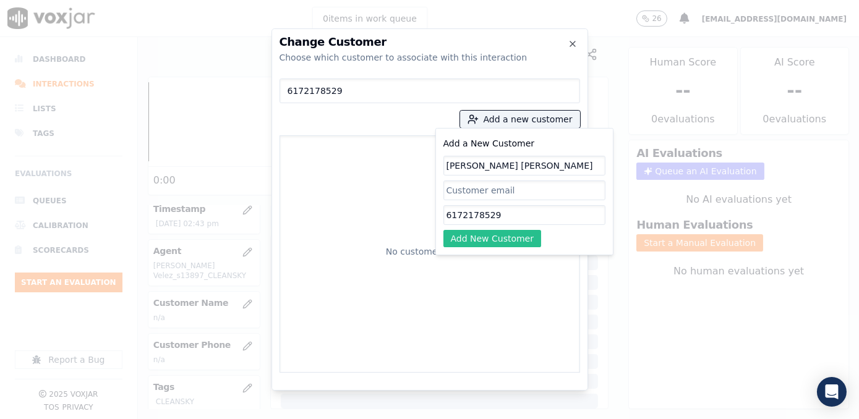
type input "Josue Daniel Alvarez"
click at [503, 235] on button "Add New Customer" at bounding box center [492, 238] width 98 height 17
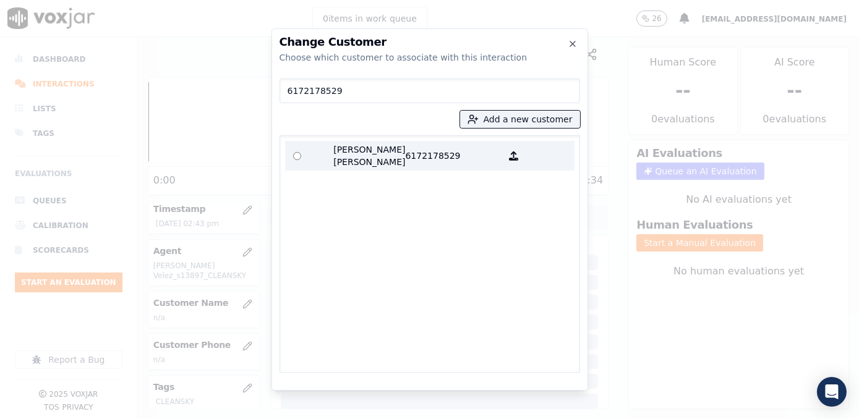
click at [378, 154] on p "Josue Daniel Alvarez" at bounding box center [357, 155] width 96 height 25
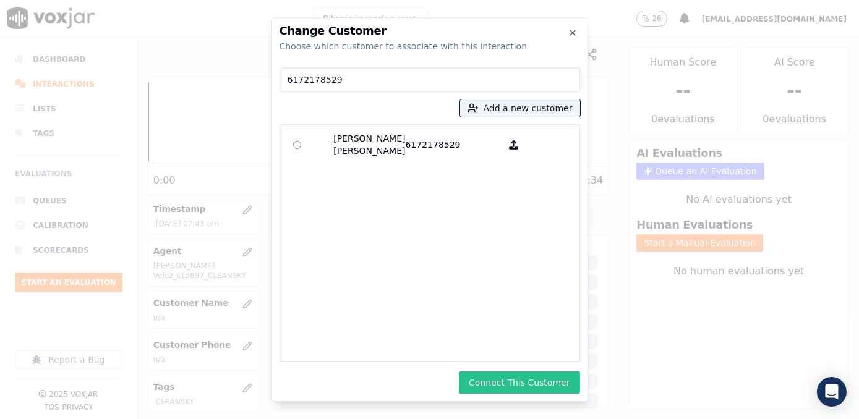
click at [524, 379] on button "Connect This Customer" at bounding box center [519, 383] width 121 height 22
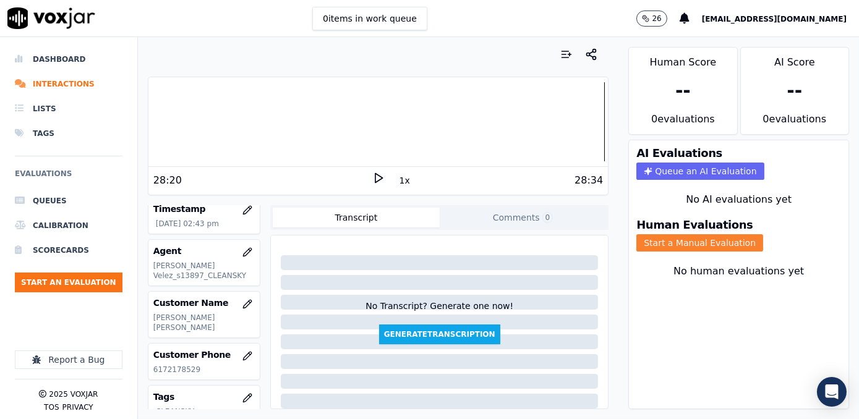
click at [704, 234] on button "Start a Manual Evaluation" at bounding box center [699, 242] width 127 height 17
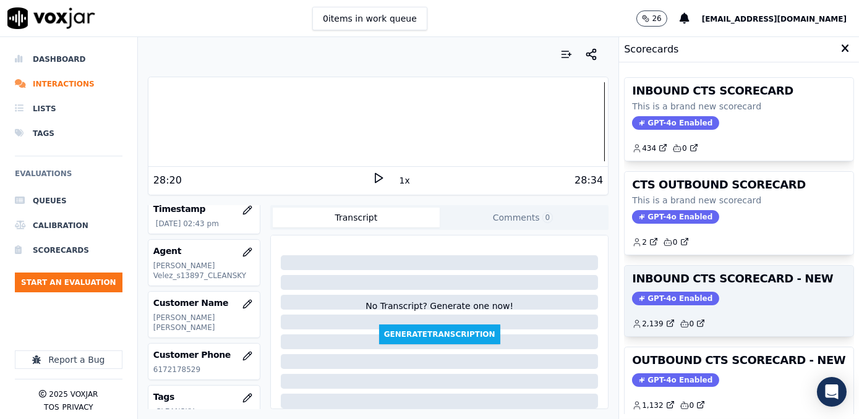
click at [671, 298] on span "GPT-4o Enabled" at bounding box center [675, 299] width 87 height 14
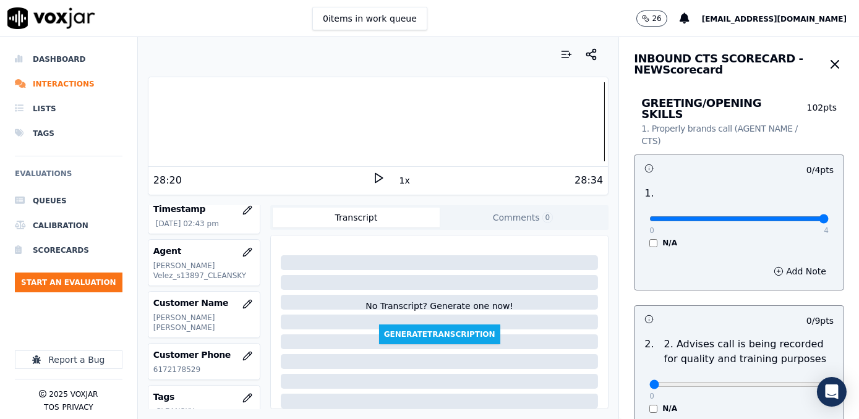
drag, startPoint x: 643, startPoint y: 208, endPoint x: 861, endPoint y: 208, distance: 217.7
type input "4"
click at [829, 216] on input "range" at bounding box center [738, 218] width 179 height 5
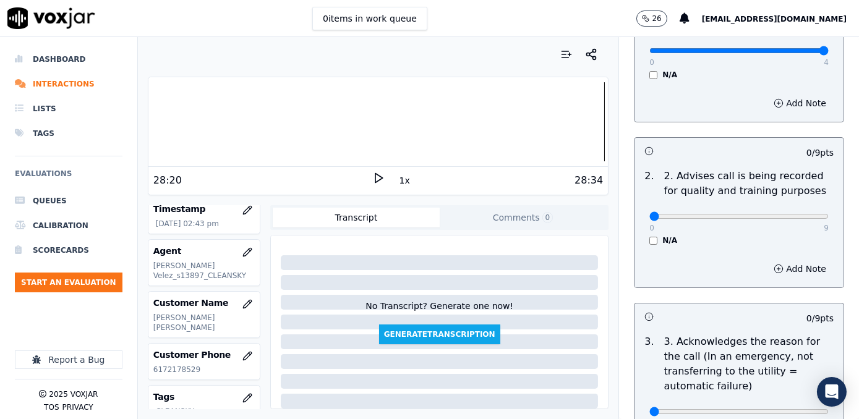
scroll to position [337, 0]
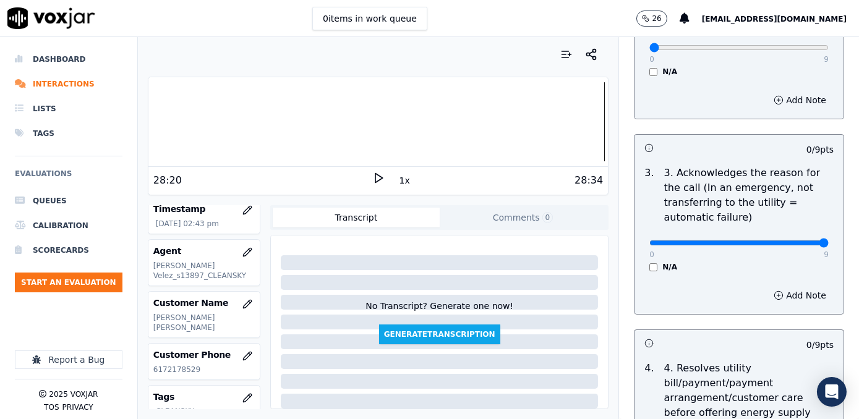
drag, startPoint x: 642, startPoint y: 234, endPoint x: 861, endPoint y: 231, distance: 219.0
type input "9"
click at [829, 241] on input "range" at bounding box center [738, 243] width 179 height 5
click at [784, 287] on button "Add Note" at bounding box center [799, 295] width 67 height 17
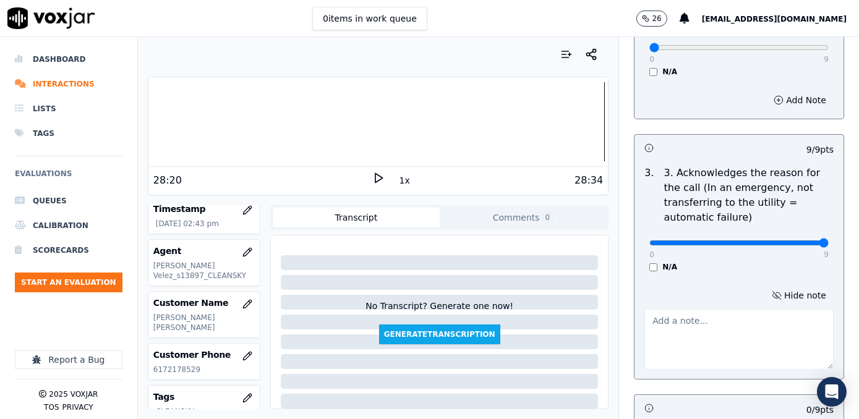
click at [719, 321] on textarea at bounding box center [738, 339] width 189 height 61
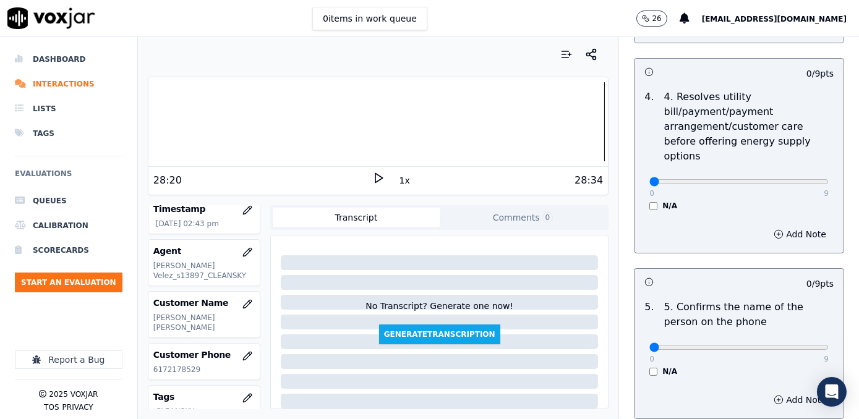
scroll to position [787, 0]
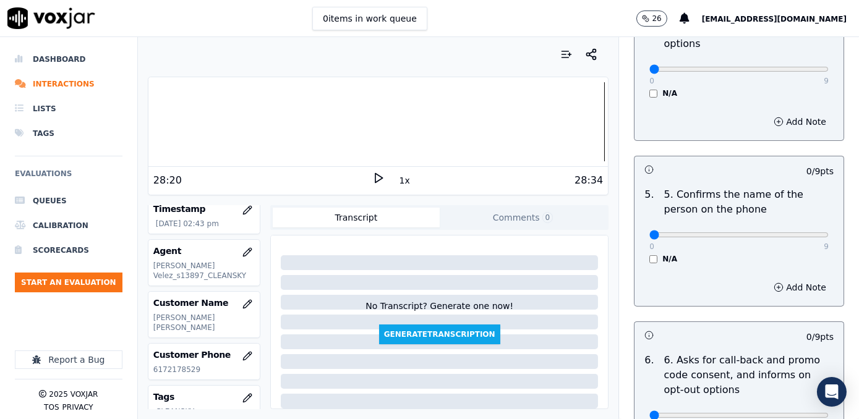
type textarea "Cx received a very high bill, around $500, and wants to know why"
drag, startPoint x: 646, startPoint y: 205, endPoint x: 861, endPoint y: 236, distance: 217.4
type input "9"
click at [829, 236] on input "range" at bounding box center [738, 235] width 179 height 5
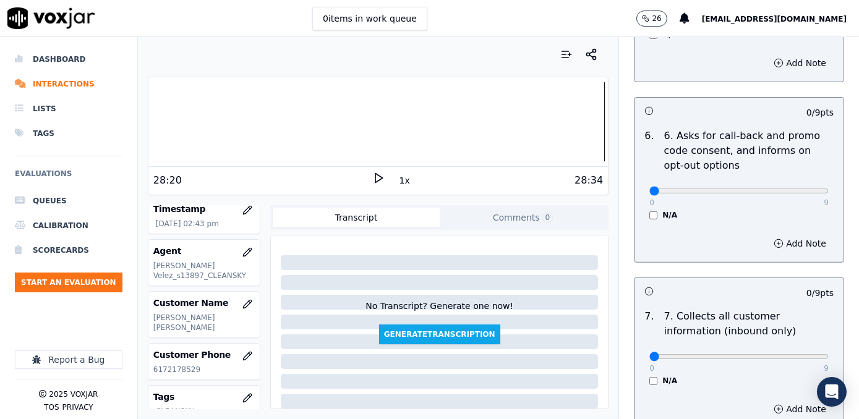
scroll to position [1012, 0]
drag, startPoint x: 643, startPoint y: 162, endPoint x: 861, endPoint y: 162, distance: 217.7
type input "9"
click at [829, 188] on input "range" at bounding box center [738, 190] width 179 height 5
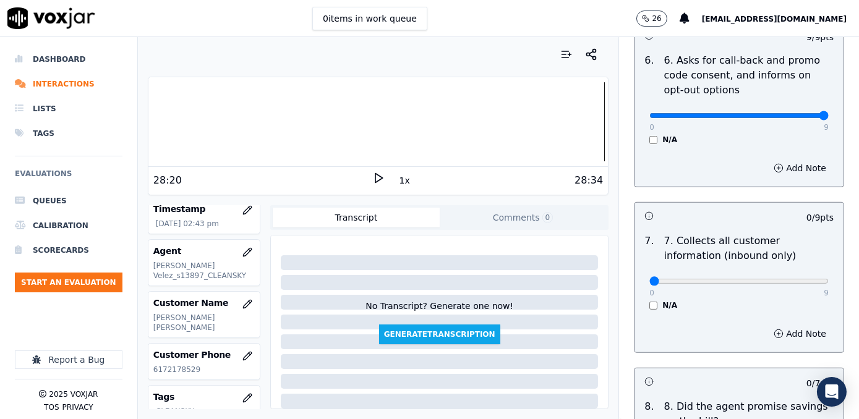
scroll to position [1181, 0]
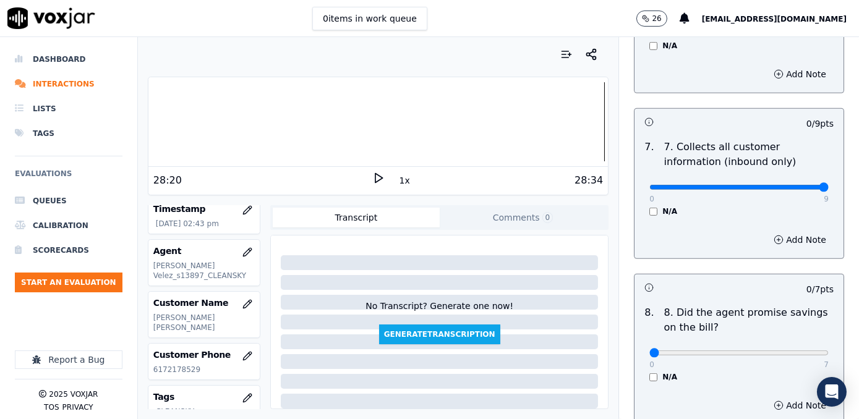
click at [793, 185] on input "range" at bounding box center [738, 187] width 179 height 5
click at [790, 185] on input "range" at bounding box center [738, 187] width 179 height 5
type input "8"
click at [787, 185] on input "range" at bounding box center [738, 187] width 179 height 5
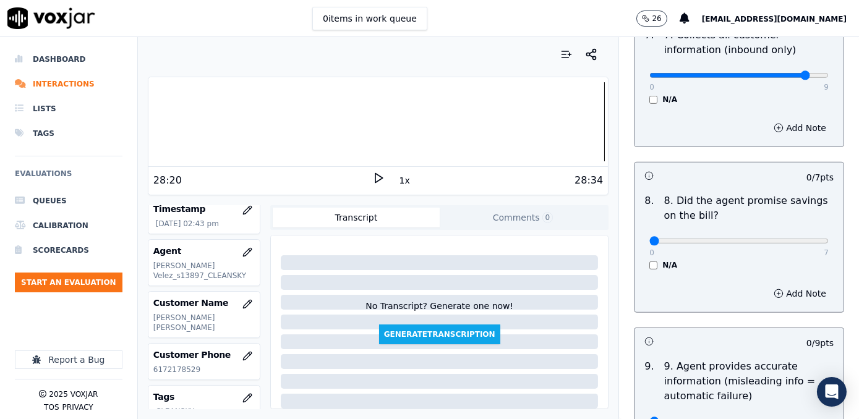
scroll to position [1293, 0]
drag, startPoint x: 643, startPoint y: 215, endPoint x: 861, endPoint y: 213, distance: 218.3
type input "7"
click at [829, 239] on input "range" at bounding box center [738, 241] width 179 height 5
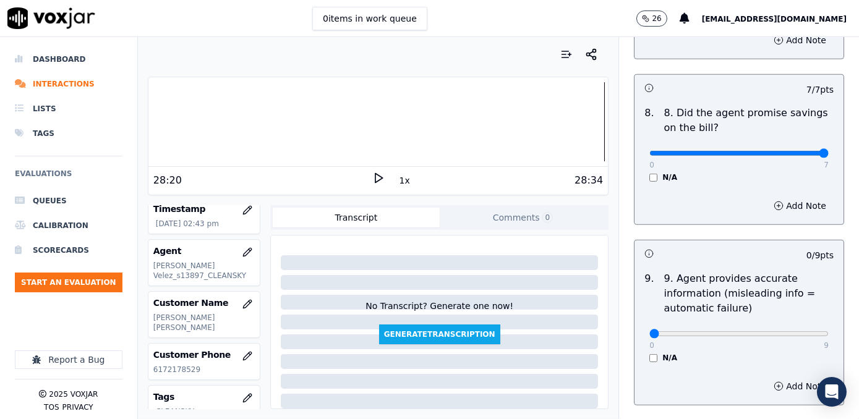
scroll to position [1462, 0]
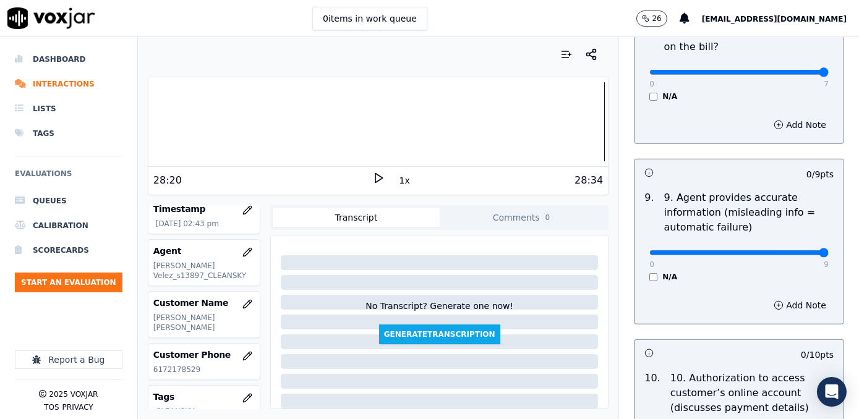
drag, startPoint x: 643, startPoint y: 222, endPoint x: 861, endPoint y: 227, distance: 217.8
type input "9"
click at [829, 250] on input "range" at bounding box center [738, 252] width 179 height 5
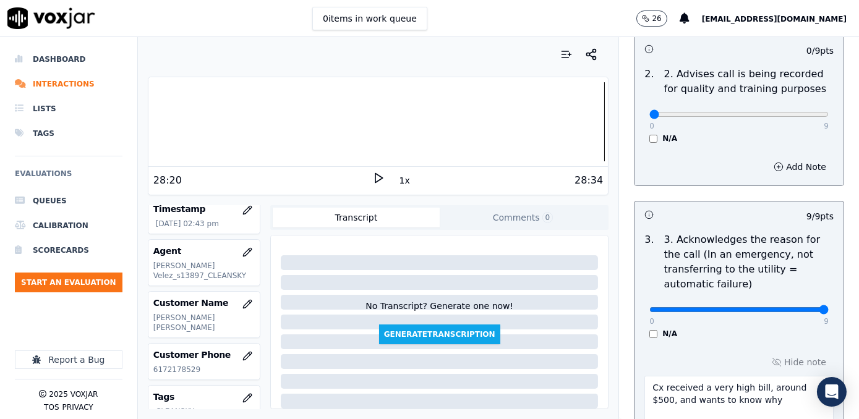
scroll to position [337, 0]
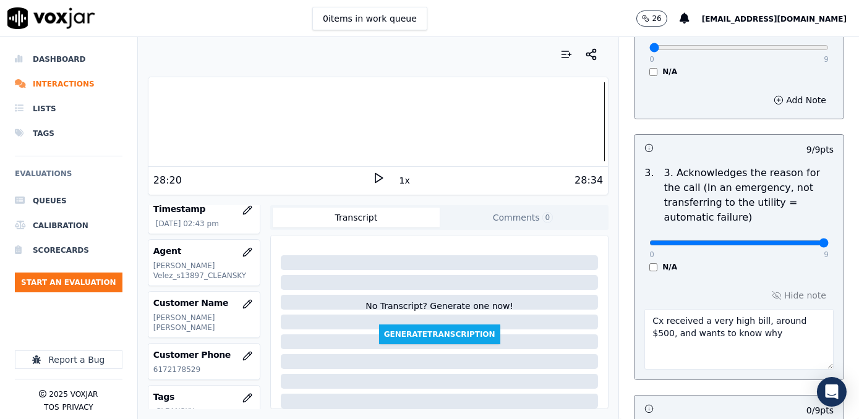
click at [795, 309] on textarea "Cx received a very high bill, around $500, and wants to know why" at bounding box center [738, 339] width 189 height 61
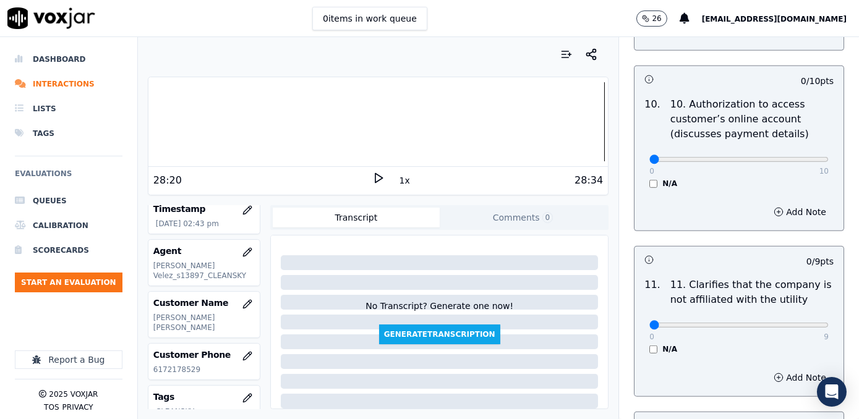
scroll to position [1743, 0]
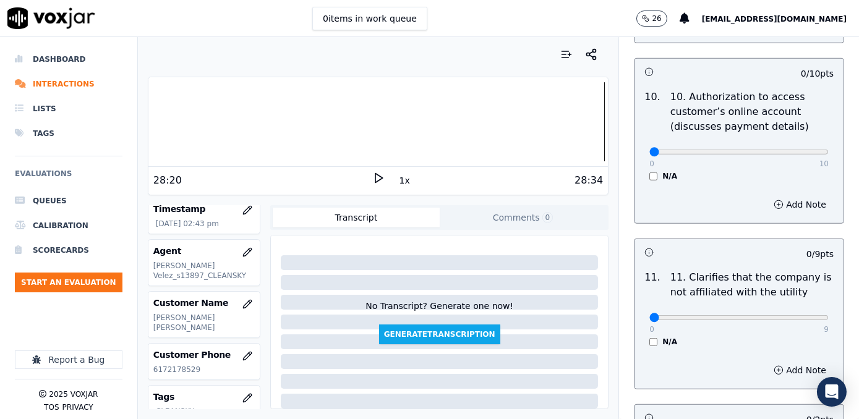
type textarea "Cx received a very high bill, around $556.94, and wants to know why"
drag, startPoint x: 641, startPoint y: 118, endPoint x: 779, endPoint y: 306, distance: 232.7
type input "10"
click at [829, 155] on input "range" at bounding box center [738, 152] width 179 height 5
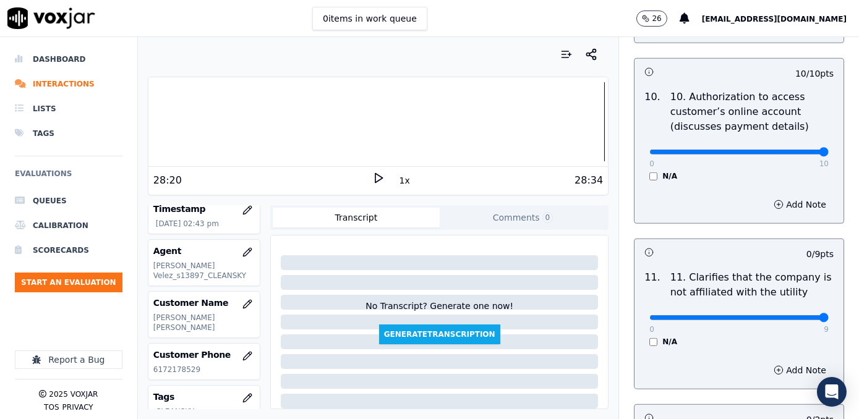
drag, startPoint x: 646, startPoint y: 289, endPoint x: 861, endPoint y: 286, distance: 214.7
type input "9"
click at [829, 315] on input "range" at bounding box center [738, 317] width 179 height 5
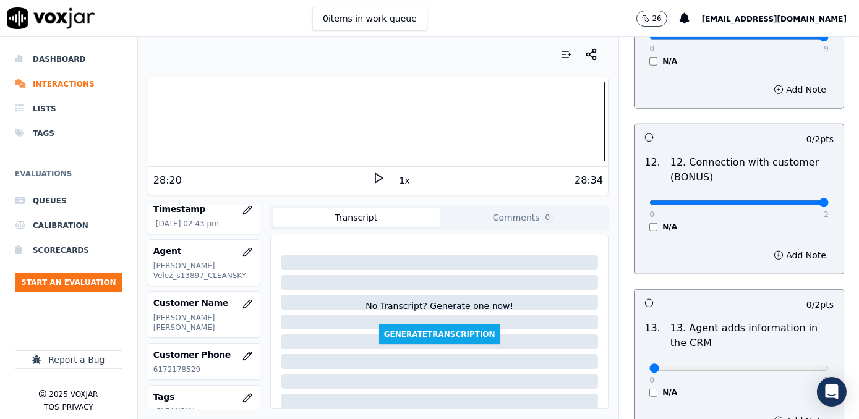
drag, startPoint x: 644, startPoint y: 171, endPoint x: 861, endPoint y: 174, distance: 216.5
type input "2"
click at [829, 200] on input "range" at bounding box center [738, 202] width 179 height 5
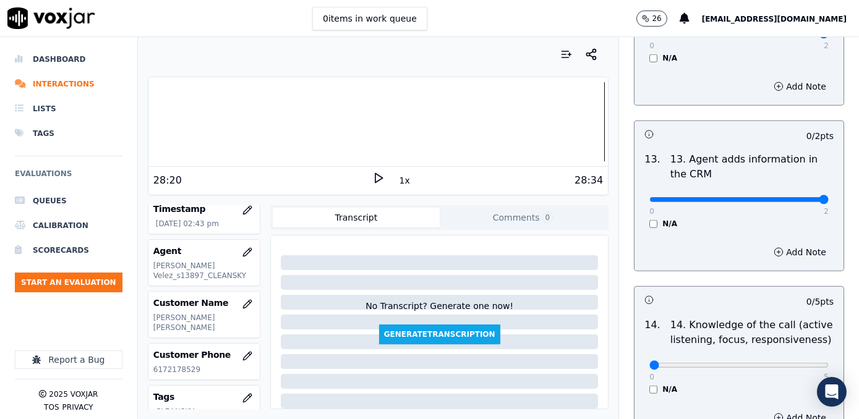
drag, startPoint x: 645, startPoint y: 169, endPoint x: 861, endPoint y: 169, distance: 215.9
type input "2"
click at [829, 197] on input "range" at bounding box center [738, 199] width 179 height 5
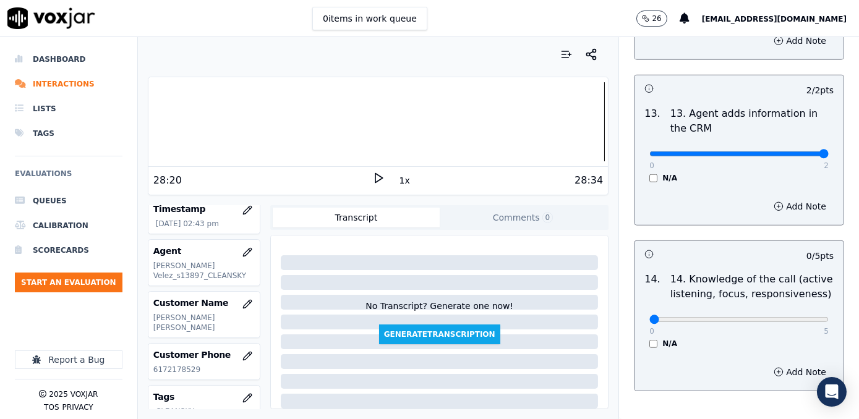
scroll to position [2279, 0]
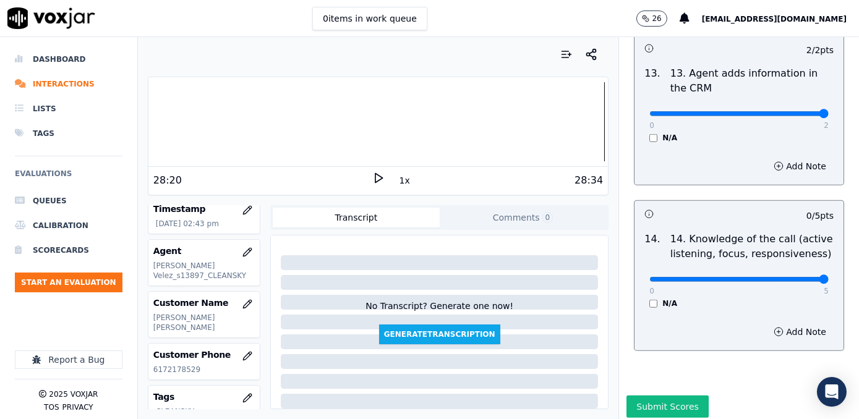
drag, startPoint x: 644, startPoint y: 247, endPoint x: 861, endPoint y: 247, distance: 216.5
type input "5"
click at [829, 277] on input "range" at bounding box center [738, 279] width 179 height 5
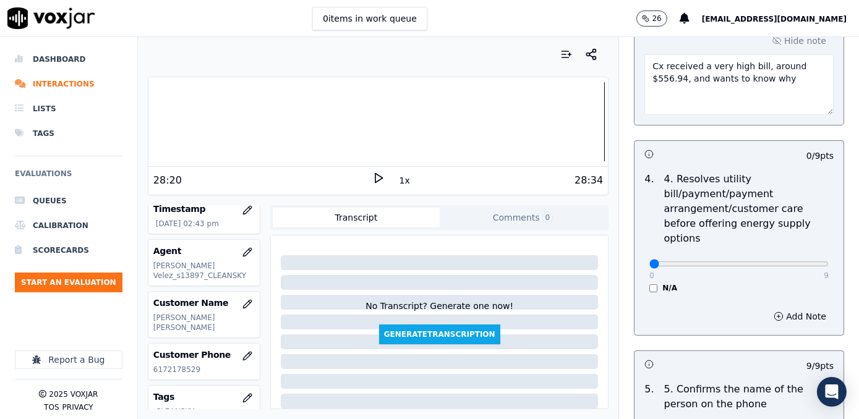
scroll to position [536, 0]
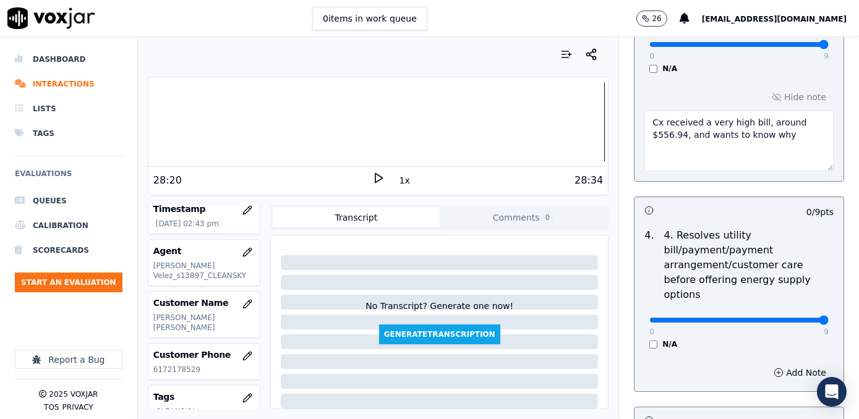
drag, startPoint x: 644, startPoint y: 290, endPoint x: 861, endPoint y: 294, distance: 217.1
type input "9"
click at [829, 318] on input "range" at bounding box center [738, 320] width 179 height 5
click at [704, 354] on div "Add Note" at bounding box center [739, 372] width 209 height 37
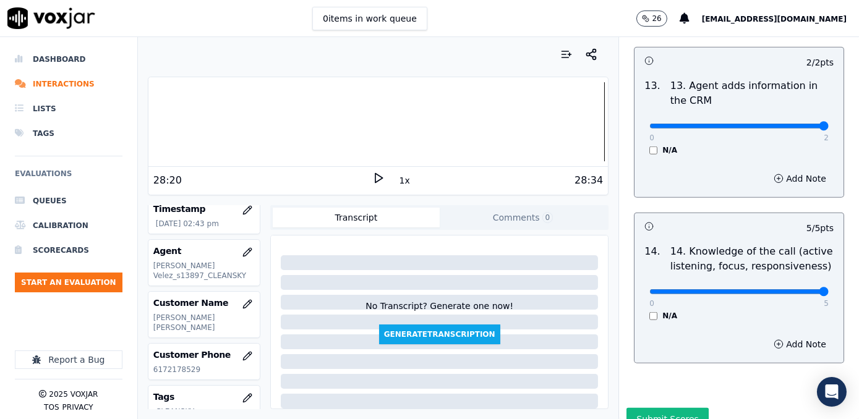
scroll to position [2279, 0]
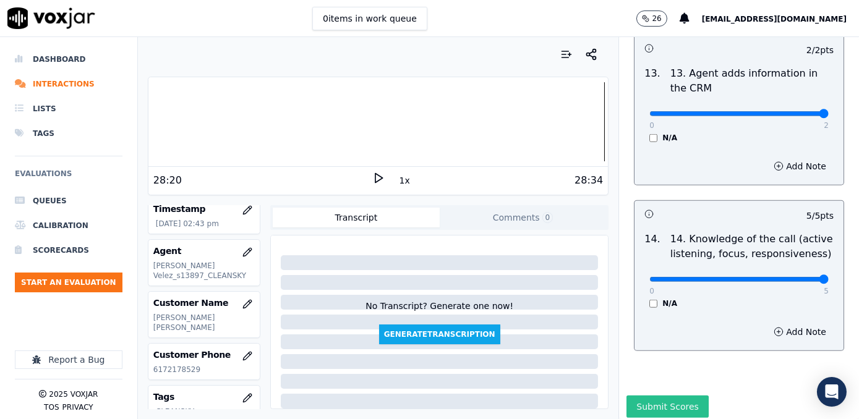
click at [658, 396] on button "Submit Scores" at bounding box center [668, 407] width 82 height 22
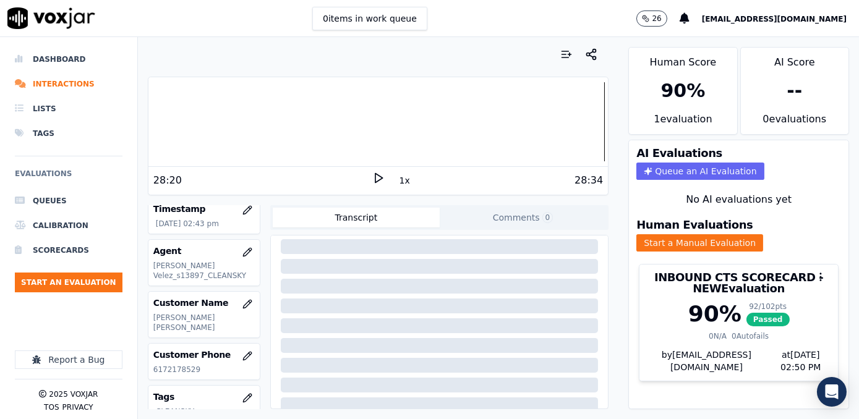
scroll to position [0, 0]
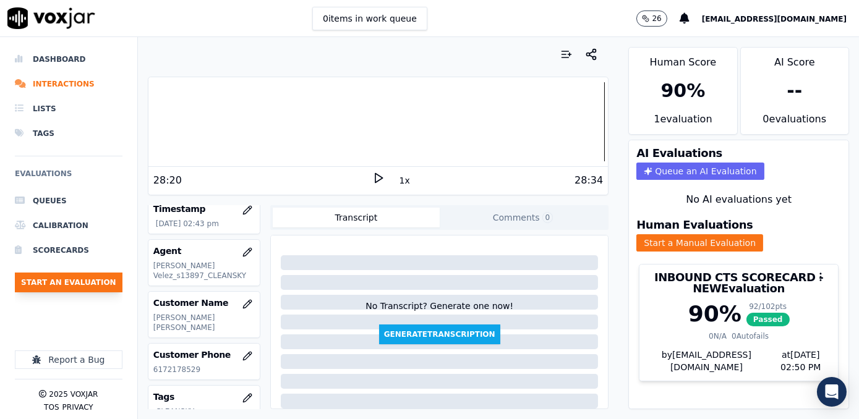
click at [80, 284] on button "Start an Evaluation" at bounding box center [69, 283] width 108 height 20
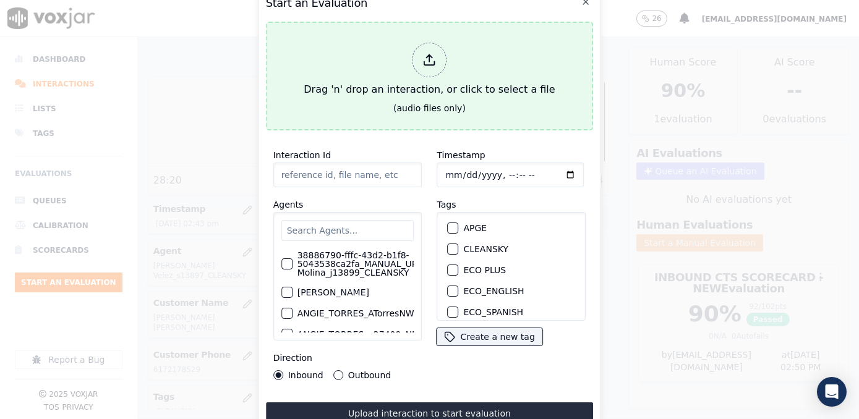
click at [435, 57] on icon at bounding box center [430, 60] width 14 height 14
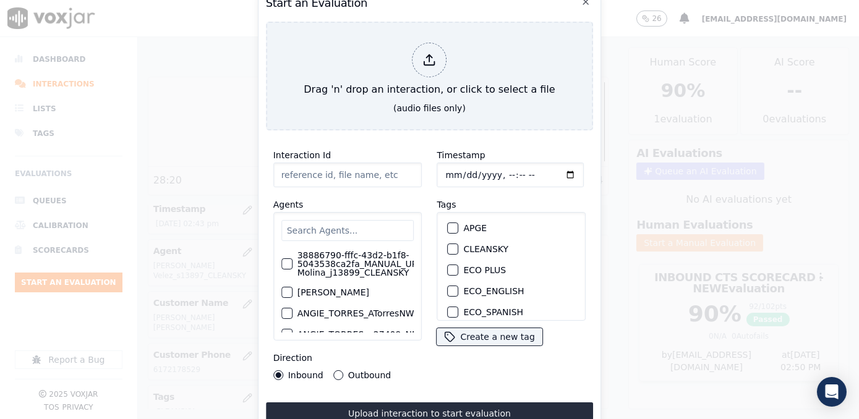
type input "20250917-164343_6465529540-JONATHAN MOZO all.mp3"
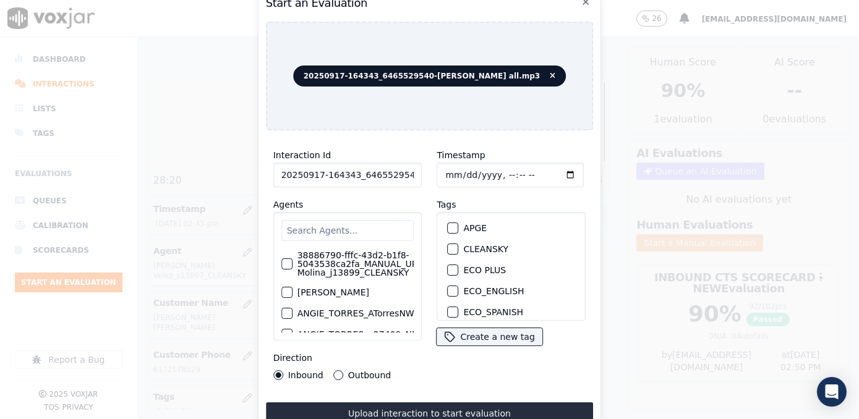
click at [430, 372] on div "Timestamp Tags APGE CLEANSKY ECO PLUS ECO_ENGLISH ECO_SPANISH ELECTRA SPARK IND…" at bounding box center [512, 263] width 164 height 247
click at [343, 220] on input "text" at bounding box center [347, 230] width 133 height 21
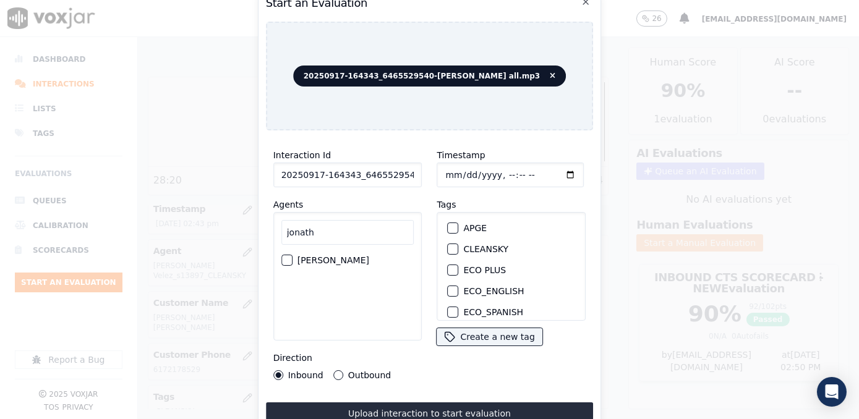
type input "jonath"
click at [351, 256] on label "[PERSON_NAME]" at bounding box center [334, 260] width 72 height 9
click at [293, 255] on button "[PERSON_NAME]" at bounding box center [286, 260] width 11 height 11
click at [451, 245] on div "button" at bounding box center [452, 249] width 9 height 9
click at [548, 172] on input "Timestamp" at bounding box center [510, 175] width 147 height 25
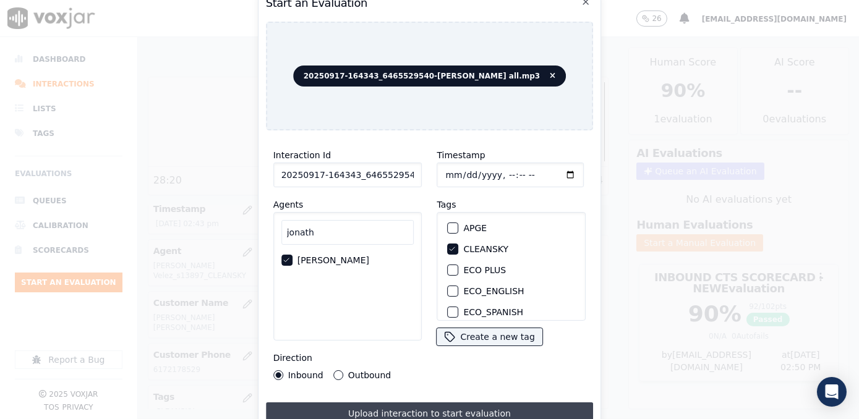
type input "2025-09-17T14:51"
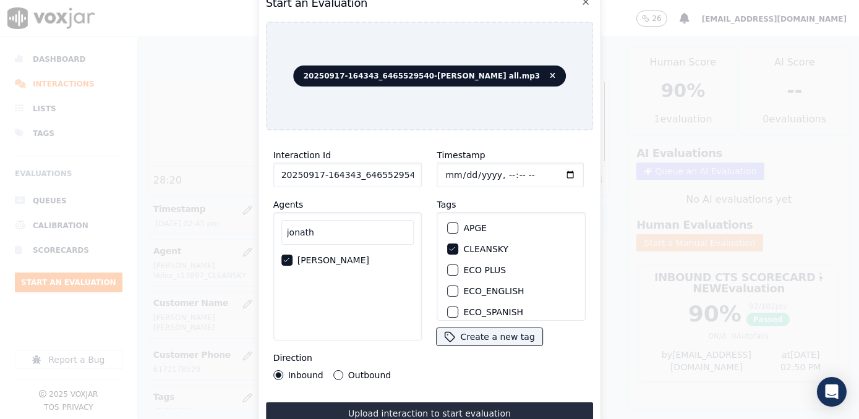
click at [547, 171] on input "Timestamp" at bounding box center [510, 175] width 147 height 25
click at [336, 372] on button "Outbound" at bounding box center [338, 375] width 10 height 10
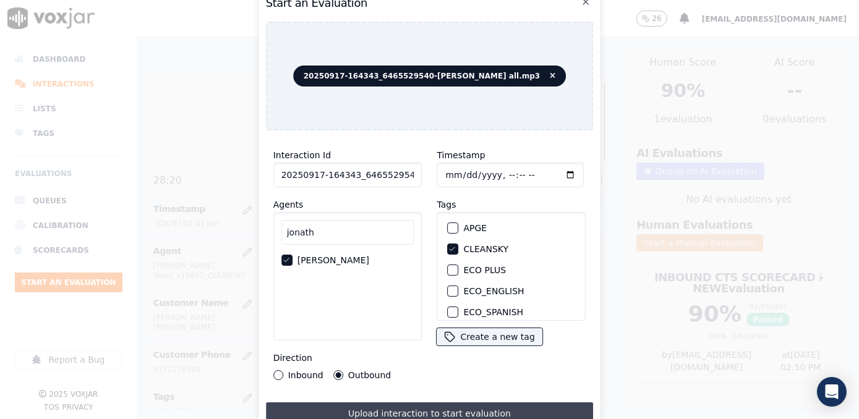
click at [419, 409] on button "Upload interaction to start evaluation" at bounding box center [430, 414] width 328 height 22
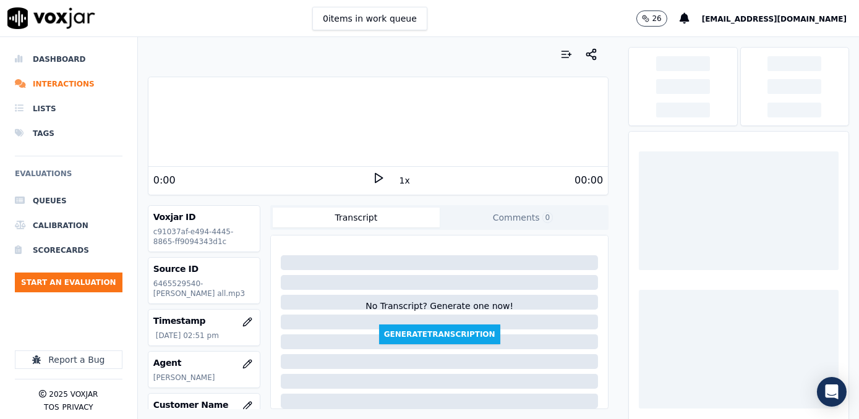
click at [239, 171] on div "0:00 1x 00:00" at bounding box center [378, 180] width 460 height 27
click at [375, 178] on polygon at bounding box center [378, 178] width 7 height 9
click at [375, 178] on rect at bounding box center [376, 178] width 2 height 8
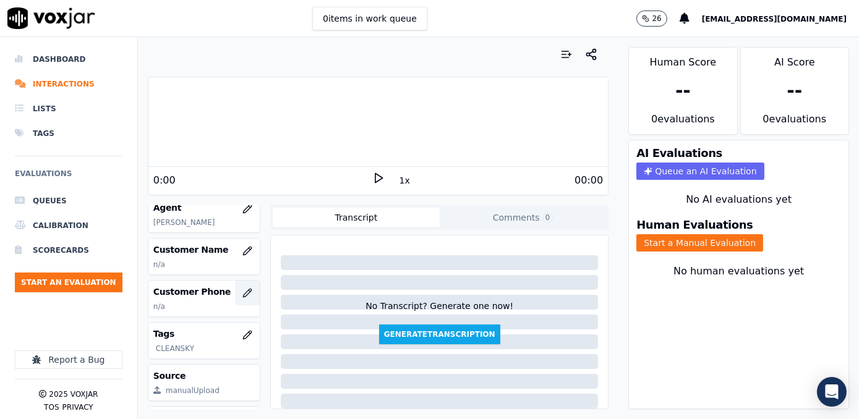
scroll to position [168, 0]
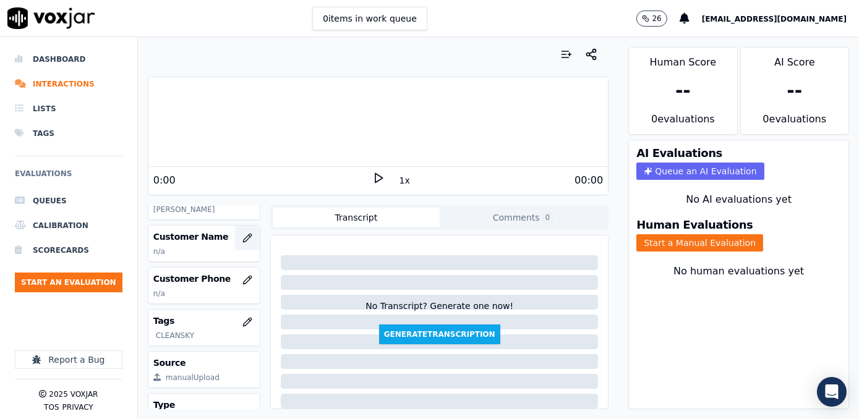
click at [242, 242] on icon "button" at bounding box center [247, 238] width 10 height 10
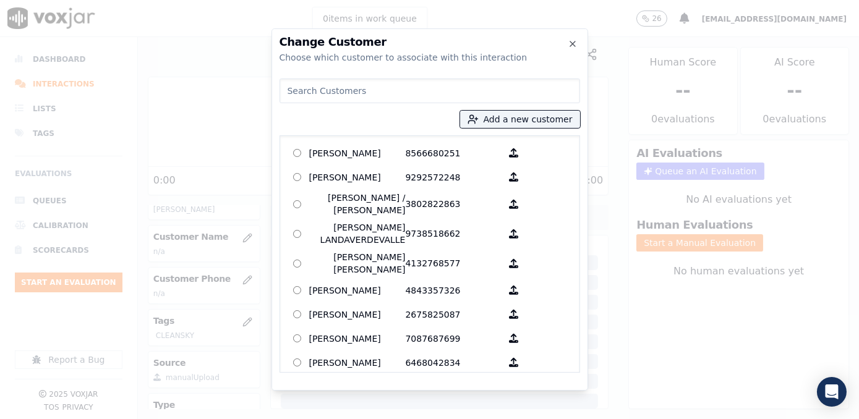
click at [361, 96] on input at bounding box center [430, 91] width 301 height 25
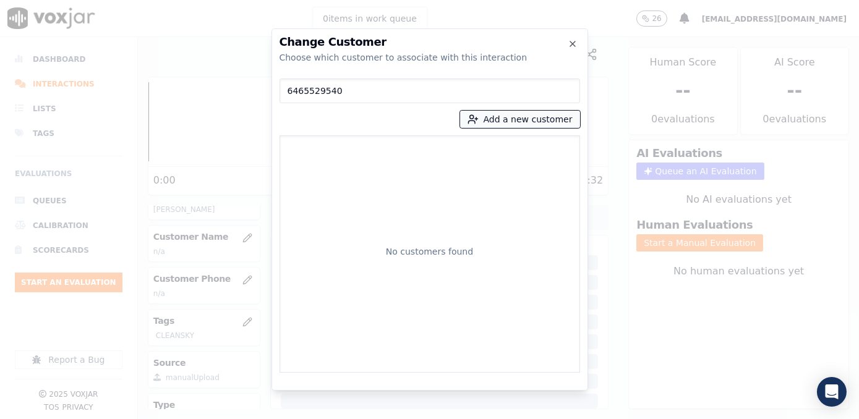
type input "6465529540"
click at [537, 124] on button "Add a new customer" at bounding box center [520, 119] width 120 height 17
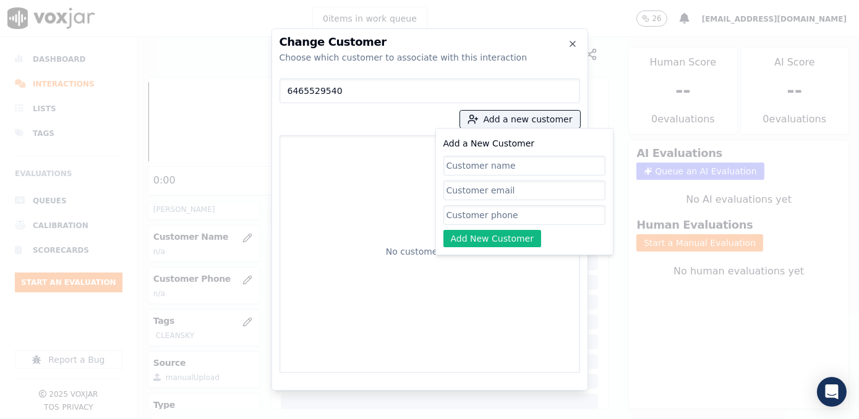
click at [507, 200] on div "Add a New Customer Add New Customer" at bounding box center [524, 191] width 162 height 111
click at [507, 213] on input "Add a New Customer" at bounding box center [524, 215] width 162 height 20
paste input "6465529540"
type input "6465529540"
click at [567, 226] on div "Add a New Customer 6465529540 Add New Customer" at bounding box center [524, 191] width 162 height 111
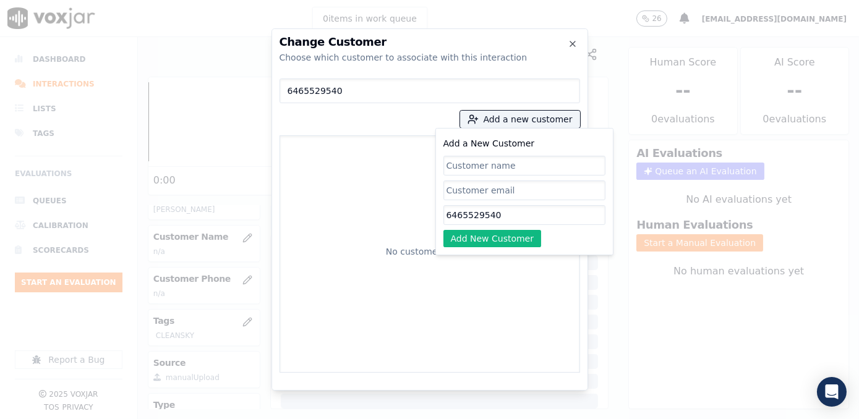
click at [526, 162] on input "Add a New Customer" at bounding box center [524, 166] width 162 height 20
paste input "Stefany Reyes"
type input "Stefany Reyes"
click at [490, 239] on button "Add New Customer" at bounding box center [492, 238] width 98 height 17
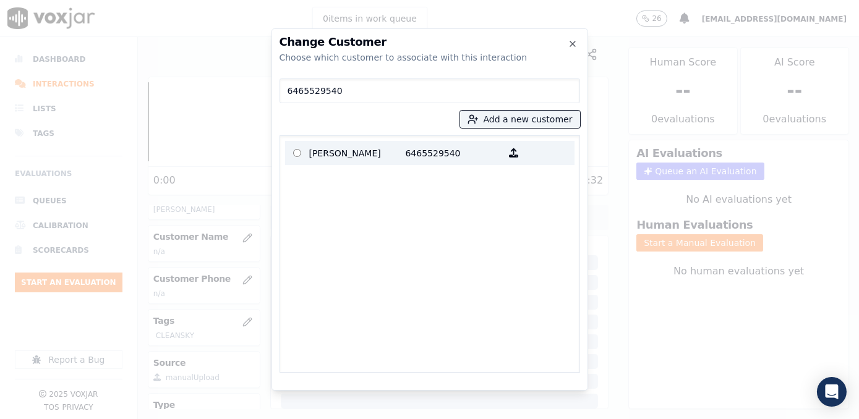
click at [406, 155] on p "6465529540" at bounding box center [454, 152] width 96 height 19
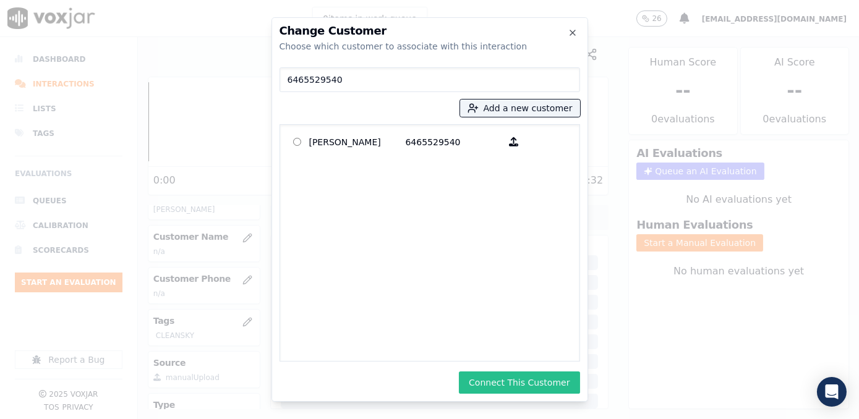
click at [528, 383] on button "Connect This Customer" at bounding box center [519, 383] width 121 height 22
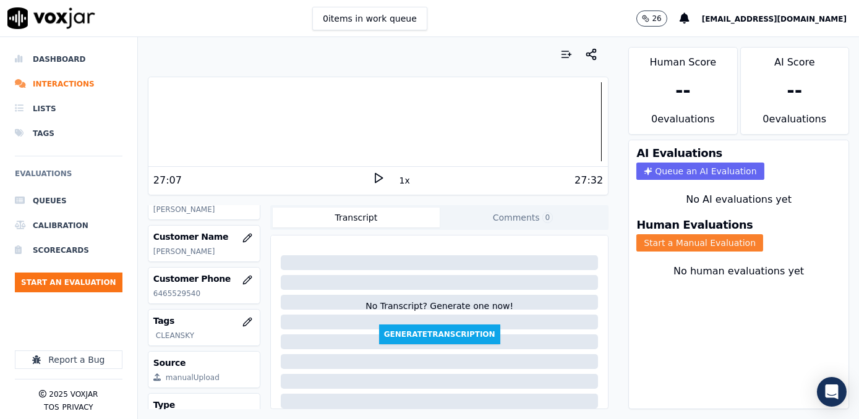
click at [703, 234] on button "Start a Manual Evaluation" at bounding box center [699, 242] width 127 height 17
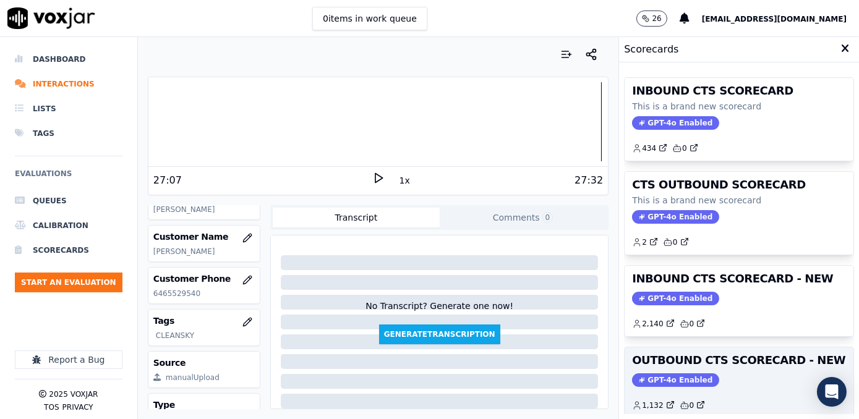
click at [661, 377] on span "GPT-4o Enabled" at bounding box center [675, 381] width 87 height 14
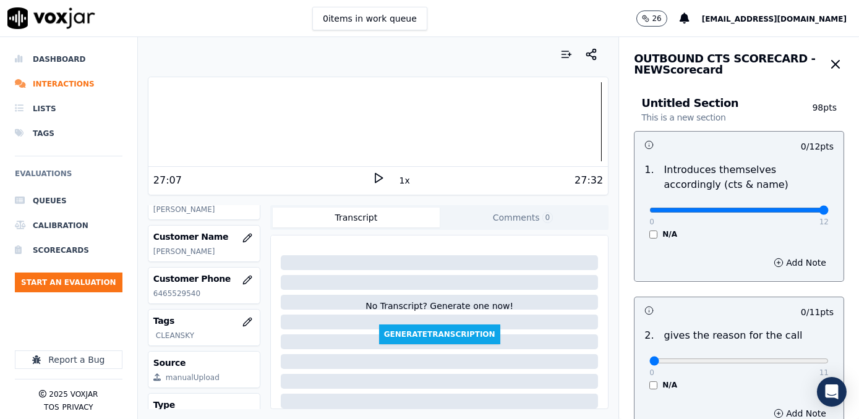
drag, startPoint x: 638, startPoint y: 211, endPoint x: 857, endPoint y: 194, distance: 219.6
type input "12"
click at [829, 208] on input "range" at bounding box center [738, 210] width 179 height 5
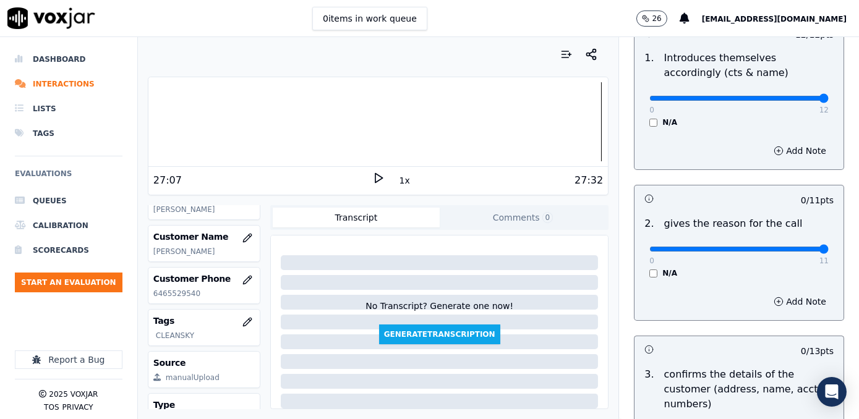
drag, startPoint x: 641, startPoint y: 246, endPoint x: 861, endPoint y: 202, distance: 224.5
type input "11"
click at [829, 247] on input "range" at bounding box center [738, 249] width 179 height 5
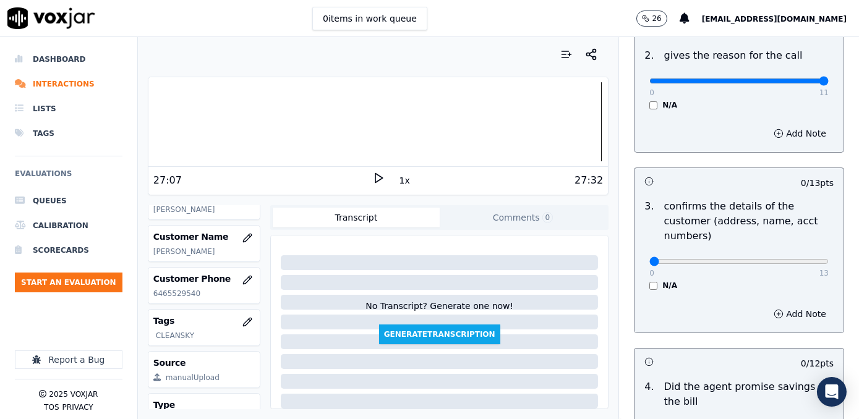
scroll to position [281, 0]
type input "12"
click at [785, 259] on input "range" at bounding box center [738, 261] width 179 height 5
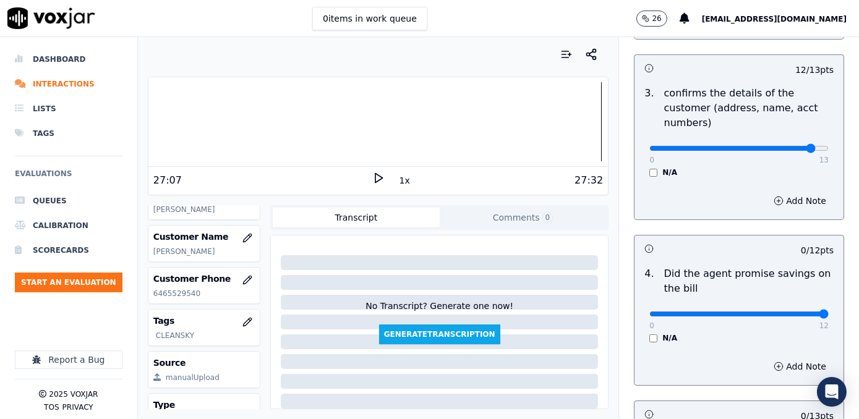
drag, startPoint x: 646, startPoint y: 298, endPoint x: 861, endPoint y: 268, distance: 216.8
type input "12"
click at [829, 312] on input "range" at bounding box center [738, 314] width 179 height 5
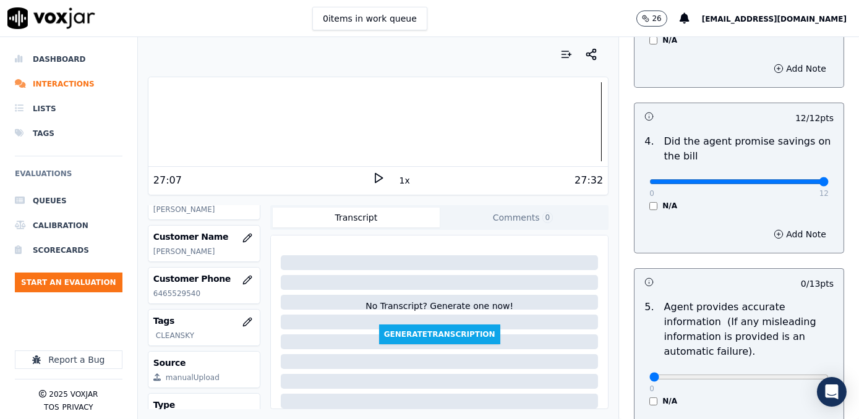
scroll to position [619, 0]
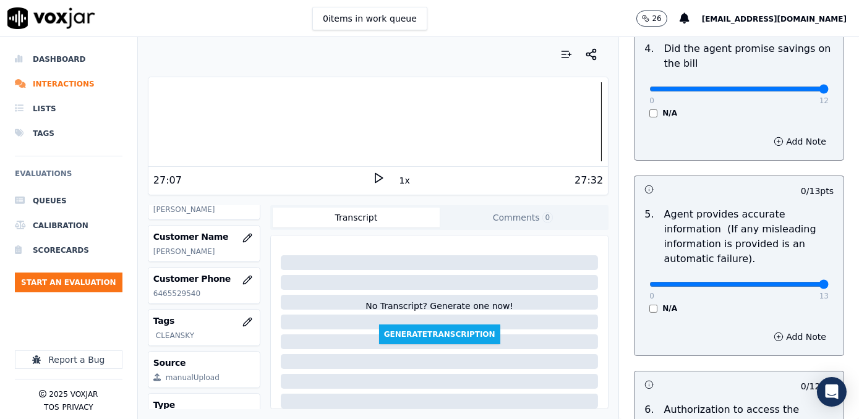
drag, startPoint x: 642, startPoint y: 268, endPoint x: 861, endPoint y: 262, distance: 219.0
type input "13"
click at [829, 282] on input "range" at bounding box center [738, 284] width 179 height 5
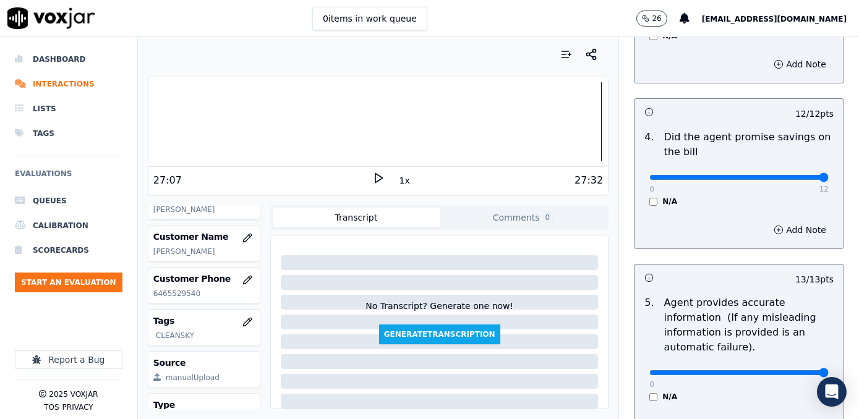
scroll to position [393, 0]
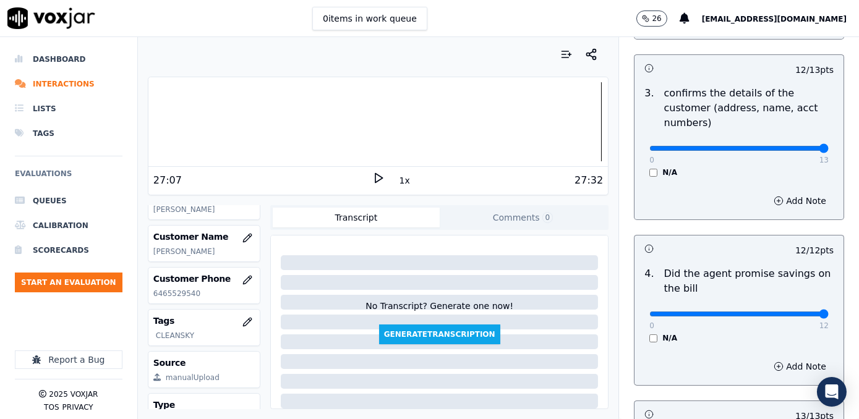
drag, startPoint x: 787, startPoint y: 134, endPoint x: 828, endPoint y: 136, distance: 40.9
type input "13"
click at [828, 146] on input "range" at bounding box center [738, 148] width 179 height 5
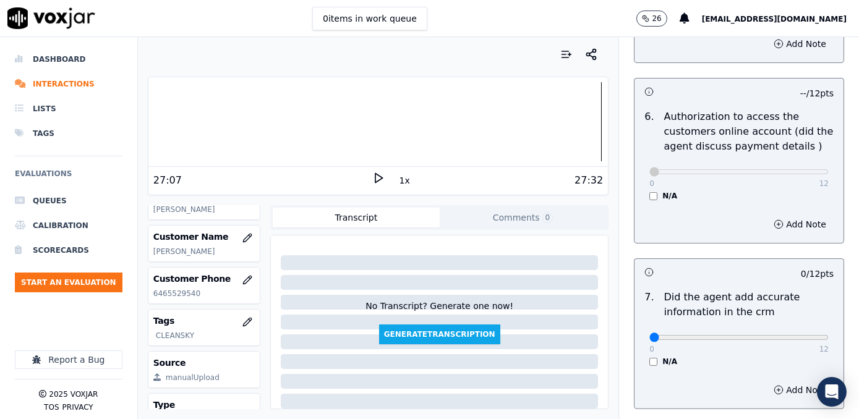
scroll to position [1012, 0]
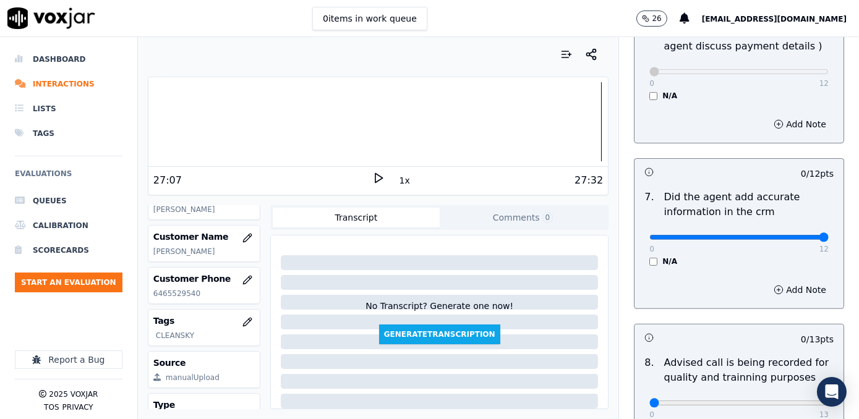
drag, startPoint x: 643, startPoint y: 224, endPoint x: 851, endPoint y: 233, distance: 208.6
type input "12"
click at [829, 235] on input "range" at bounding box center [738, 237] width 179 height 5
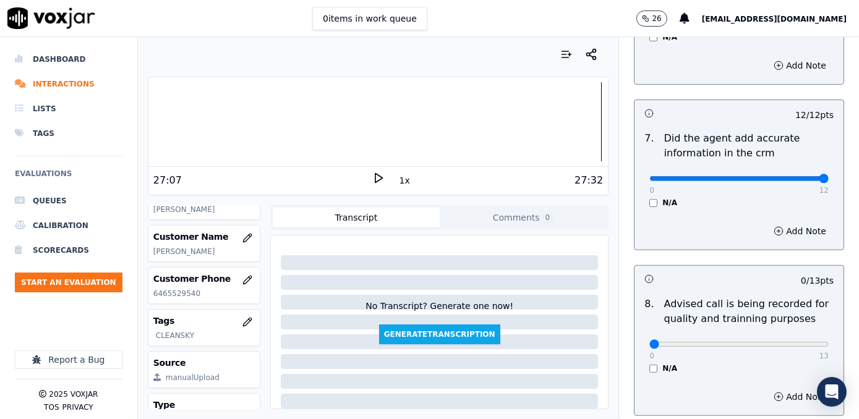
scroll to position [1124, 0]
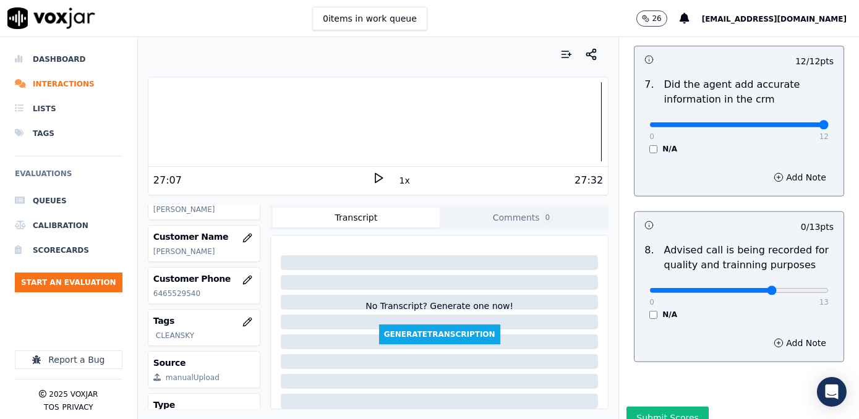
click at [753, 288] on input "range" at bounding box center [738, 290] width 179 height 5
type input "10"
click at [767, 288] on input "range" at bounding box center [738, 290] width 179 height 5
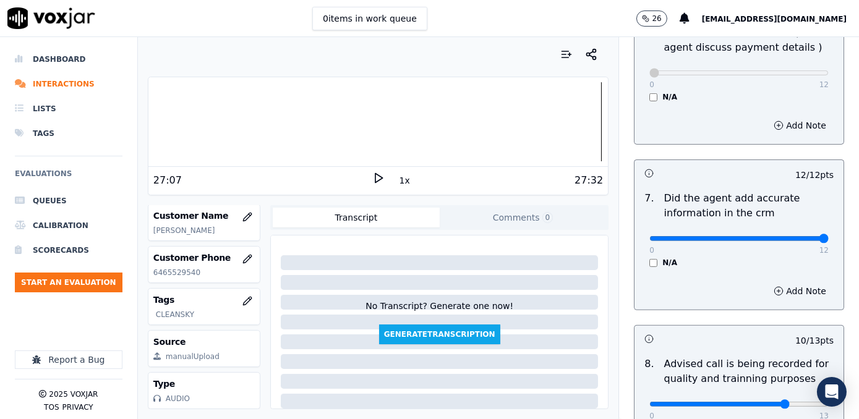
scroll to position [1149, 0]
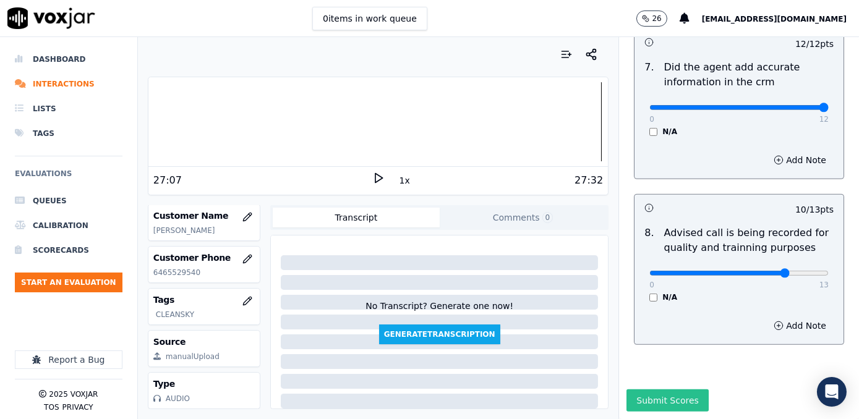
click at [667, 390] on button "Submit Scores" at bounding box center [668, 401] width 82 height 22
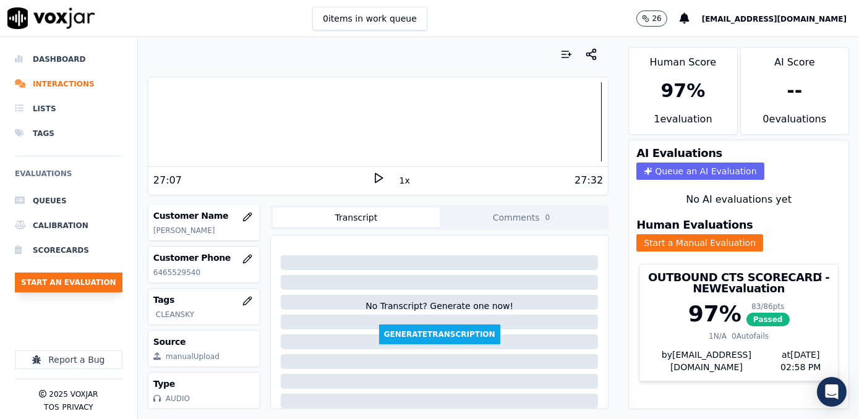
click at [80, 281] on button "Start an Evaluation" at bounding box center [69, 283] width 108 height 20
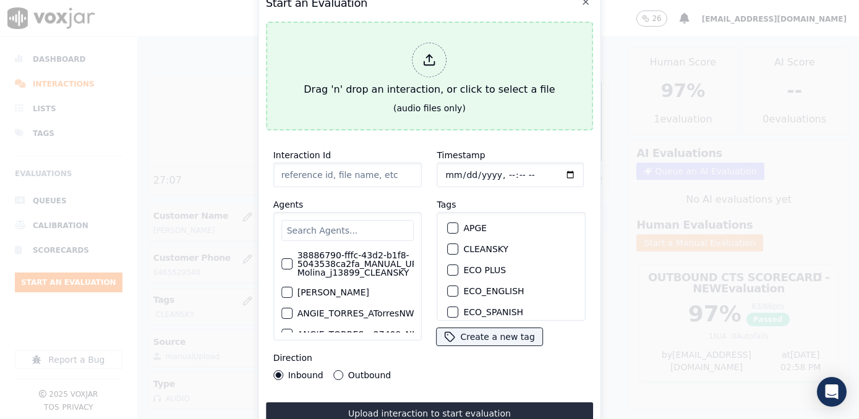
click at [437, 53] on div at bounding box center [430, 60] width 35 height 35
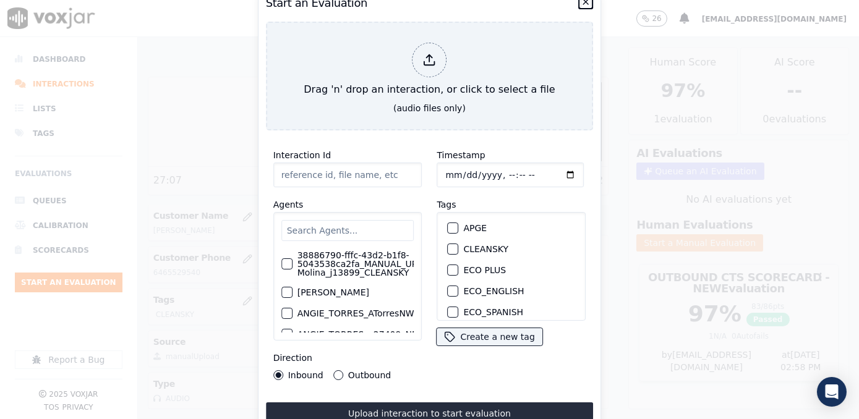
click at [584, 1] on icon "button" at bounding box center [586, 2] width 10 height 10
